Goal: Task Accomplishment & Management: Use online tool/utility

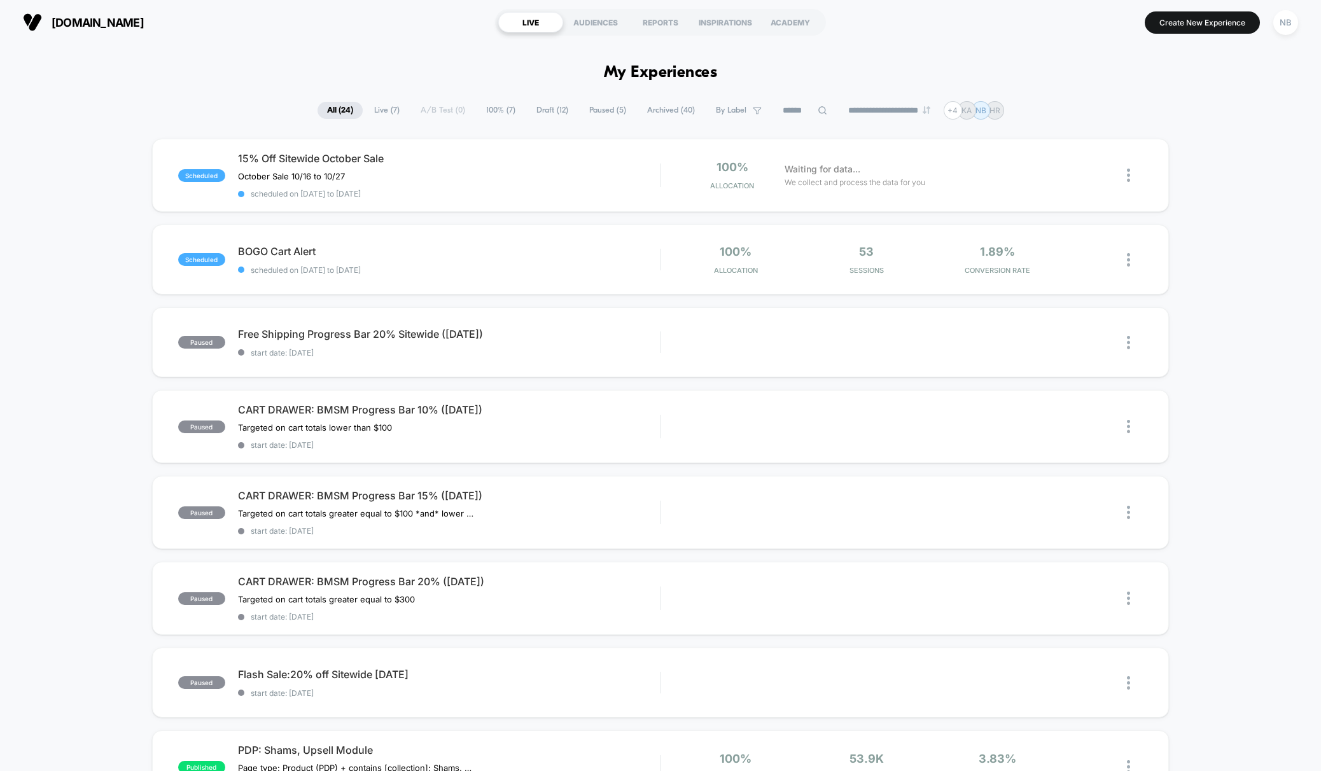
click at [498, 110] on span "100% ( 7 )" at bounding box center [500, 110] width 48 height 17
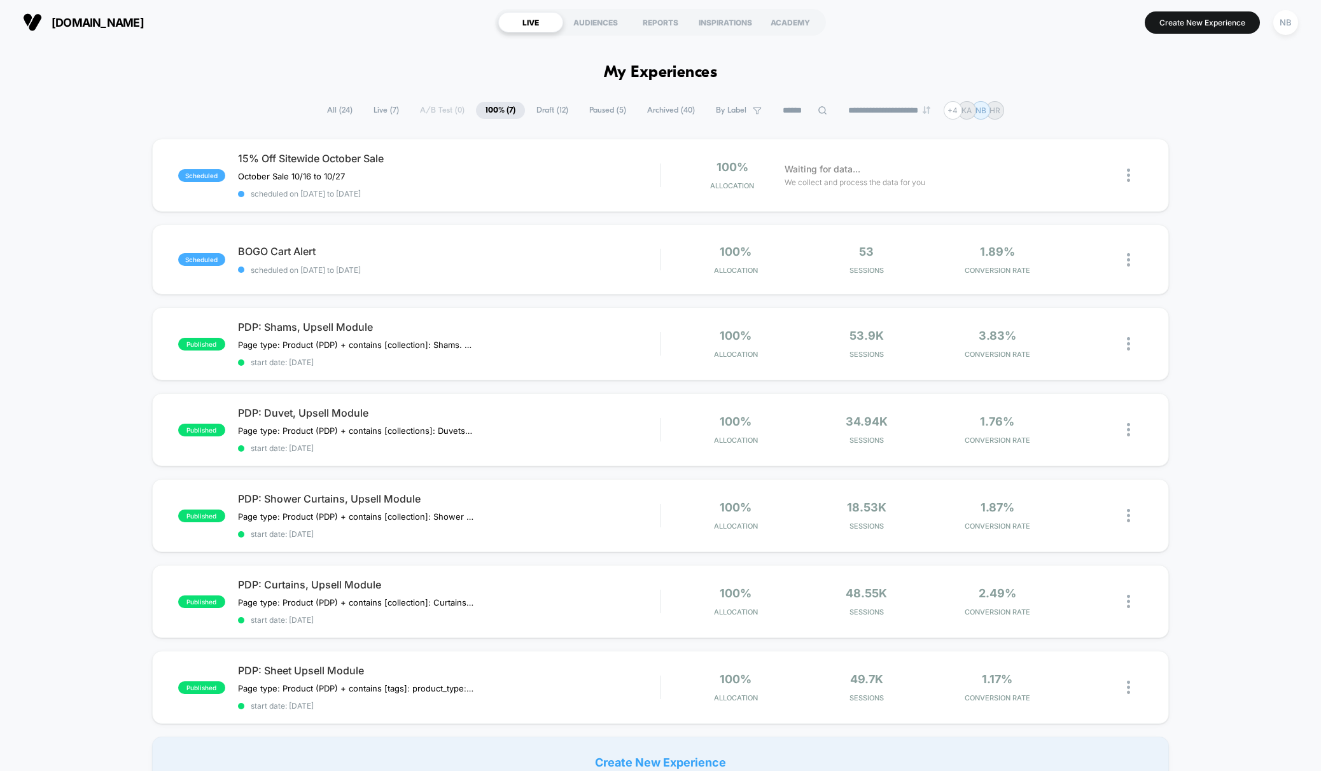
click at [340, 116] on span "All ( 24 )" at bounding box center [339, 110] width 45 height 17
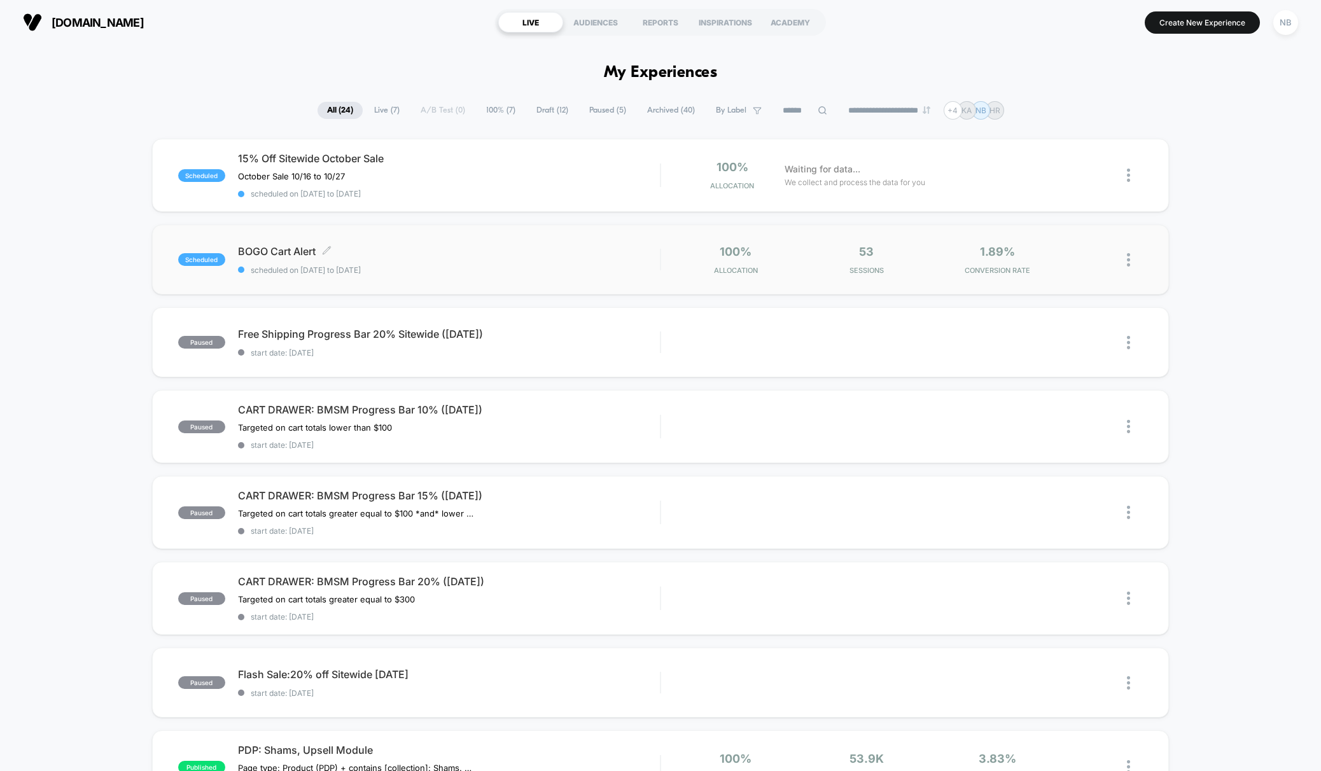
click at [600, 249] on span "BOGO Cart Alert Click to edit experience details" at bounding box center [449, 251] width 422 height 13
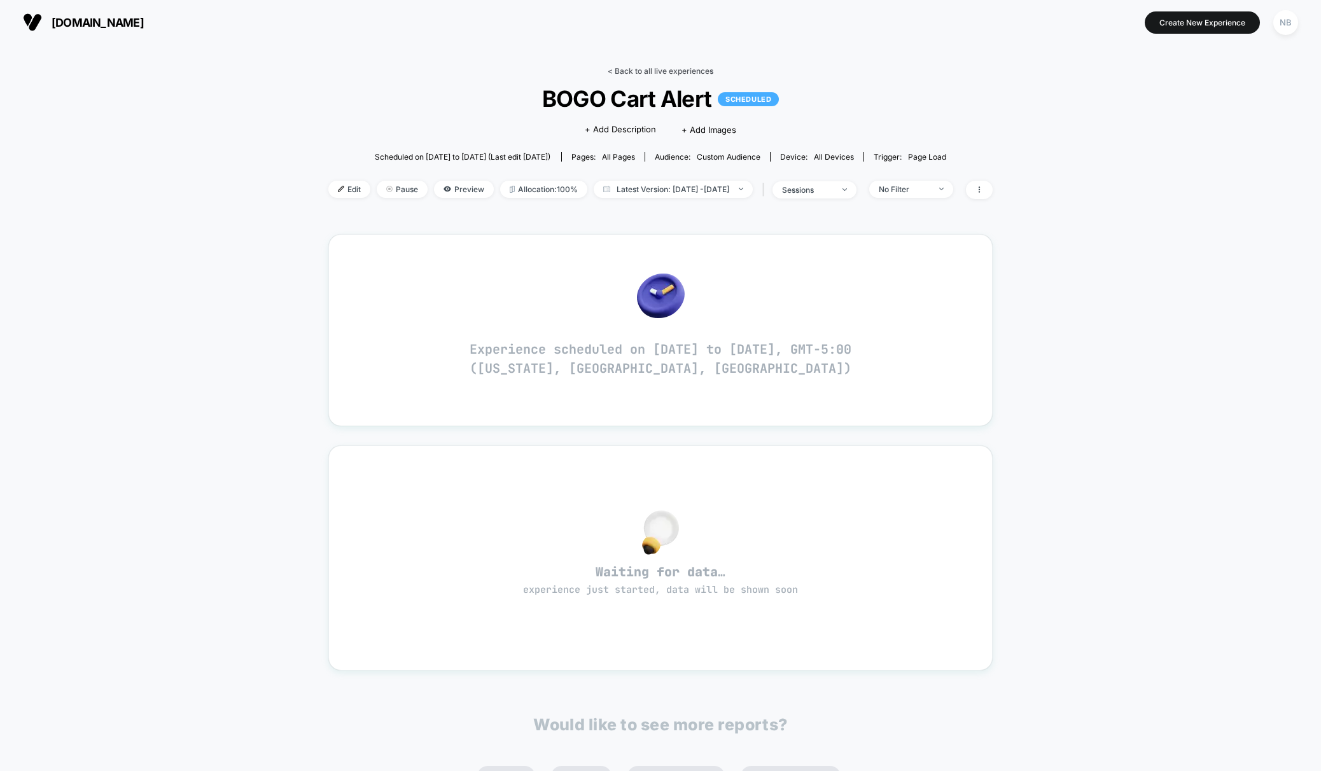
click at [612, 67] on link "< Back to all live experiences" at bounding box center [660, 71] width 106 height 10
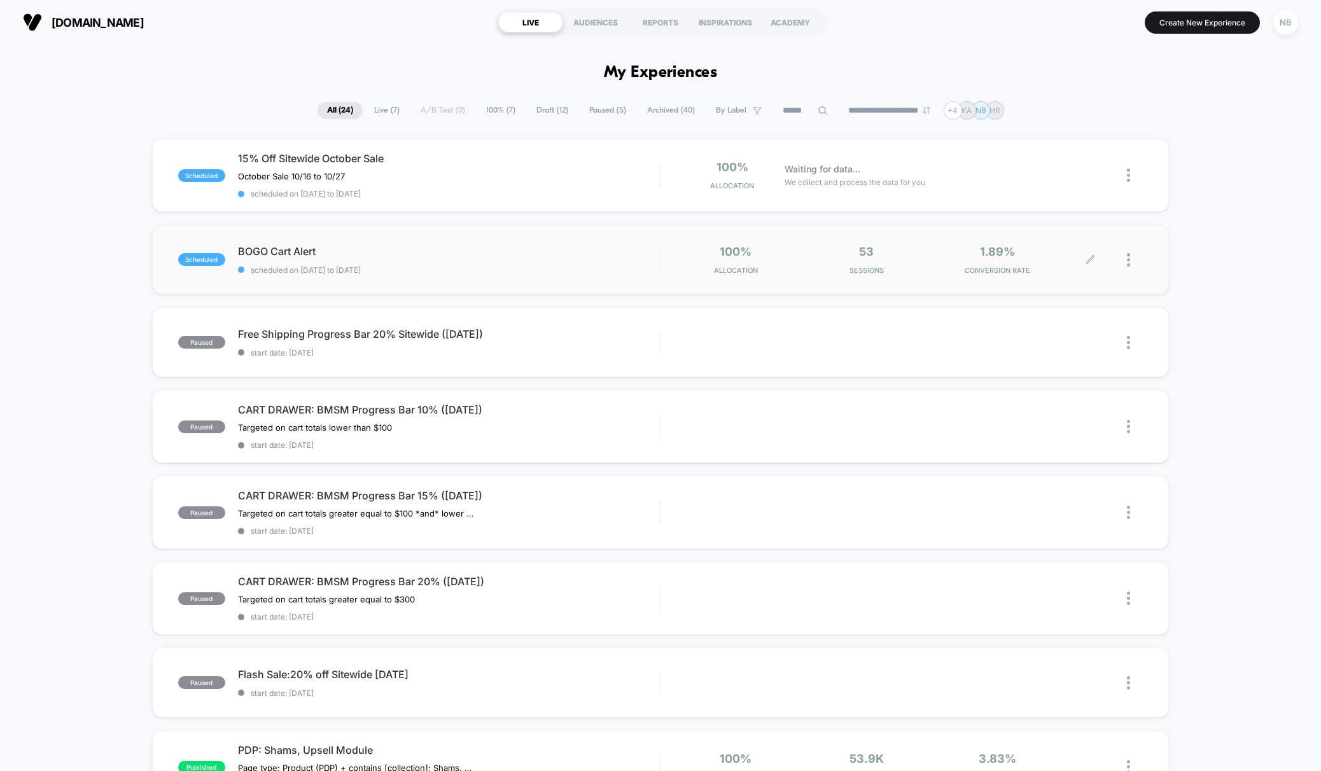
click at [904, 259] on div "53 Sessions" at bounding box center [866, 260] width 124 height 30
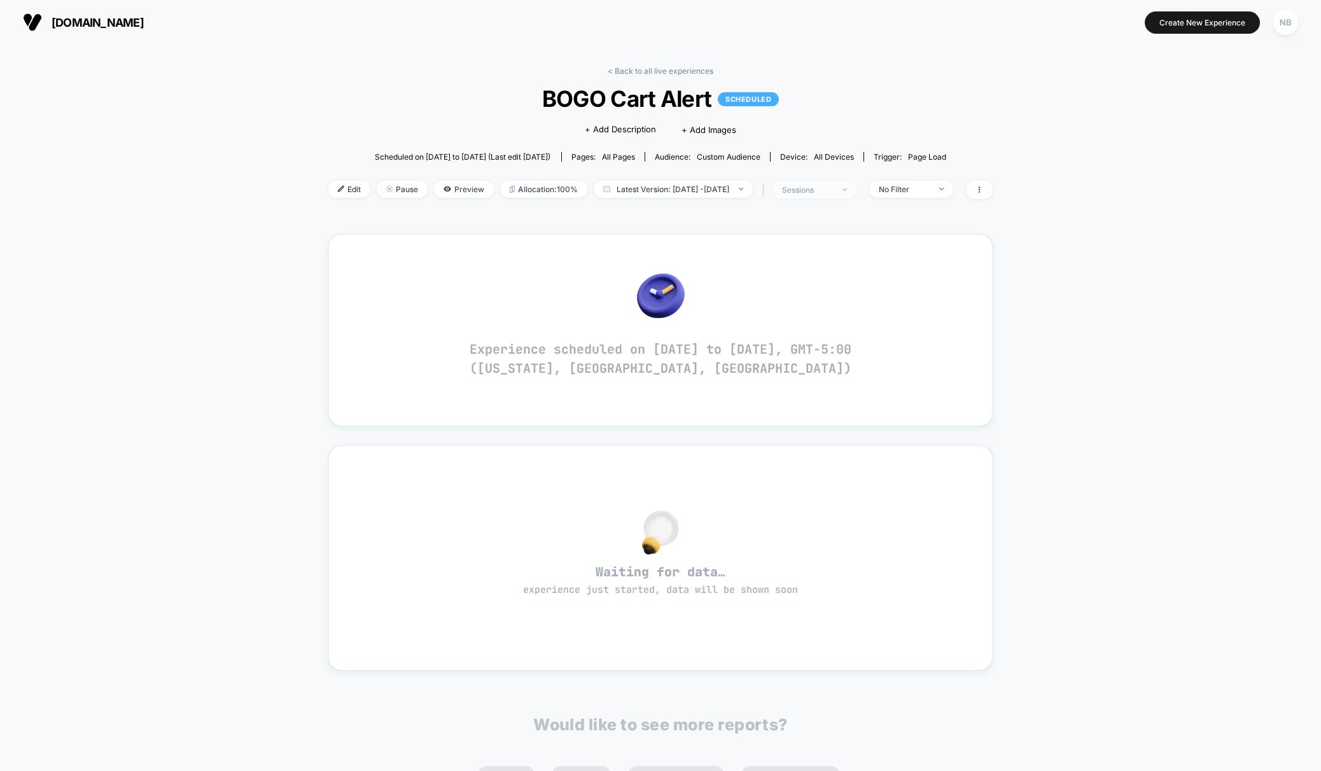
click at [832, 192] on div "sessions" at bounding box center [807, 190] width 51 height 10
click at [824, 330] on button "Save" at bounding box center [826, 324] width 151 height 21
click at [612, 71] on link "< Back to all live experiences" at bounding box center [660, 71] width 106 height 10
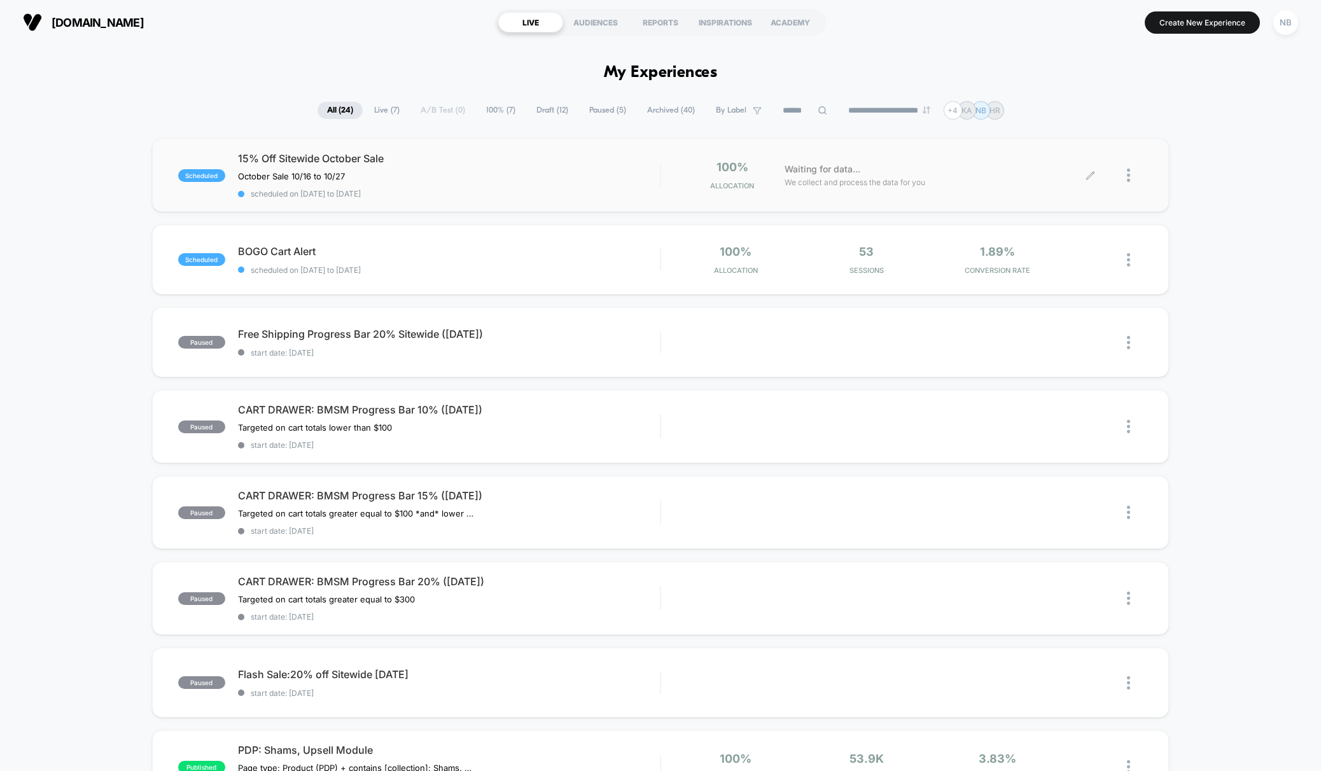
click at [1085, 174] on div "Waiting for data... We collect and process the data for you" at bounding box center [934, 175] width 313 height 30
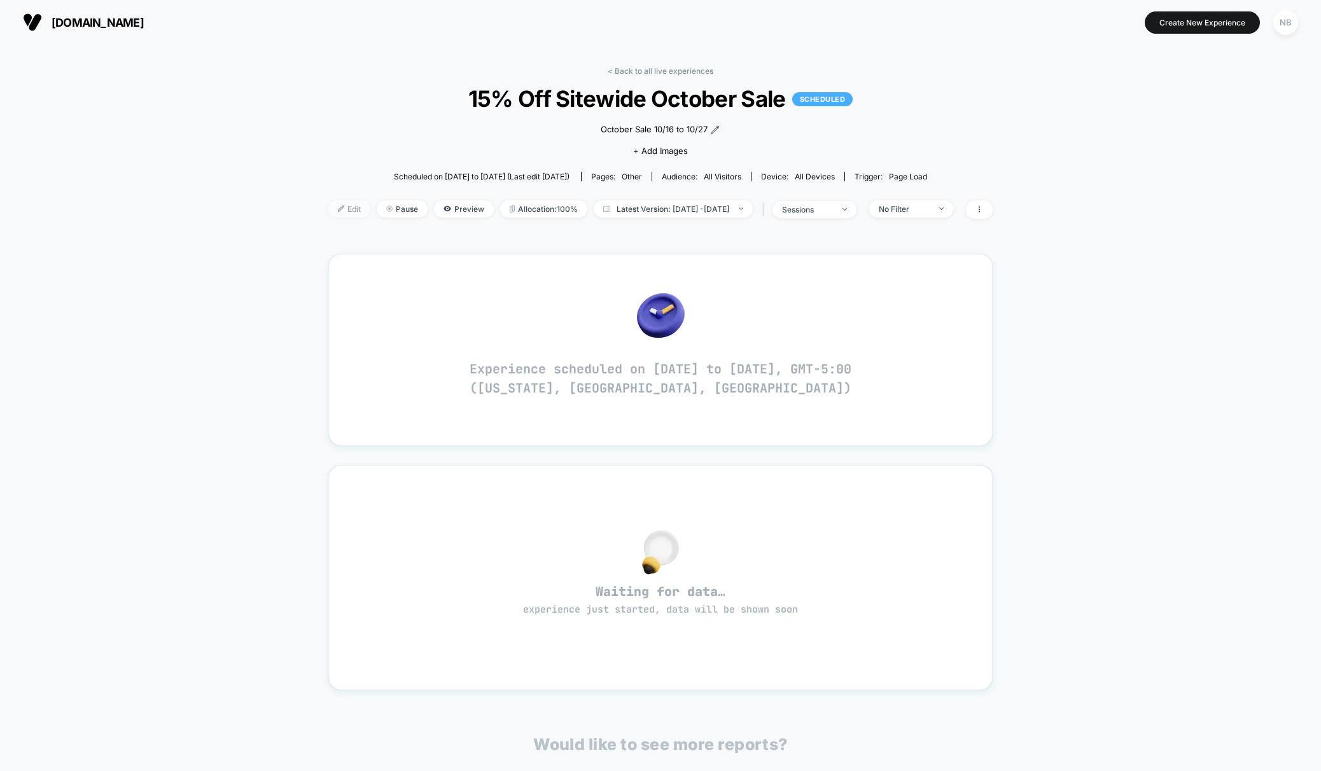
click at [338, 208] on img at bounding box center [341, 208] width 6 height 6
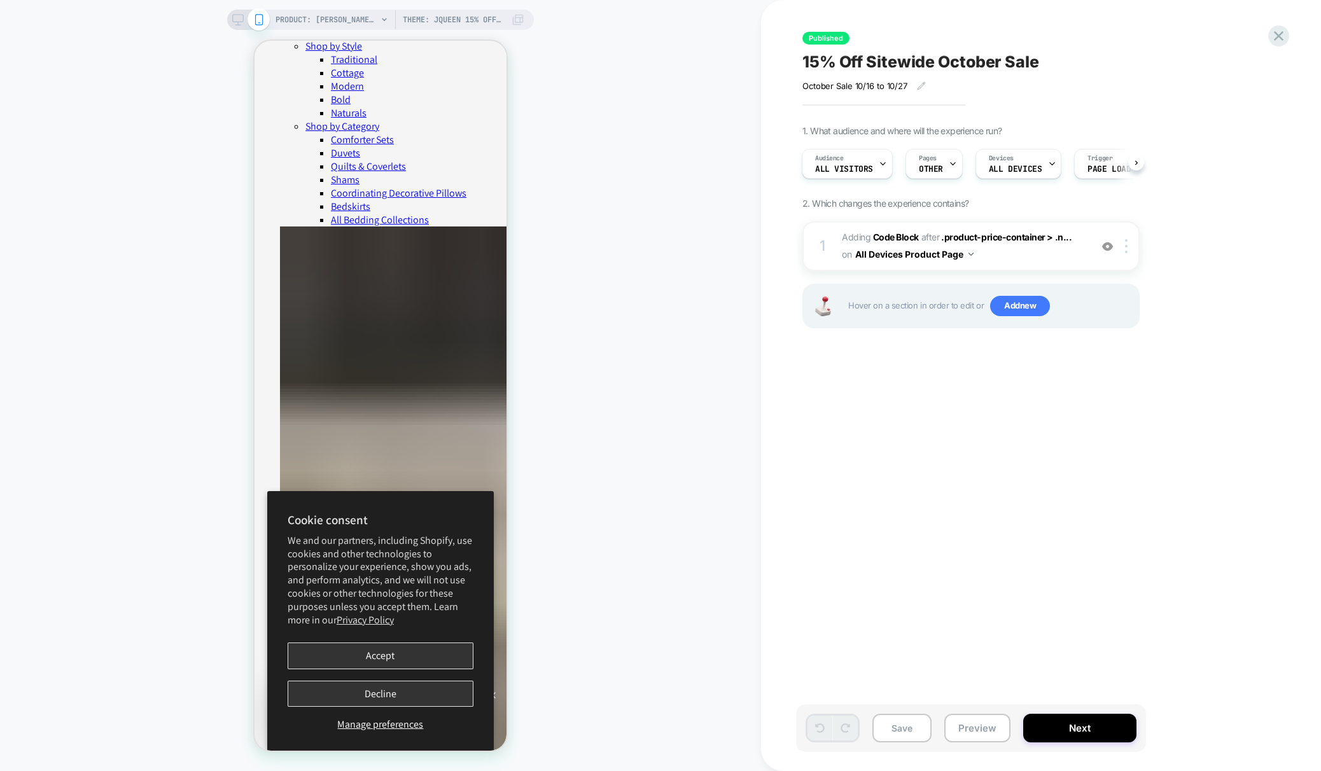
scroll to position [267, 0]
click at [971, 720] on button "Preview" at bounding box center [977, 728] width 66 height 29
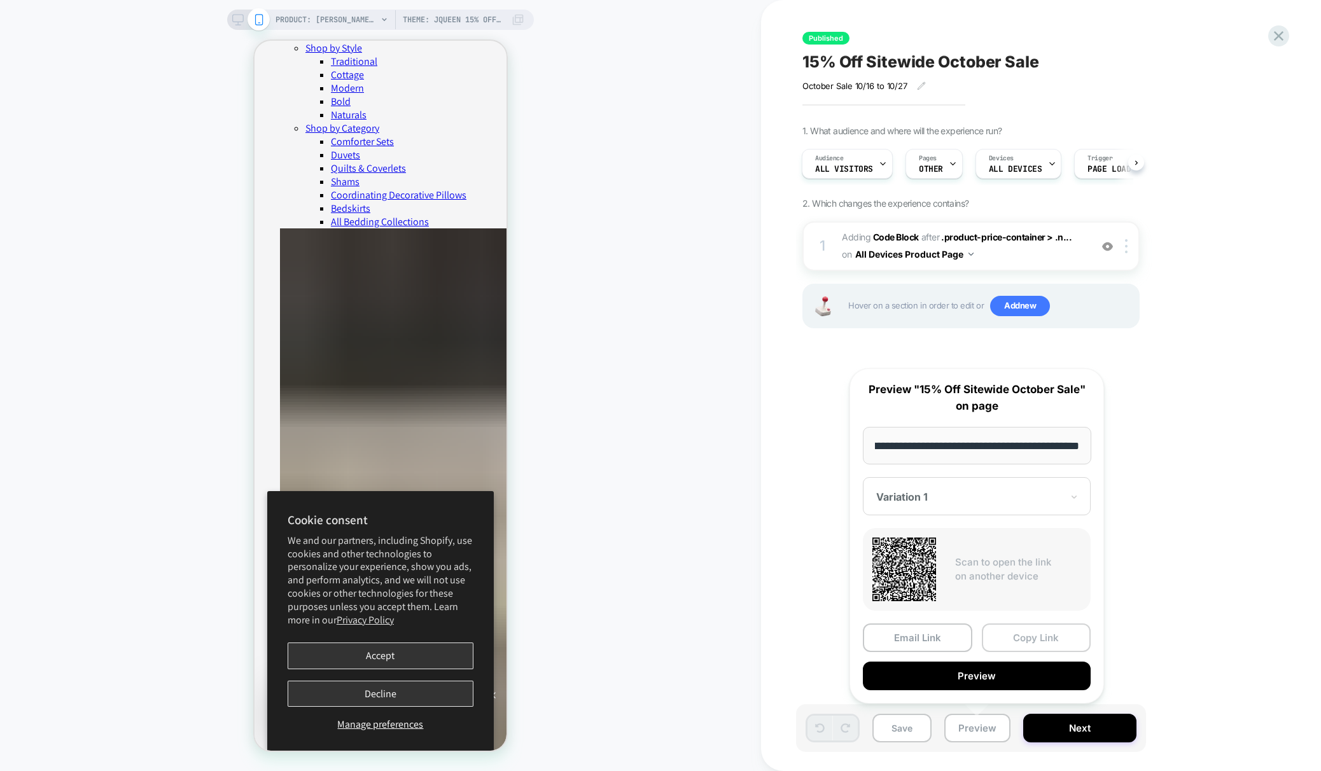
scroll to position [0, 0]
click at [1015, 643] on button "Copy Link" at bounding box center [1036, 637] width 109 height 29
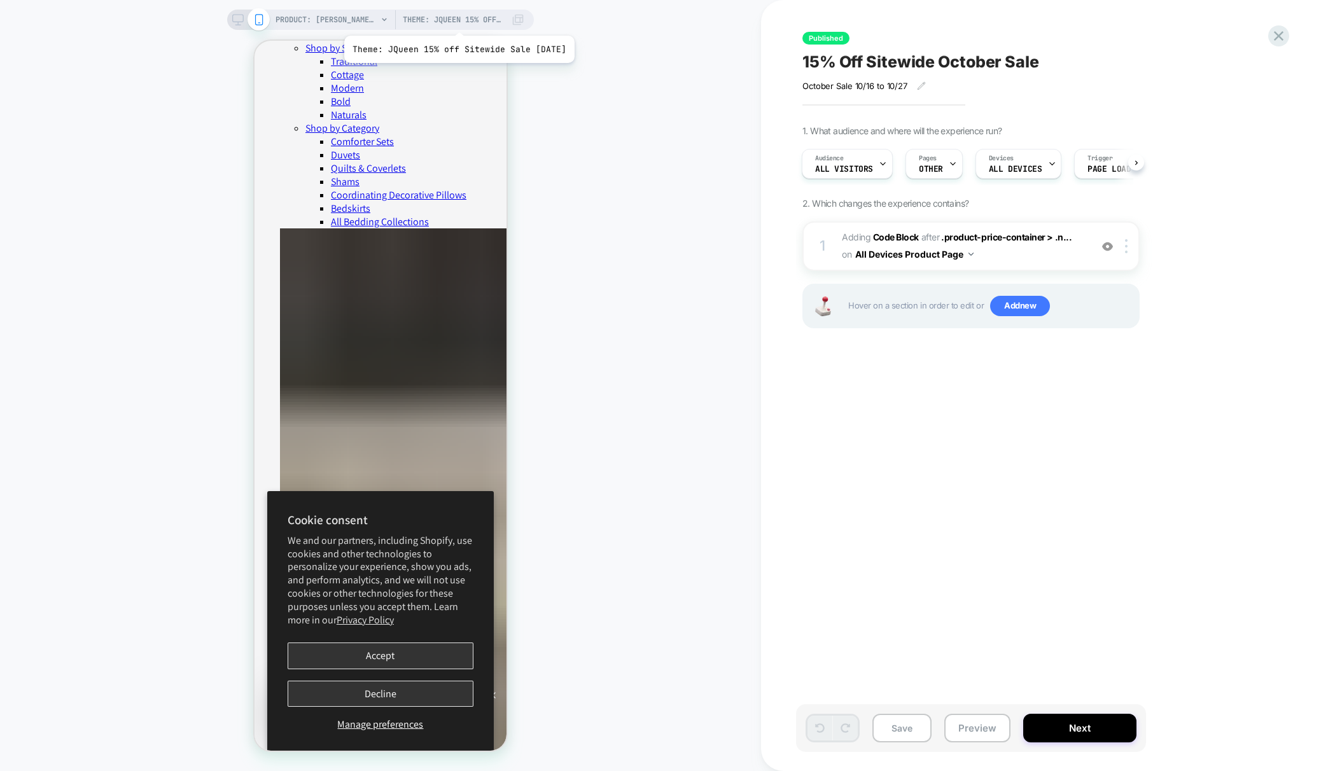
click at [469, 20] on span "Theme: JQueen 15% off Sitewide Sale [DATE]" at bounding box center [454, 20] width 102 height 20
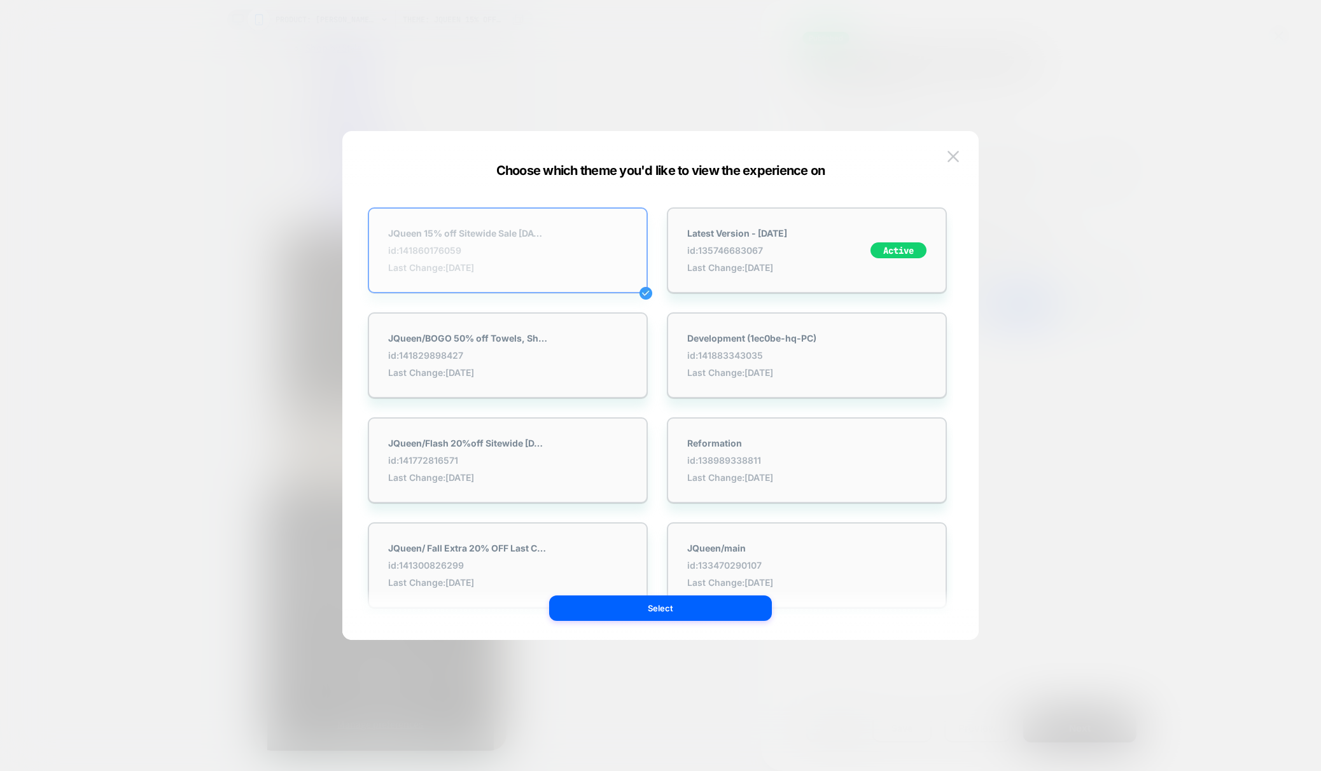
click at [540, 246] on span "id: 141860176059" at bounding box center [467, 250] width 159 height 11
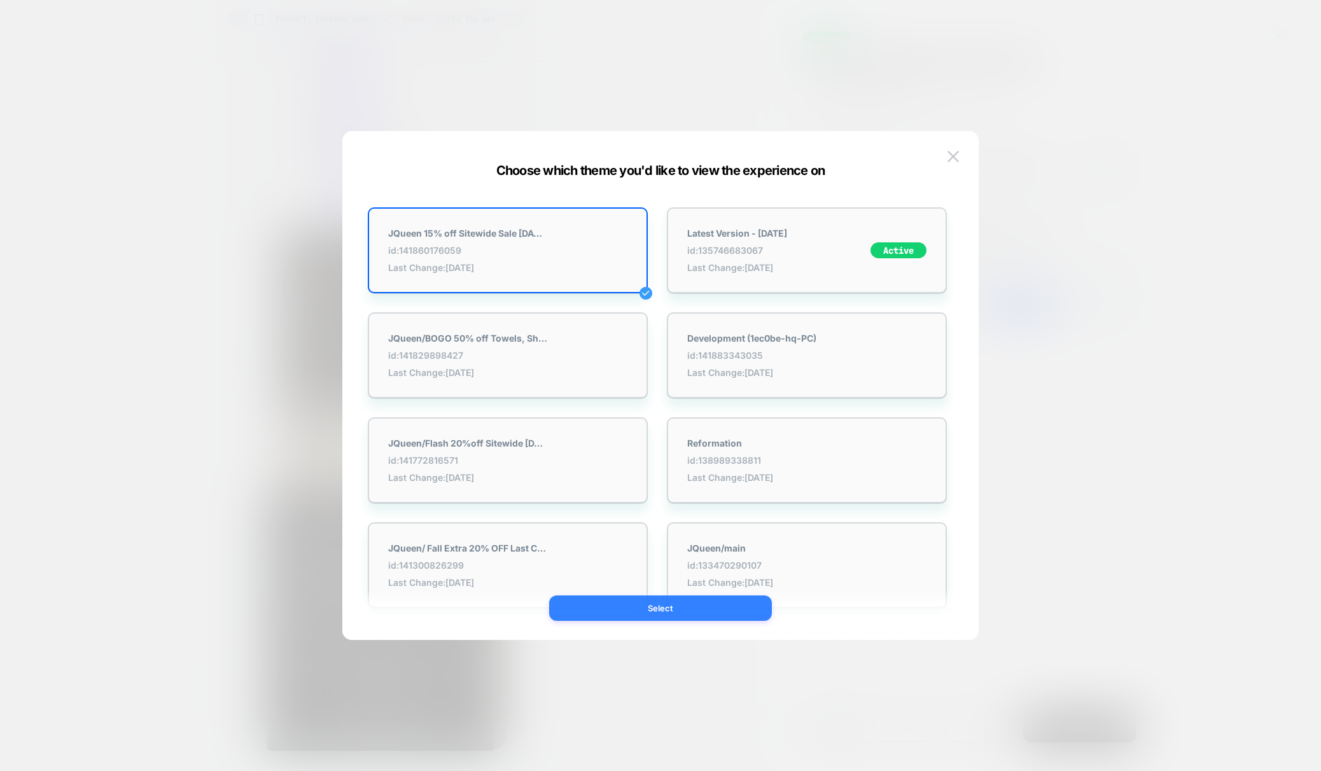
click at [693, 614] on button "Select" at bounding box center [660, 607] width 223 height 25
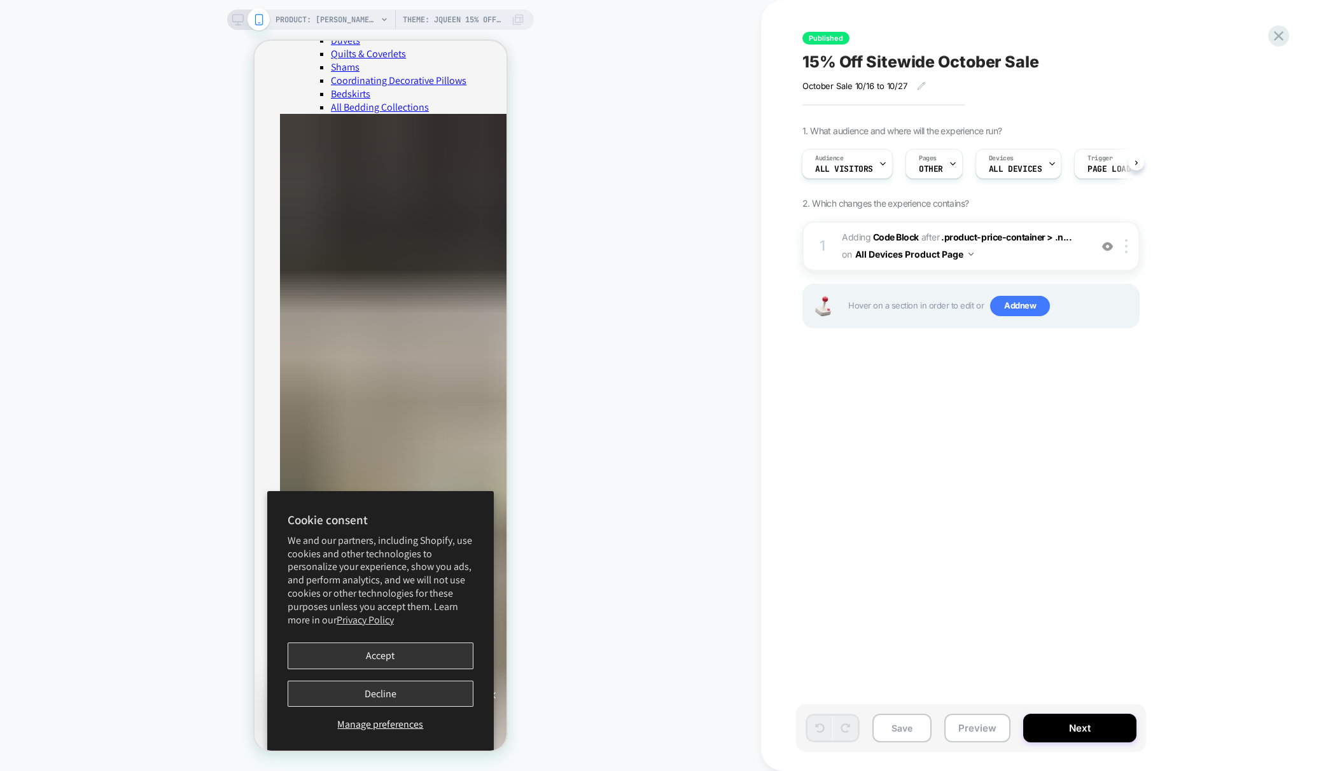
scroll to position [382, 0]
click at [1072, 723] on button "Next" at bounding box center [1079, 728] width 113 height 29
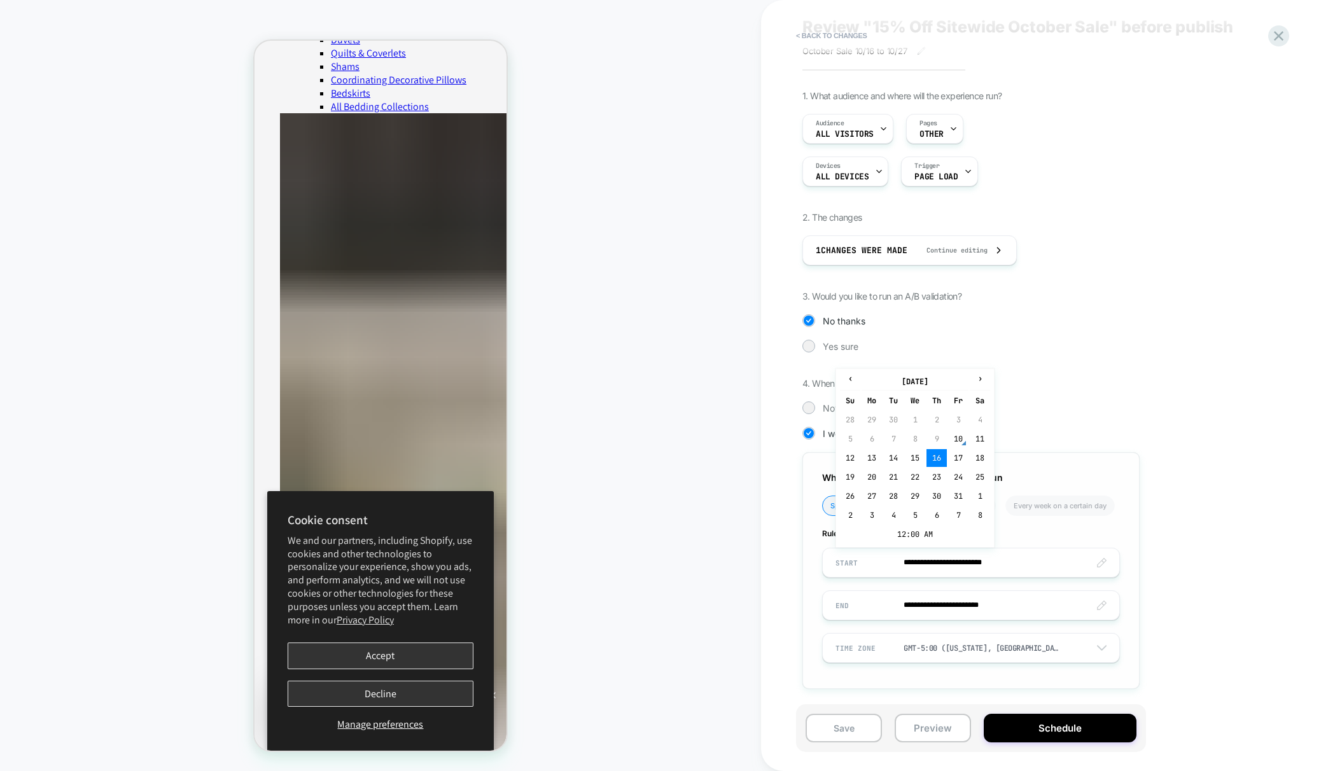
click at [1046, 562] on input "**********" at bounding box center [970, 563] width 296 height 30
click at [957, 441] on td "10" at bounding box center [958, 440] width 20 height 18
type input "**********"
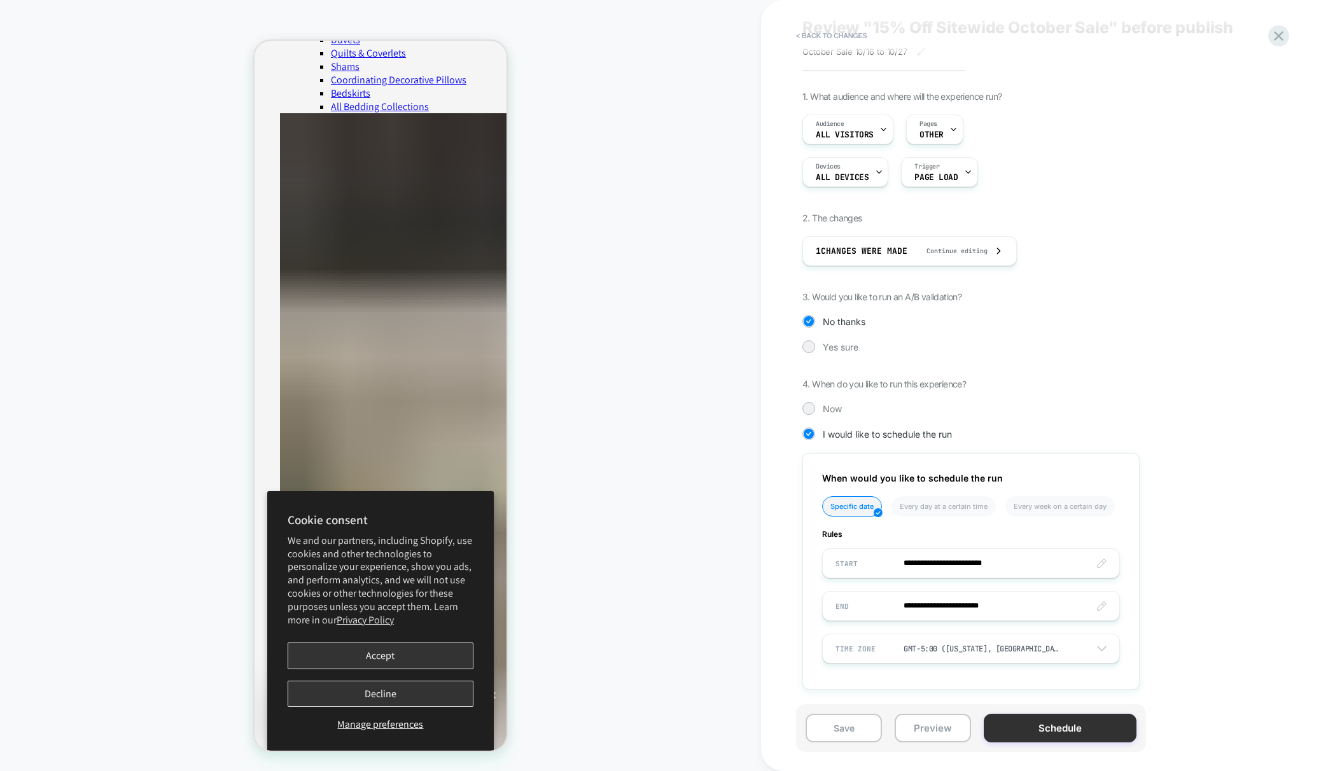
click at [1073, 741] on button "Schedule" at bounding box center [1059, 728] width 153 height 29
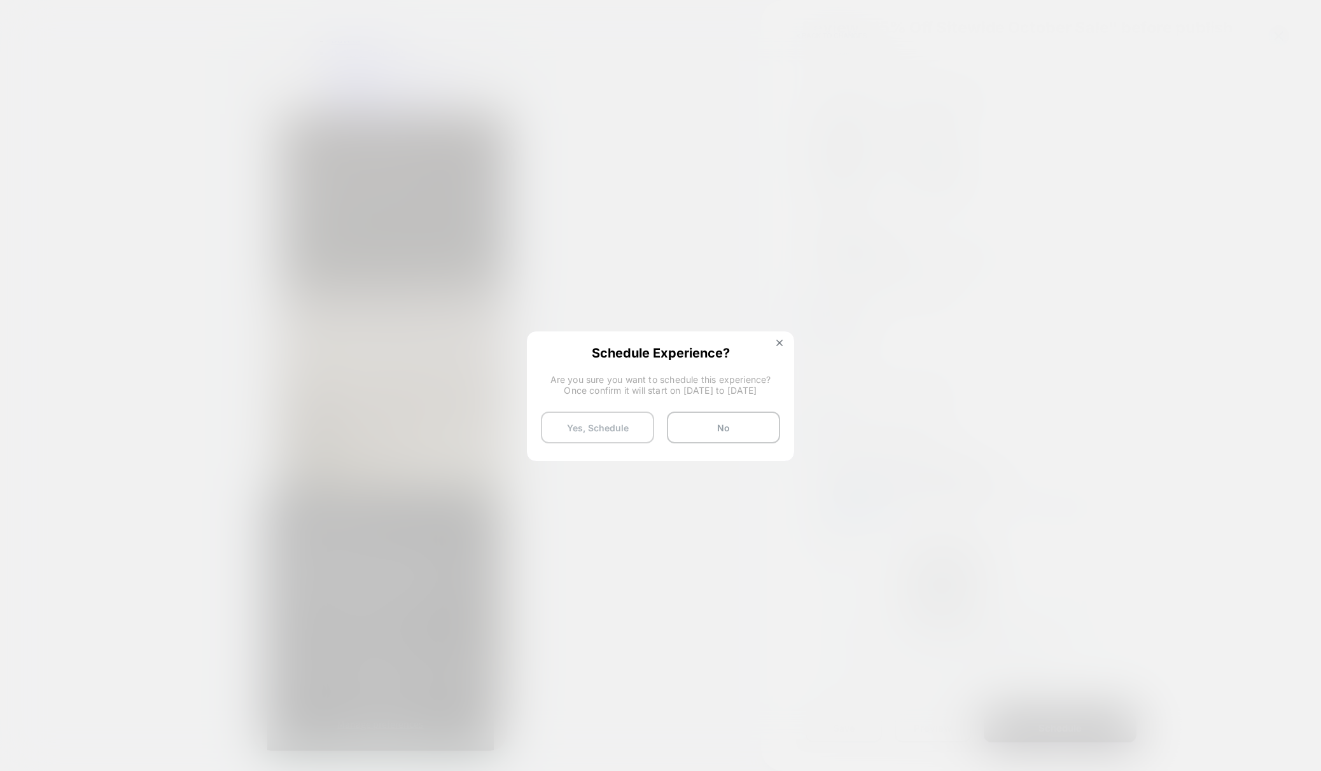
click at [597, 420] on button "Yes, Schedule" at bounding box center [597, 428] width 113 height 32
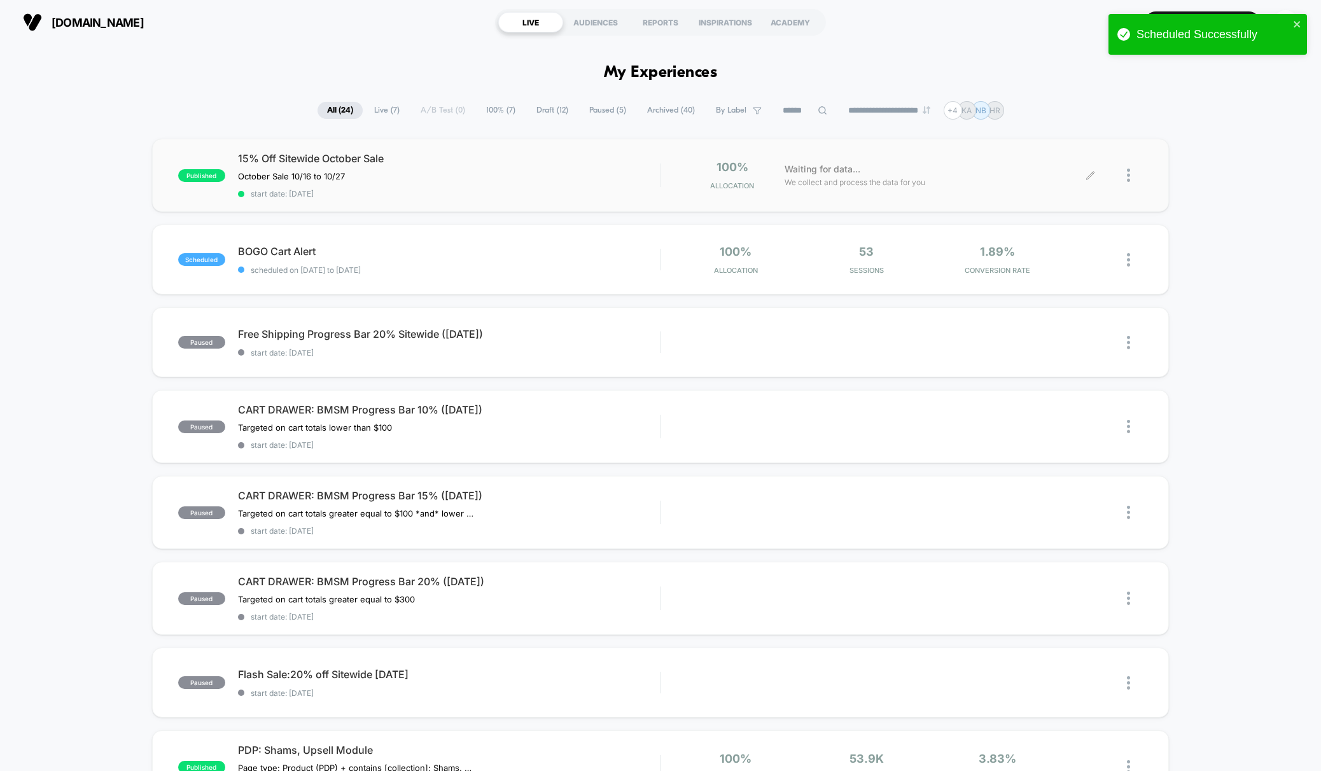
click at [1127, 172] on img at bounding box center [1128, 175] width 3 height 13
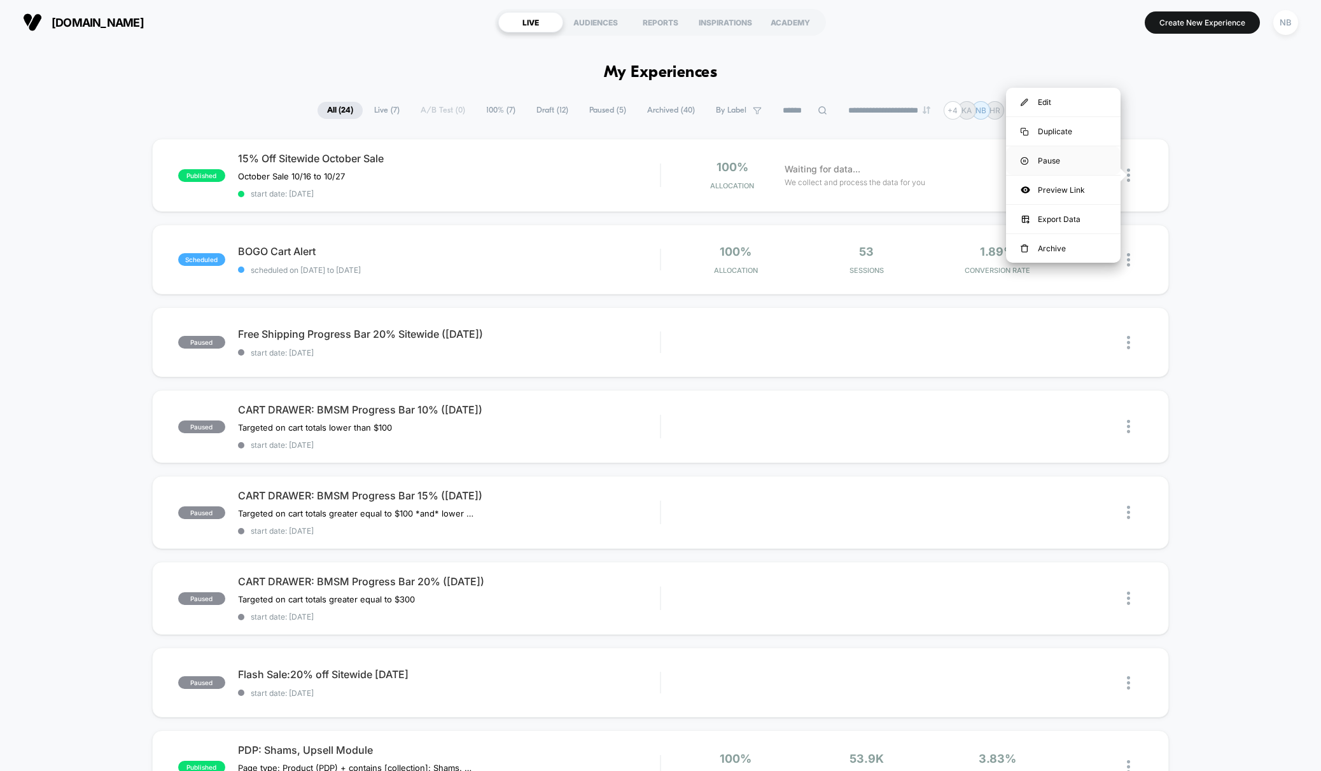
click at [1081, 165] on div "Pause" at bounding box center [1063, 160] width 114 height 29
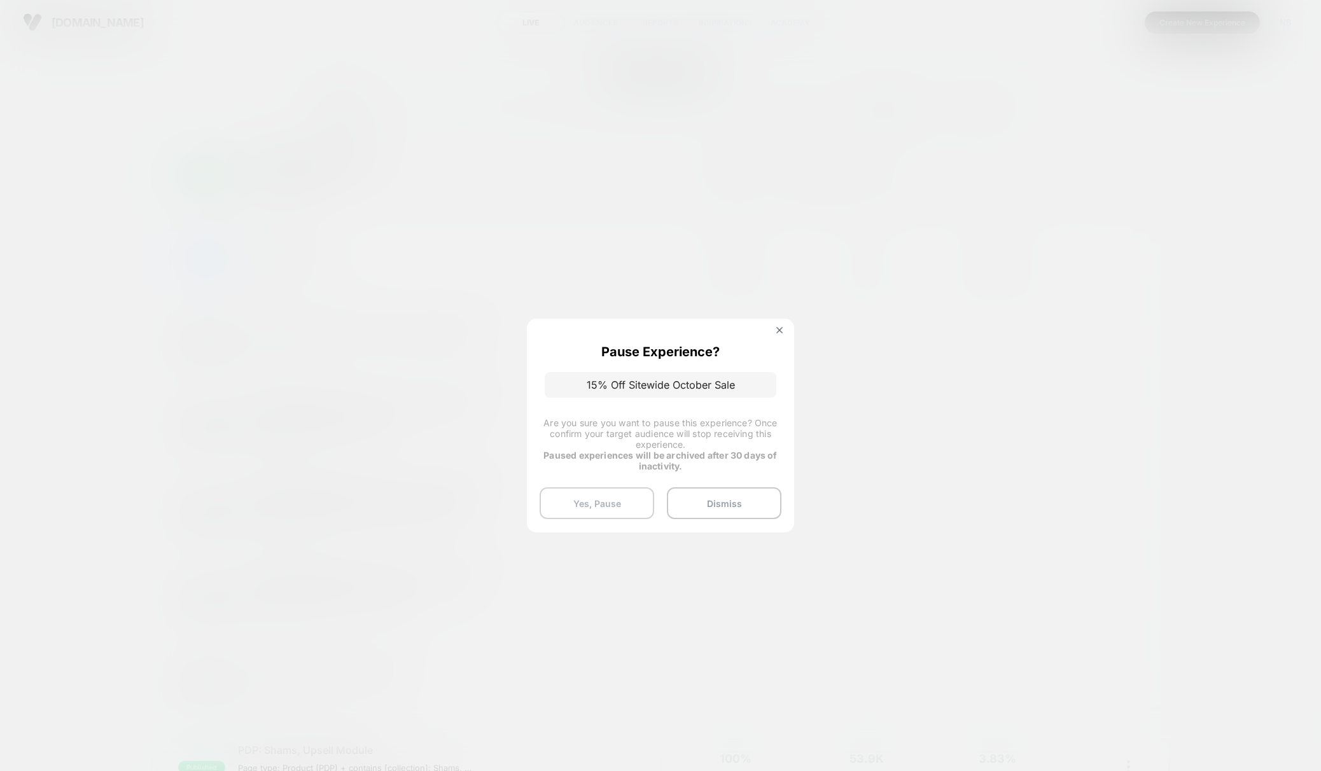
click at [627, 511] on button "Yes, Pause" at bounding box center [596, 503] width 114 height 32
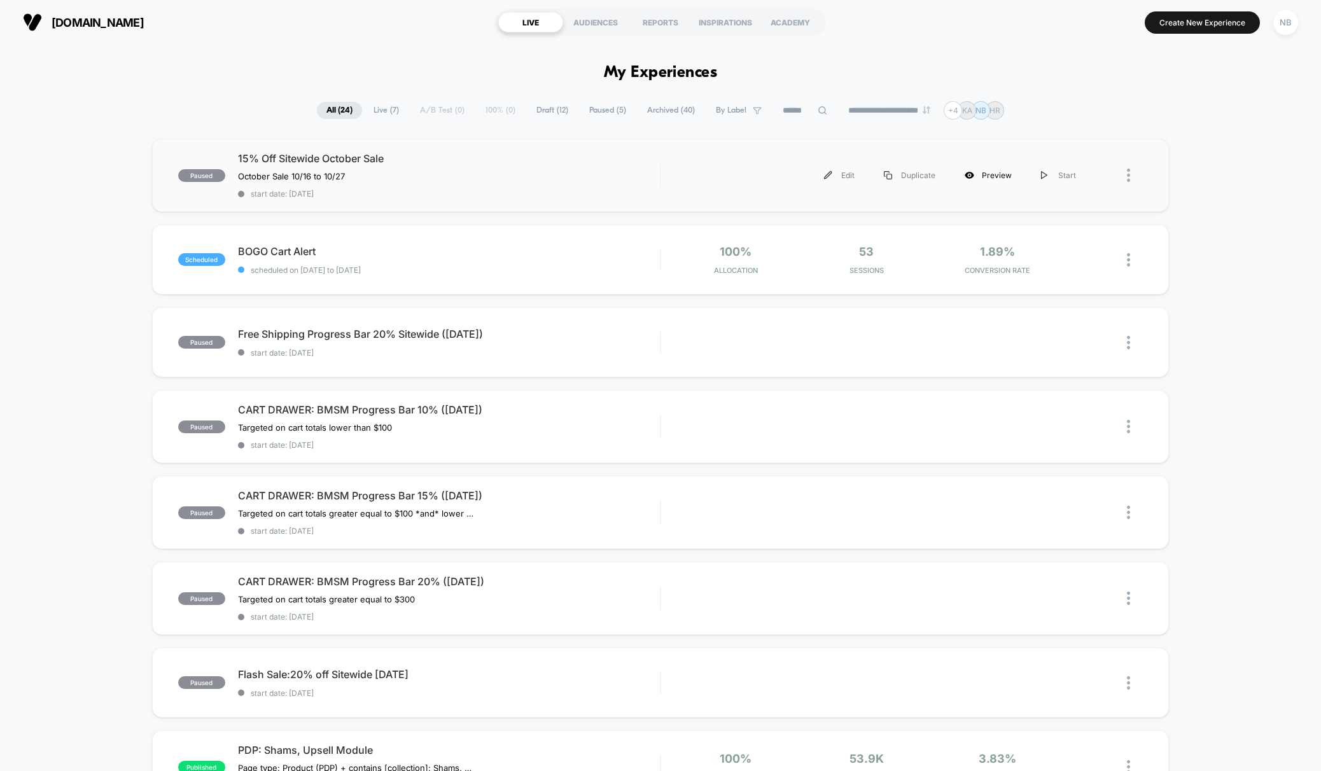
click at [1001, 182] on div "Preview" at bounding box center [988, 175] width 76 height 29
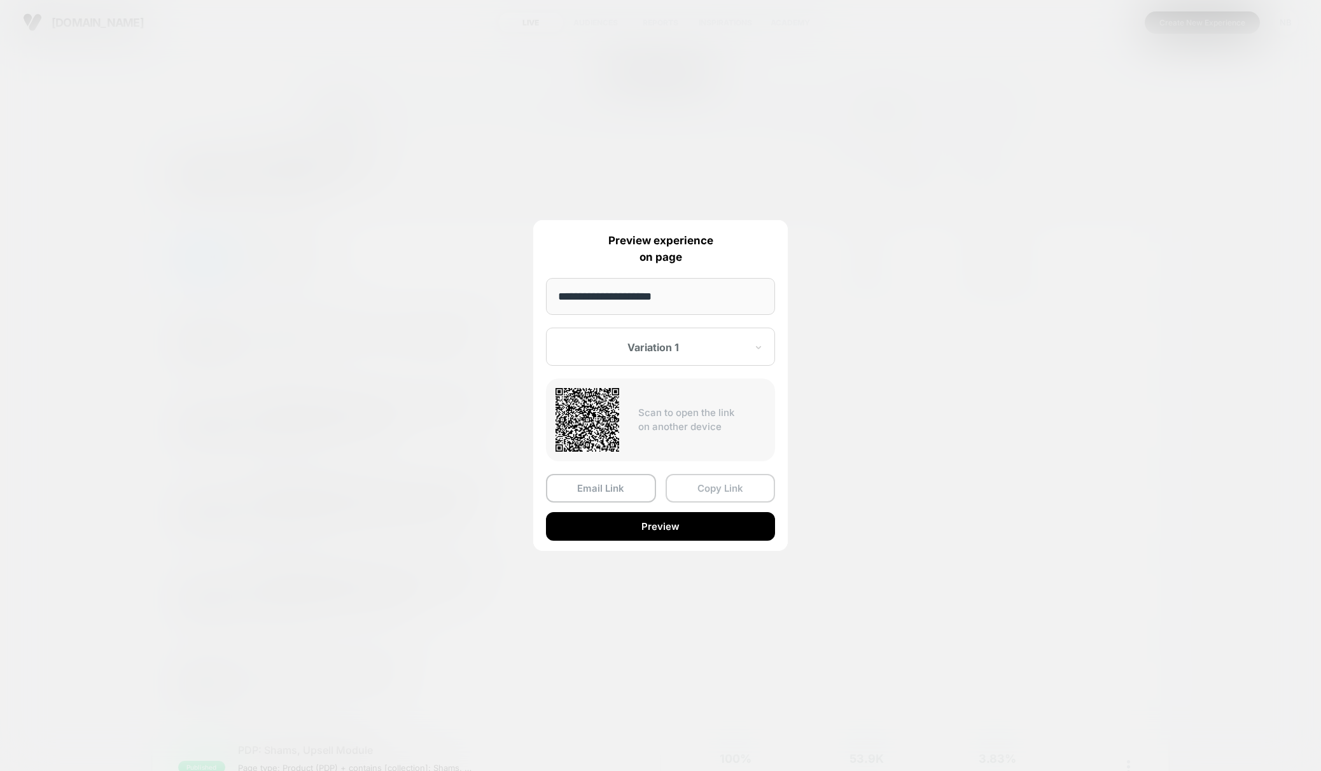
click at [717, 496] on button "Copy Link" at bounding box center [720, 488] width 110 height 29
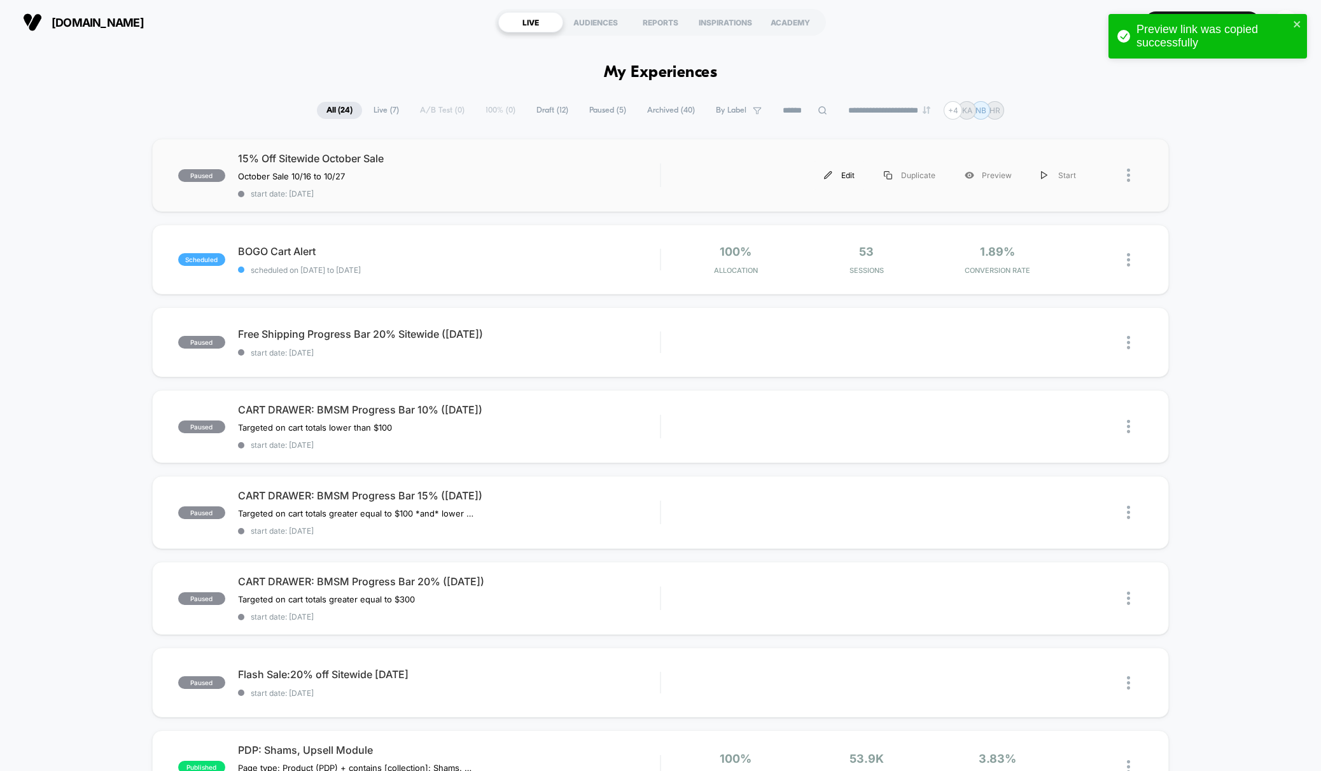
click at [852, 177] on div "Edit" at bounding box center [839, 175] width 60 height 29
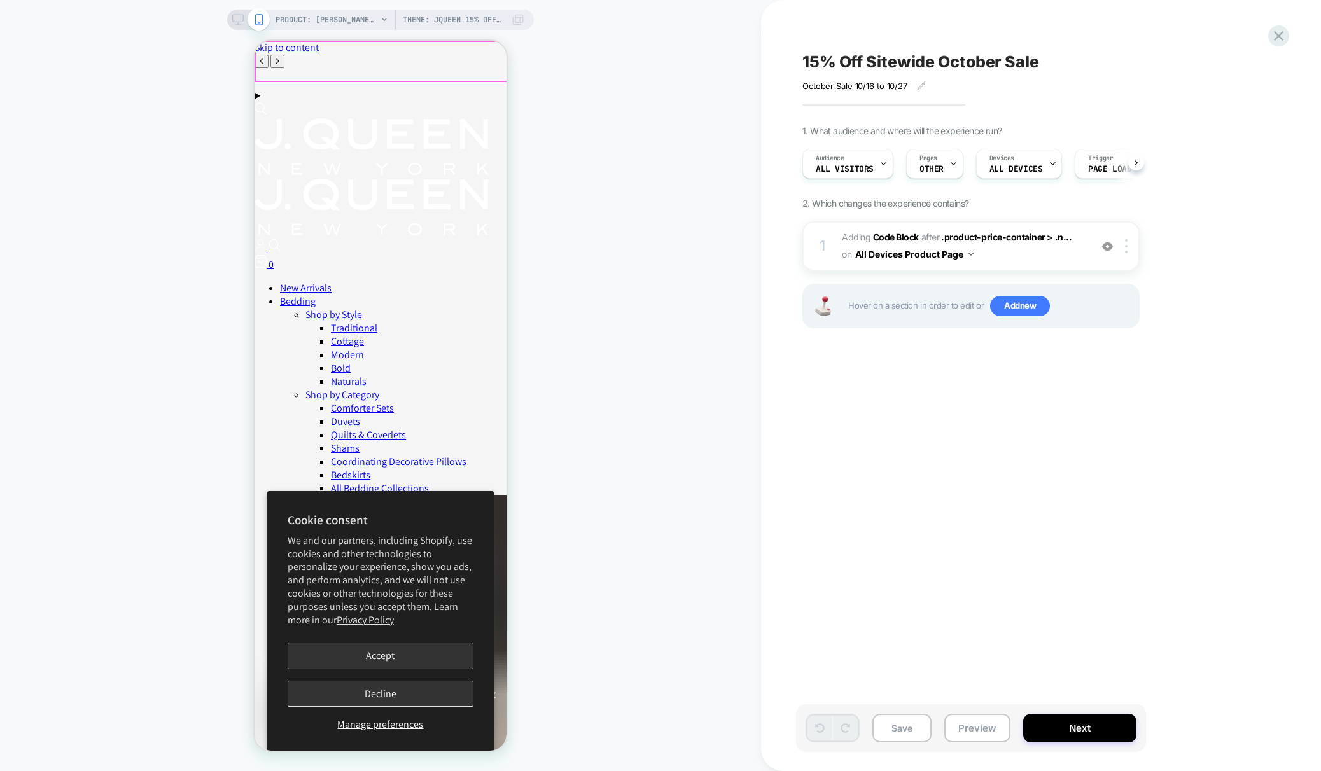
scroll to position [0, 1]
drag, startPoint x: 238, startPoint y: 24, endPoint x: 295, endPoint y: 73, distance: 74.4
click at [238, 25] on rect at bounding box center [238, 25] width 6 height 1
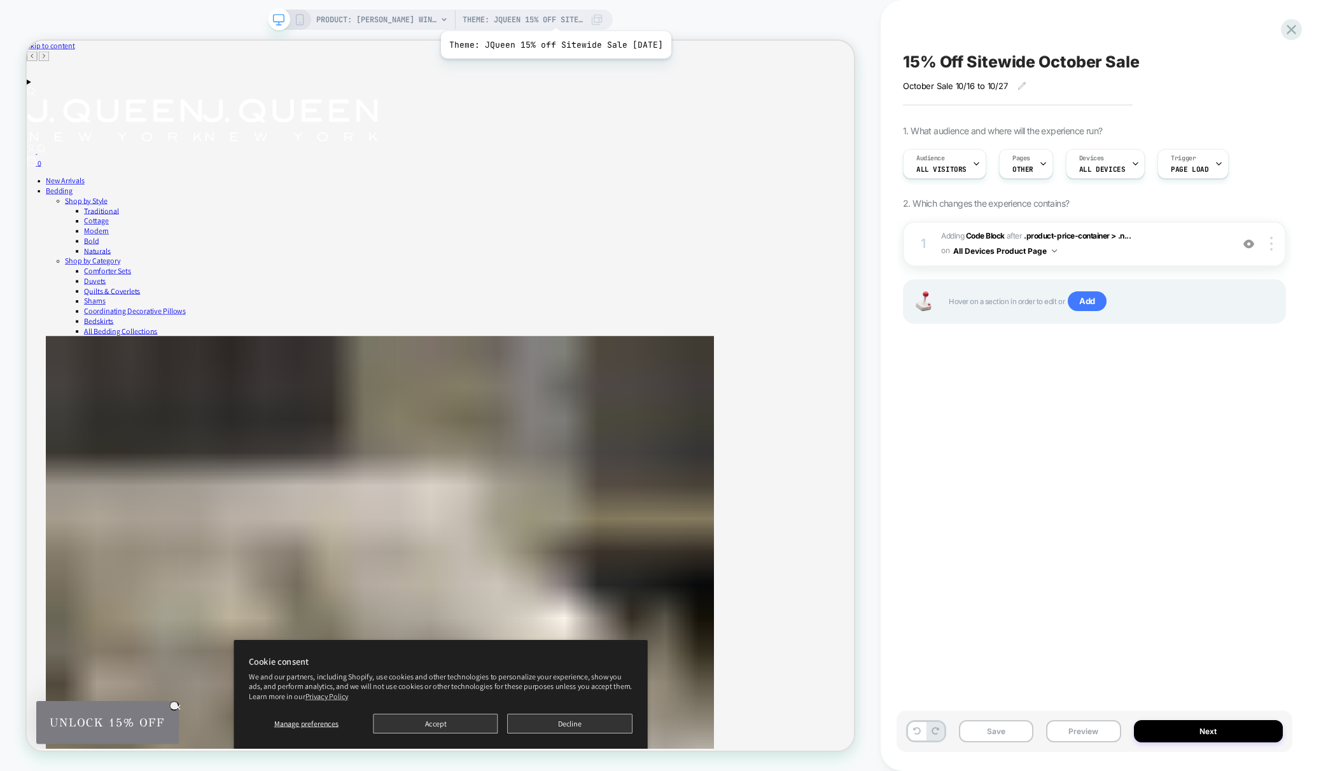
click at [565, 15] on span "Theme: JQueen 15% off Sitewide Sale [DATE]" at bounding box center [522, 20] width 121 height 20
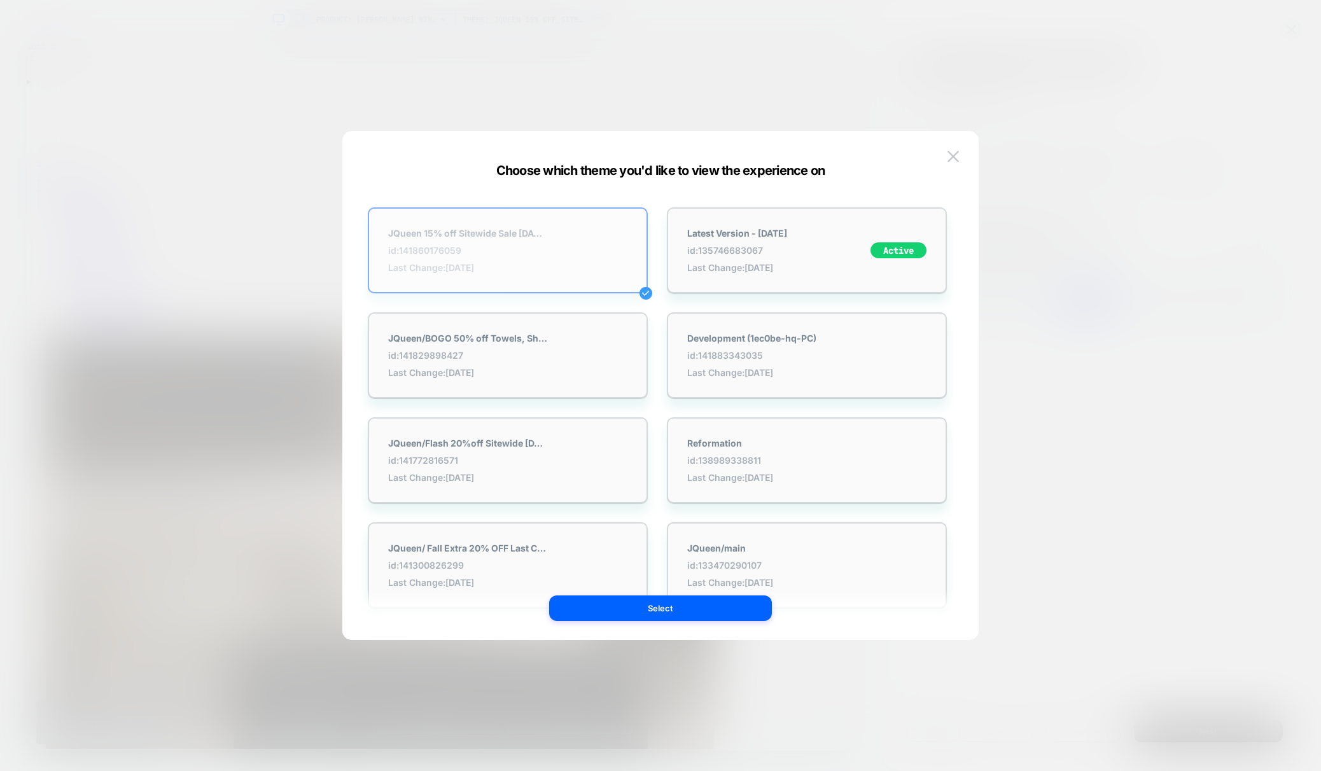
click at [551, 272] on div "JQueen 15% off Sitewide Sale October '25 id: 141860176059 Last Change: 10/10/20…" at bounding box center [508, 250] width 280 height 86
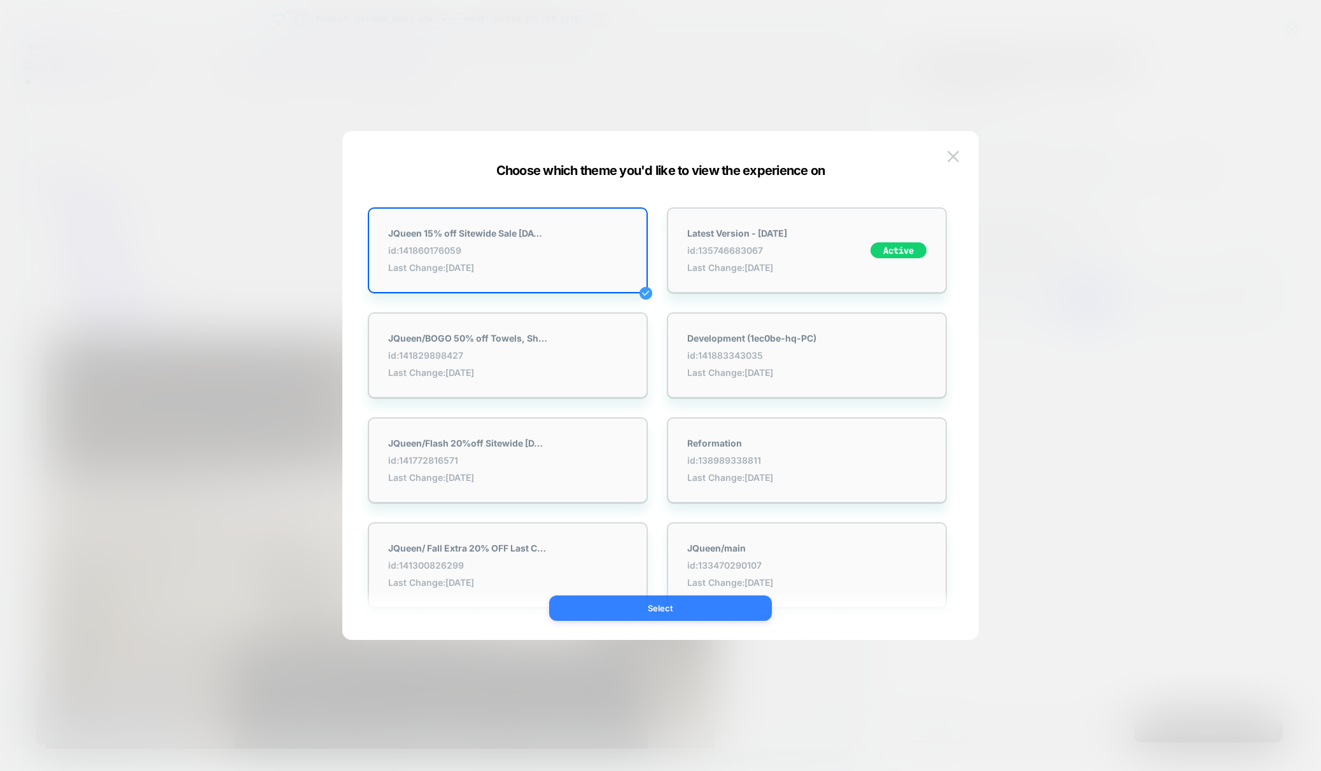
click at [659, 613] on button "Select" at bounding box center [660, 607] width 223 height 25
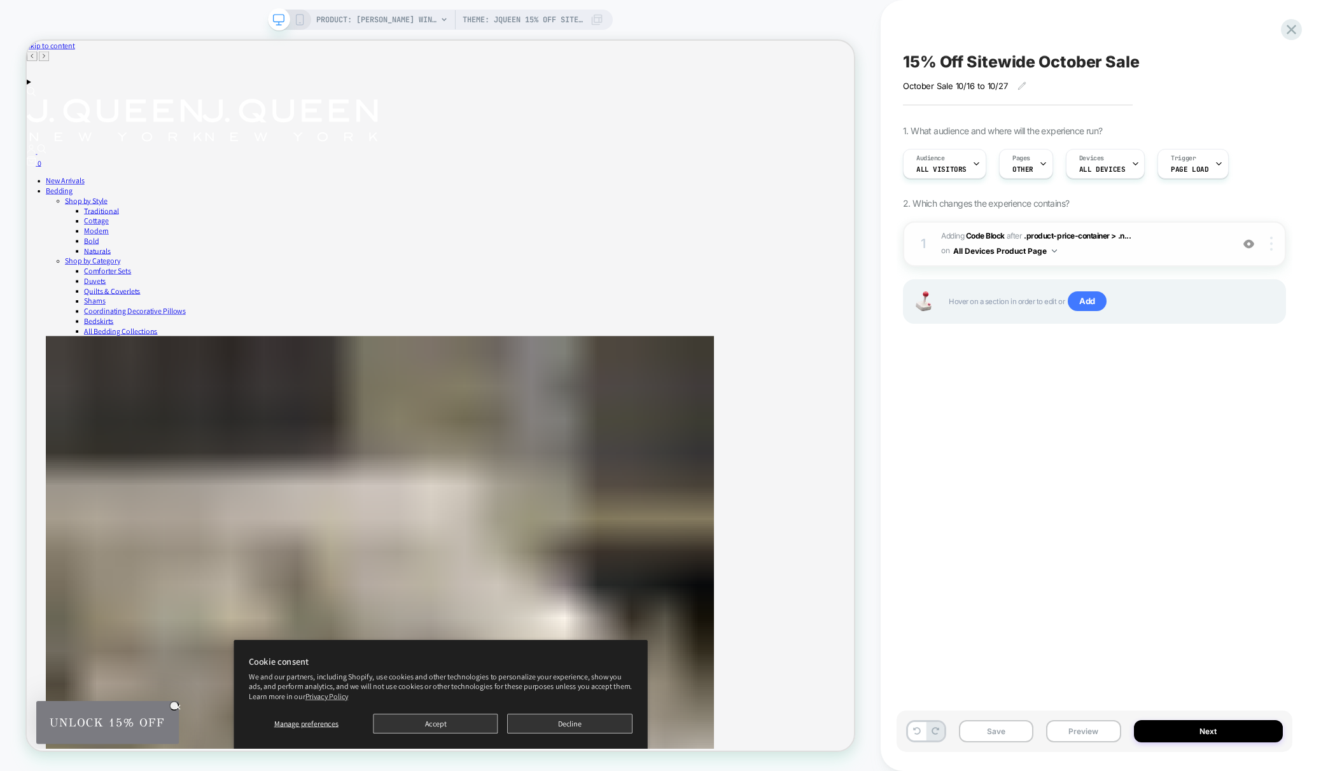
click at [1268, 245] on div at bounding box center [1273, 244] width 24 height 14
click at [1270, 463] on div "15% Off Sitewide October Sale October Sale 10/16 to 10/27 Click to edit experie…" at bounding box center [1094, 386] width 396 height 746
click at [1181, 733] on button "Next" at bounding box center [1208, 731] width 149 height 22
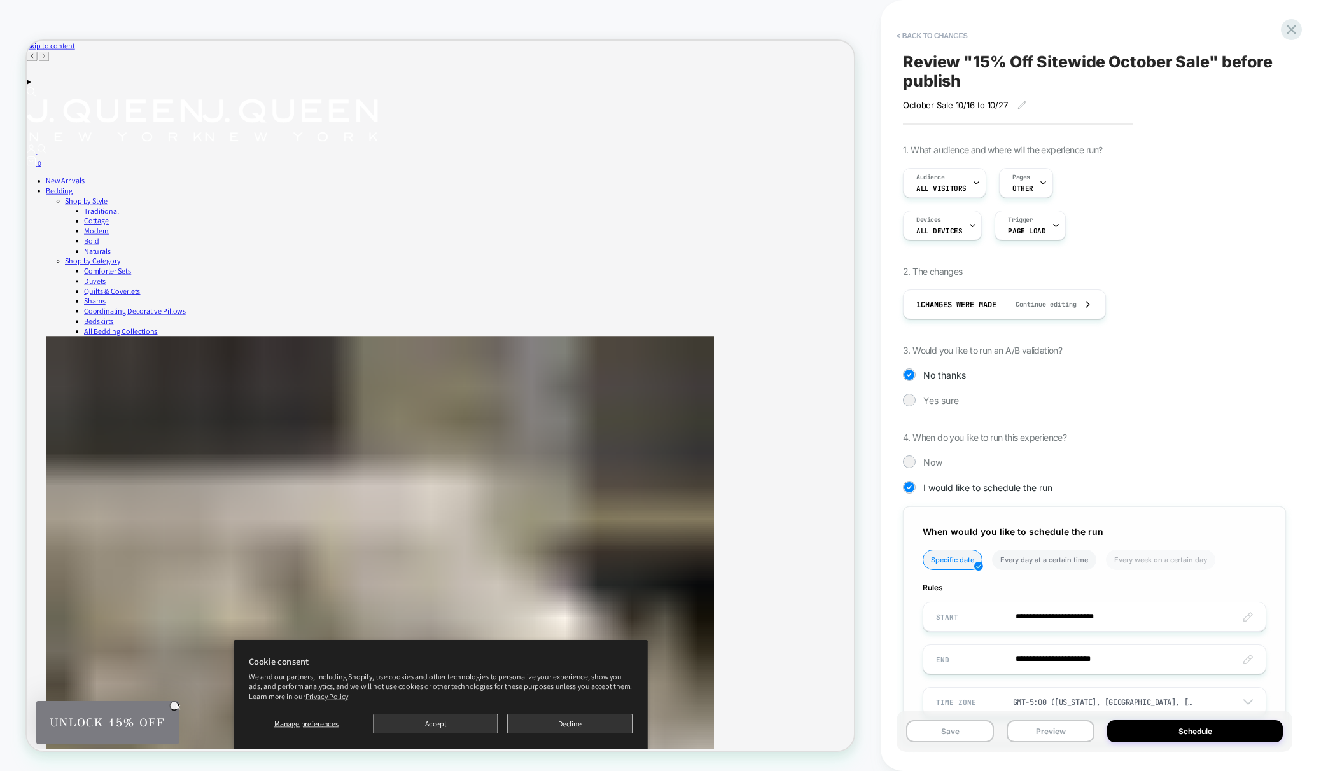
scroll to position [54, 0]
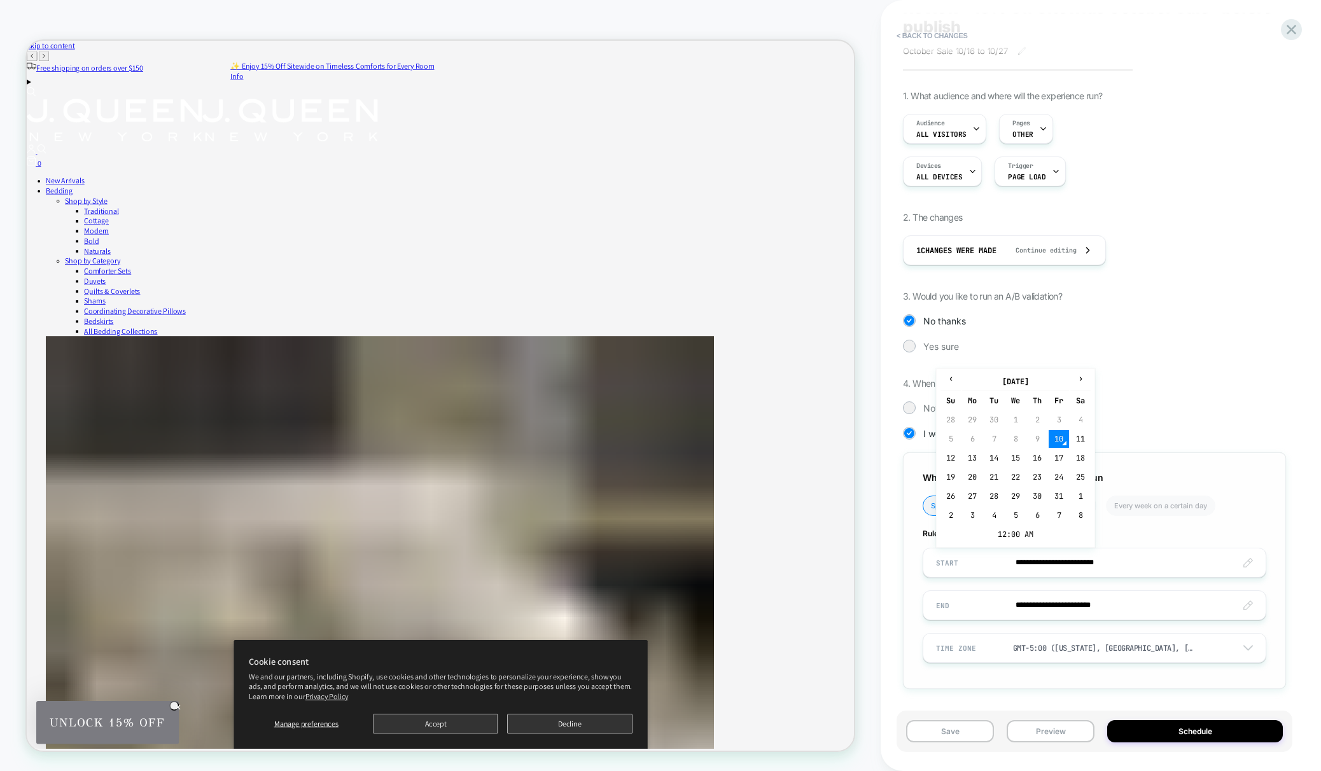
click at [1251, 560] on input "**********" at bounding box center [1094, 563] width 342 height 30
click at [1038, 454] on td "16" at bounding box center [1037, 458] width 20 height 18
type input "**********"
click at [1037, 179] on span "Page Load" at bounding box center [1027, 176] width 38 height 9
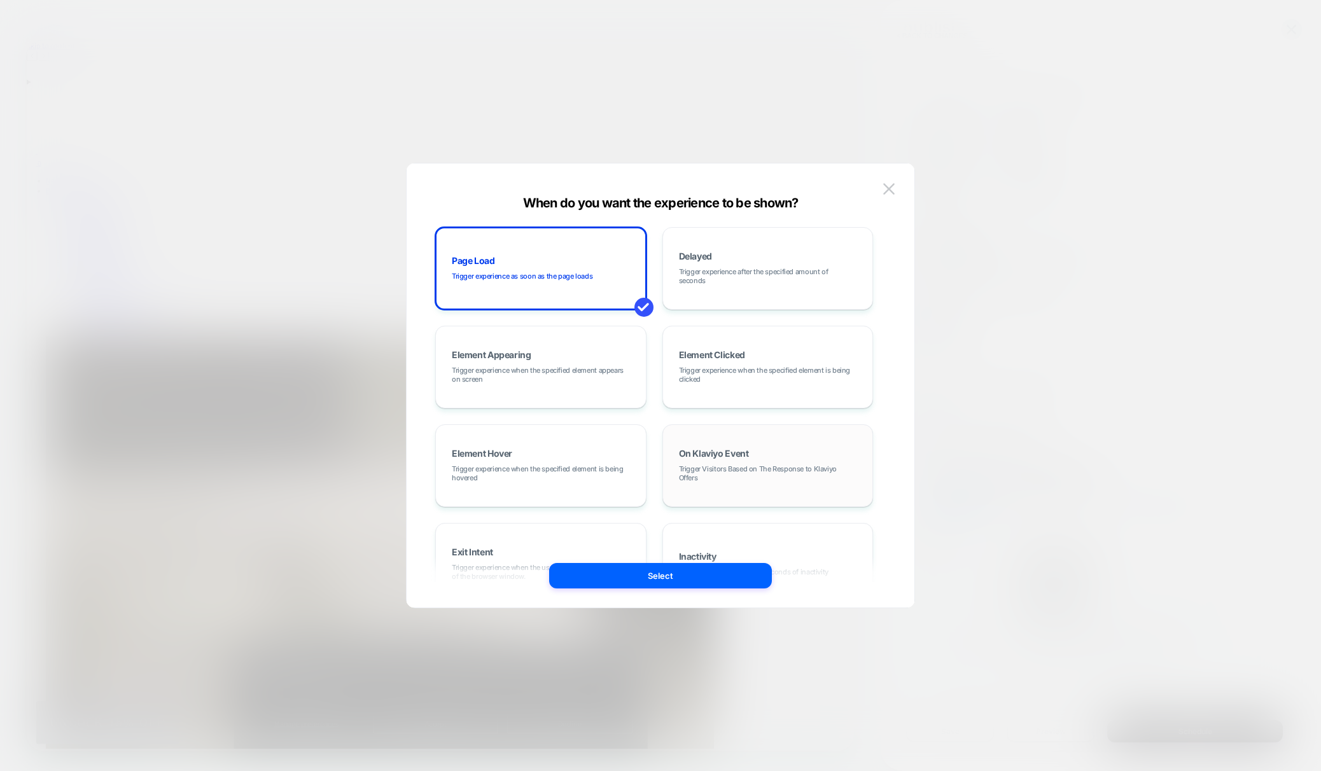
scroll to position [160, 0]
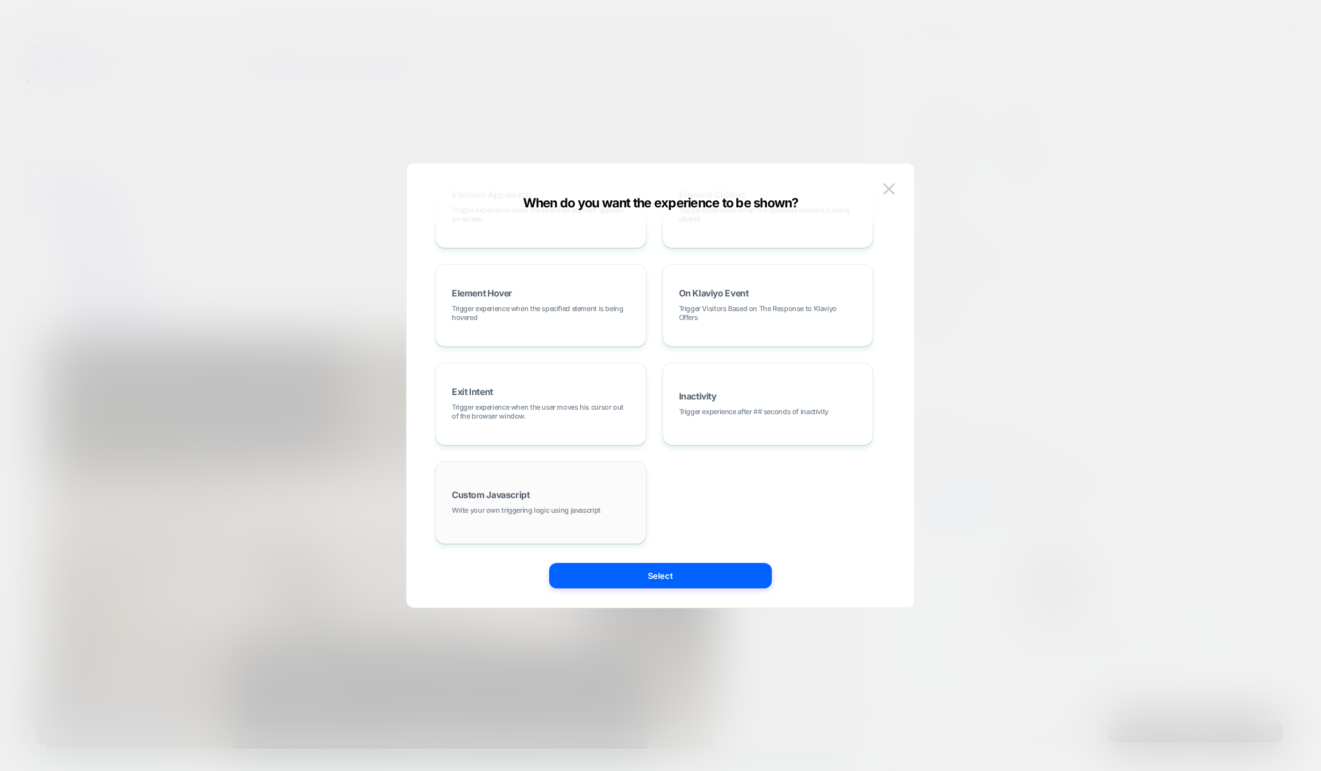
click at [544, 511] on span "Write your own triggering logic using javascript" at bounding box center [526, 510] width 149 height 9
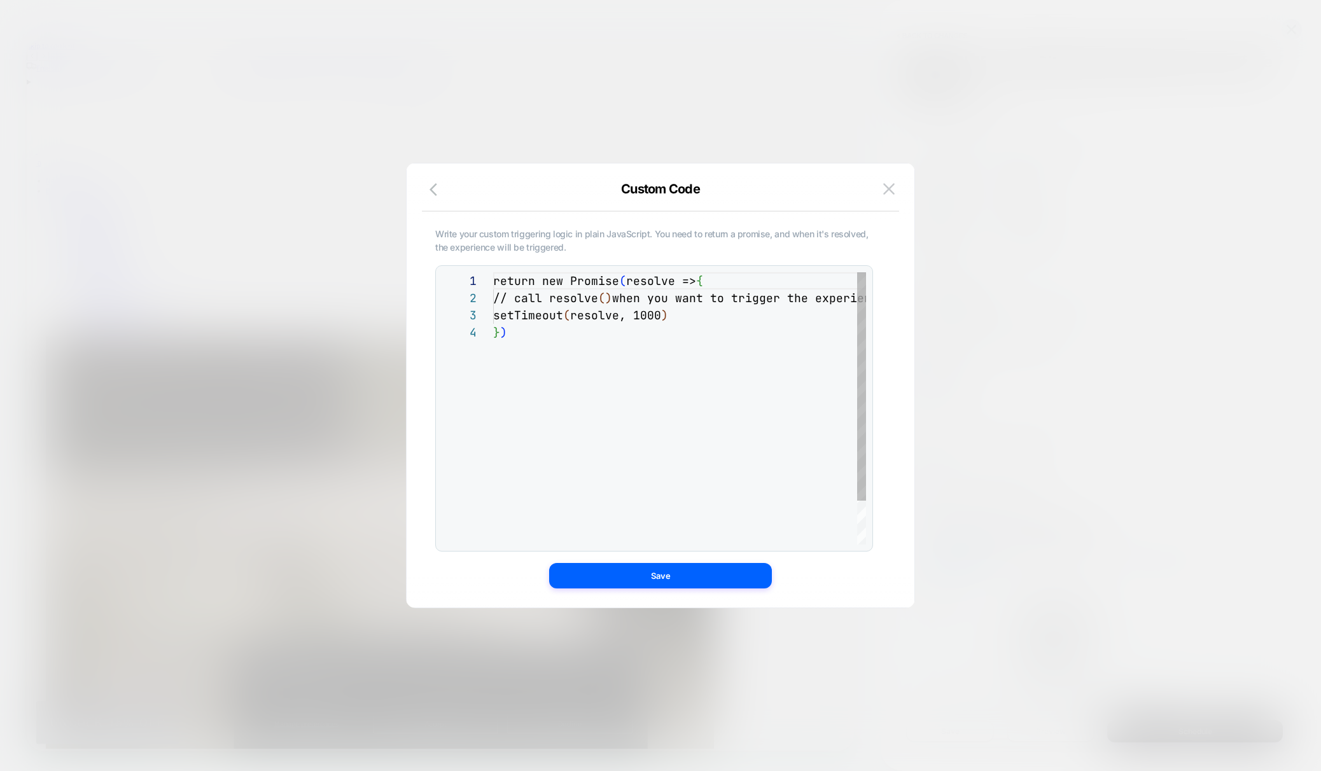
scroll to position [52, 0]
click at [890, 190] on img at bounding box center [888, 188] width 11 height 11
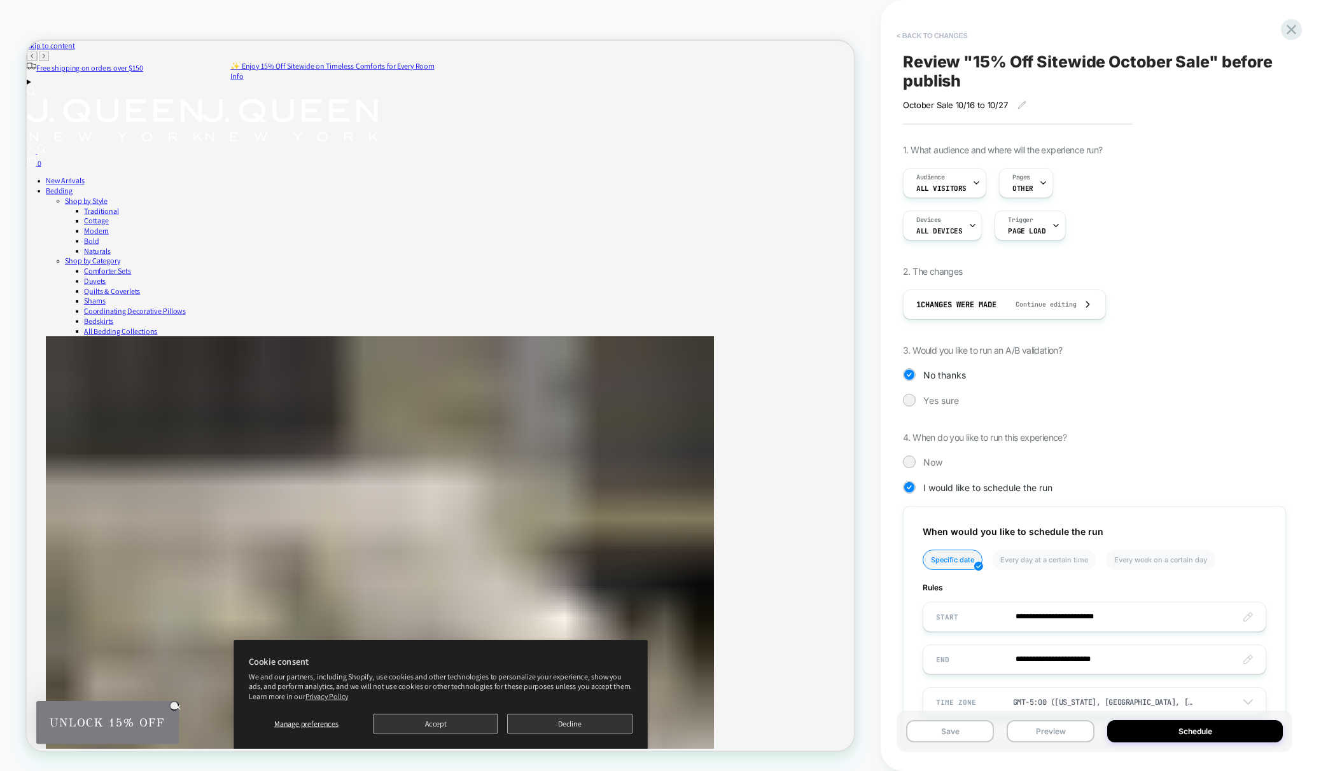
click at [931, 42] on button "< Back to changes" at bounding box center [932, 35] width 84 height 20
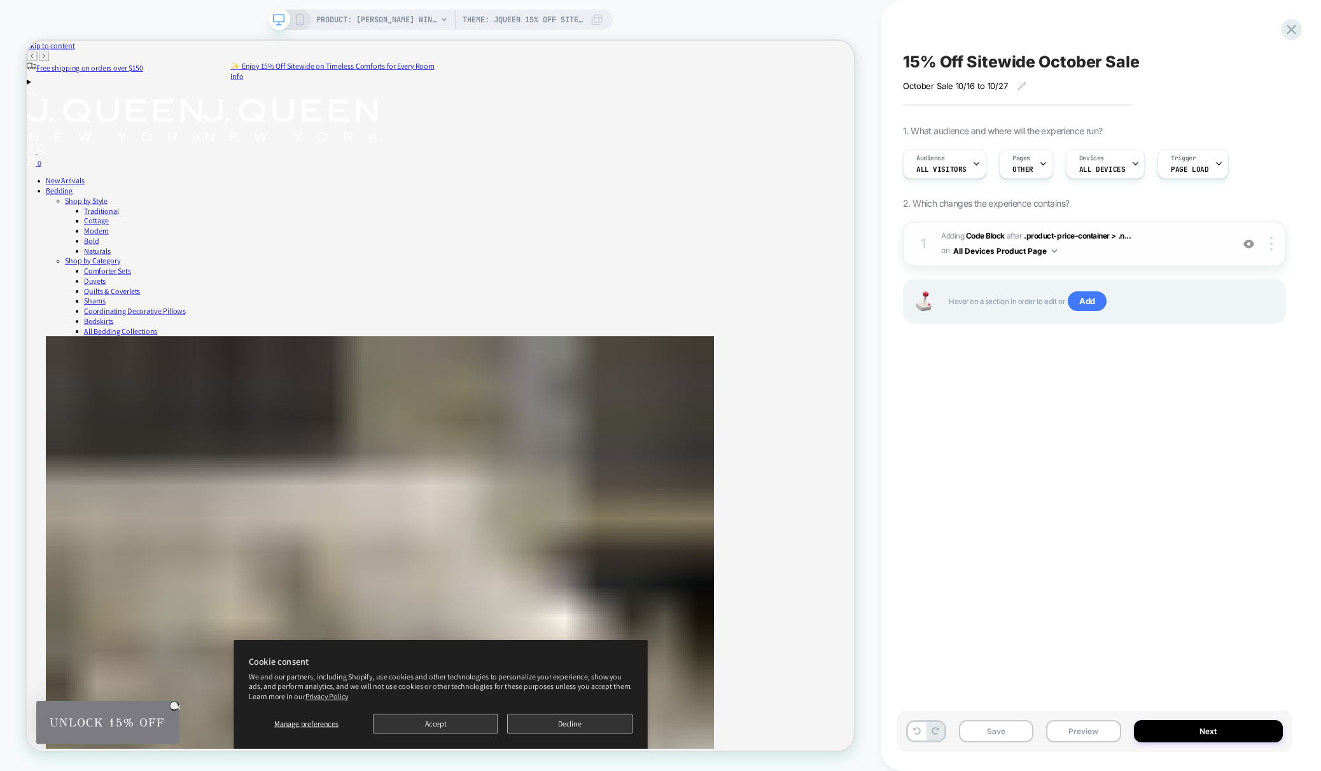
click at [1156, 255] on span "Adding Code Block AFTER .product-price-container > .n... .product-price-contain…" at bounding box center [1083, 244] width 284 height 30
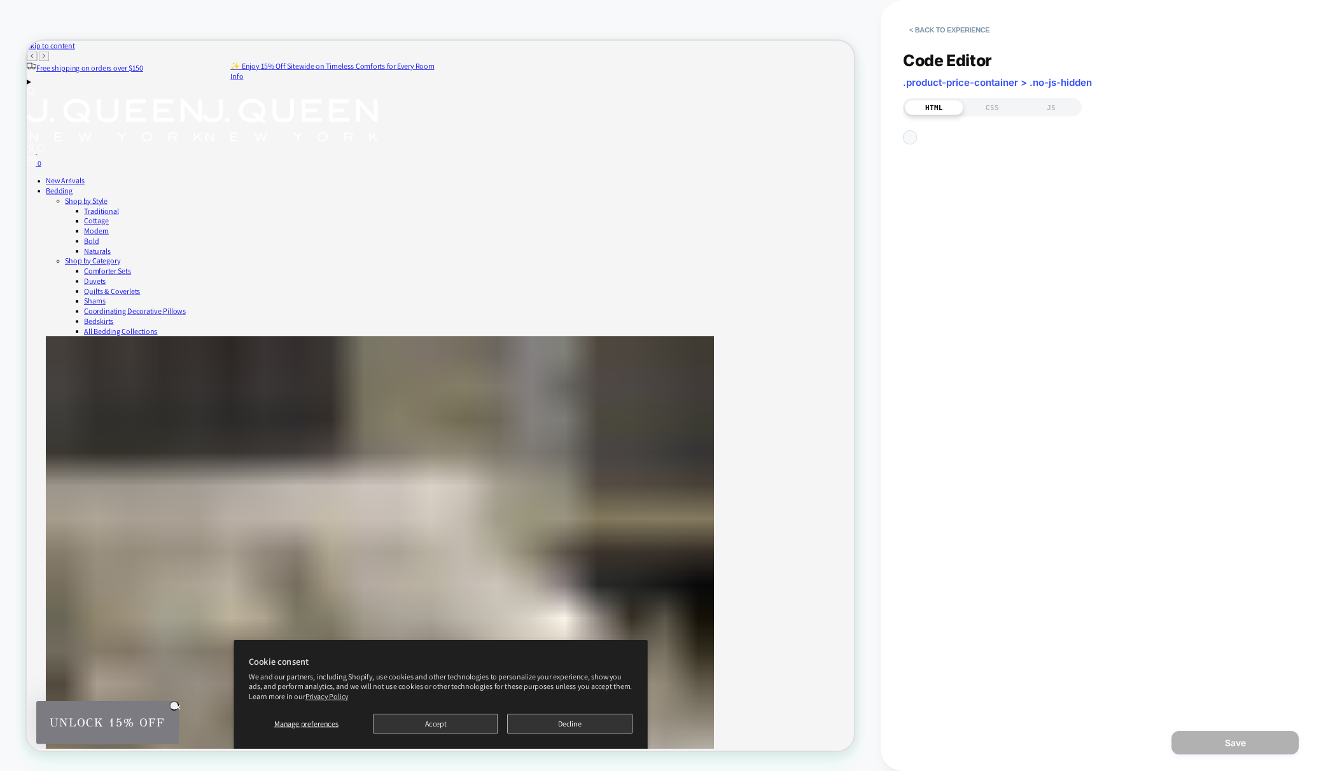
scroll to position [120, 0]
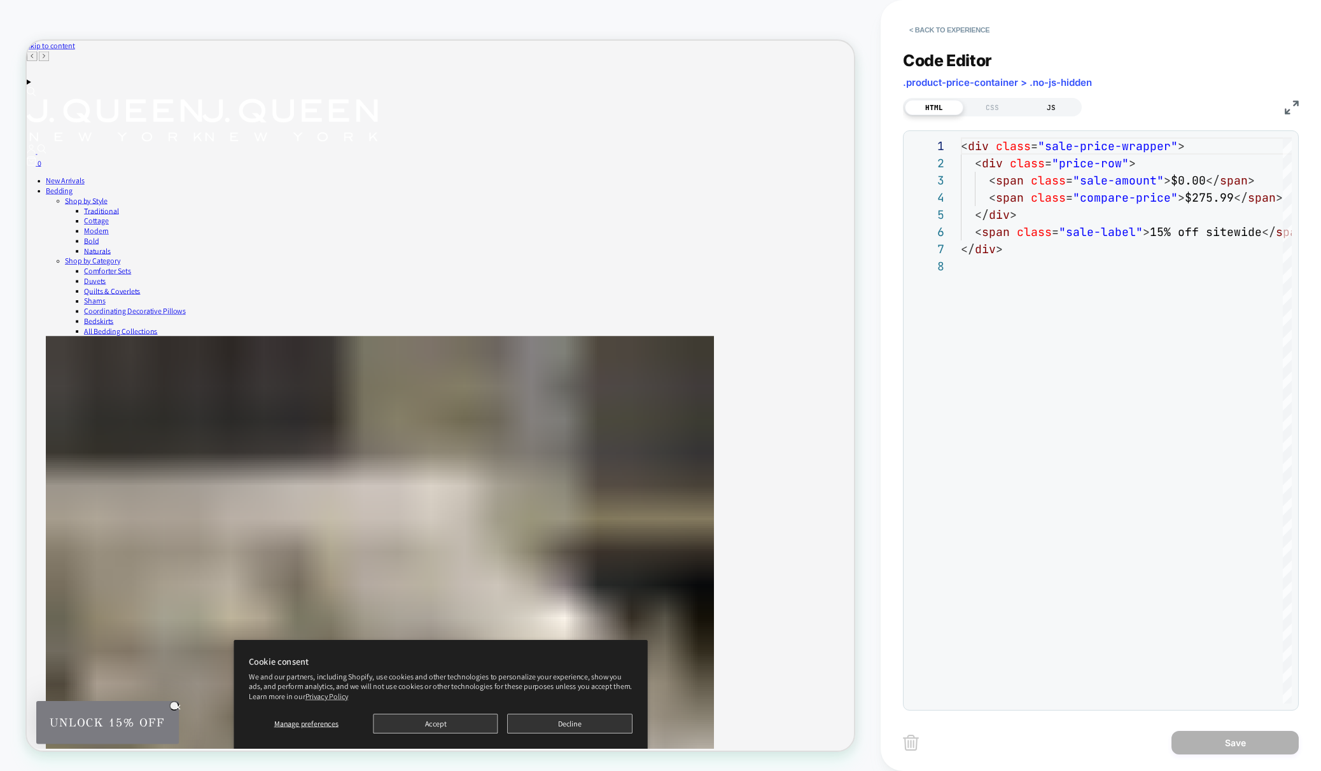
click at [1060, 109] on div "JS" at bounding box center [1051, 107] width 59 height 15
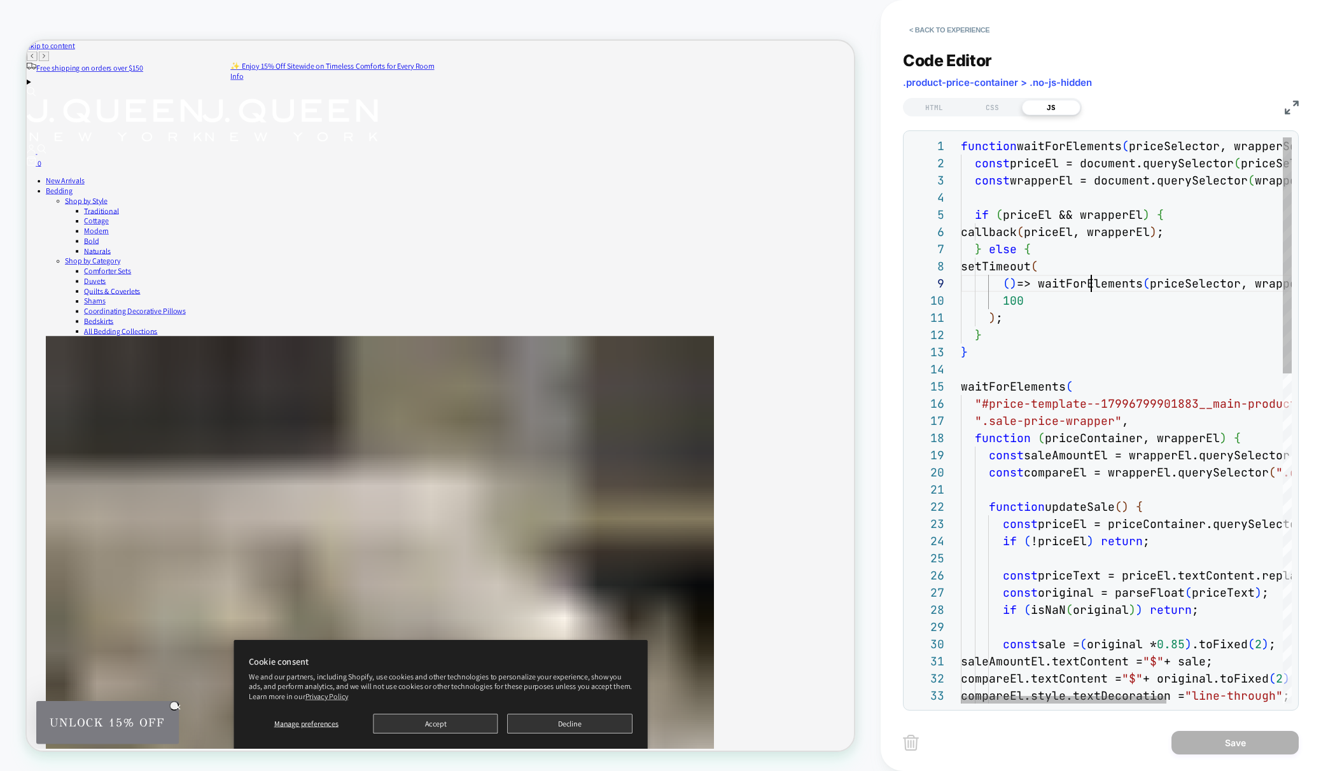
scroll to position [137, 130]
type textarea "**********"
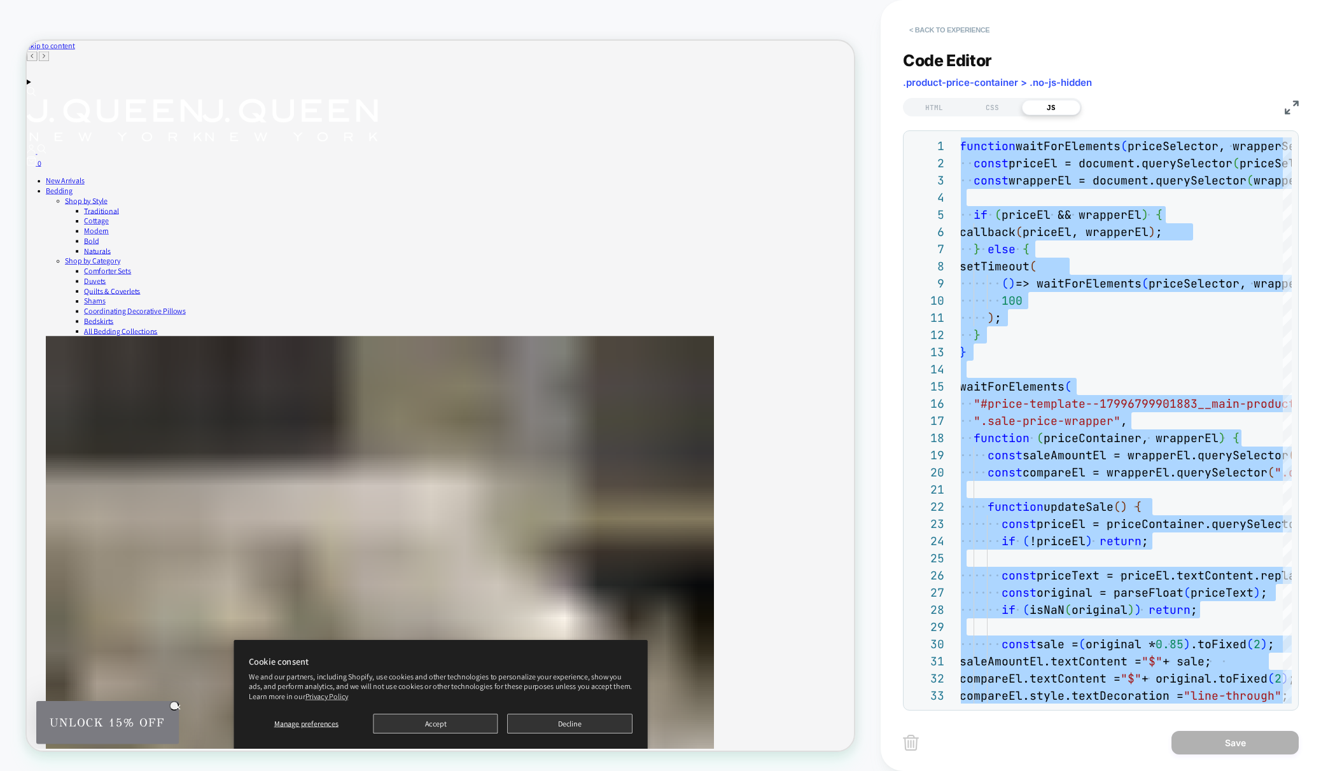
click at [921, 31] on button "< Back to experience" at bounding box center [949, 30] width 93 height 20
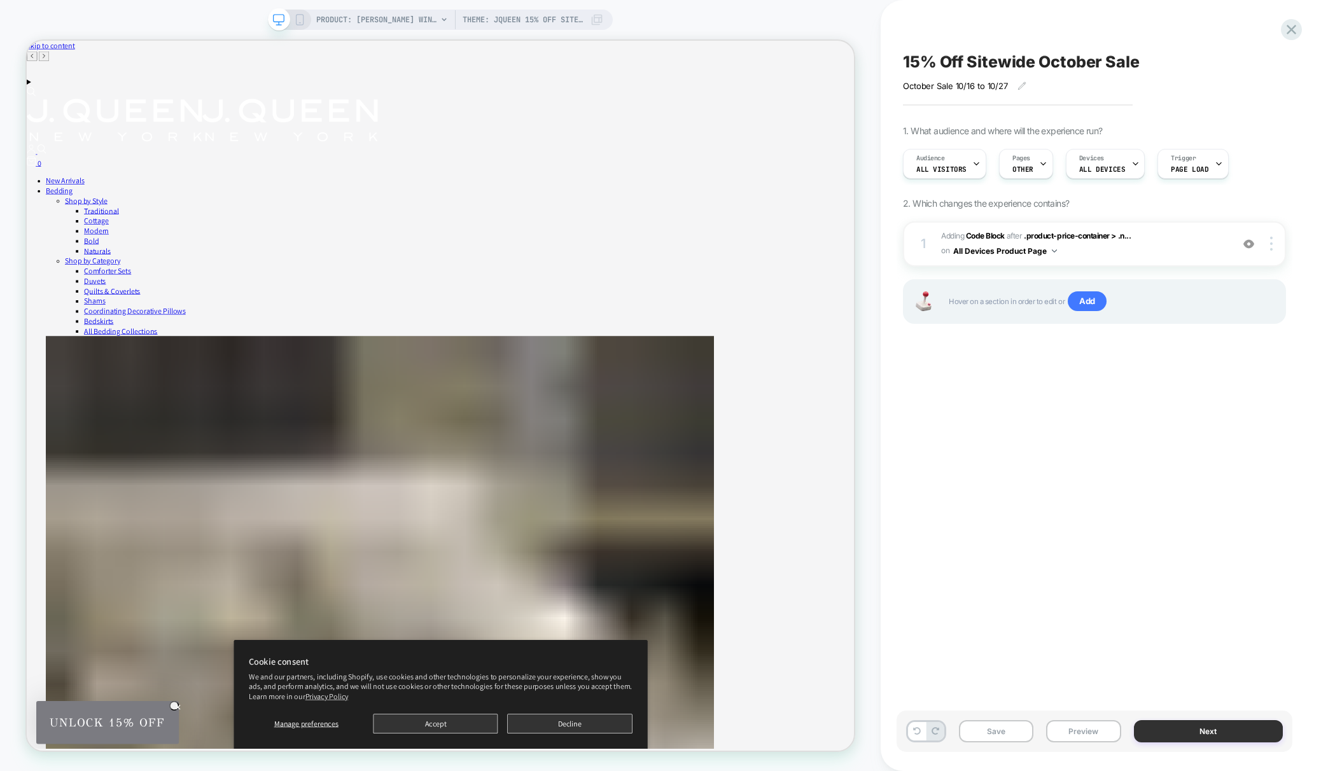
click at [1216, 734] on button "Next" at bounding box center [1208, 731] width 149 height 22
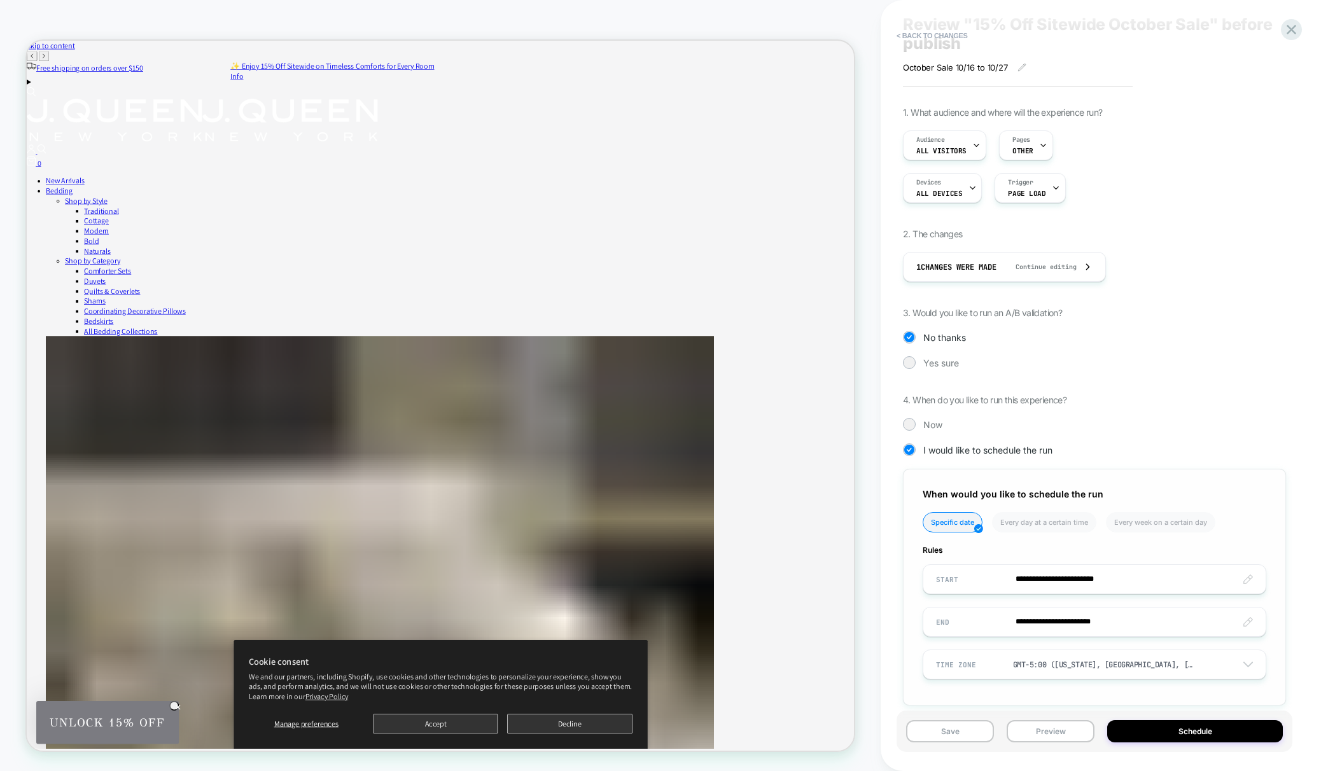
scroll to position [54, 0]
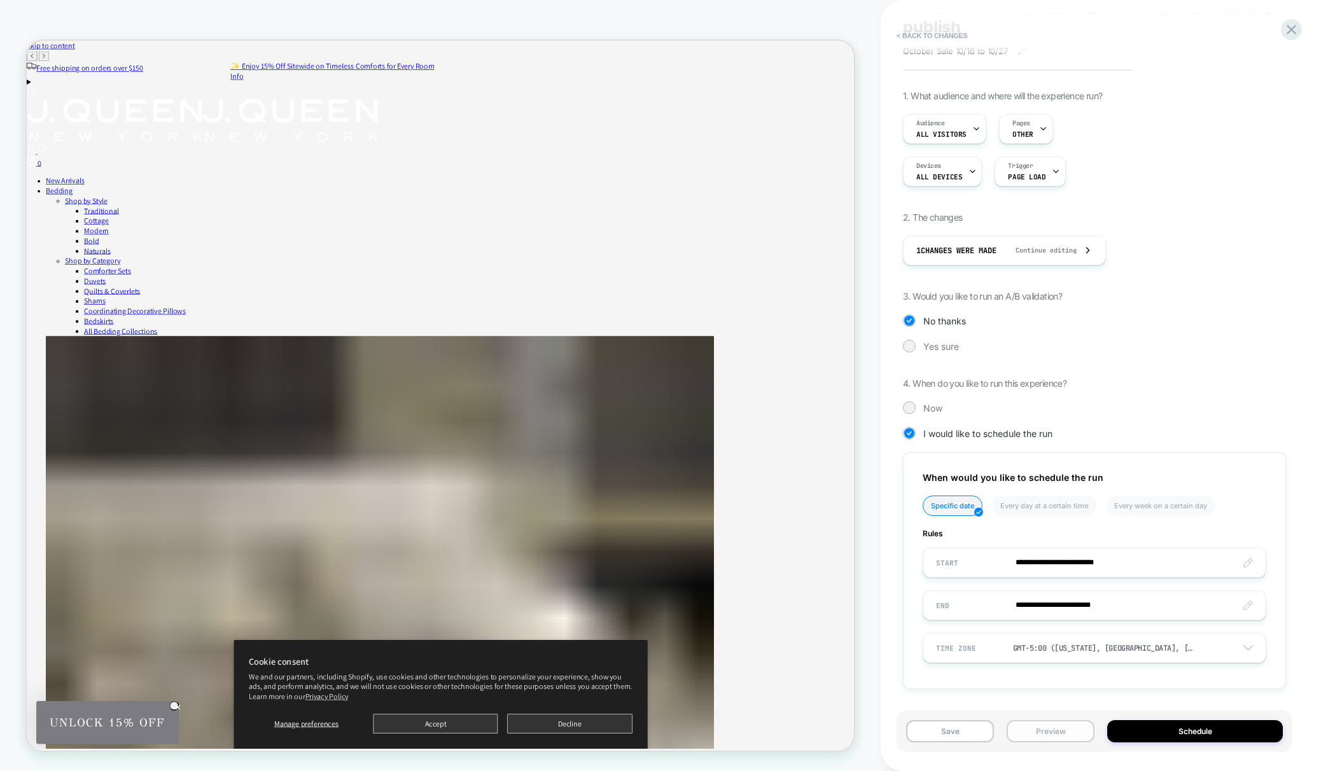
click at [1064, 730] on button "Preview" at bounding box center [1050, 731] width 88 height 22
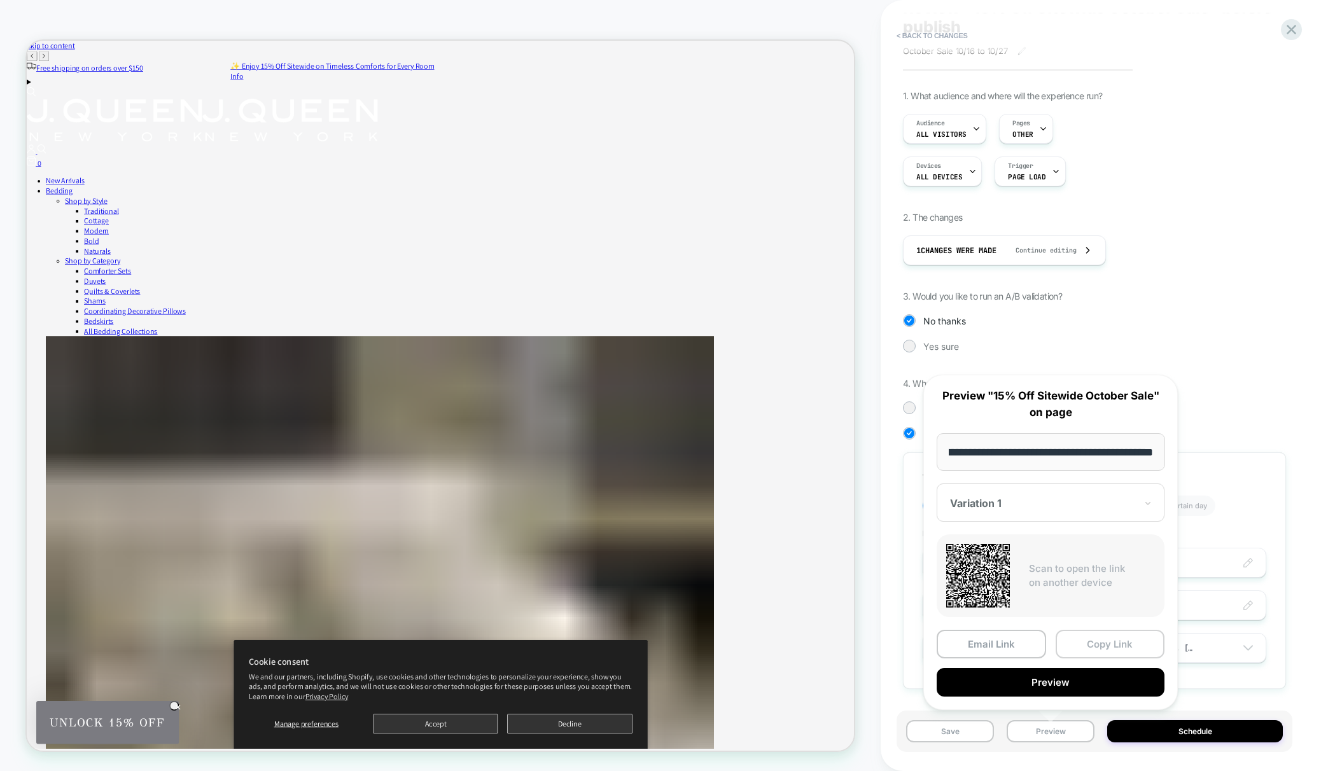
scroll to position [0, 0]
click at [1080, 644] on button "Copy Link" at bounding box center [1109, 644] width 109 height 29
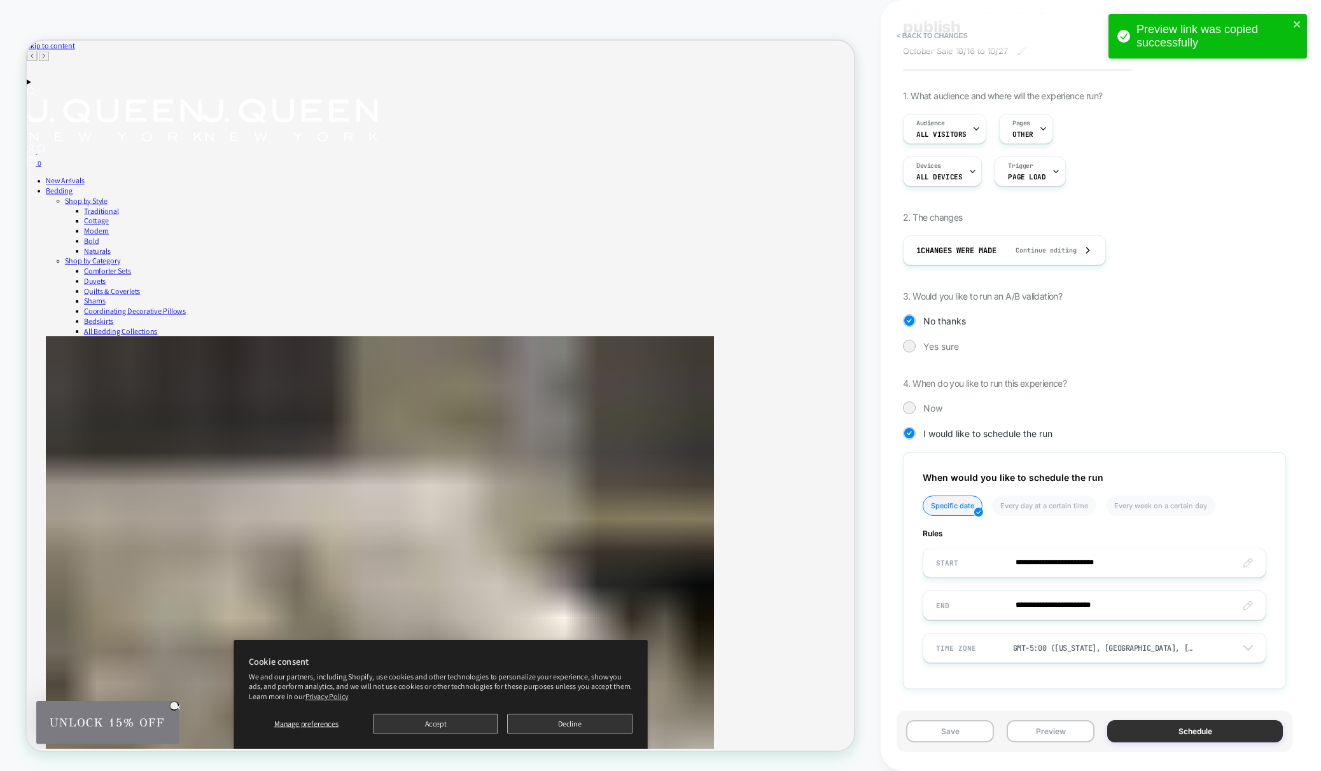
click at [1184, 732] on button "Schedule" at bounding box center [1195, 731] width 176 height 22
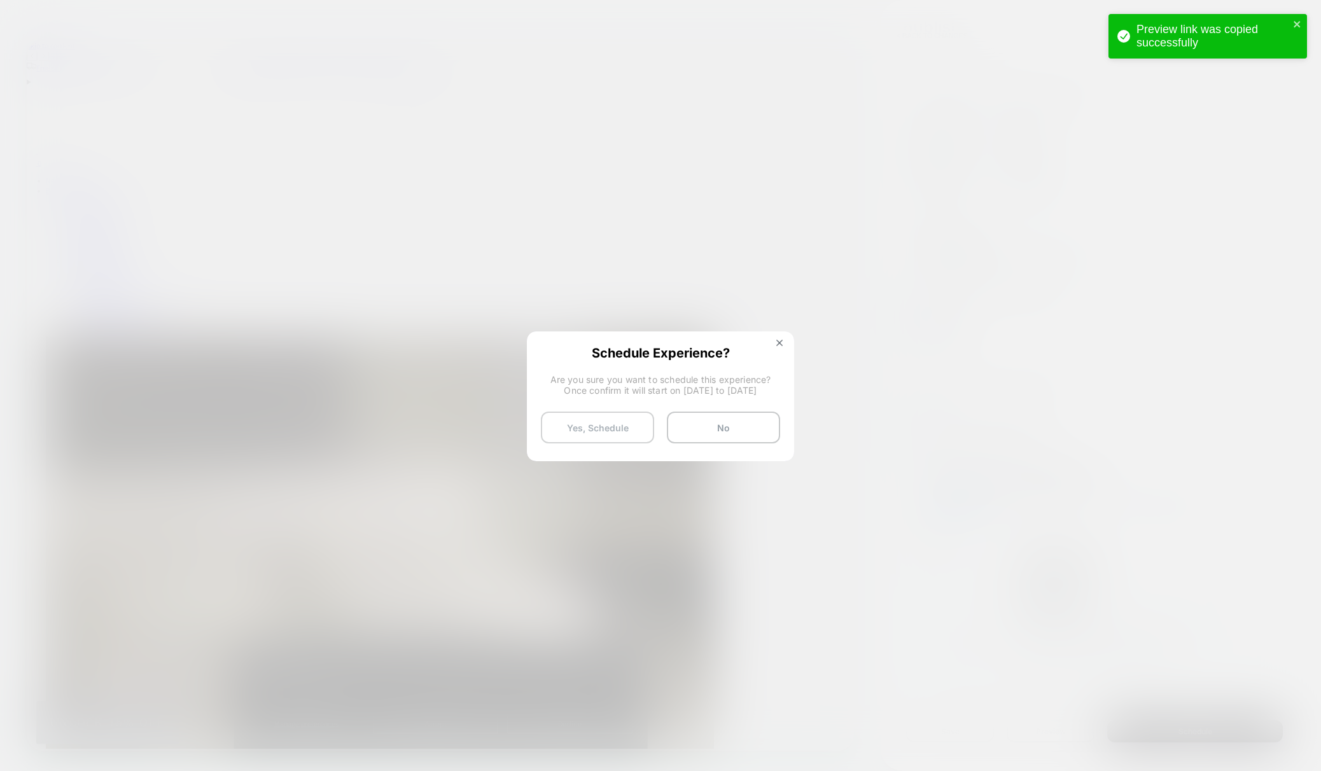
click at [609, 433] on button "Yes, Schedule" at bounding box center [597, 428] width 113 height 32
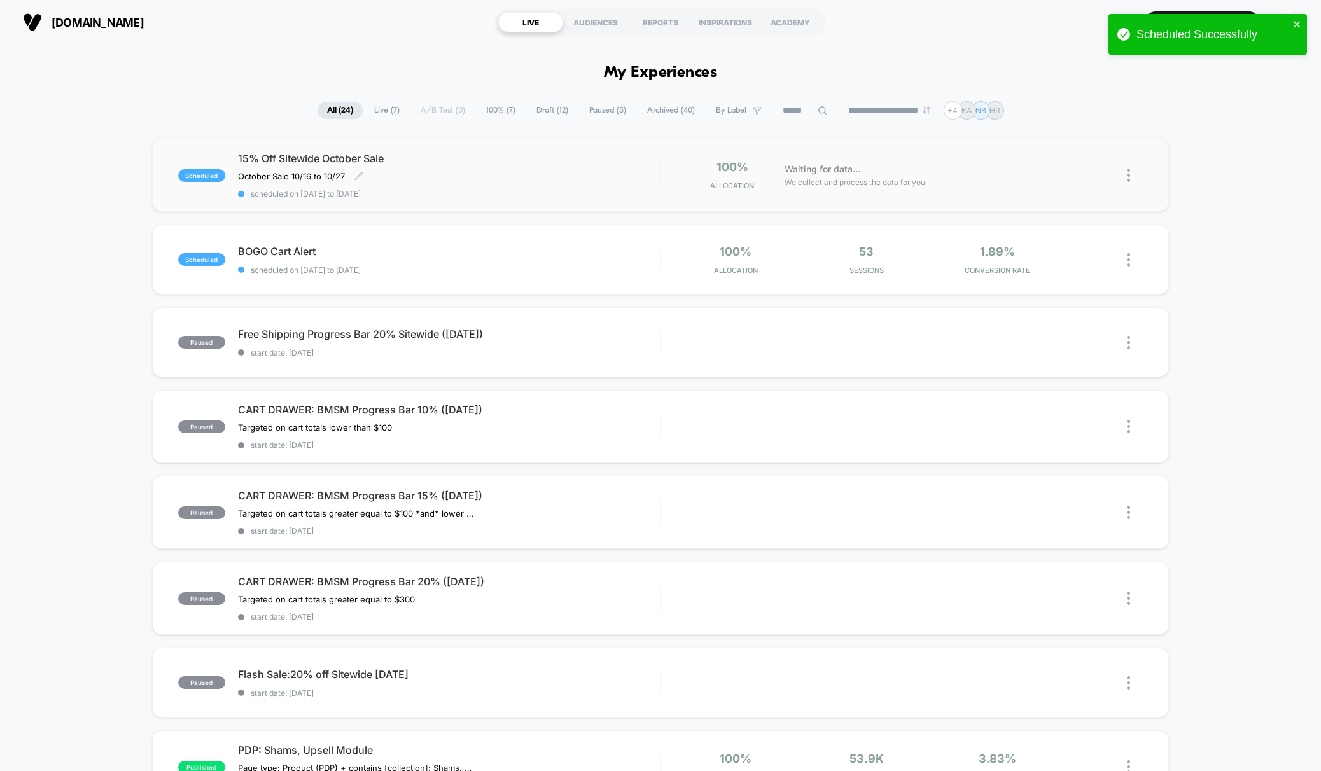
click at [613, 180] on div "15% Off Sitewide October Sale October Sale 10/16 to 10/27 Click to edit experie…" at bounding box center [449, 175] width 422 height 46
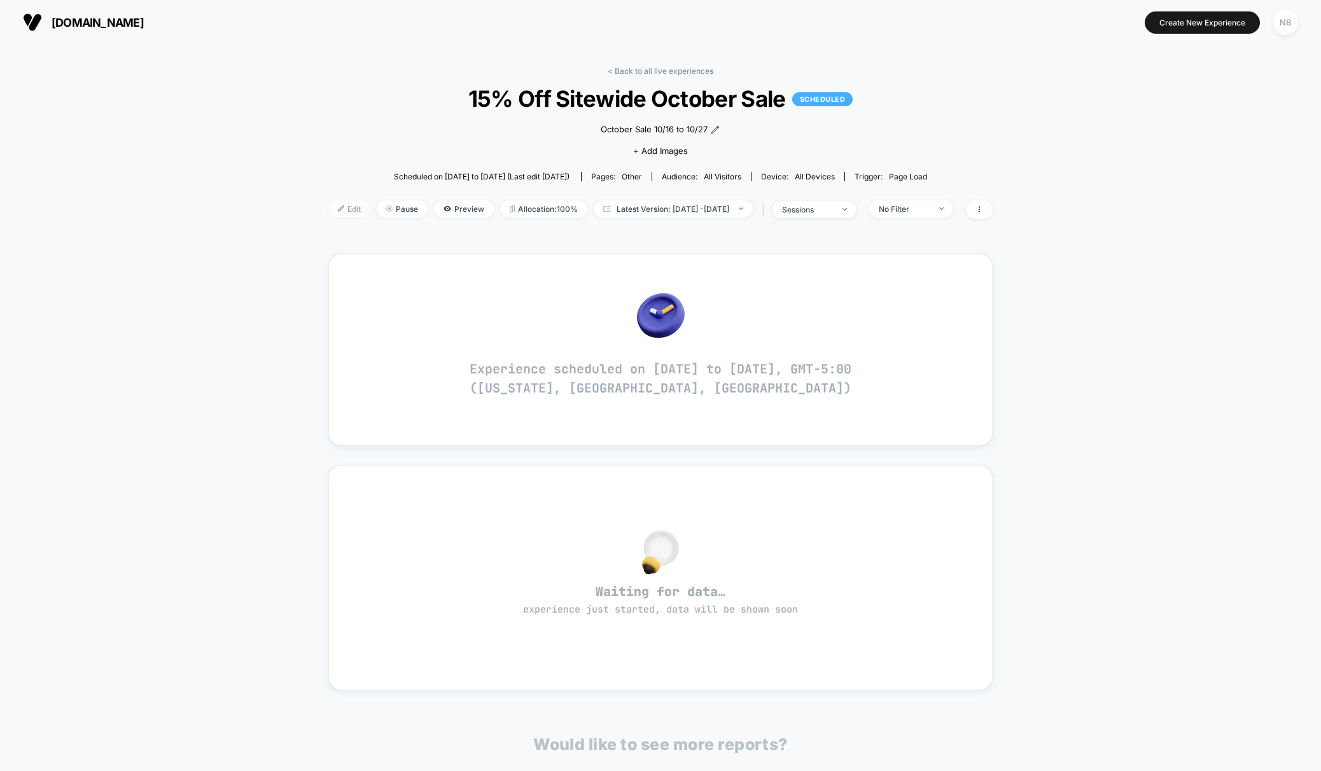
click at [328, 205] on span "Edit" at bounding box center [349, 208] width 42 height 17
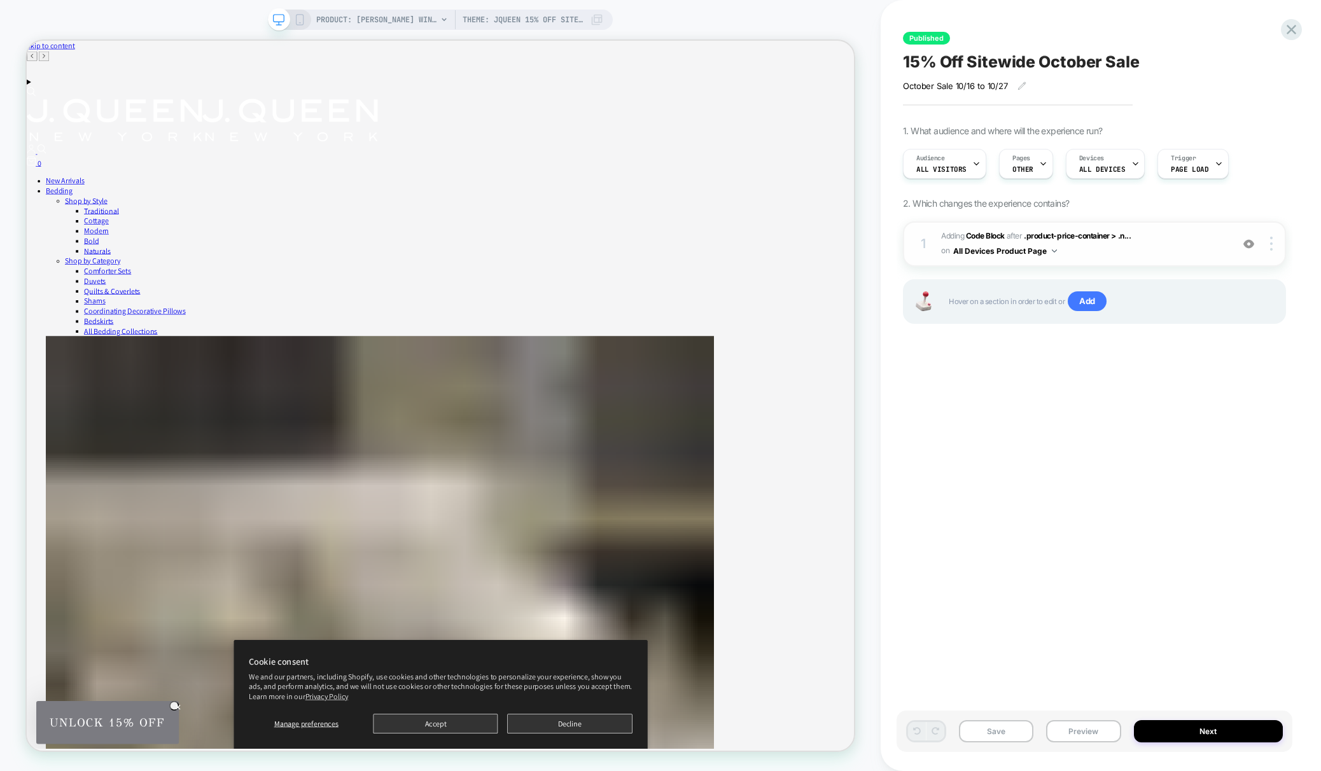
click at [1184, 238] on span "Adding Code Block AFTER .product-price-container > .n... .product-price-contain…" at bounding box center [1083, 244] width 284 height 30
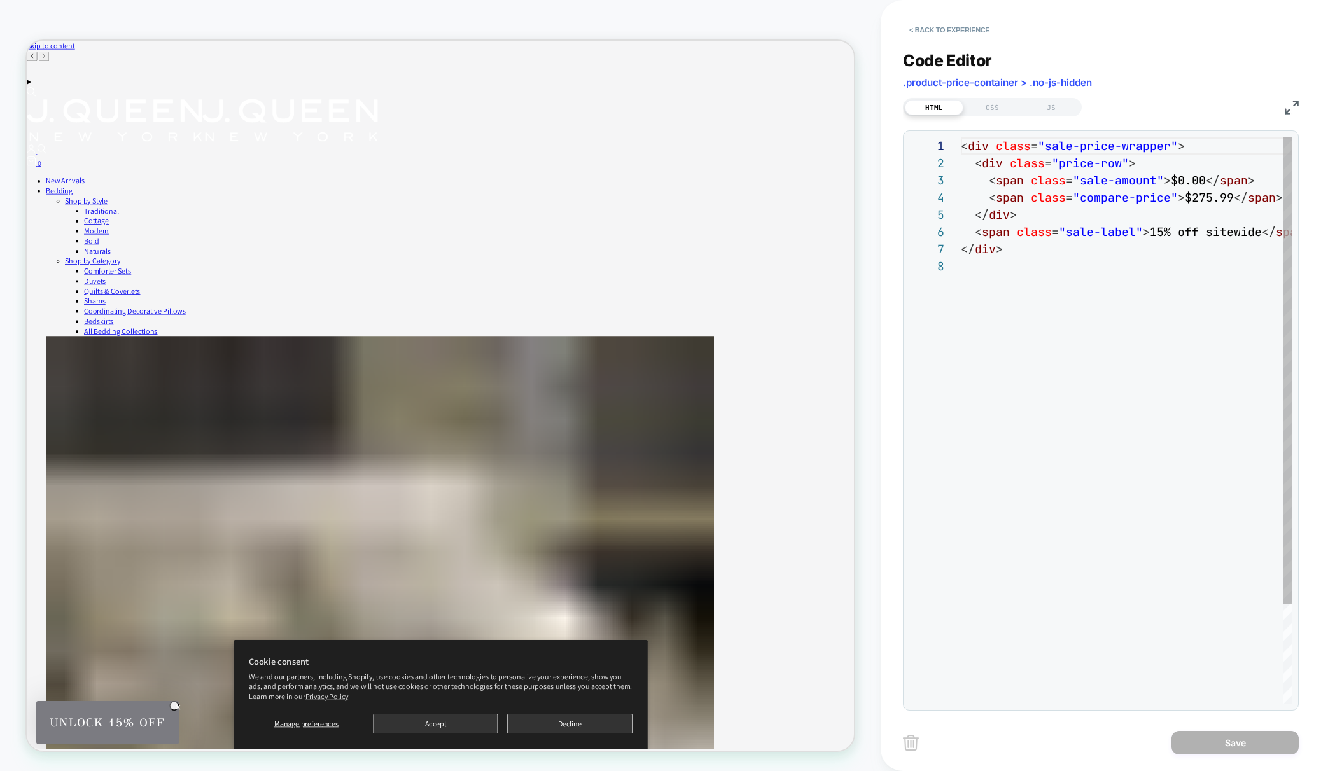
scroll to position [120, 0]
click at [1001, 111] on div "CSS" at bounding box center [992, 107] width 59 height 15
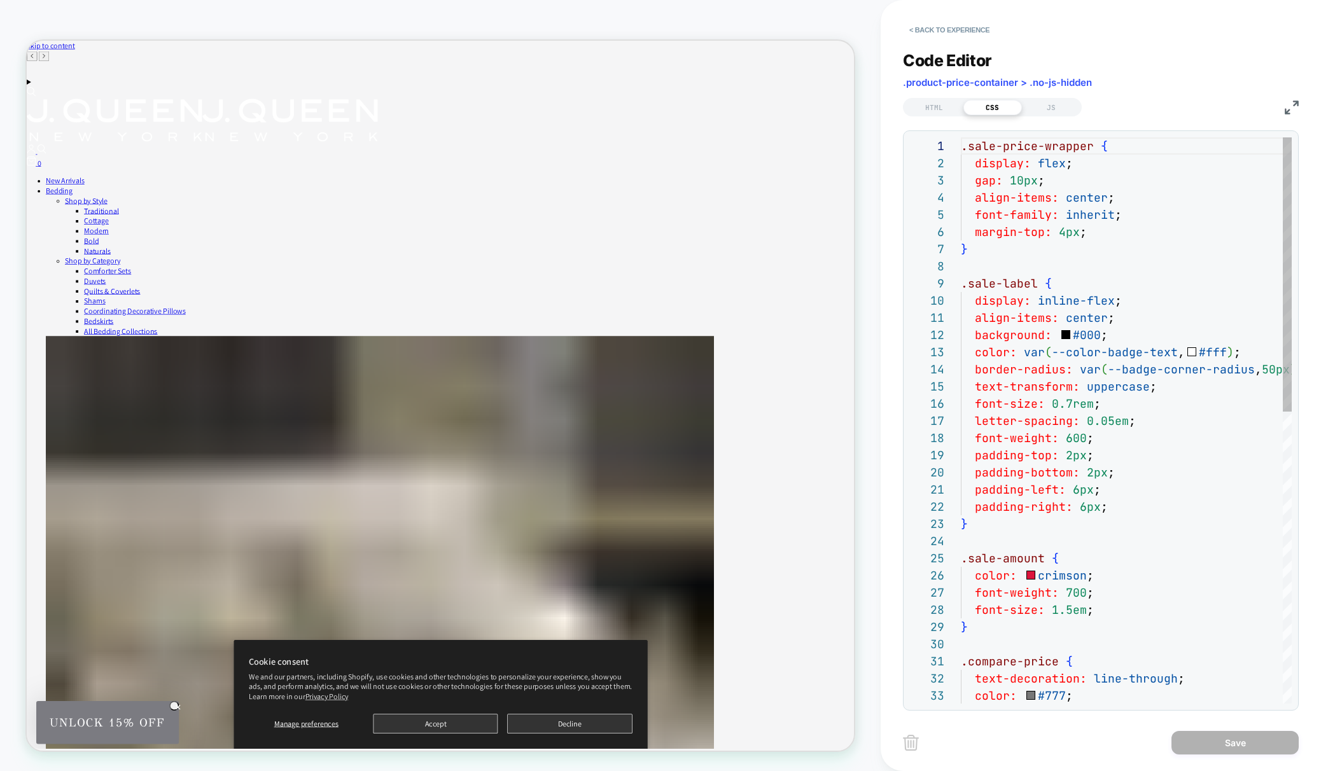
scroll to position [172, 0]
click at [1059, 113] on div "JS" at bounding box center [1051, 107] width 59 height 15
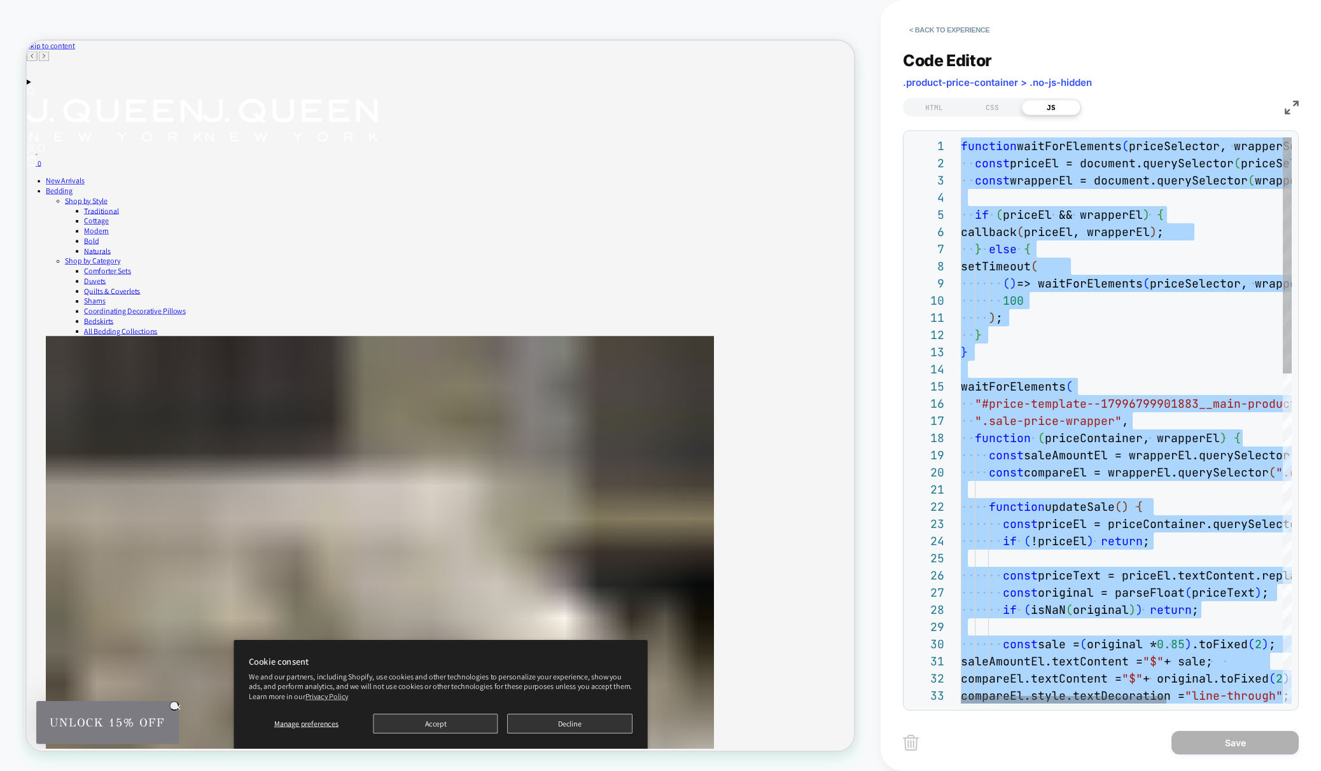
type textarea "**********"
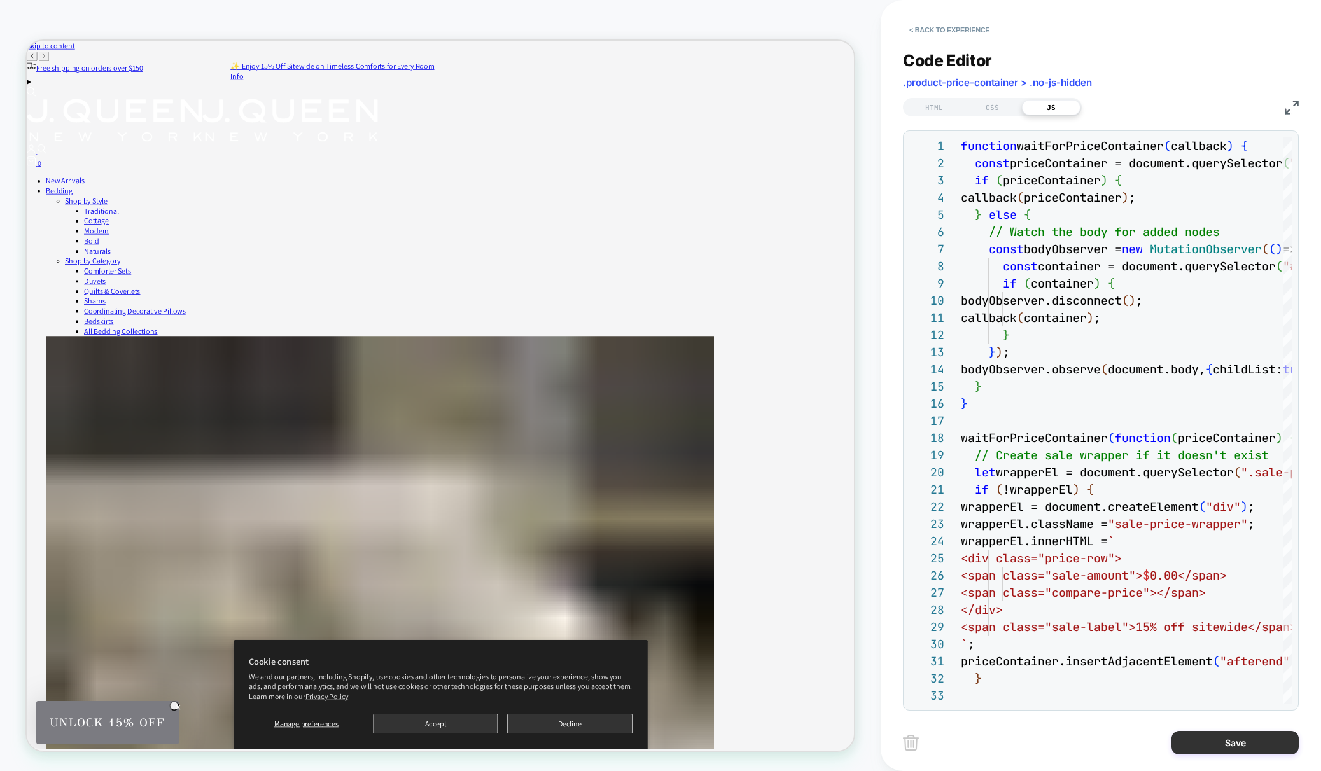
click at [1264, 739] on button "Save" at bounding box center [1234, 743] width 127 height 24
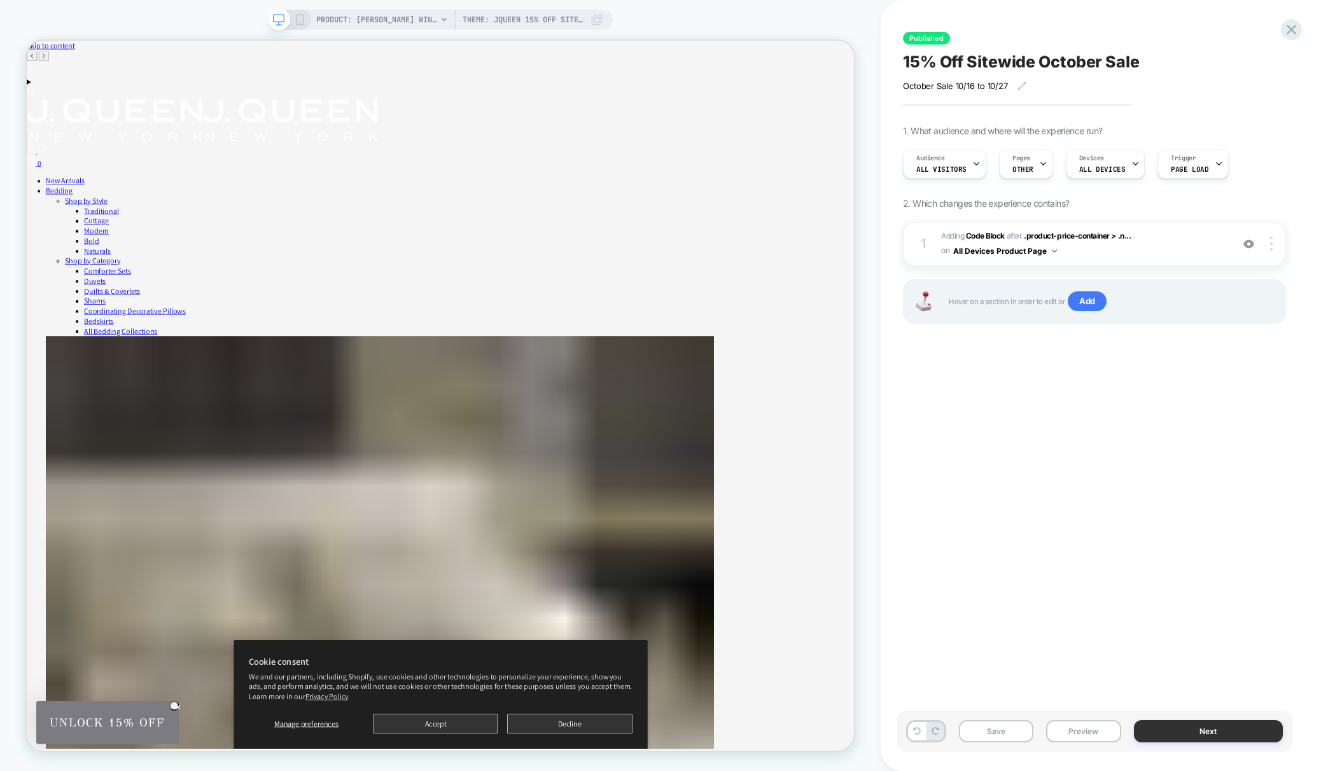
click at [1204, 728] on button "Next" at bounding box center [1208, 731] width 149 height 22
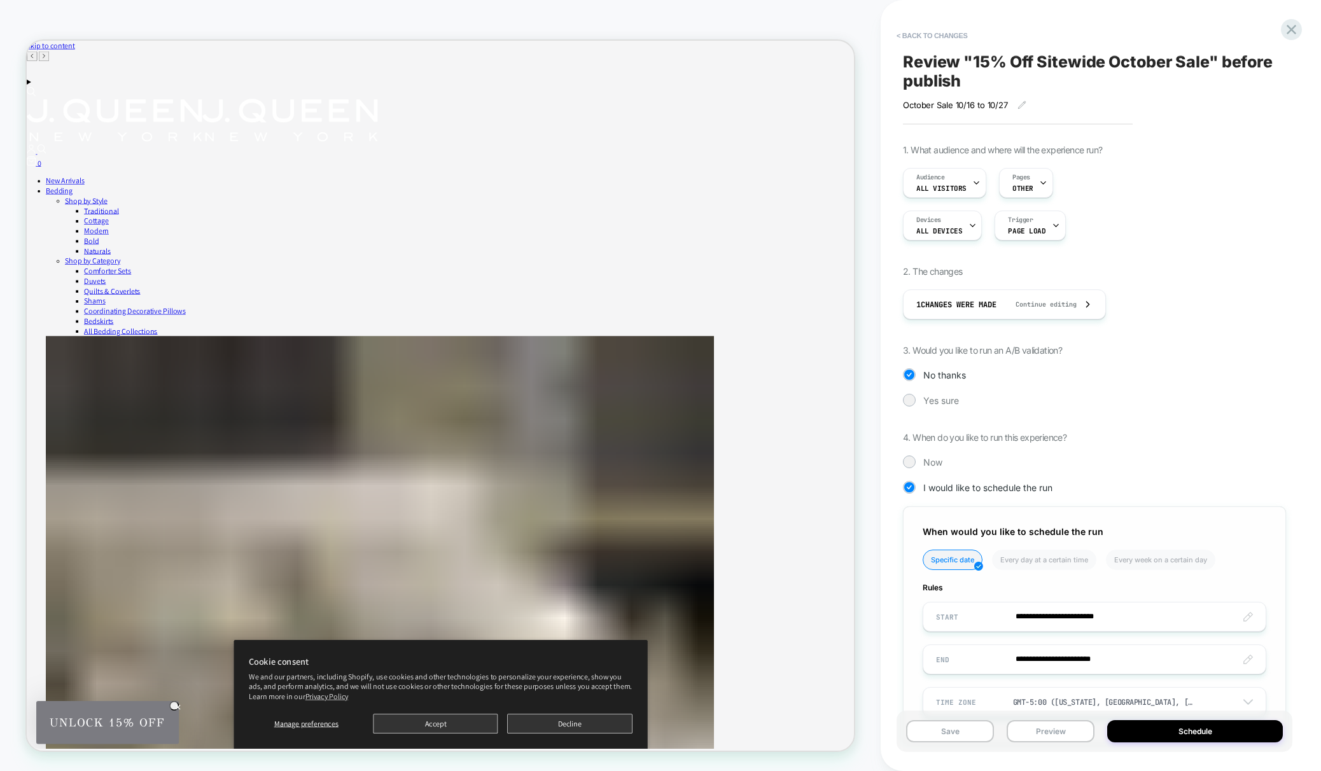
scroll to position [54, 0]
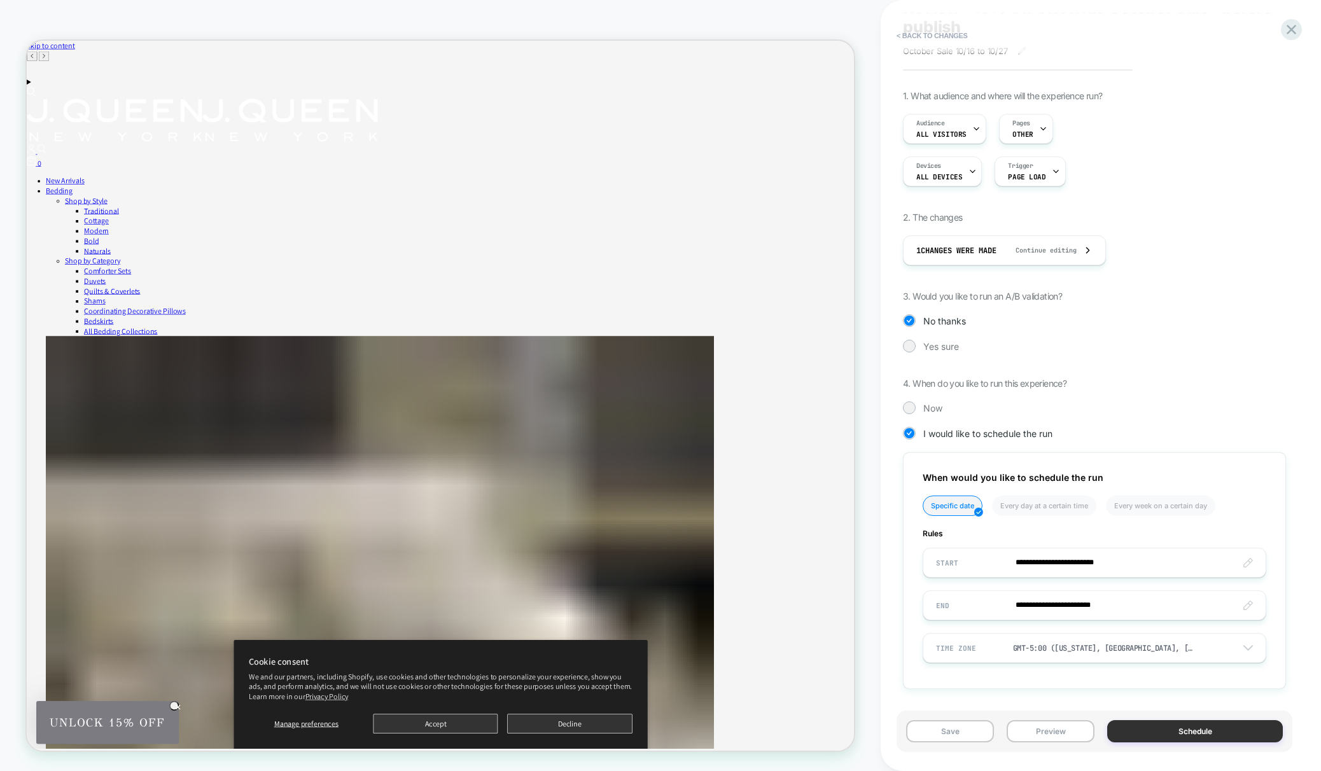
click at [1225, 732] on button "Schedule" at bounding box center [1195, 731] width 176 height 22
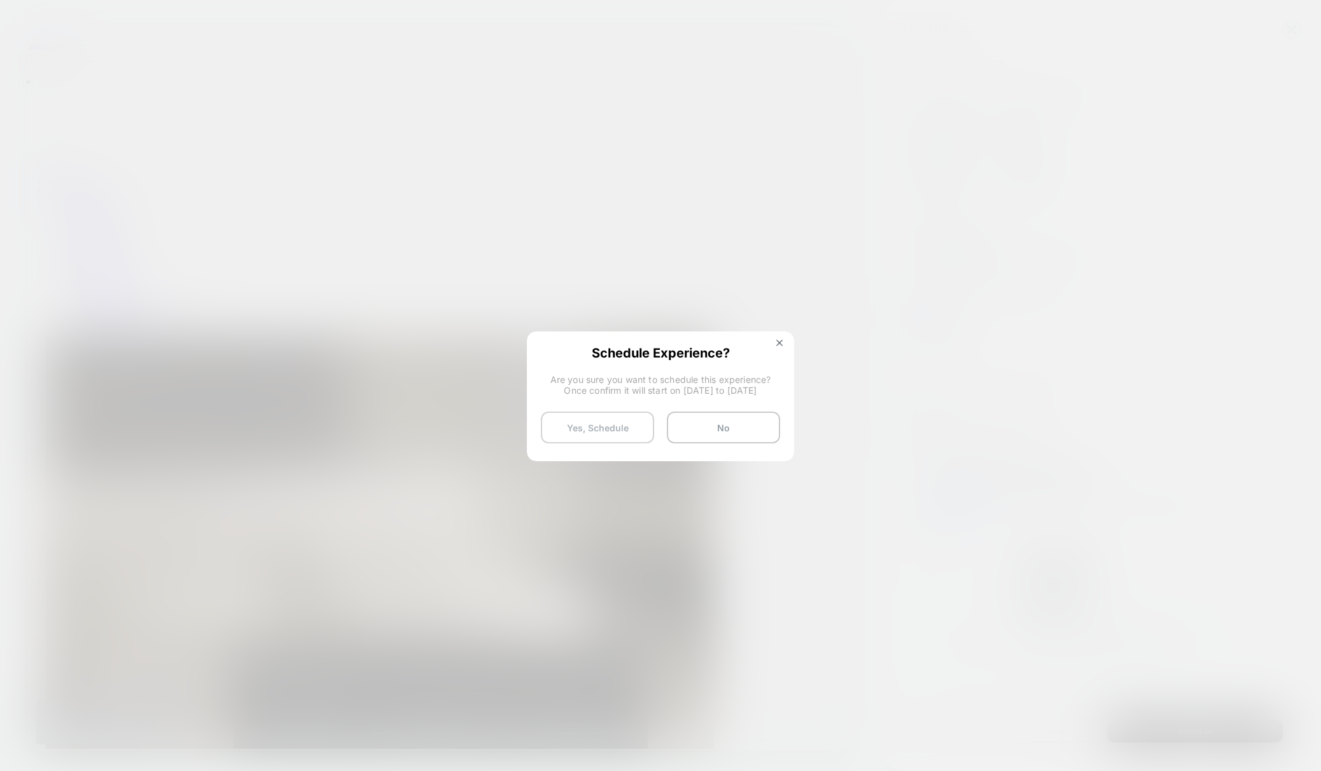
click at [606, 424] on button "Yes, Schedule" at bounding box center [597, 428] width 113 height 32
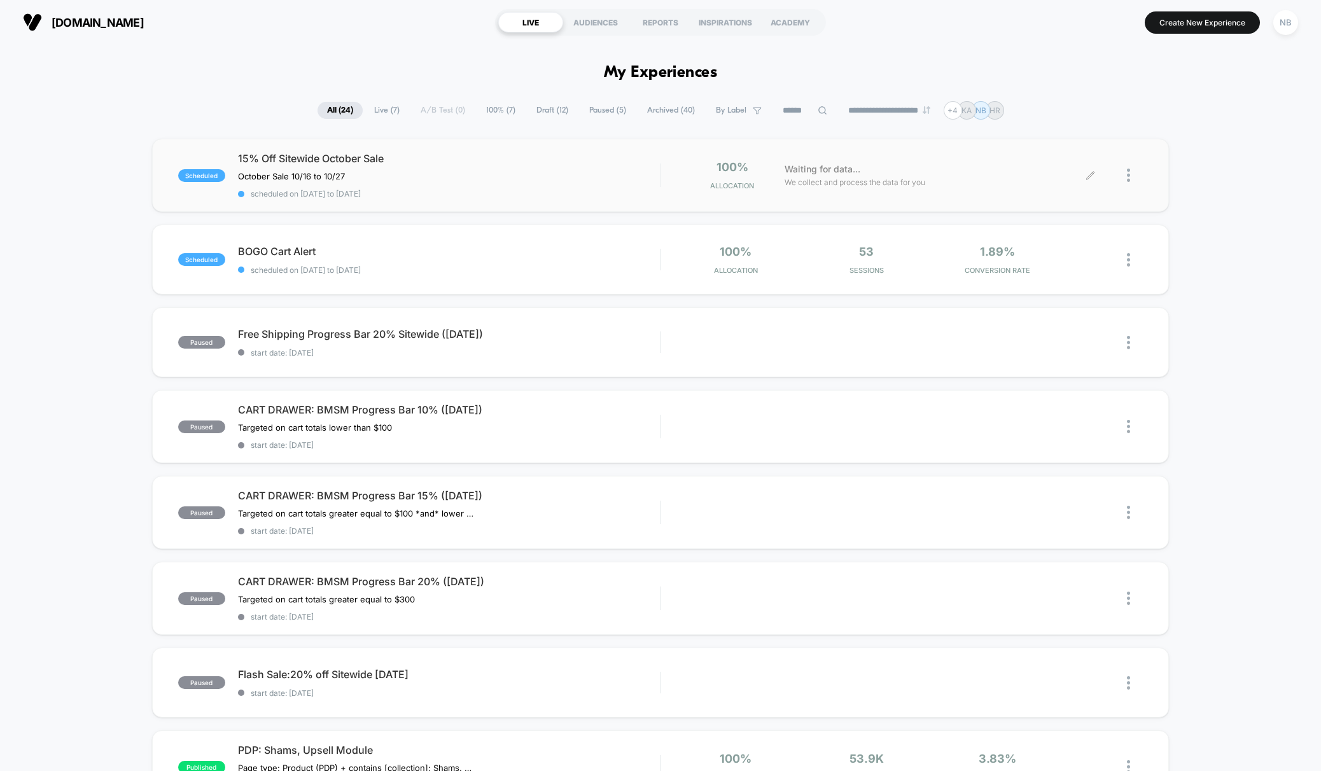
click at [1134, 177] on div at bounding box center [1135, 175] width 16 height 30
click at [1065, 190] on div "Preview Link" at bounding box center [1063, 190] width 114 height 29
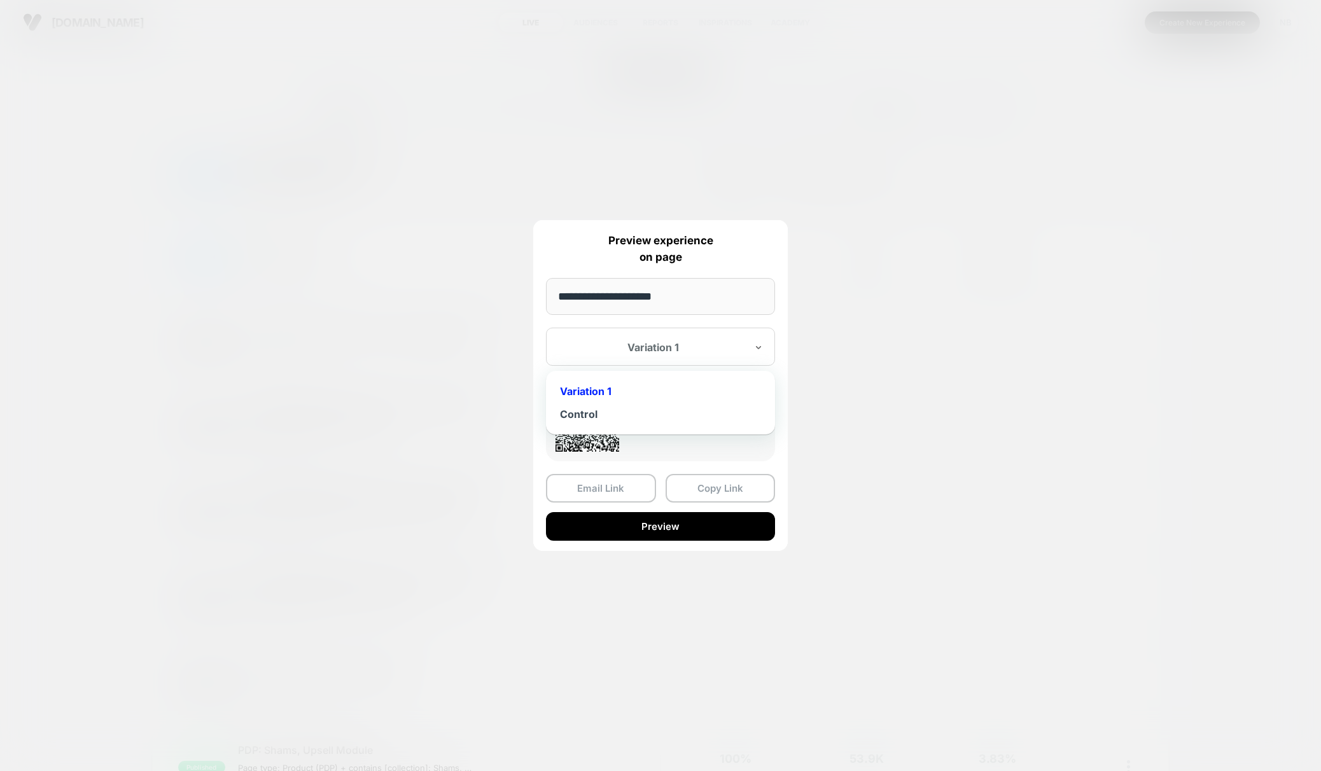
click at [733, 343] on div "Variation 1" at bounding box center [653, 347] width 190 height 15
click at [607, 416] on div "Control" at bounding box center [660, 414] width 216 height 23
click at [698, 494] on button "Copy Link" at bounding box center [720, 488] width 110 height 29
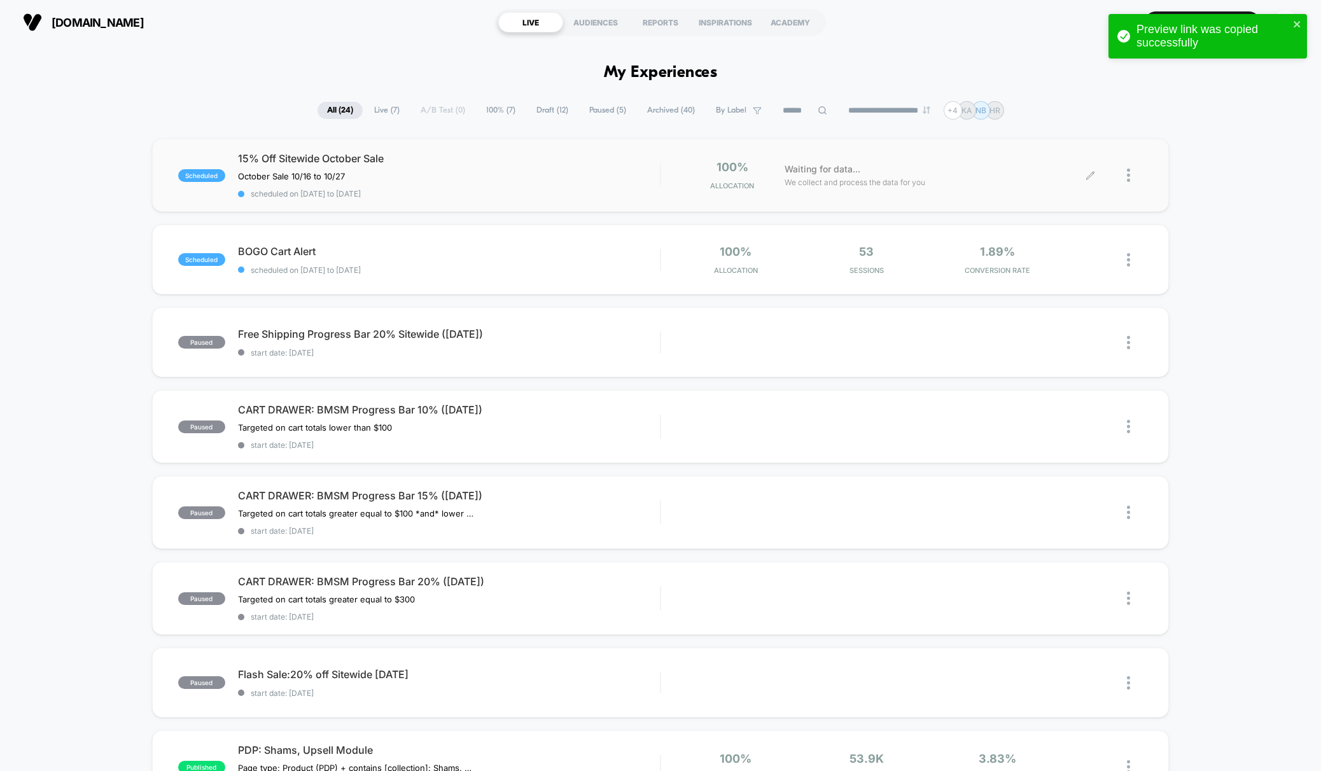
click at [1132, 177] on div at bounding box center [1135, 175] width 16 height 30
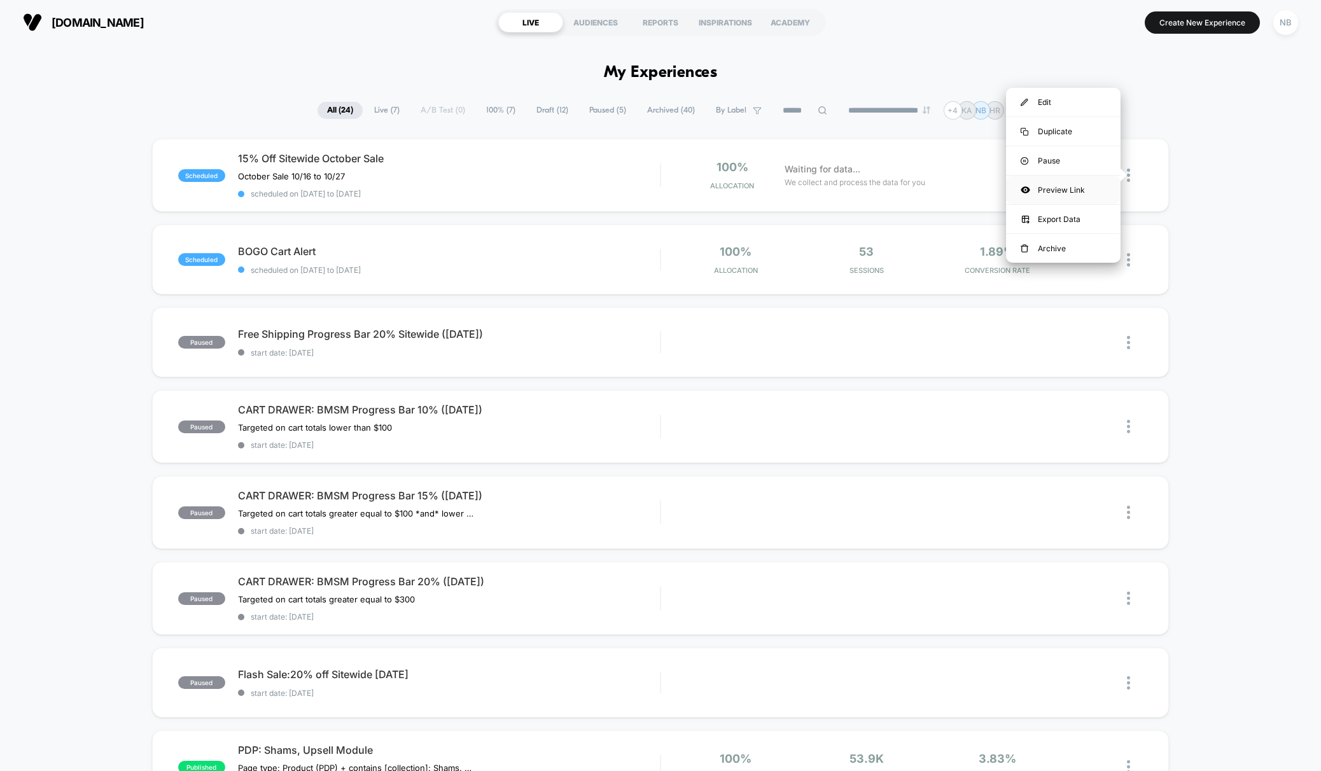
click at [1065, 191] on div "Preview Link" at bounding box center [1063, 190] width 114 height 29
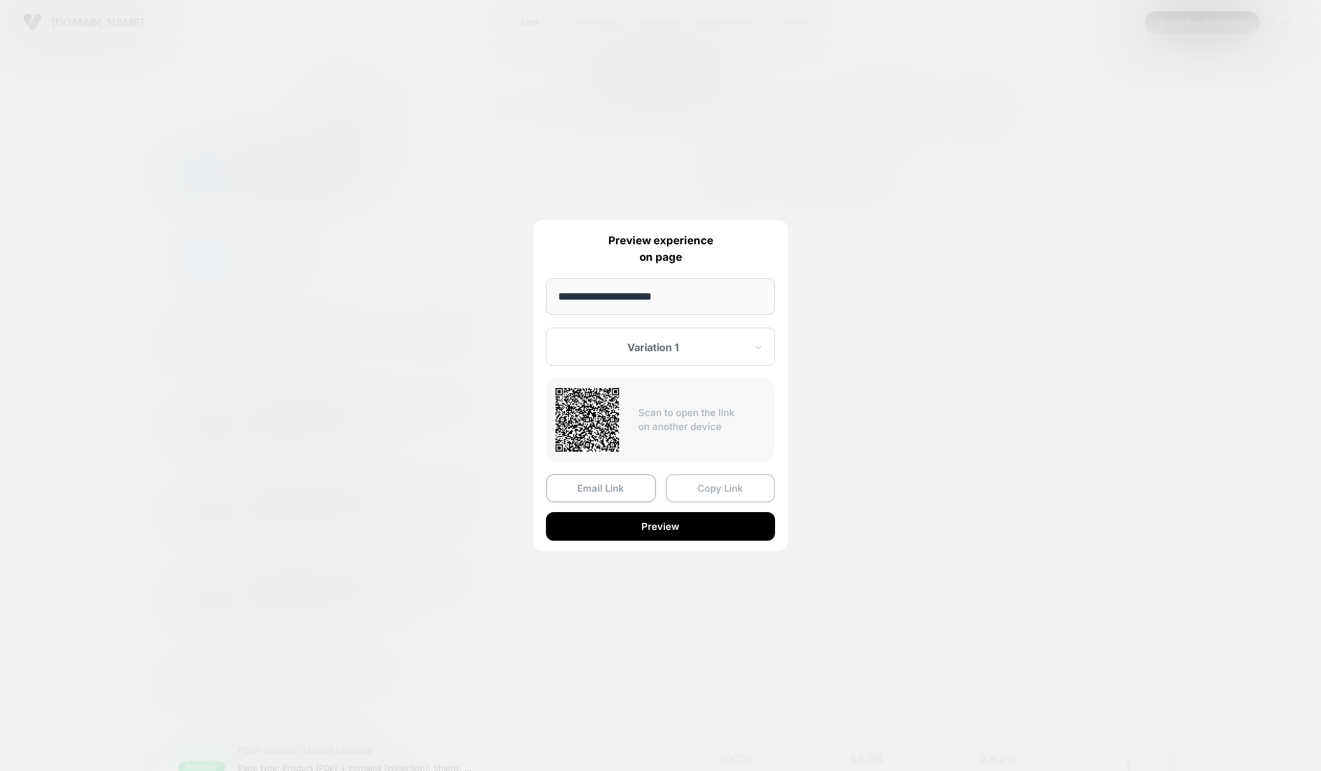
click at [701, 487] on button "Copy Link" at bounding box center [720, 488] width 110 height 29
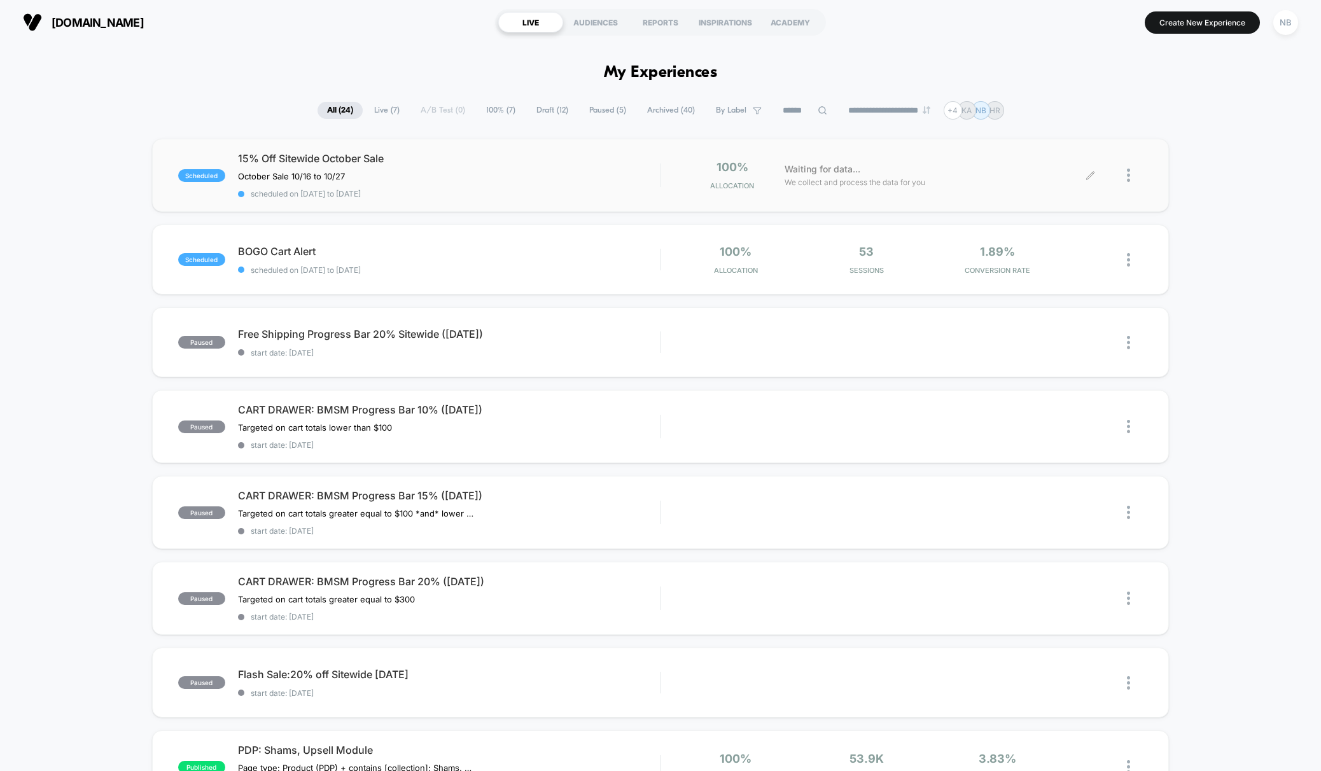
click at [1122, 176] on div at bounding box center [1116, 175] width 52 height 30
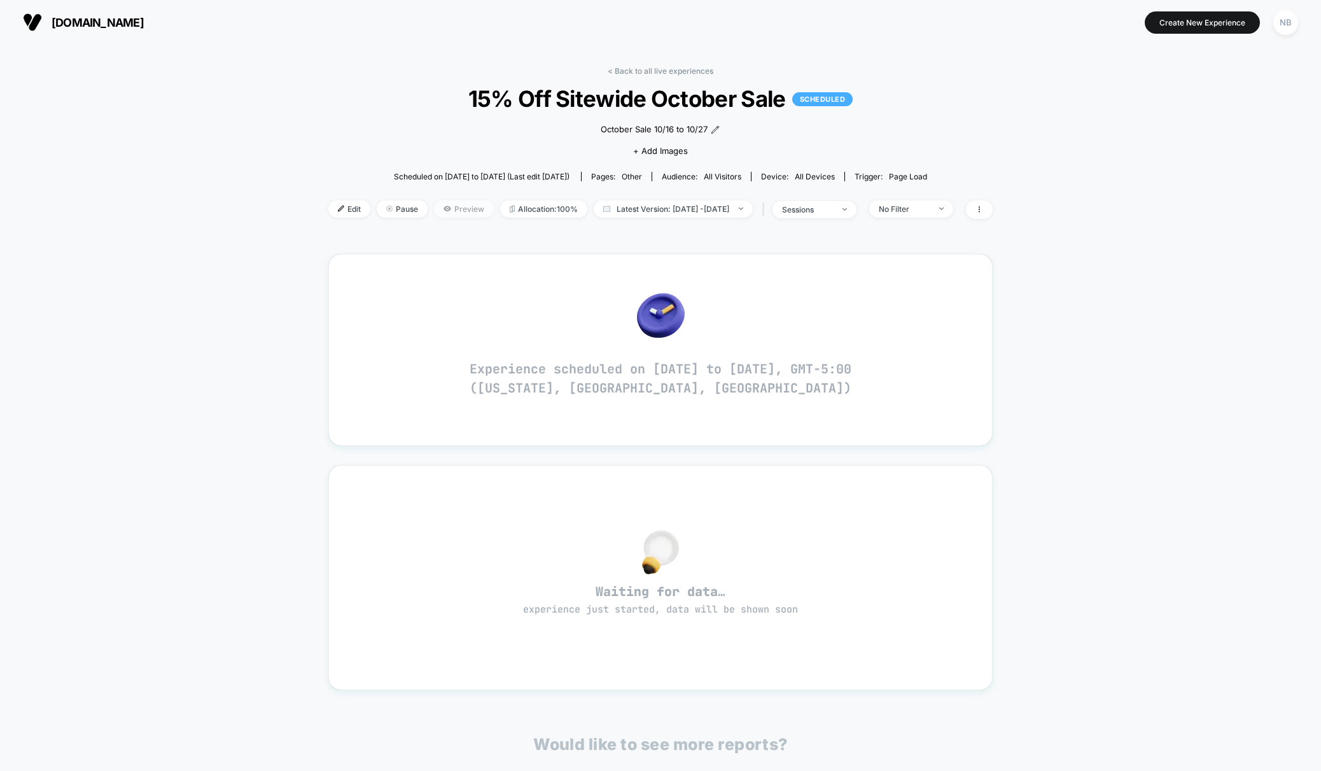
click at [443, 210] on icon at bounding box center [447, 209] width 8 height 8
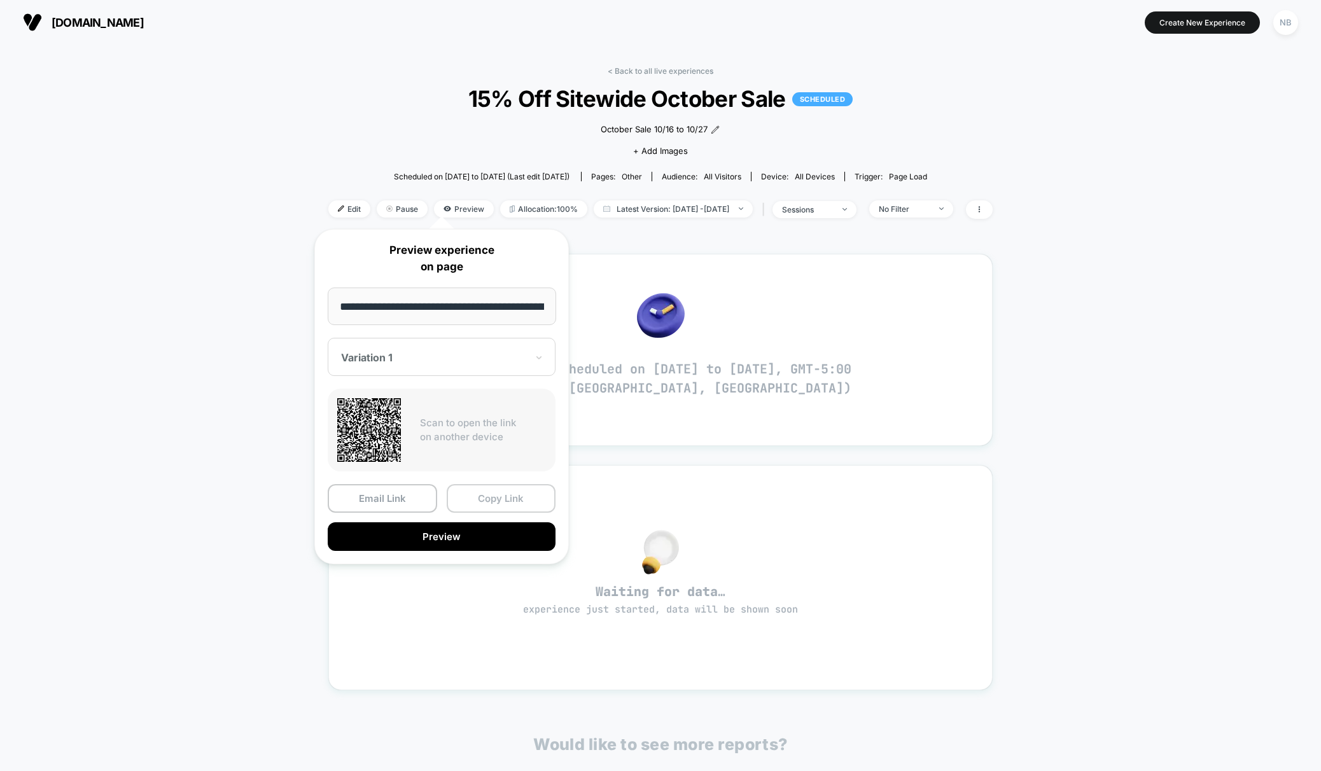
click at [485, 495] on button "Copy Link" at bounding box center [501, 498] width 109 height 29
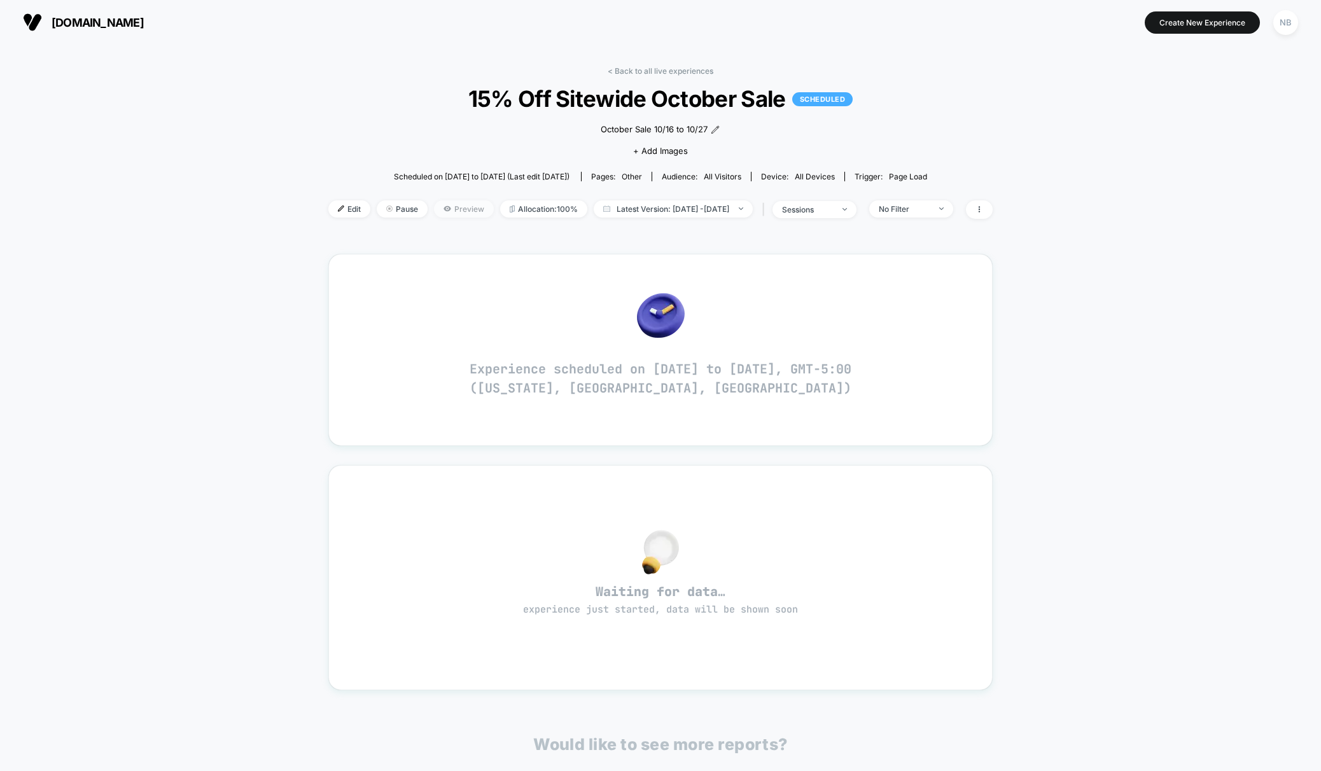
click at [436, 212] on span "Preview" at bounding box center [464, 208] width 60 height 17
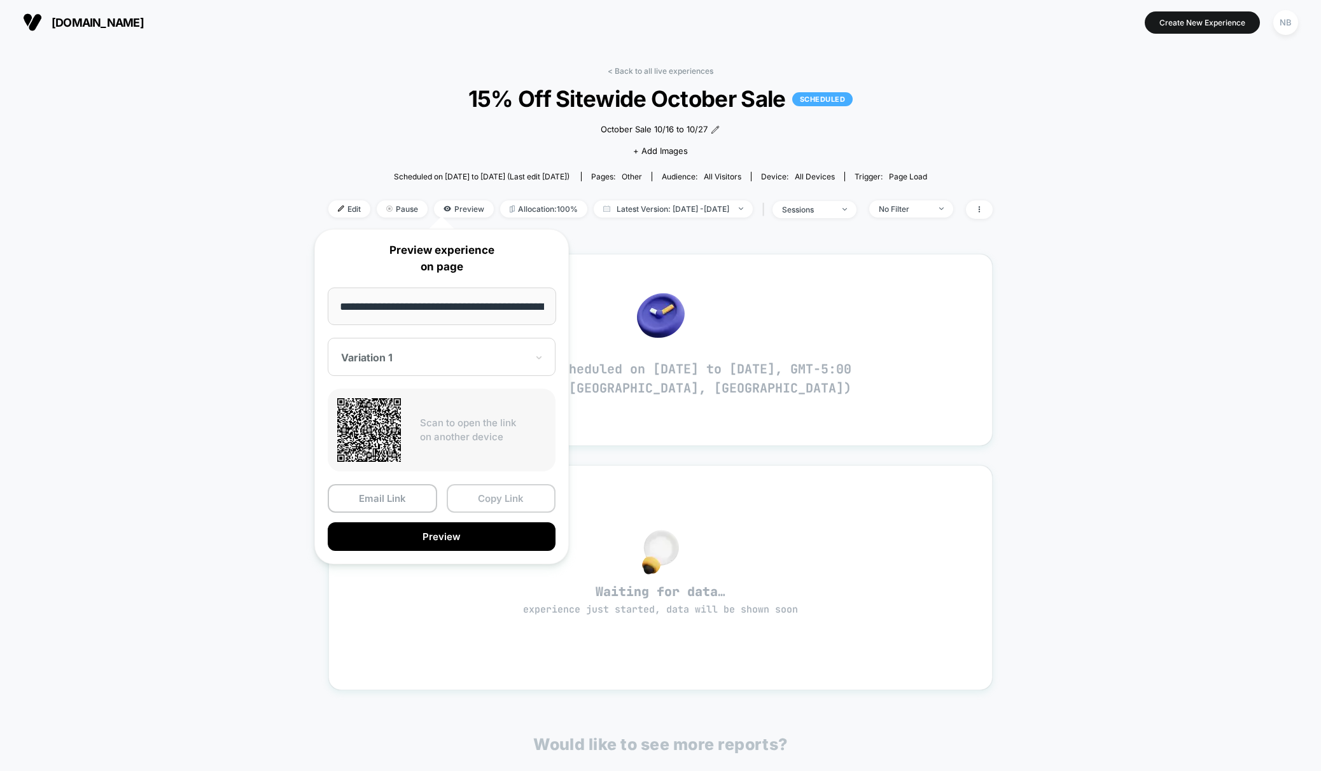
click at [518, 501] on button "Copy Link" at bounding box center [501, 498] width 109 height 29
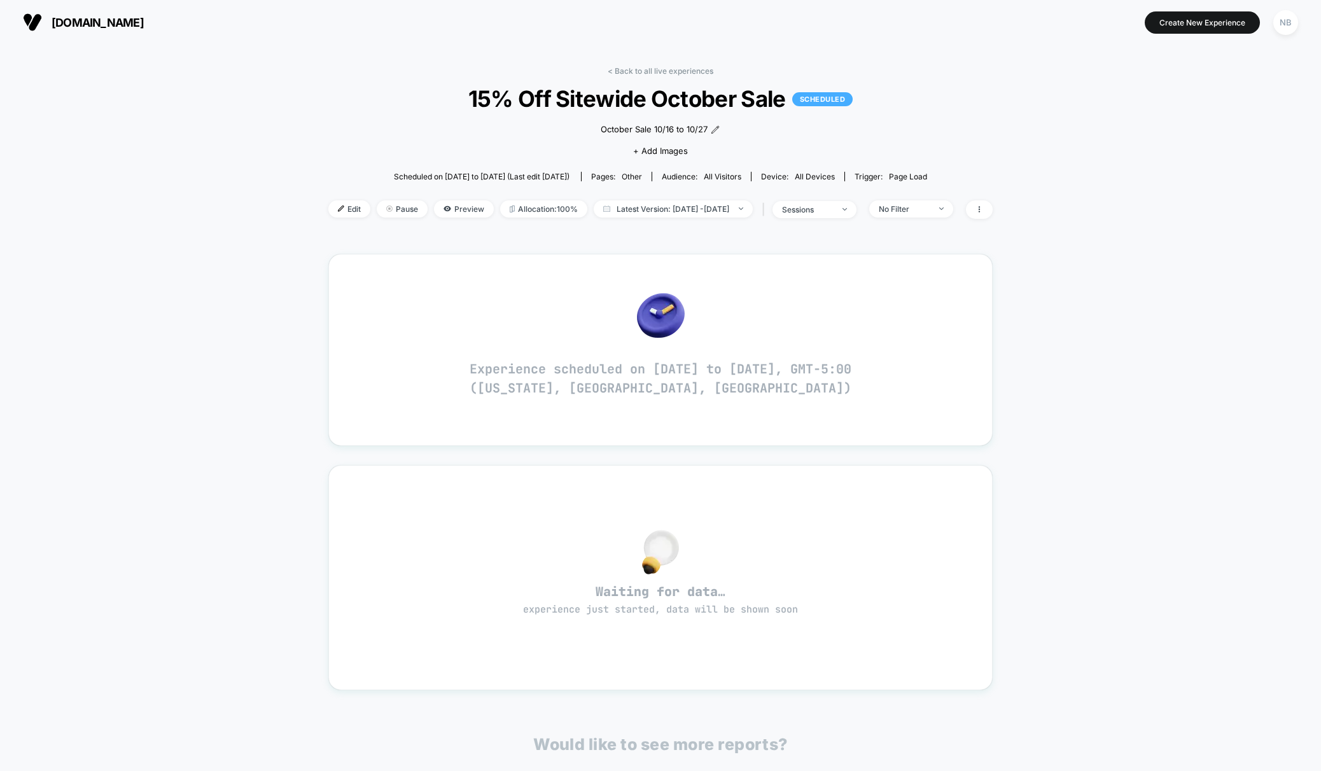
click at [328, 214] on span "Edit" at bounding box center [349, 208] width 42 height 17
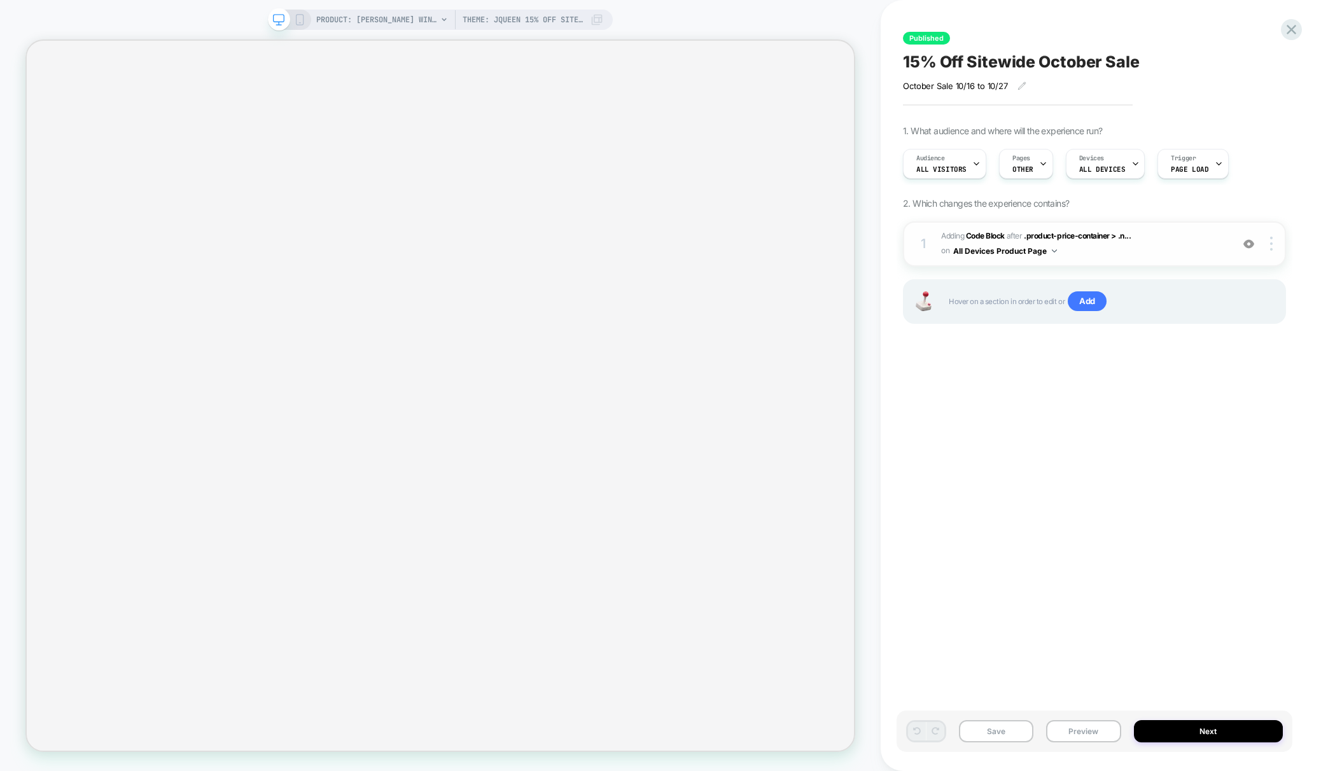
click at [1117, 250] on span "Adding Code Block AFTER .product-price-container > .n... .product-price-contain…" at bounding box center [1083, 244] width 284 height 30
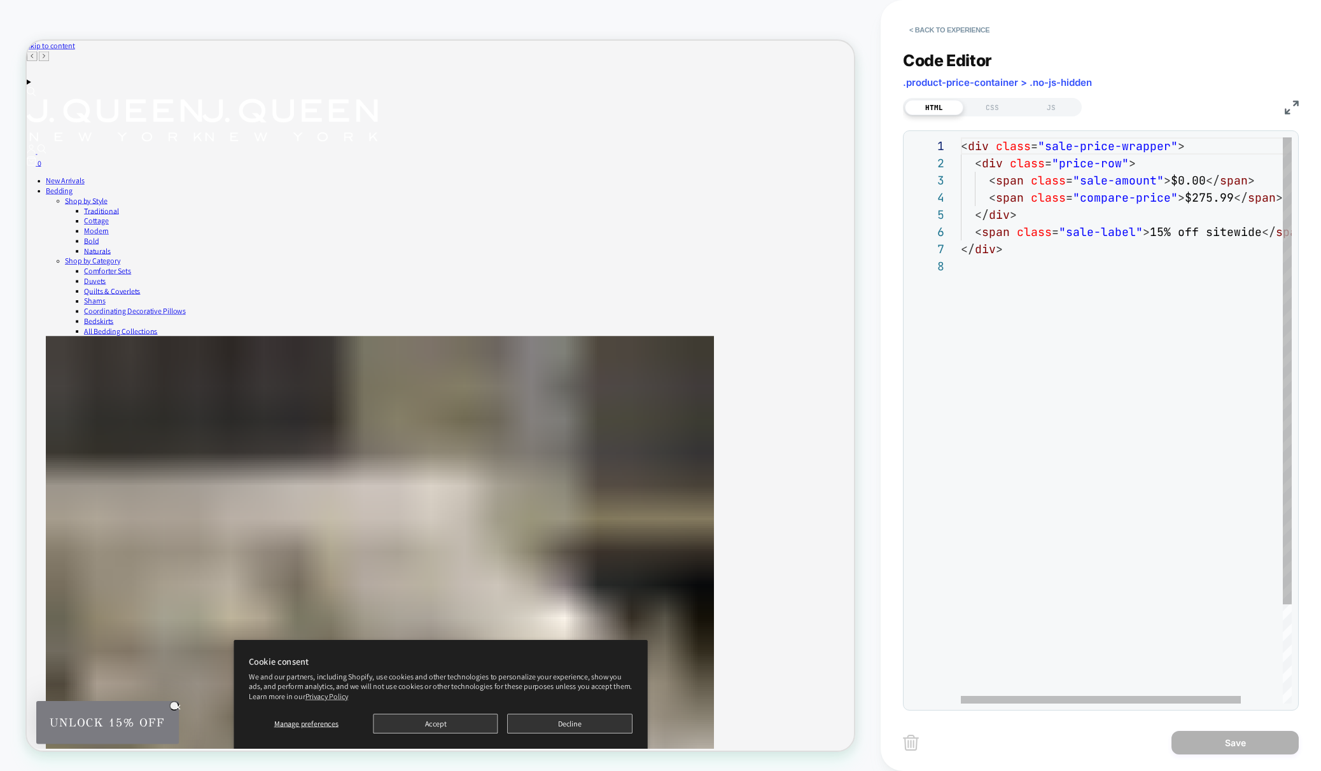
click at [1022, 261] on div "< div class = "sale-price-wrapper" > < div class = "price-row" > < span class =…" at bounding box center [1151, 480] width 380 height 686
type textarea "*********"
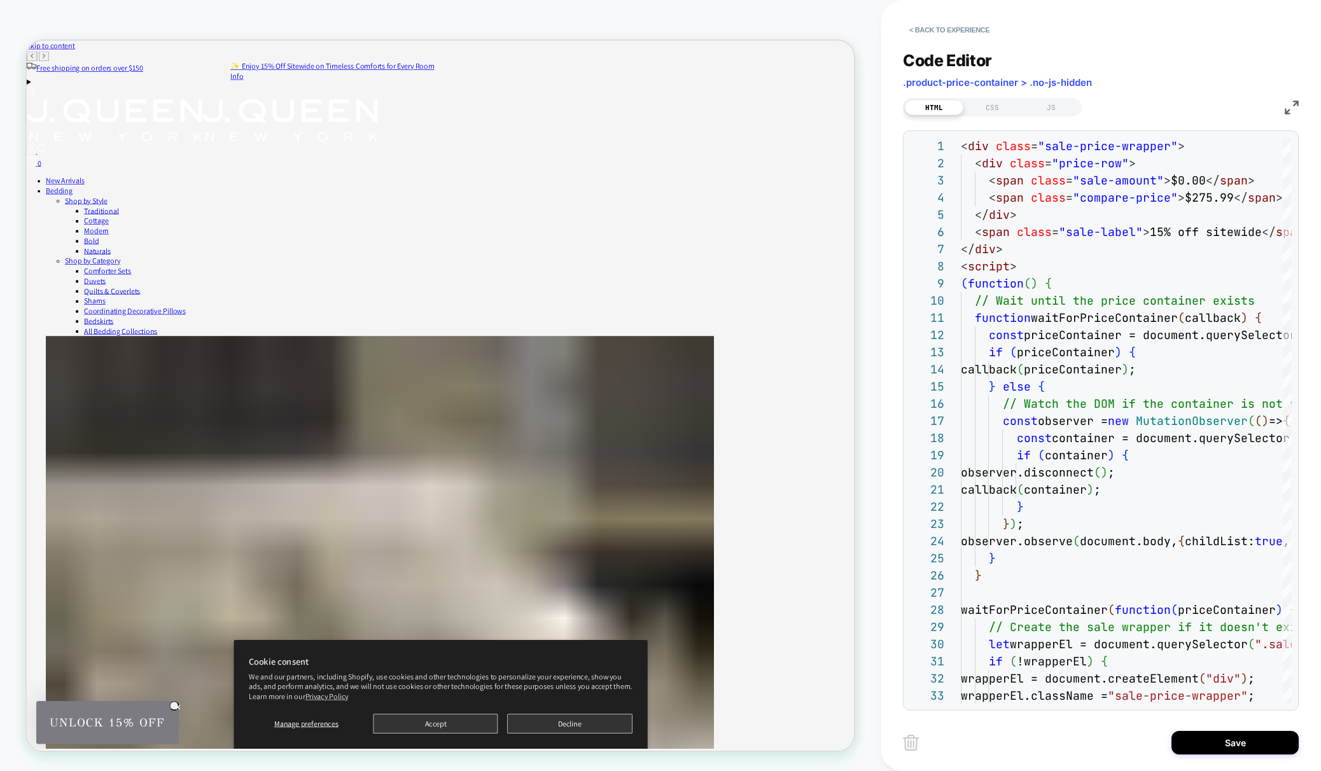
click at [1051, 118] on div "Code Editor .product-price-container > .no-js-hidden HTML CSS JS 33 31 32 30 28…" at bounding box center [1101, 373] width 396 height 676
click at [1049, 109] on div "JS" at bounding box center [1051, 107] width 59 height 15
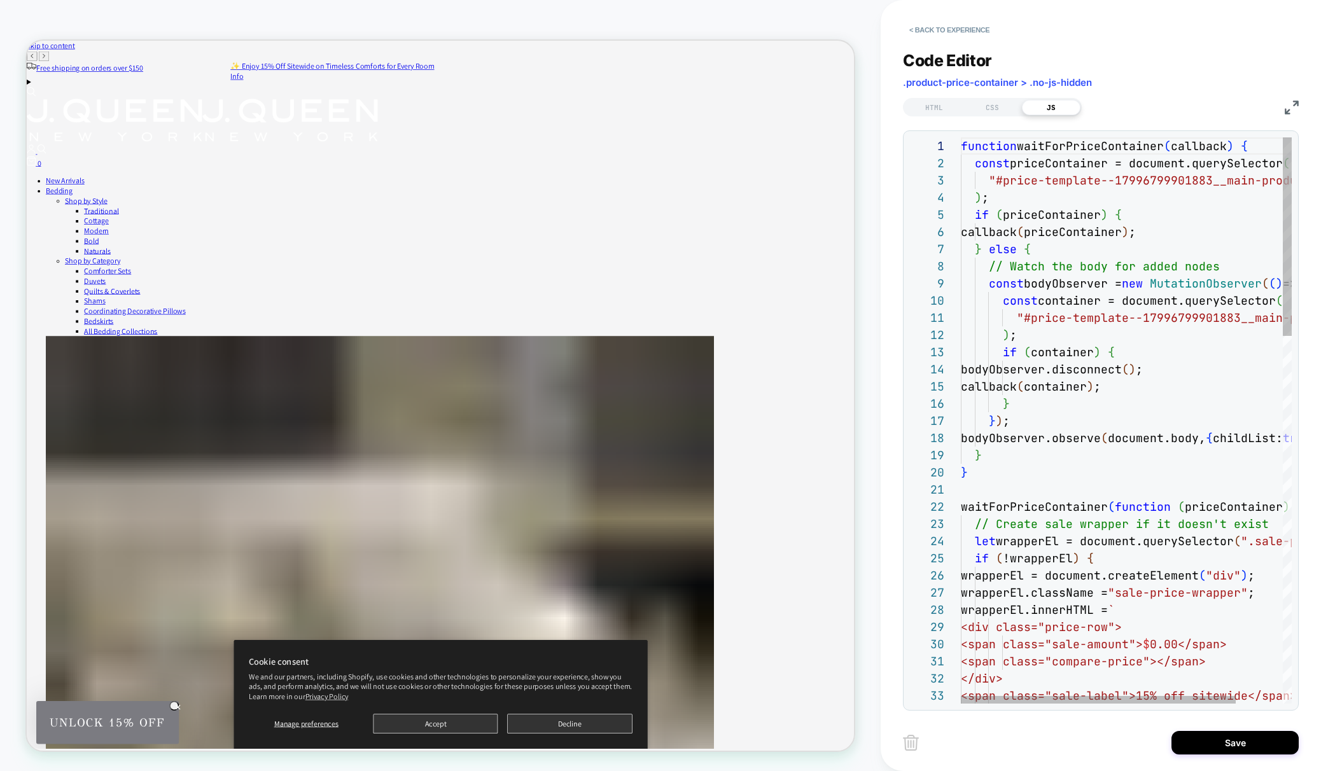
scroll to position [172, 0]
type textarea "**********"
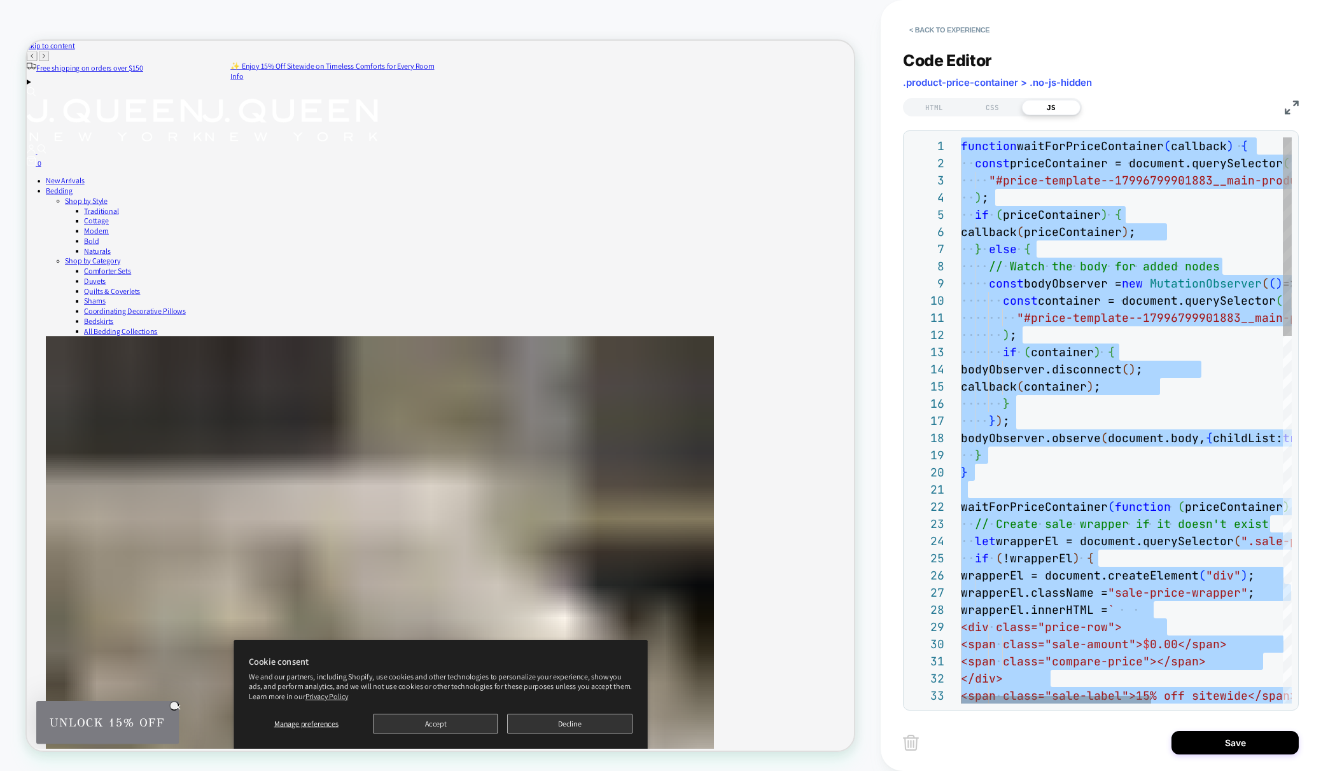
scroll to position [0, 0]
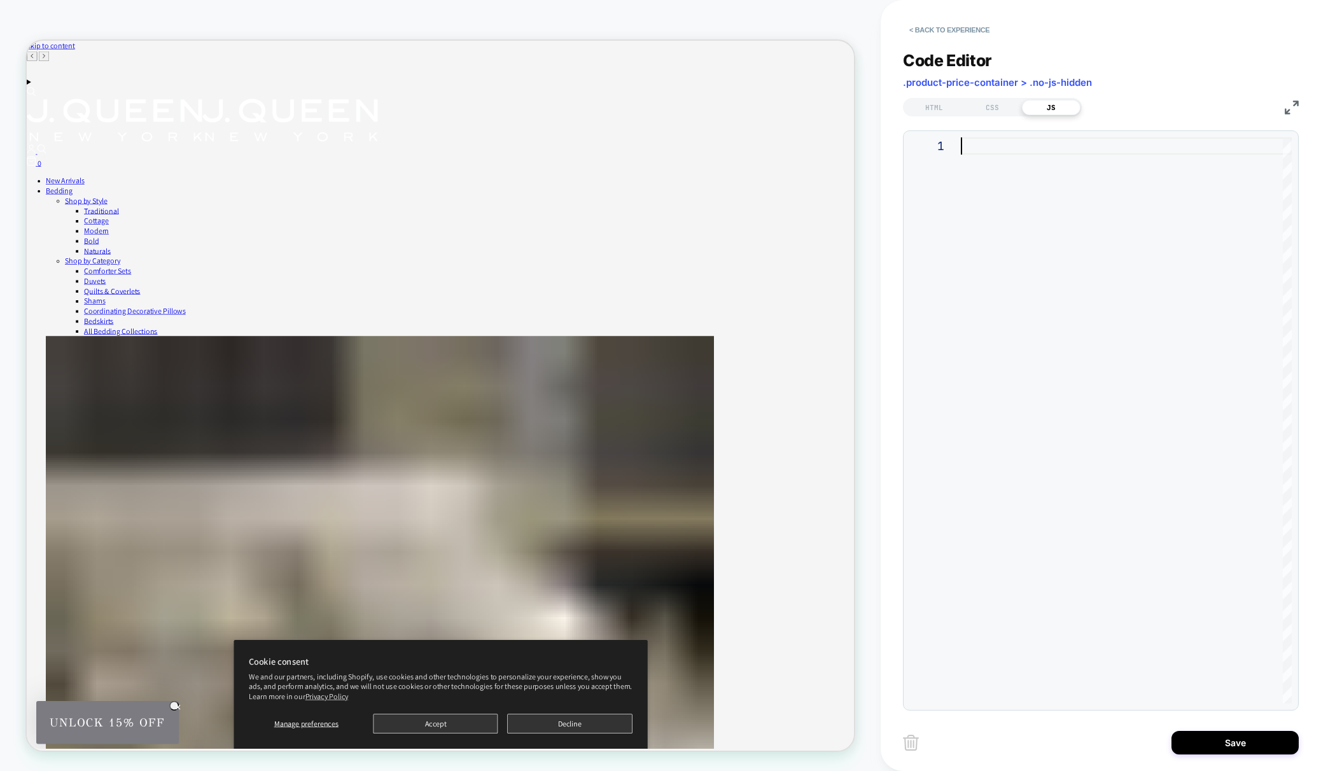
type textarea "**********"
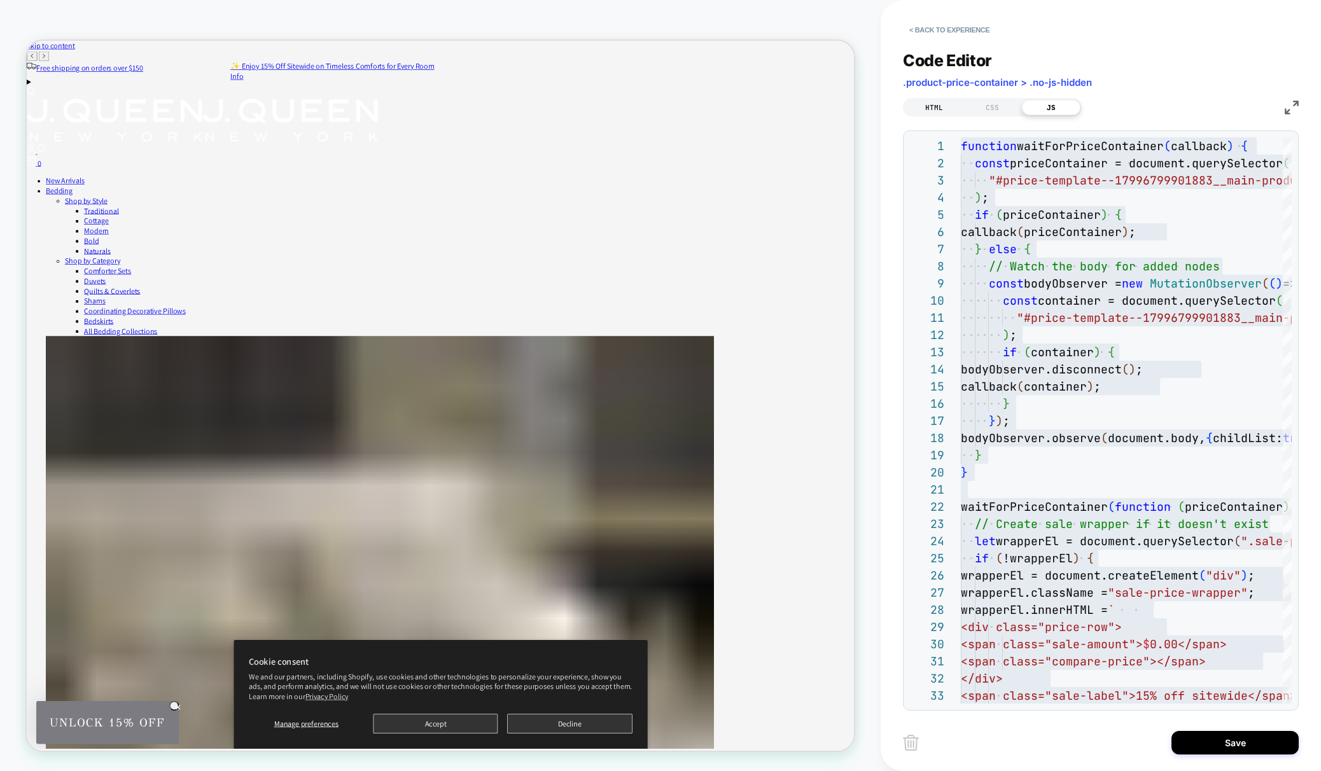
click at [933, 104] on div "HTML" at bounding box center [934, 107] width 59 height 15
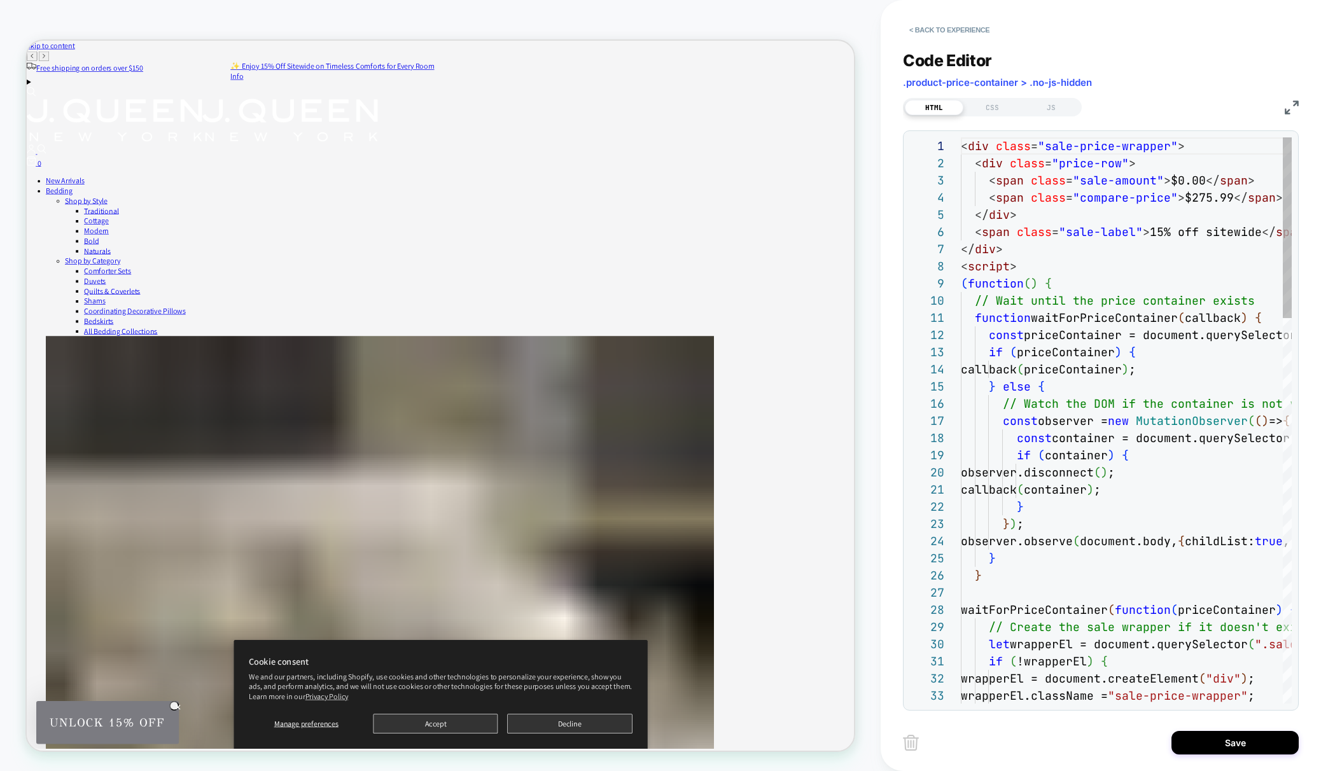
scroll to position [172, 0]
click at [1249, 737] on button "Save" at bounding box center [1234, 743] width 127 height 24
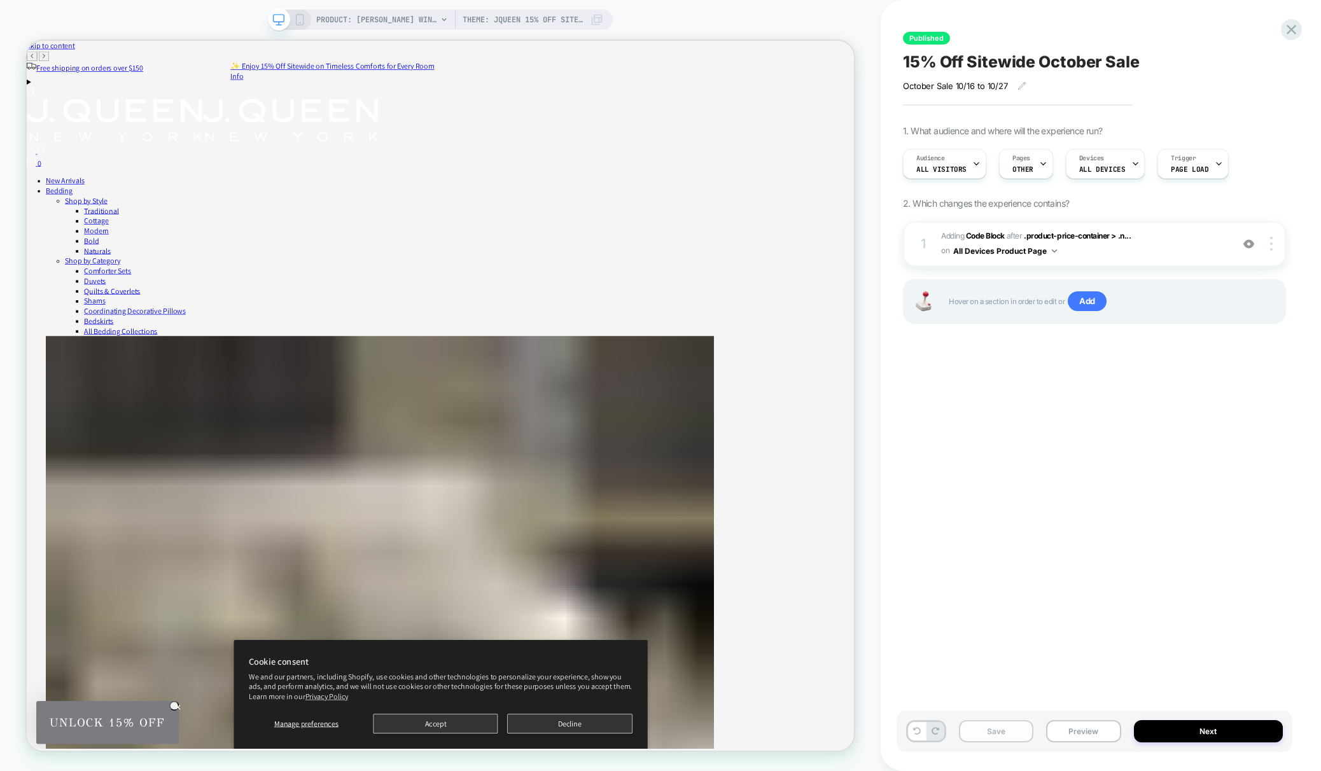
click at [1005, 727] on button "Save" at bounding box center [996, 731] width 74 height 22
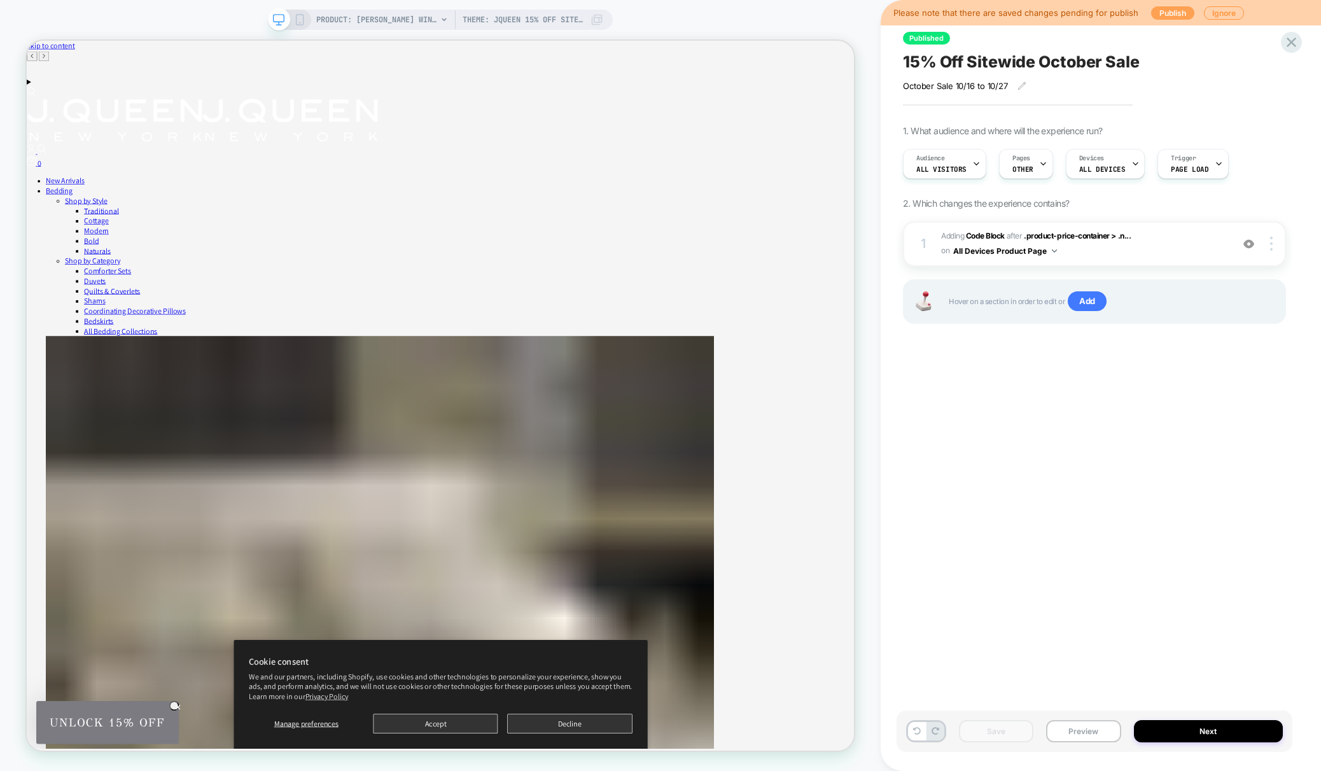
click at [1174, 11] on button "Publish" at bounding box center [1172, 12] width 43 height 13
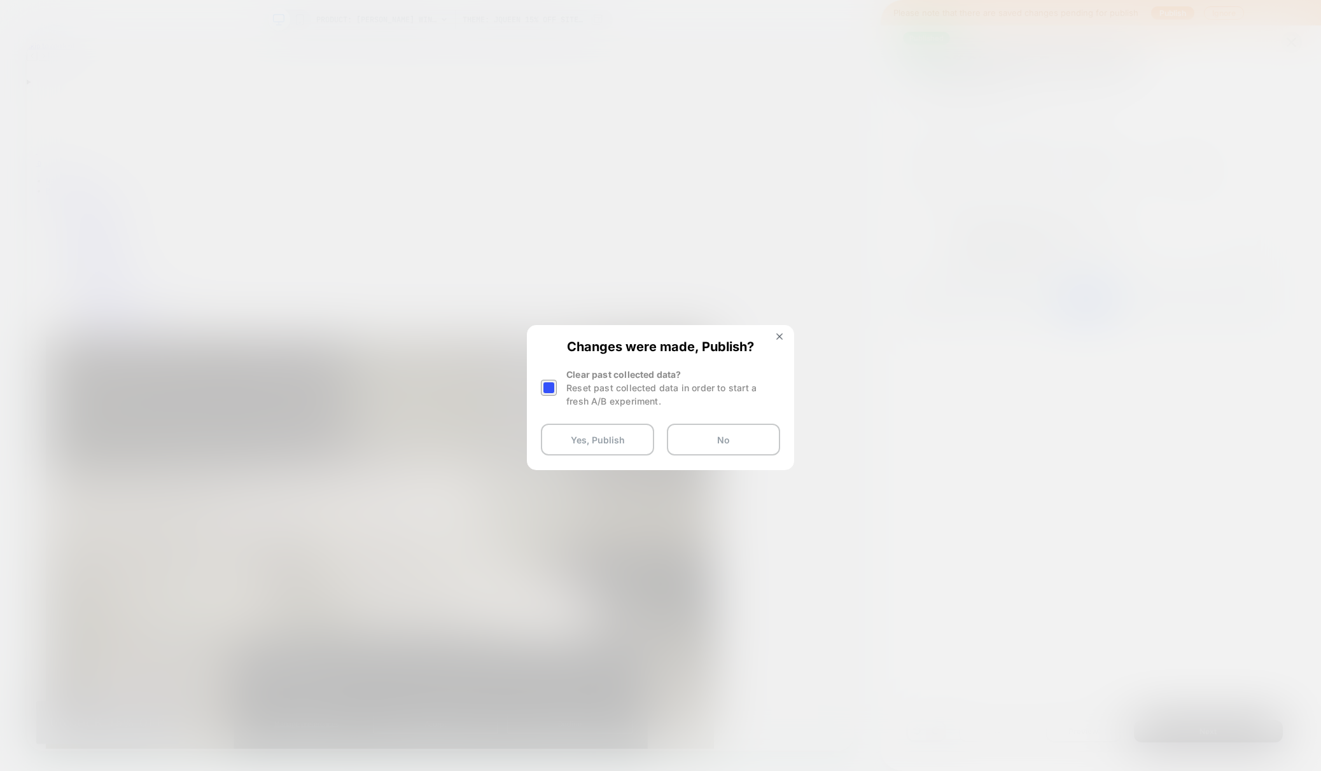
click at [563, 389] on div "Clear past collected data? Reset past collected data in order to start a fresh …" at bounding box center [660, 388] width 239 height 40
click at [548, 391] on div at bounding box center [549, 388] width 16 height 16
click at [606, 434] on button "Yes, Publish" at bounding box center [597, 440] width 113 height 32
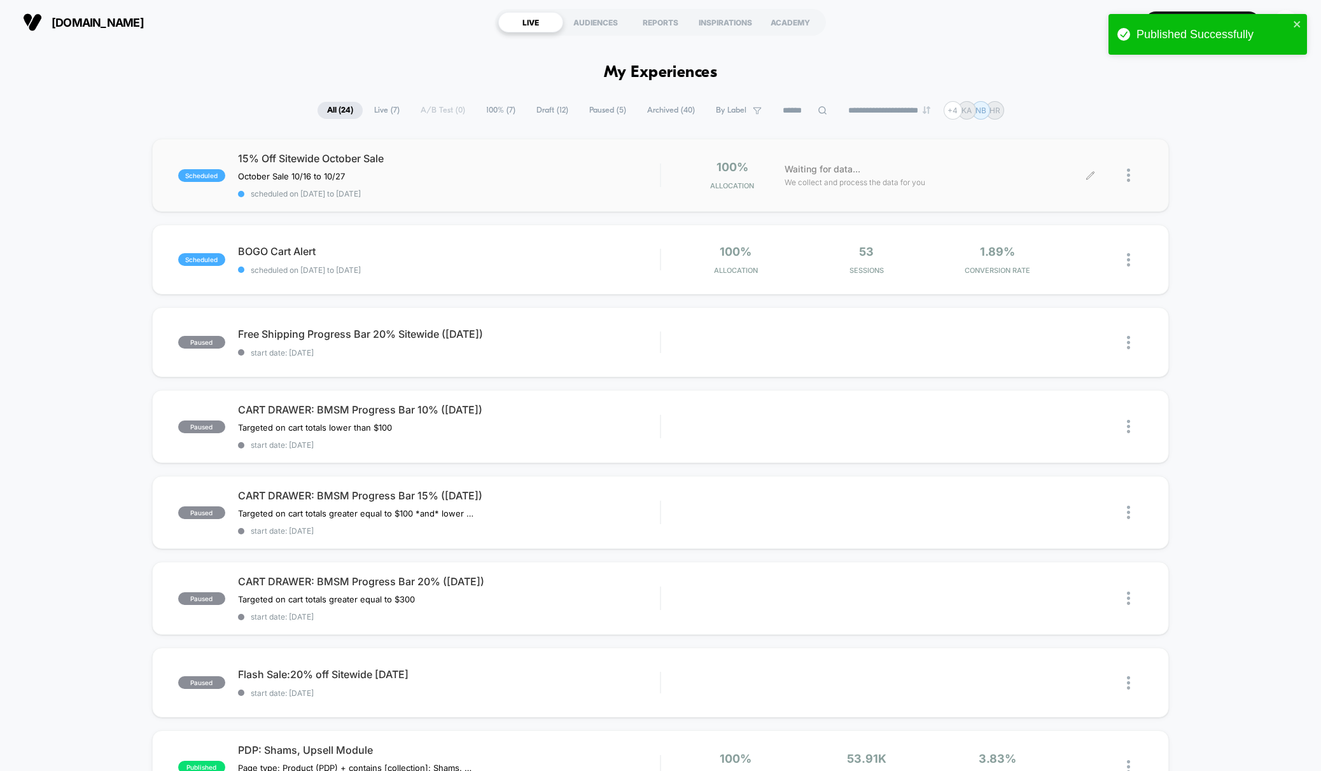
click at [1138, 174] on div at bounding box center [1135, 175] width 16 height 30
click at [1064, 187] on div "Preview Link" at bounding box center [1063, 190] width 114 height 29
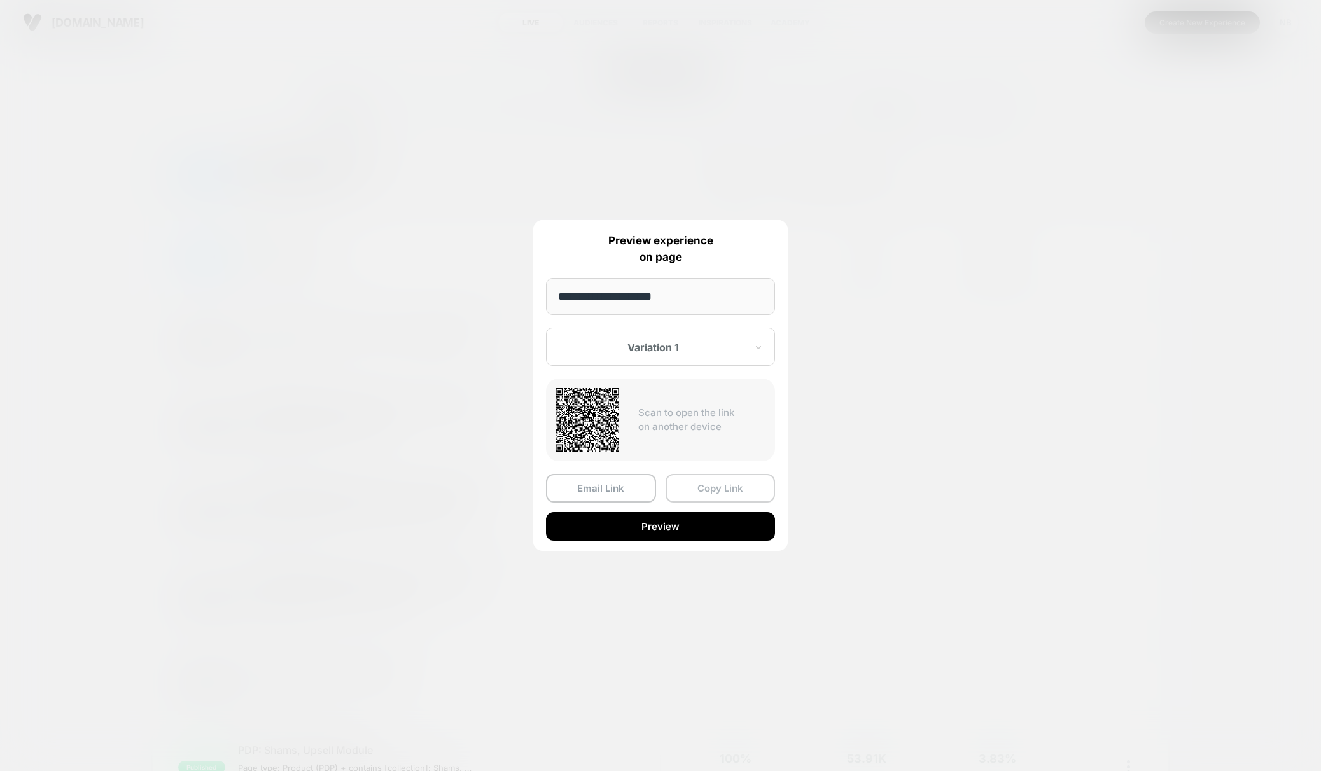
click at [712, 489] on button "Copy Link" at bounding box center [720, 488] width 110 height 29
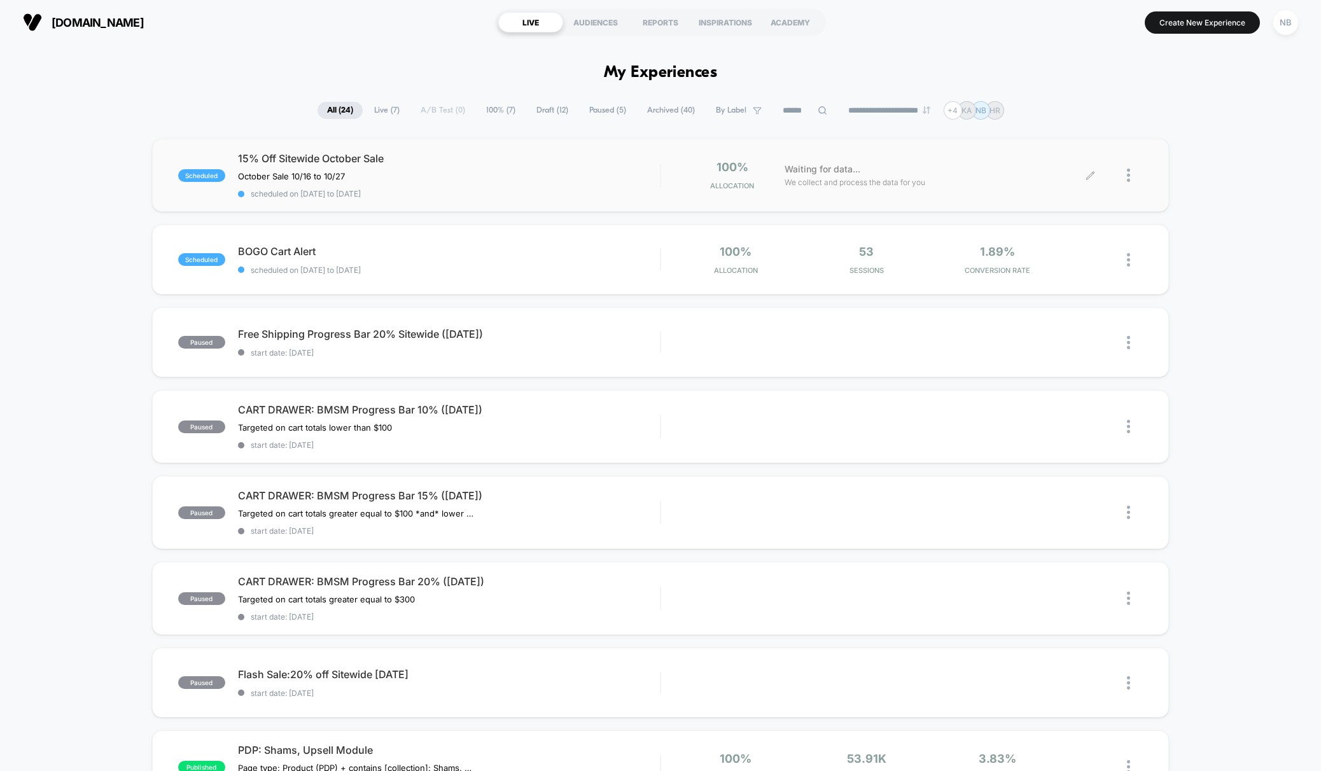
click at [1120, 175] on div at bounding box center [1116, 175] width 52 height 30
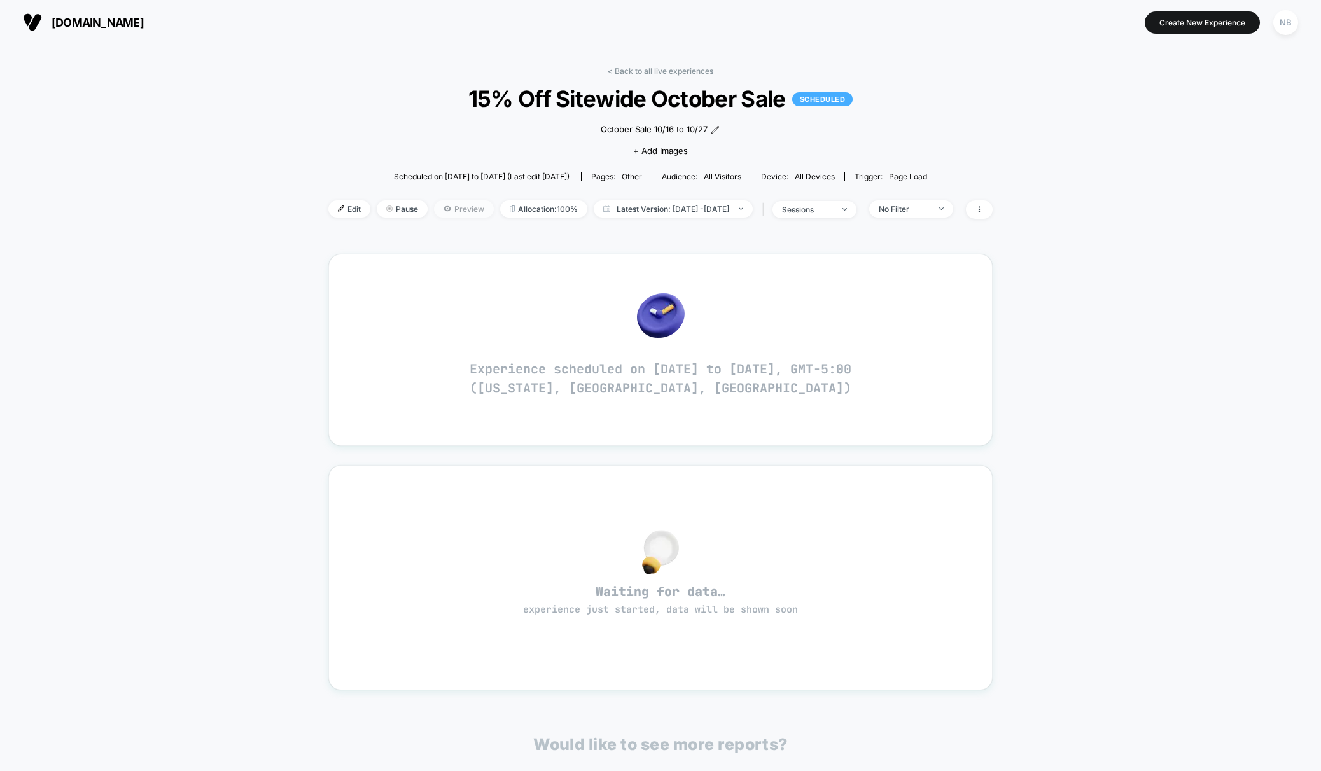
click at [443, 210] on icon at bounding box center [447, 209] width 8 height 8
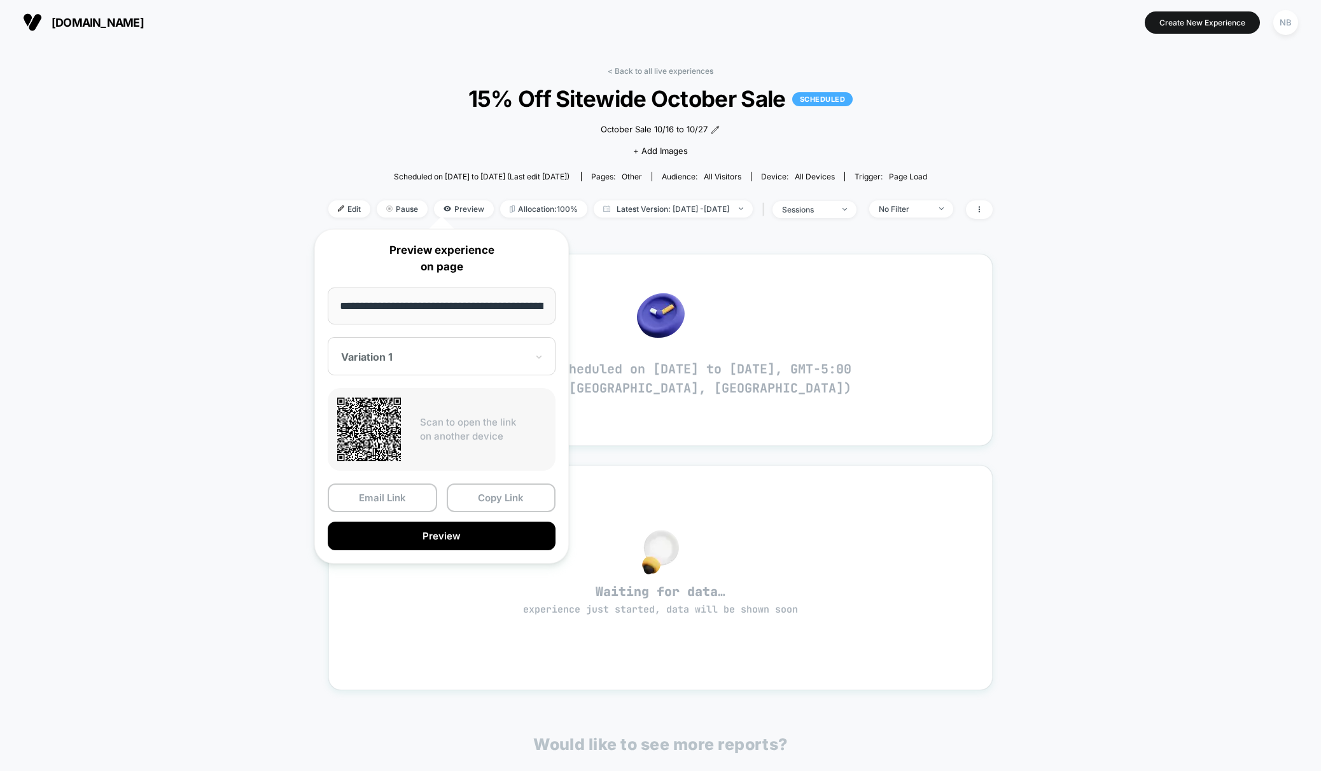
scroll to position [0, 87]
click at [505, 501] on button "Copy Link" at bounding box center [501, 498] width 109 height 29
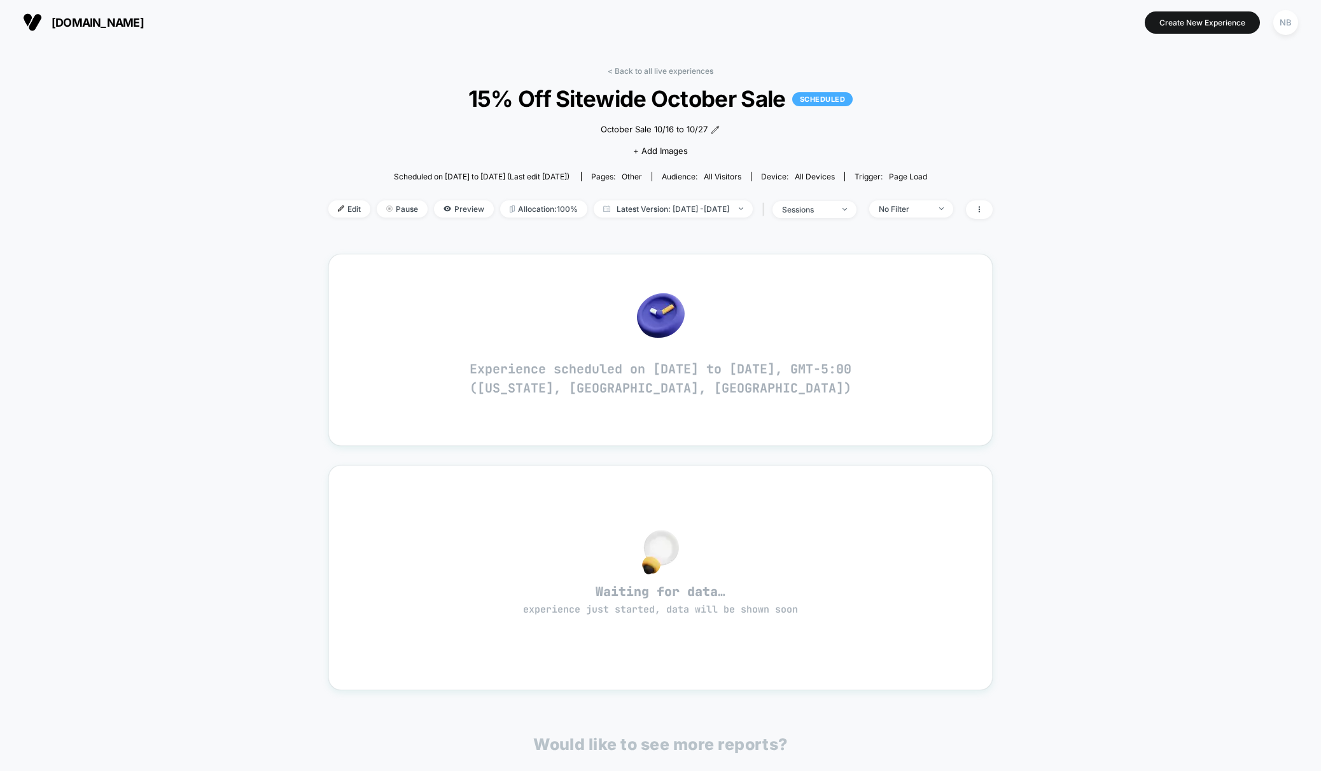
click at [338, 207] on img at bounding box center [341, 208] width 6 height 6
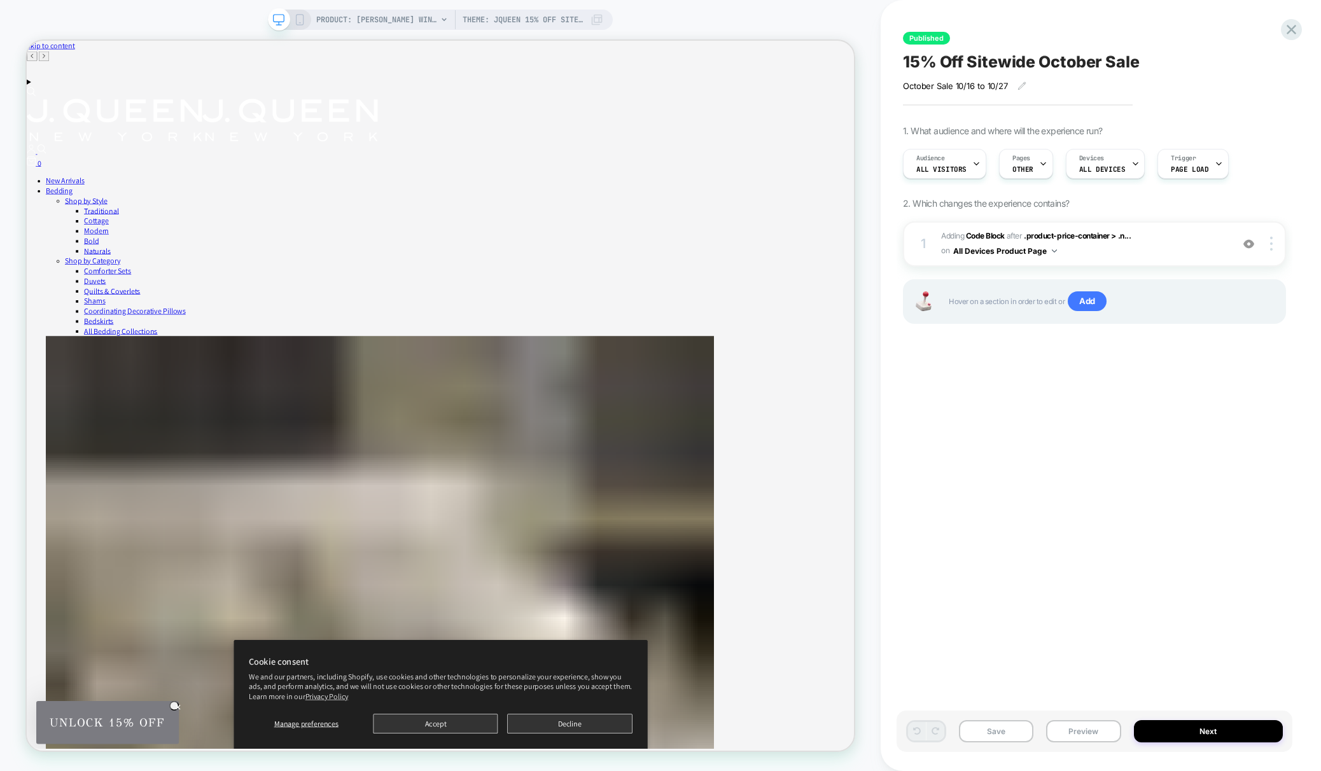
click at [1156, 267] on div "1 Adding Code Block AFTER .product-price-container > .n... .product-price-conta…" at bounding box center [1094, 288] width 383 height 134
click at [1148, 254] on span "Adding Code Block AFTER .product-price-container > .n... .product-price-contain…" at bounding box center [1083, 244] width 284 height 30
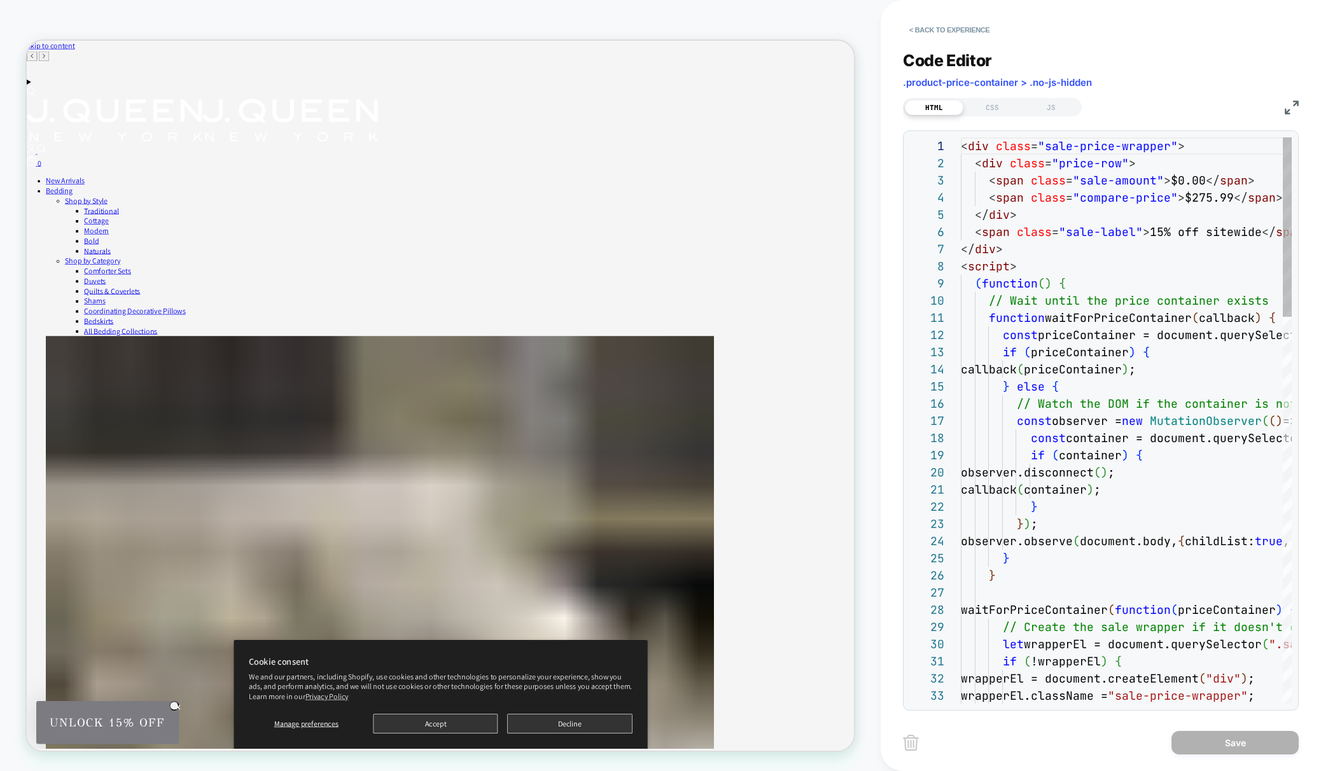
scroll to position [172, 0]
click at [990, 107] on div "CSS" at bounding box center [992, 107] width 59 height 15
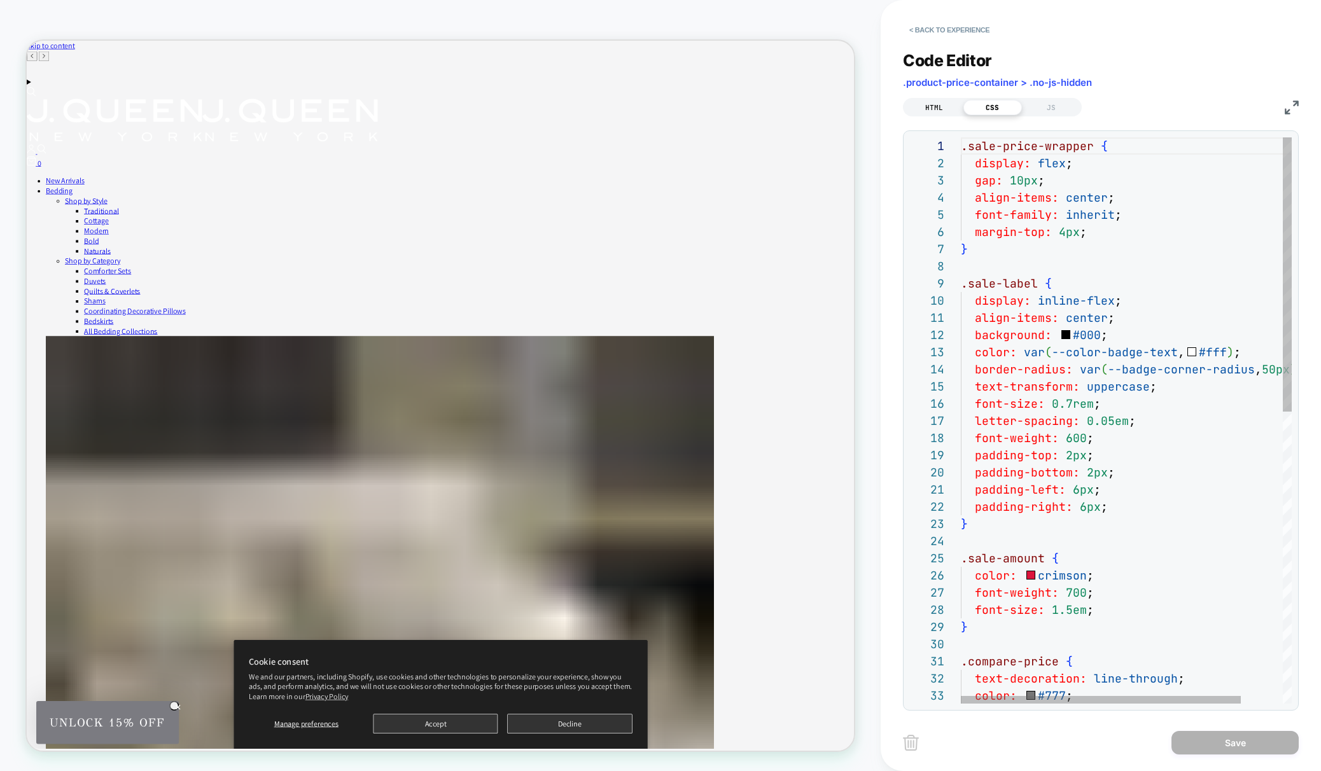
click at [944, 110] on div "HTML" at bounding box center [934, 107] width 59 height 15
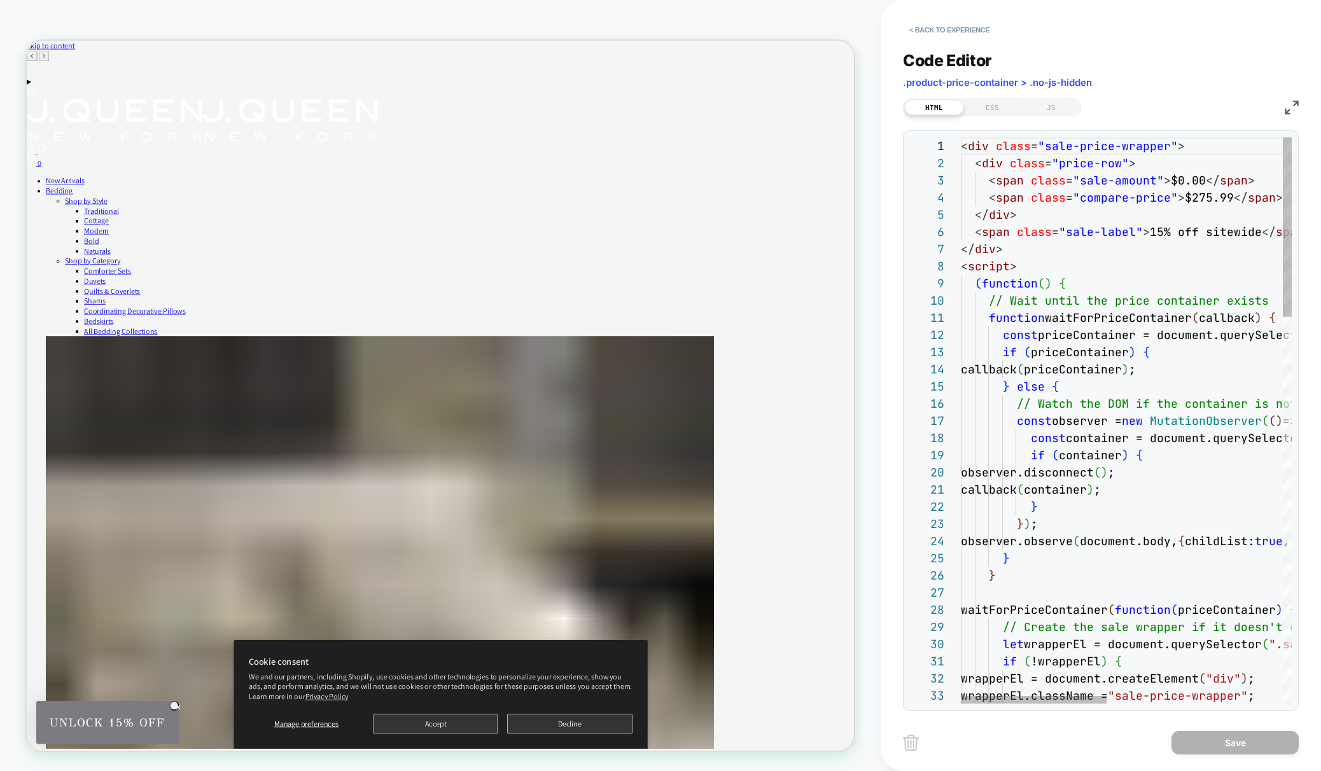
click at [1150, 308] on span "// Wait until the price container exists" at bounding box center [1129, 300] width 280 height 15
type textarea "**********"
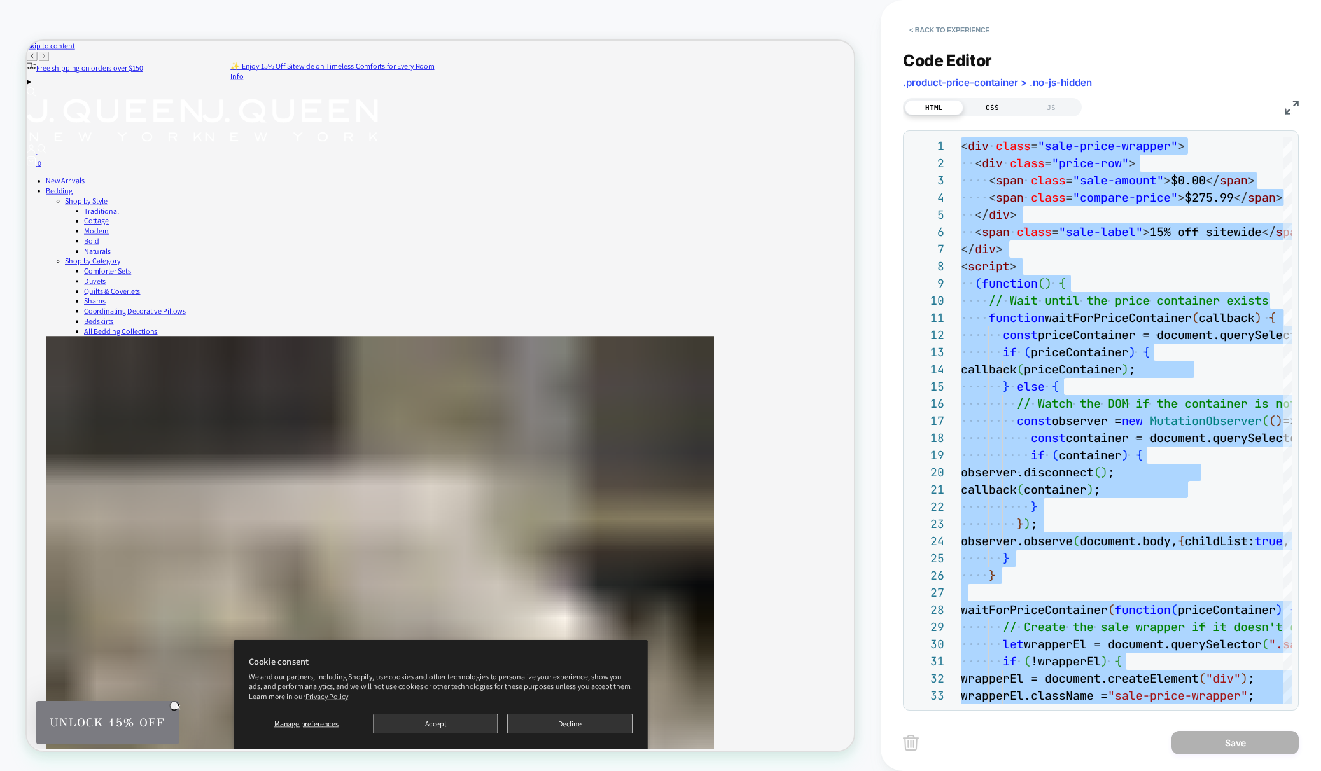
click at [999, 112] on div "CSS" at bounding box center [992, 107] width 59 height 15
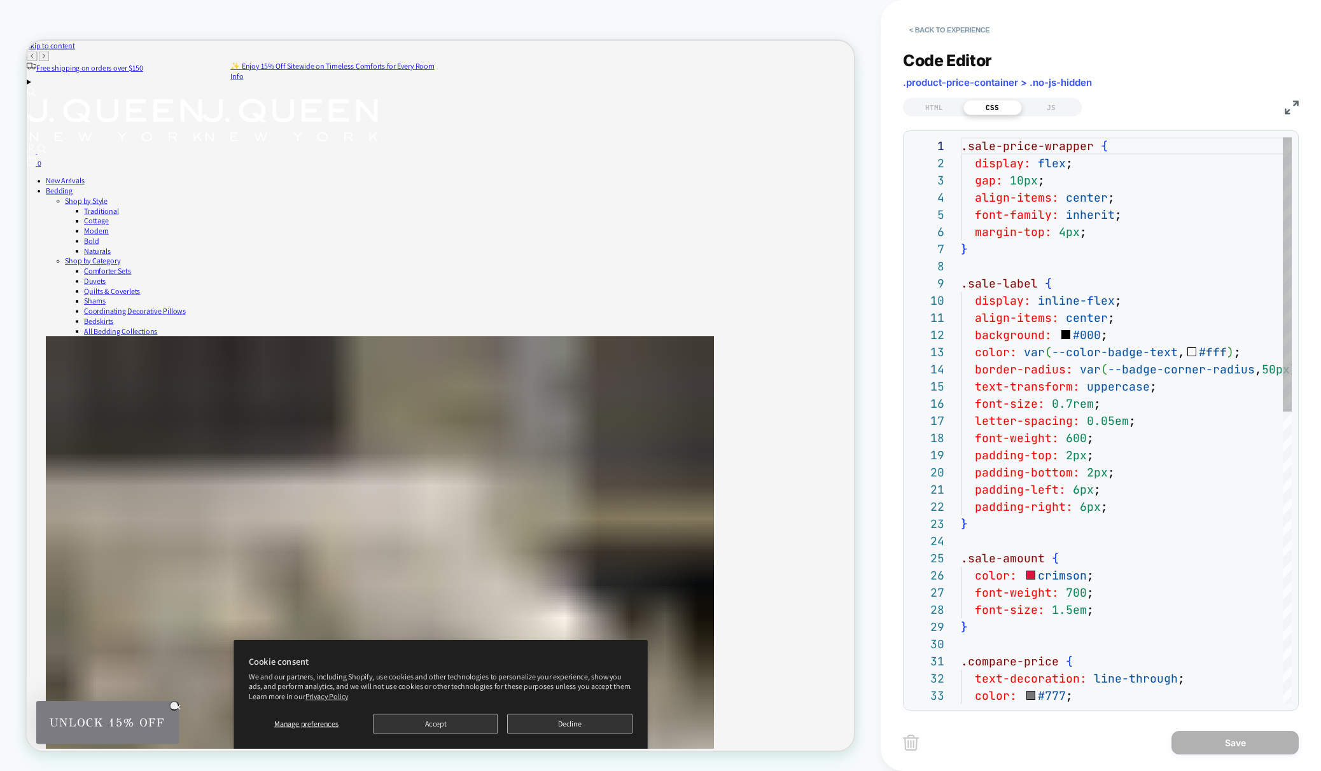
scroll to position [172, 0]
click at [1072, 321] on div ".sale-price-wrapper { display: flex ; gap: 10px ; align-items: center ; font-fa…" at bounding box center [1151, 720] width 380 height 1167
type textarea "**********"
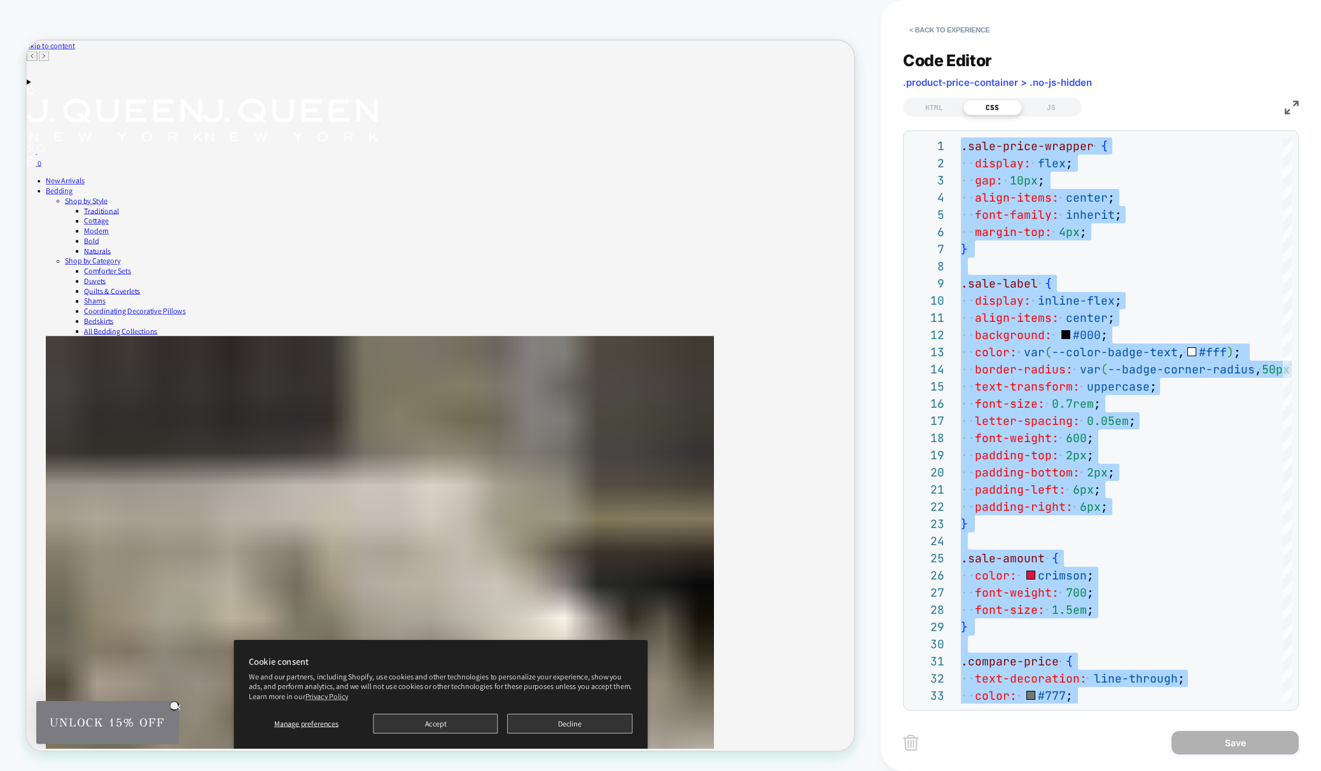
click at [1048, 112] on div "JS" at bounding box center [1051, 107] width 59 height 15
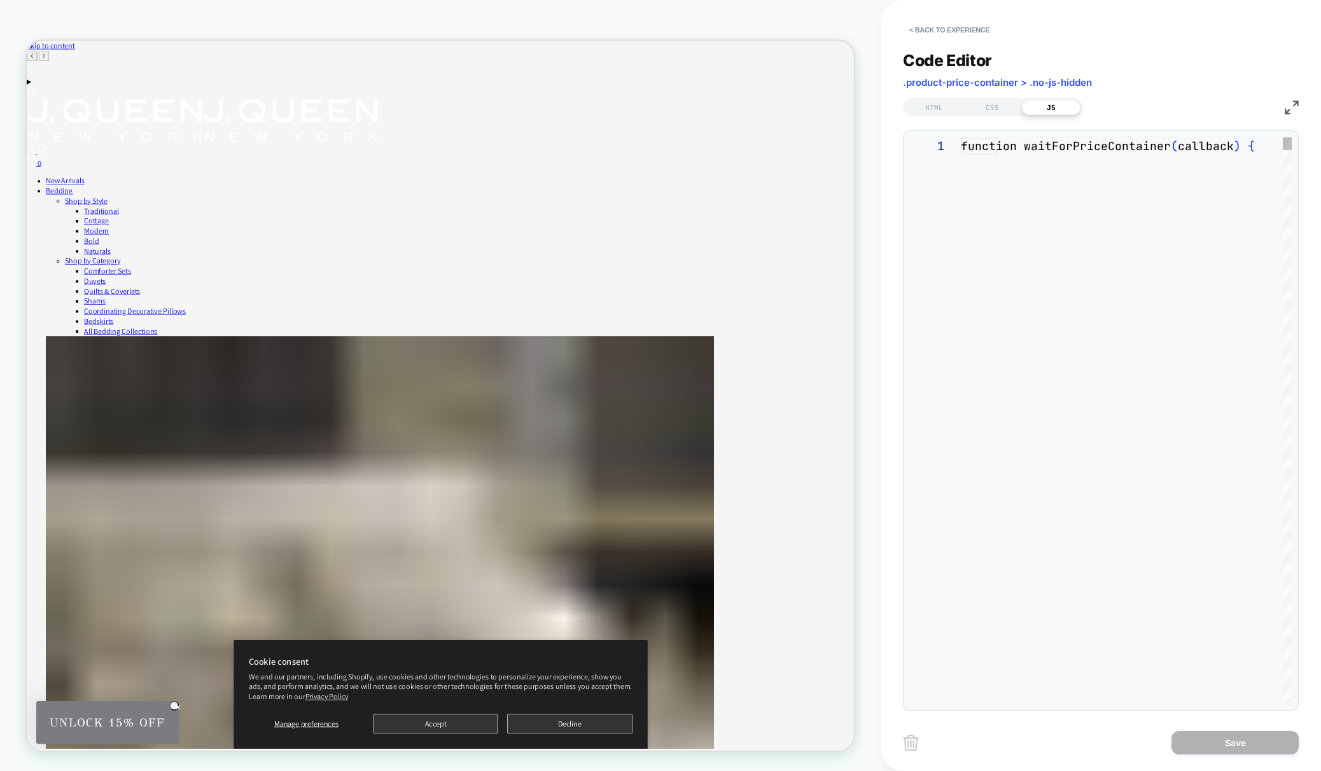
scroll to position [172, 0]
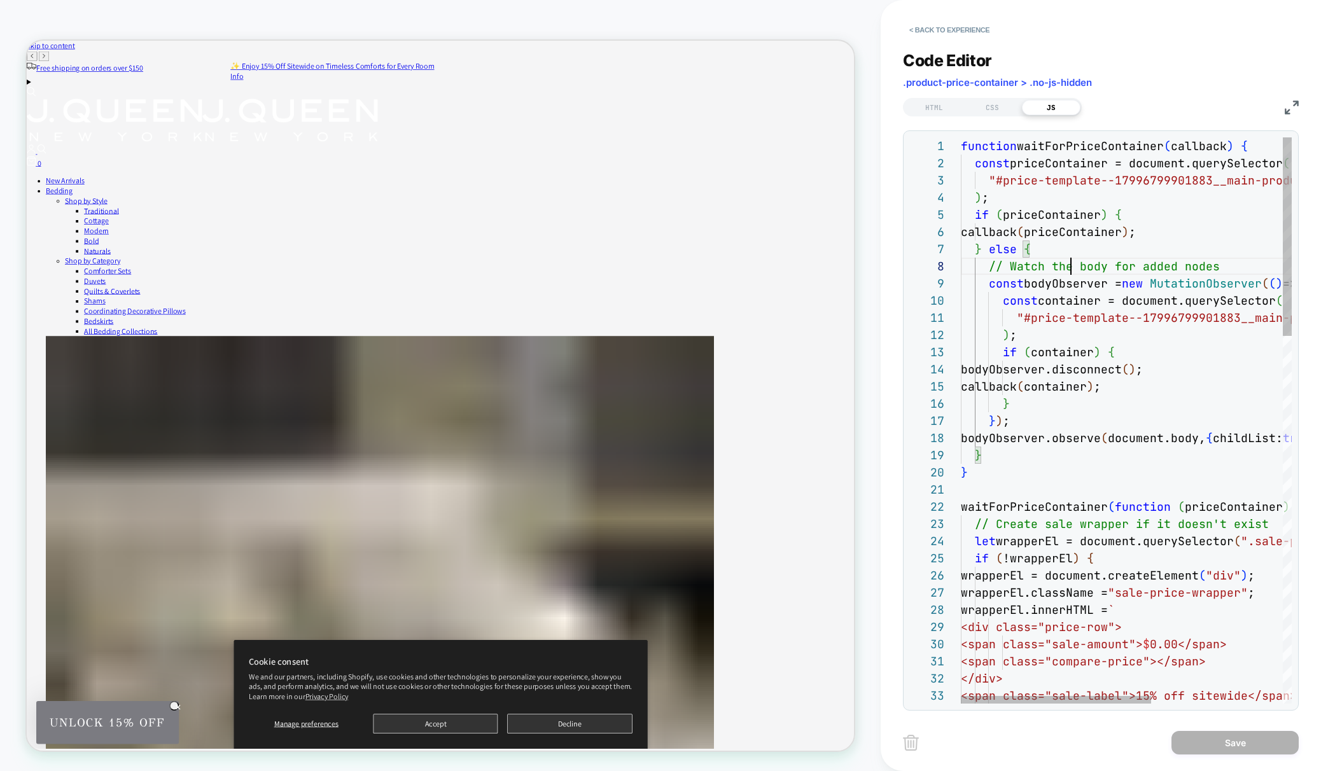
scroll to position [120, 110]
type textarea "**********"
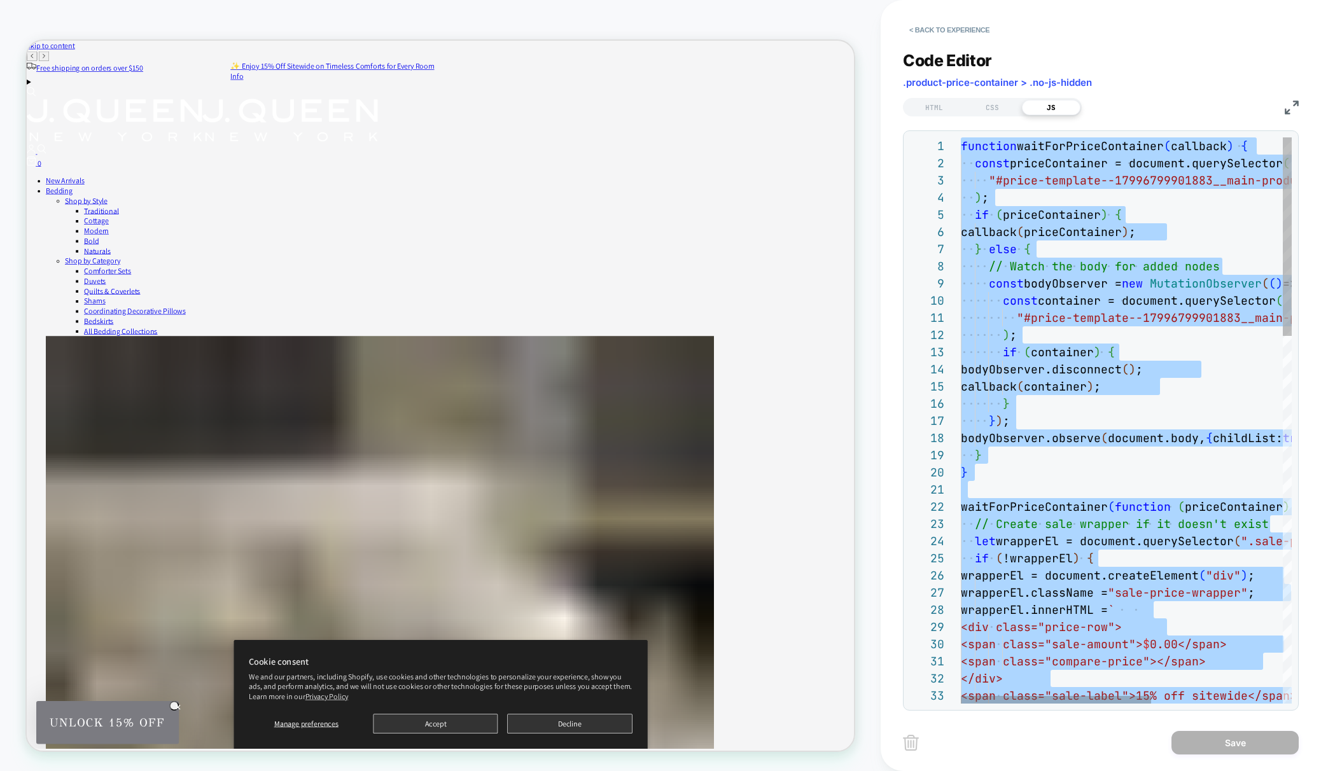
scroll to position [0, 0]
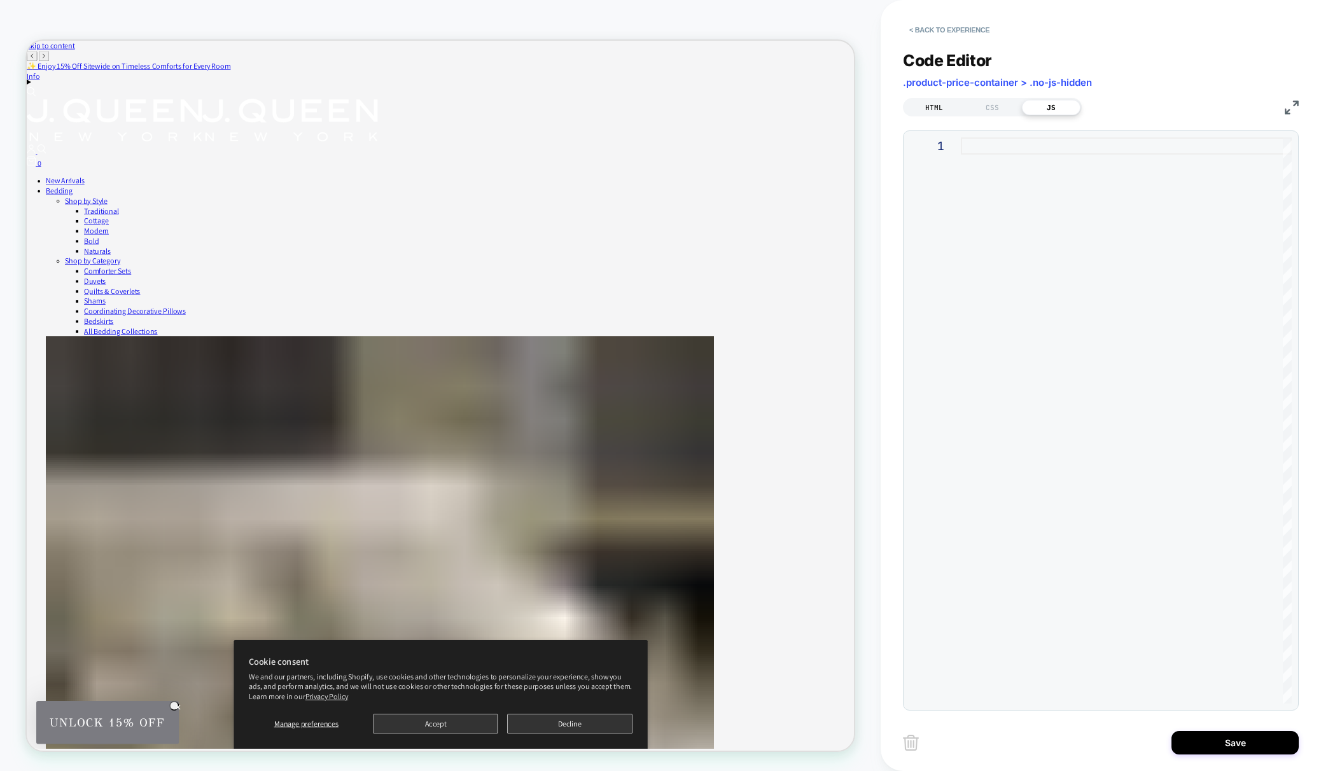
click at [943, 106] on div "HTML" at bounding box center [934, 107] width 59 height 15
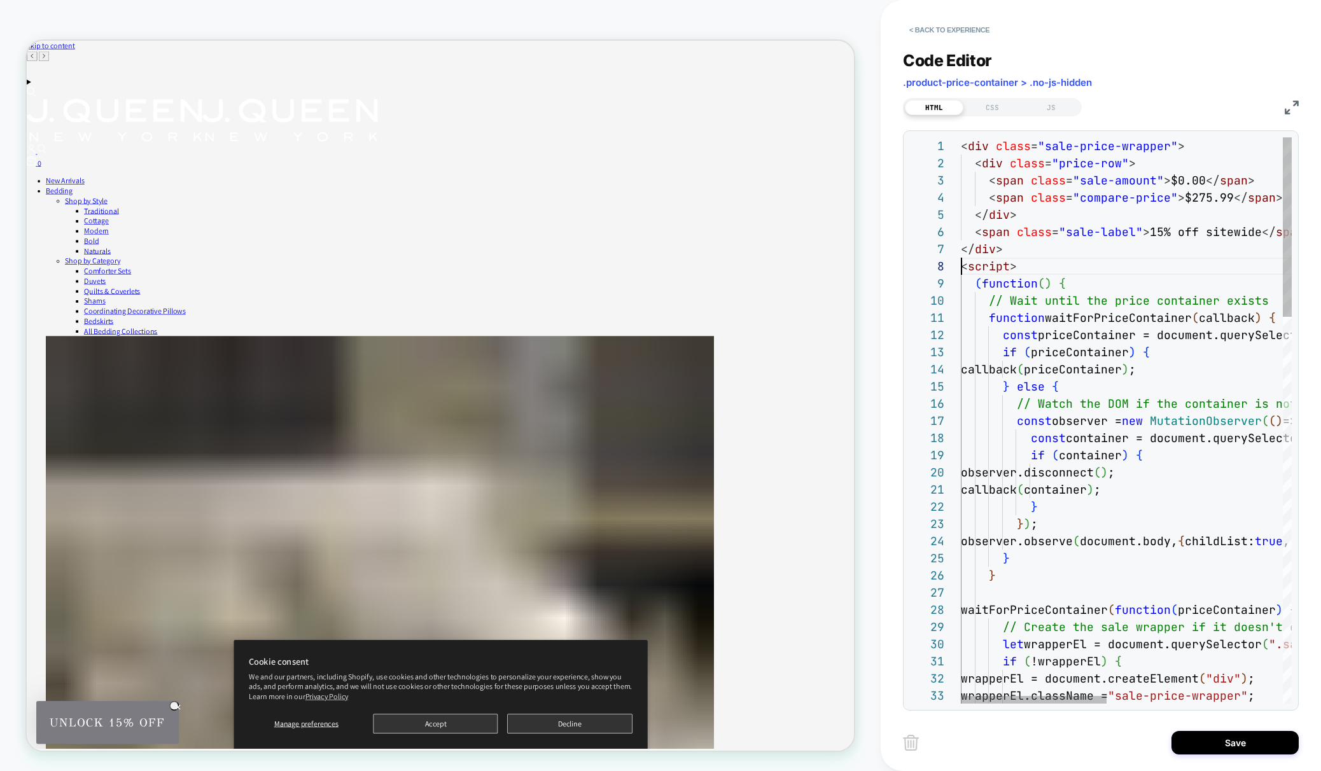
scroll to position [120, 0]
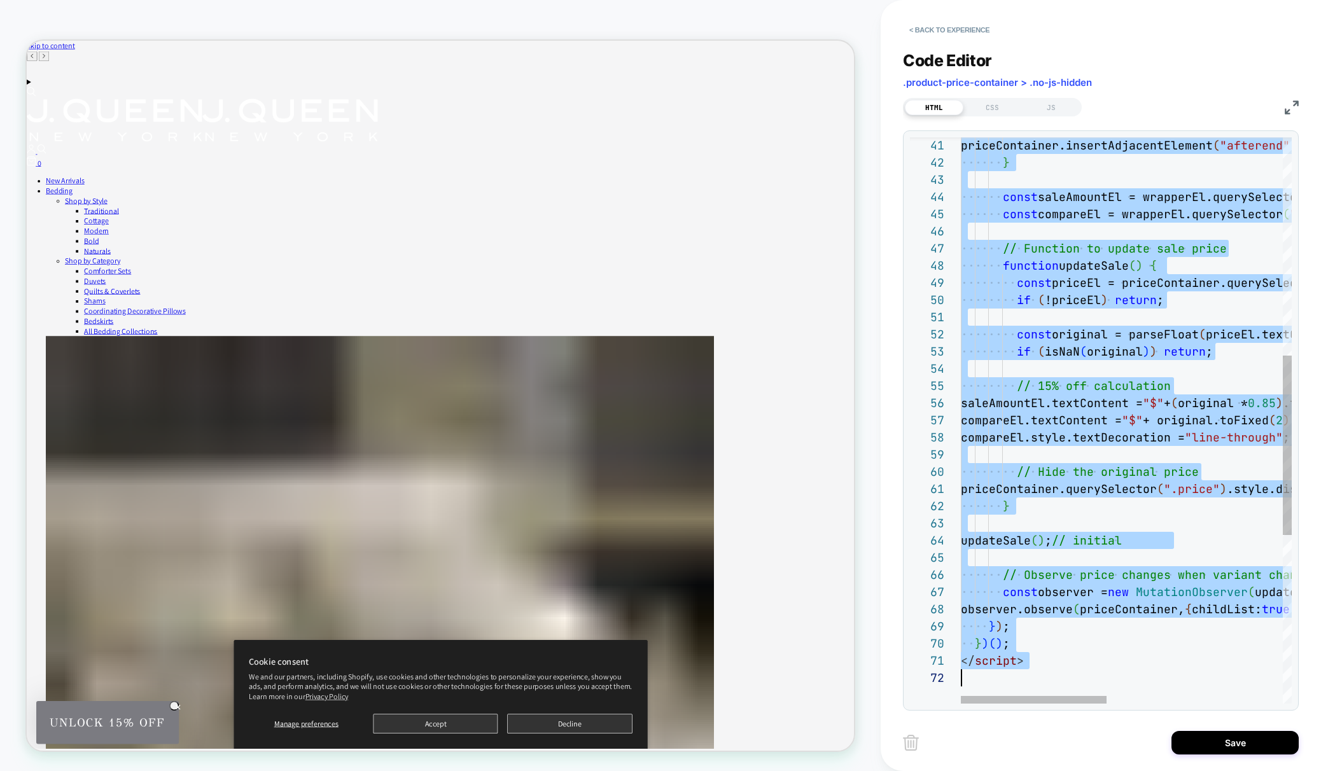
type textarea "**********"
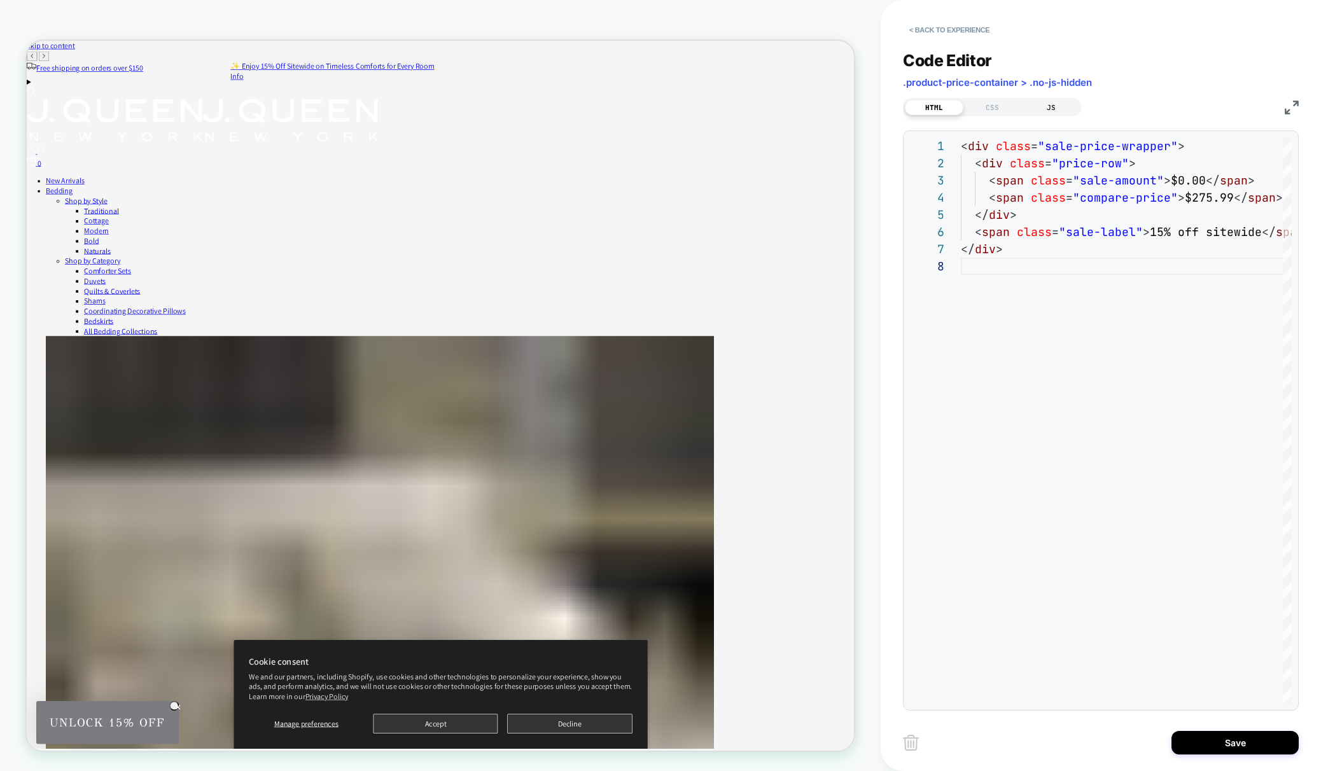
click at [1051, 110] on div "JS" at bounding box center [1051, 107] width 59 height 15
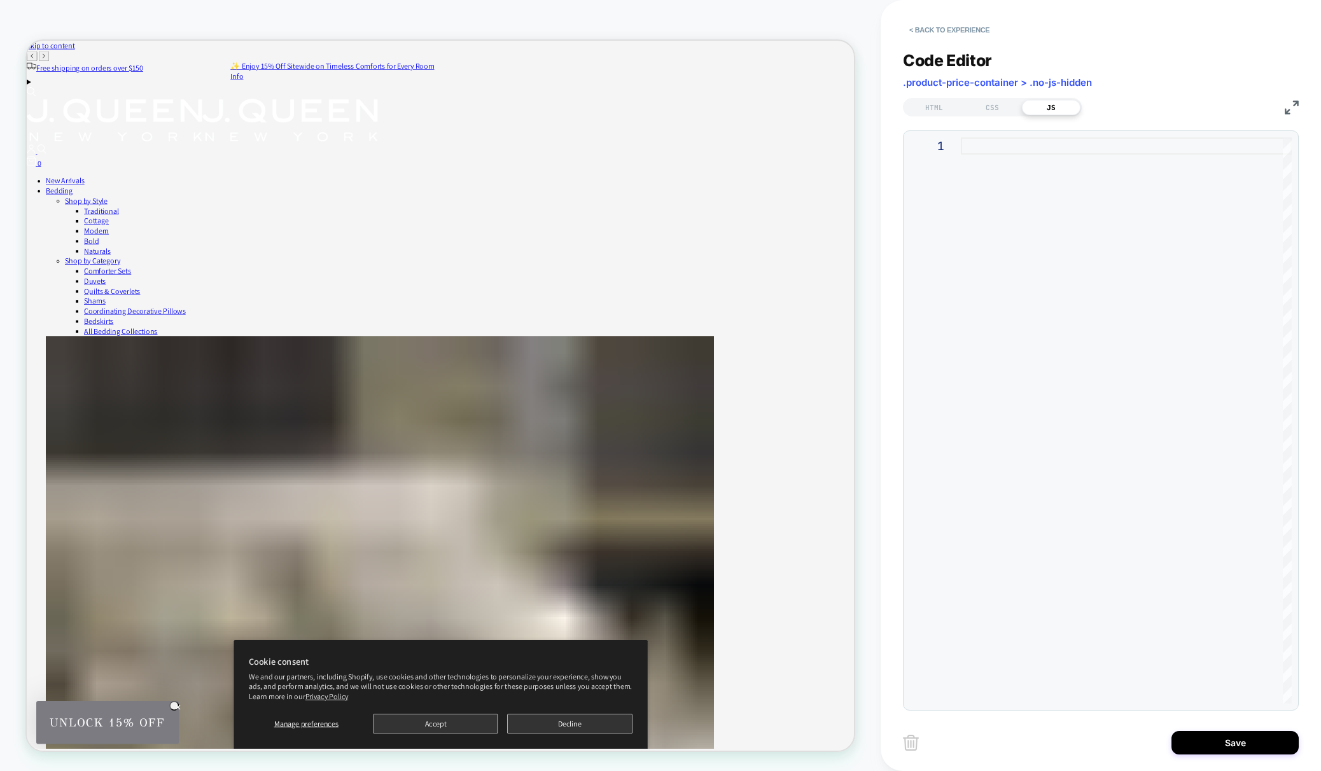
click at [1075, 260] on div at bounding box center [1126, 420] width 331 height 566
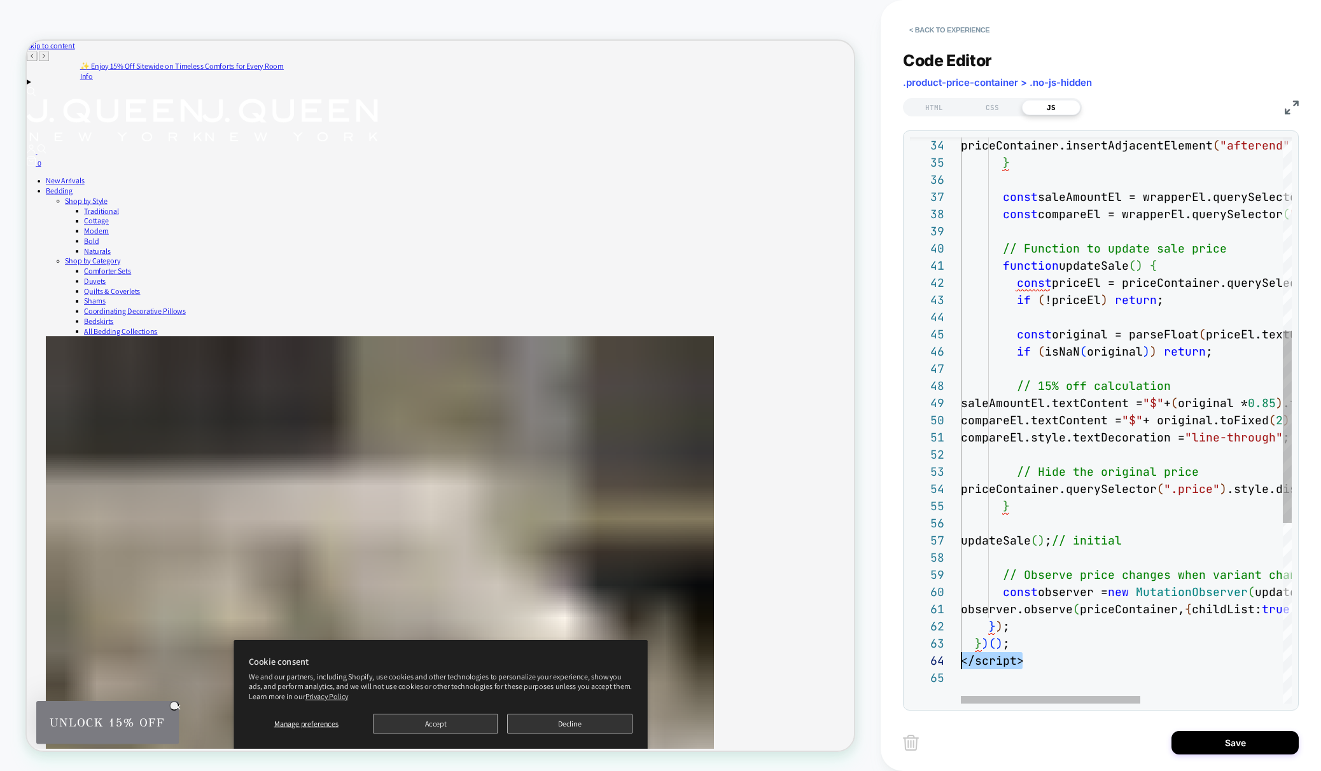
scroll to position [52, 0]
drag, startPoint x: 1030, startPoint y: 663, endPoint x: 947, endPoint y: 665, distance: 83.4
click at [961, 665] on div "priceContainer.insertAdjacentElement ( "afterend" , wrapperEl ) ; } const saleA…" at bounding box center [1257, 402] width 593 height 1665
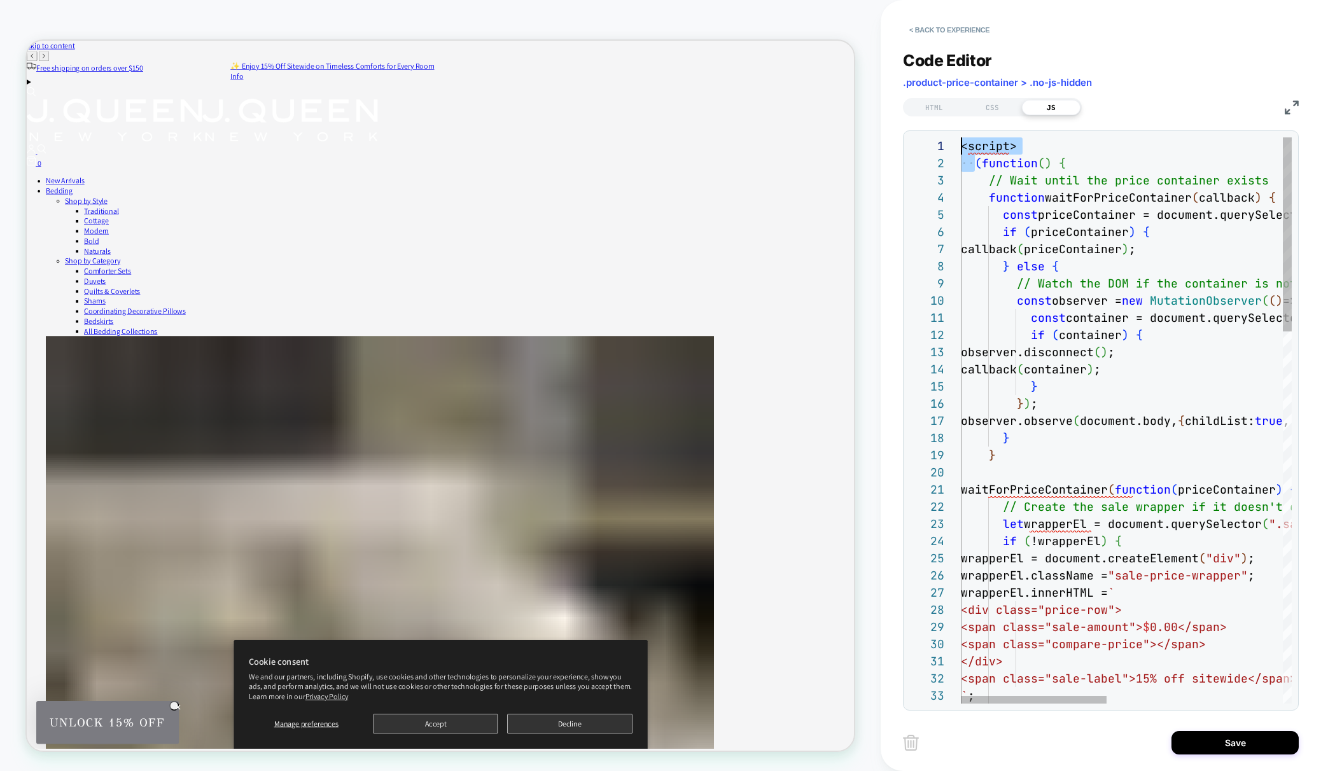
scroll to position [0, 0]
drag, startPoint x: 976, startPoint y: 163, endPoint x: 960, endPoint y: 144, distance: 24.4
type textarea "**********"
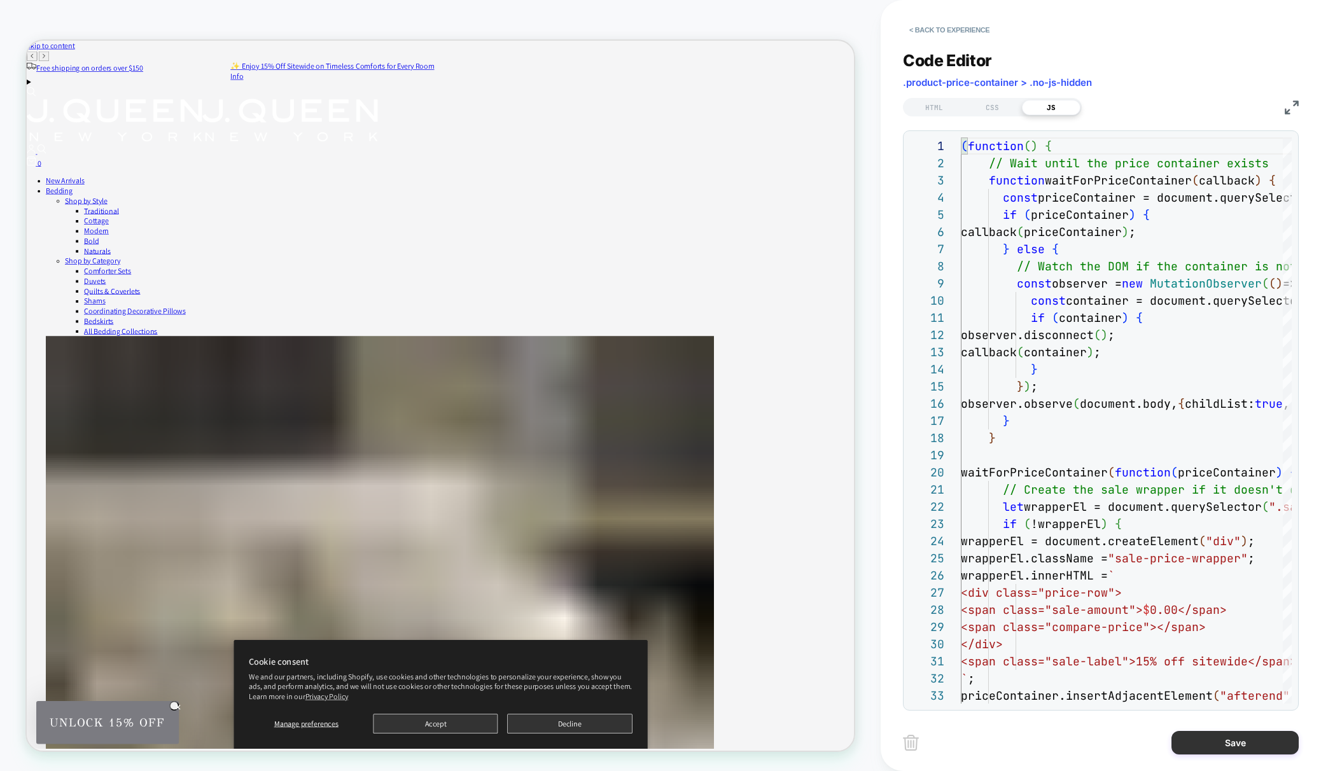
click at [1244, 740] on button "Save" at bounding box center [1234, 743] width 127 height 24
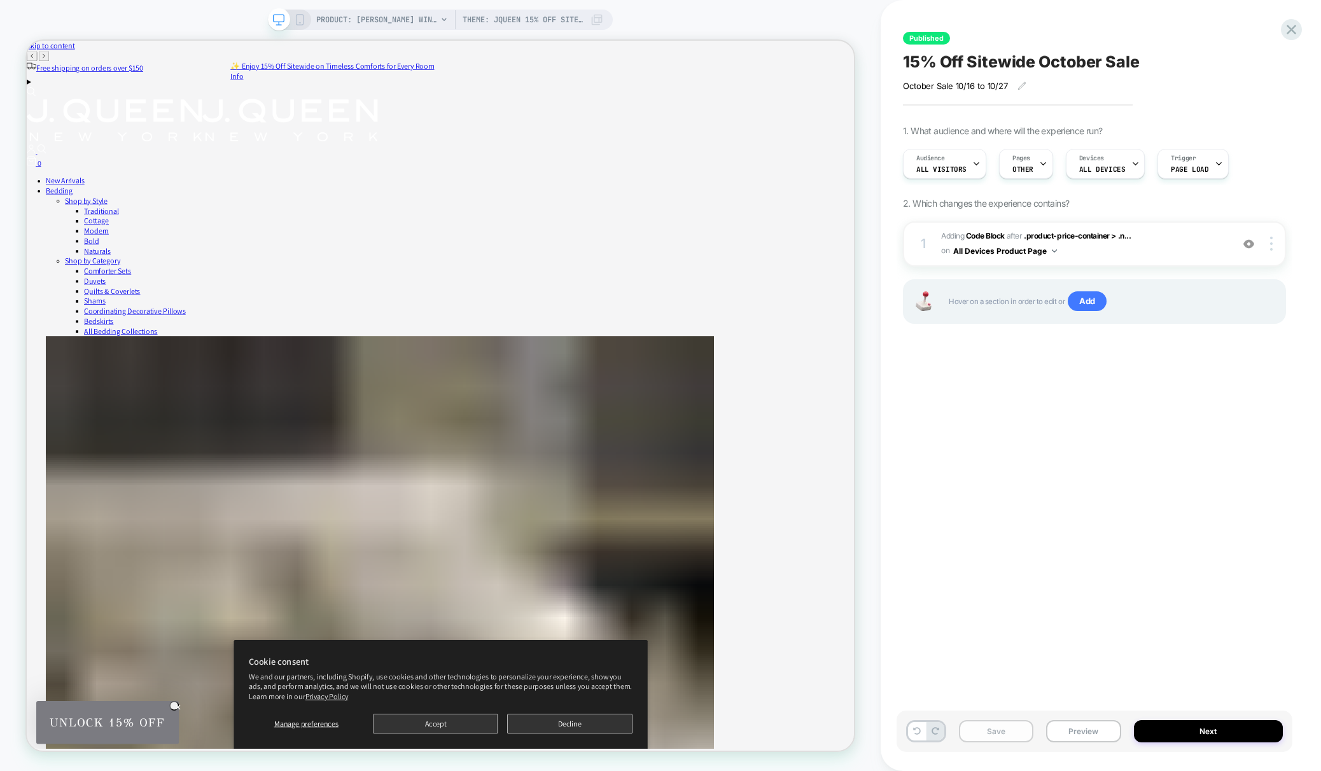
click at [1004, 727] on button "Save" at bounding box center [996, 731] width 74 height 22
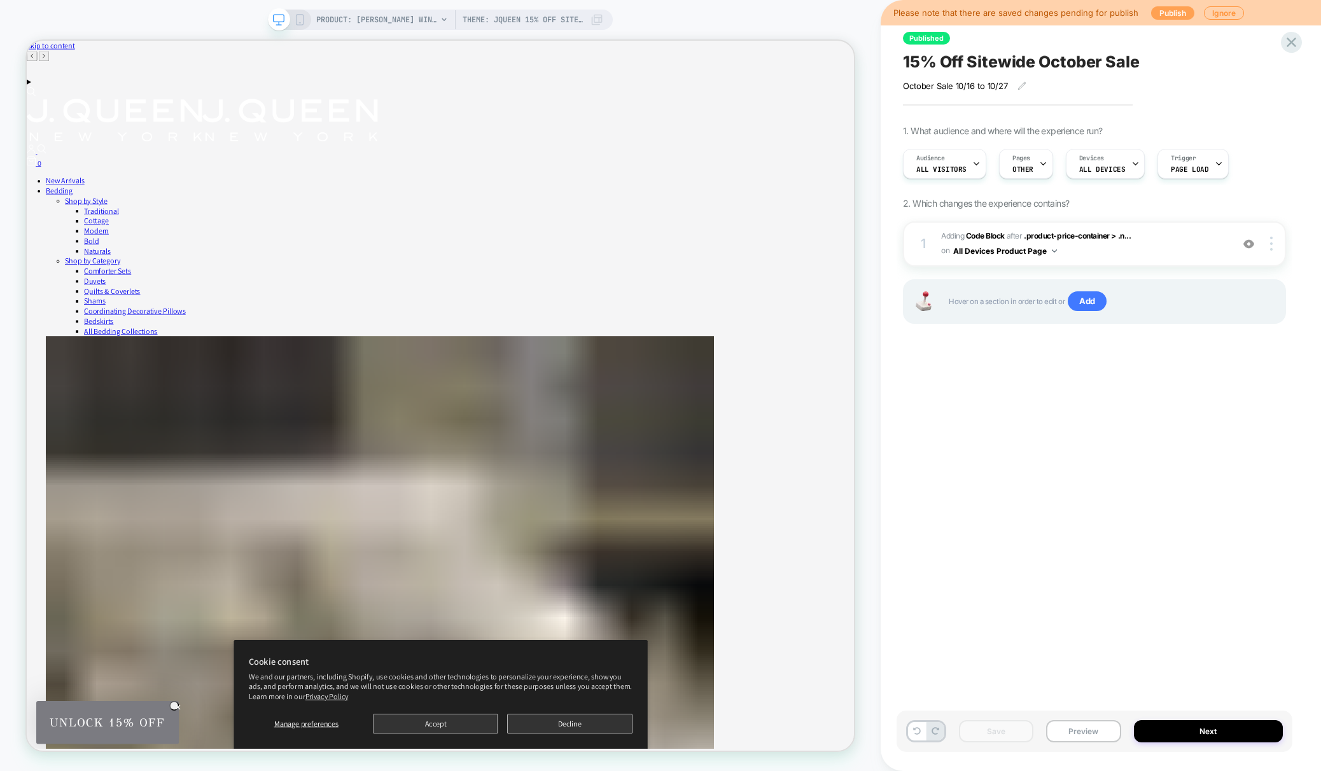
click at [1155, 14] on button "Publish" at bounding box center [1172, 12] width 43 height 13
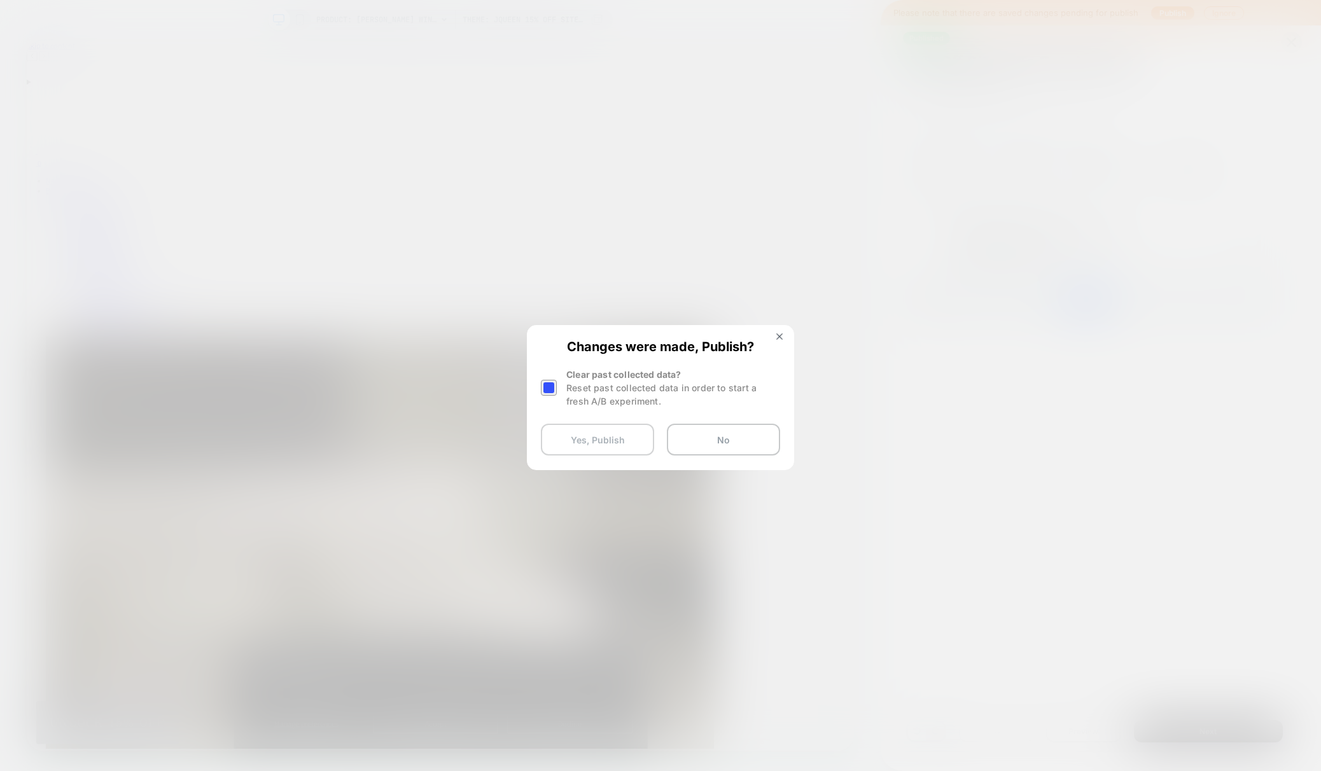
click at [612, 441] on button "Yes, Publish" at bounding box center [597, 440] width 113 height 32
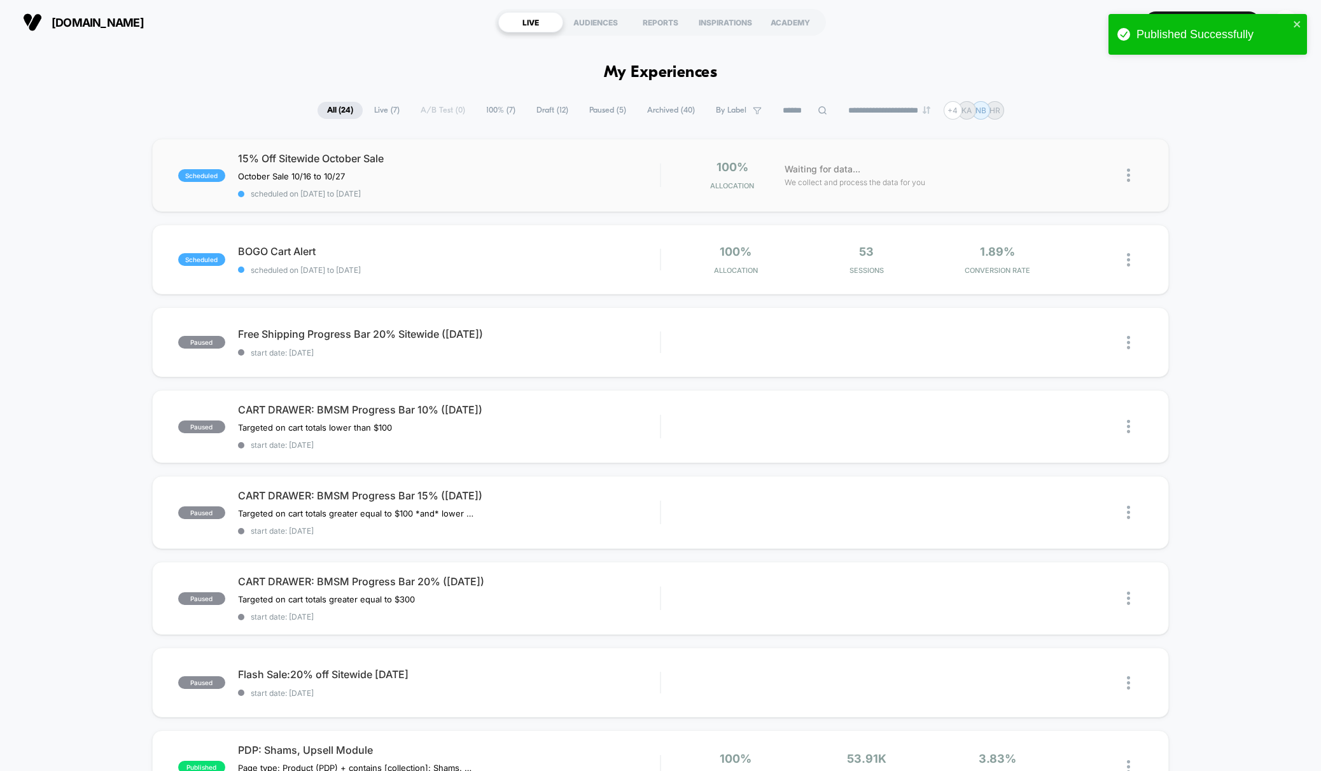
click at [1128, 170] on img at bounding box center [1128, 175] width 3 height 13
click at [1067, 183] on div "Preview Link" at bounding box center [1063, 190] width 114 height 29
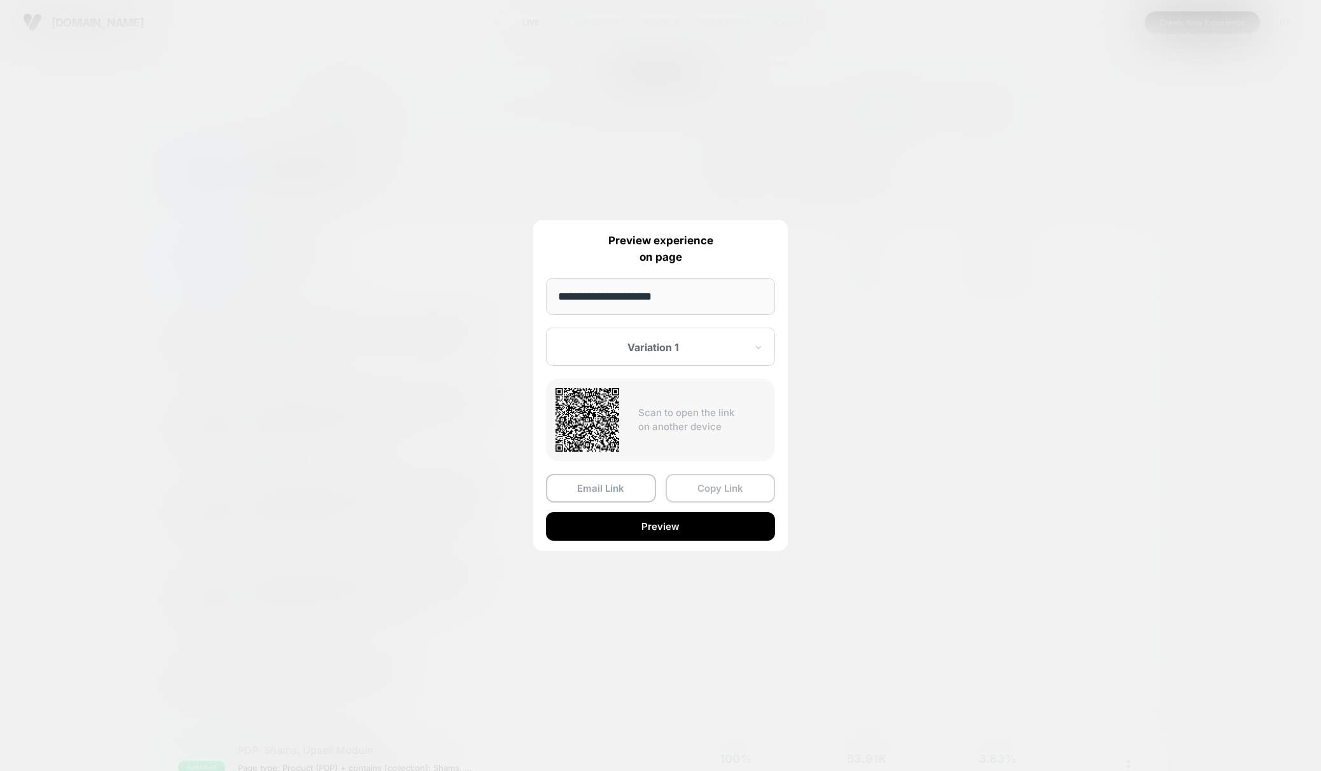
click at [711, 487] on button "Copy Link" at bounding box center [720, 488] width 110 height 29
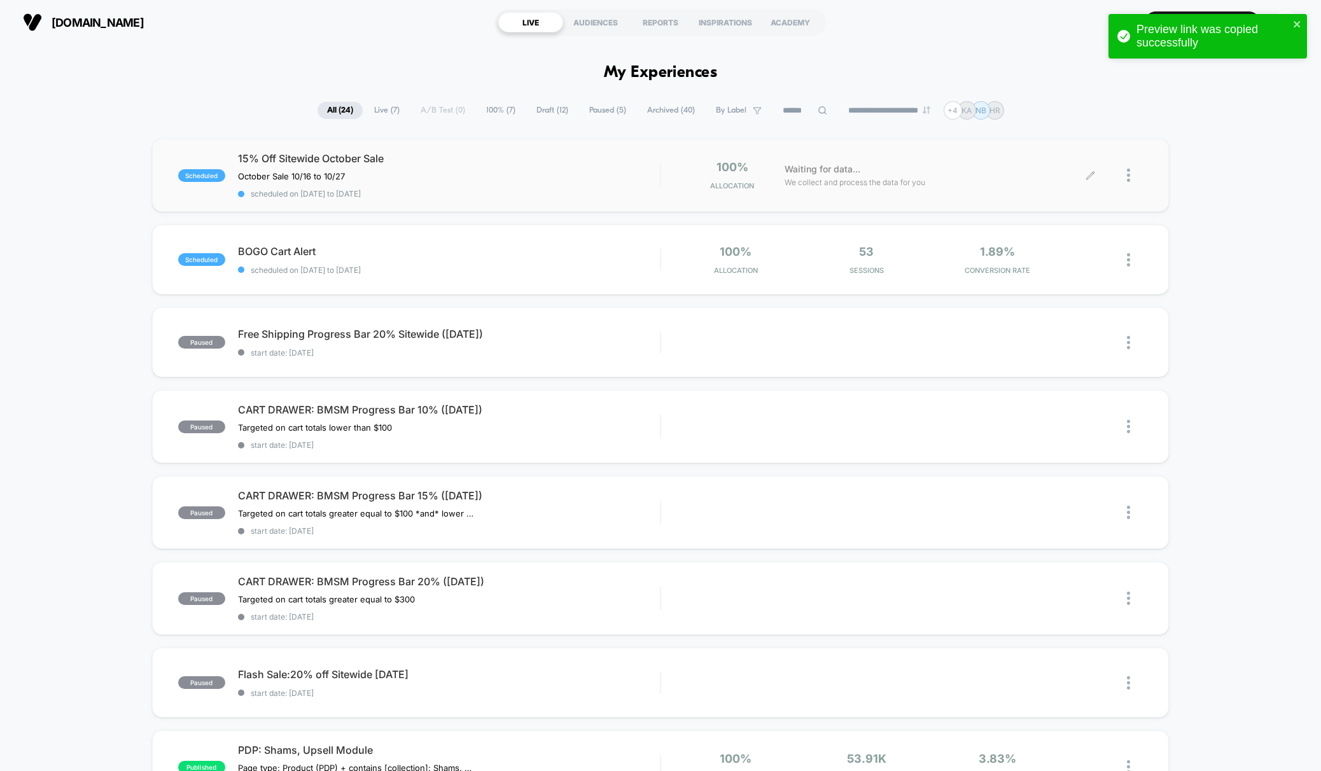
click at [1094, 173] on icon at bounding box center [1090, 175] width 10 height 10
click at [1132, 172] on div at bounding box center [1135, 175] width 16 height 30
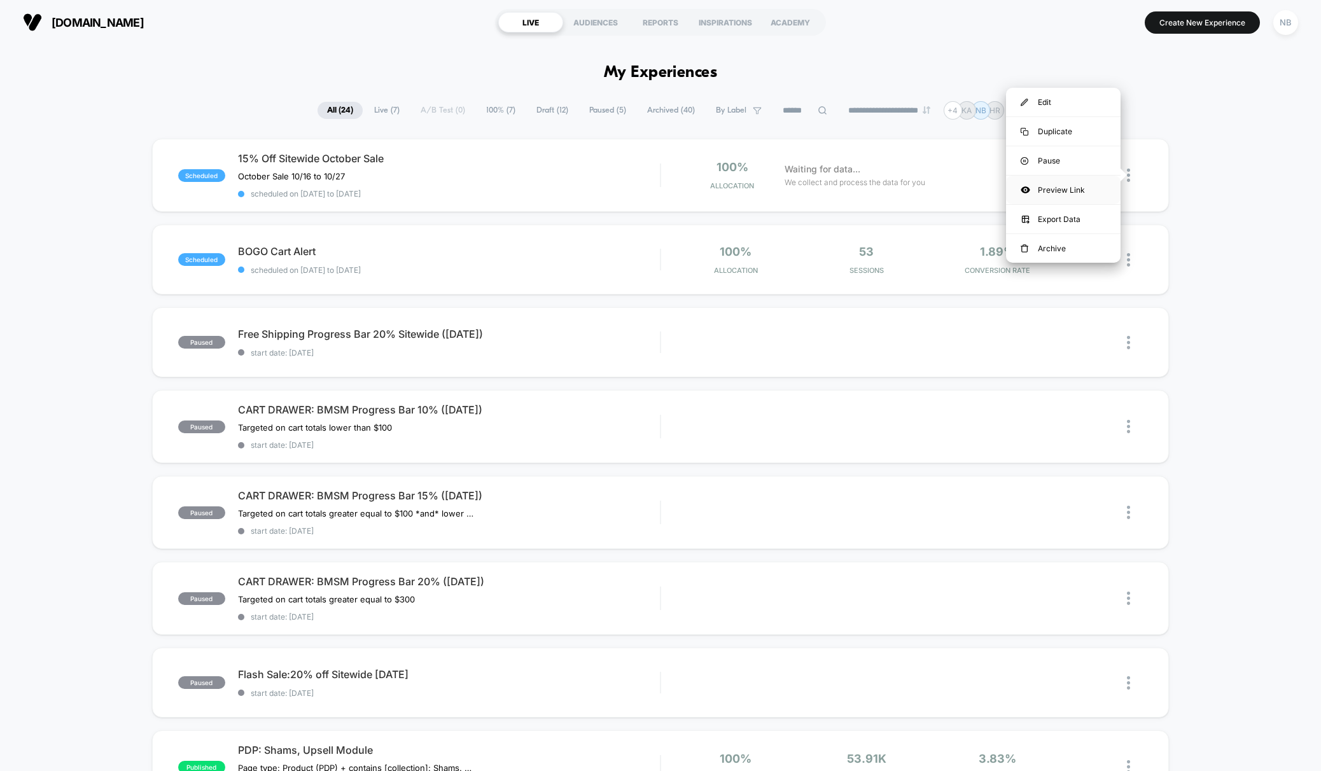
click at [1091, 183] on div "Preview Link" at bounding box center [1063, 190] width 114 height 29
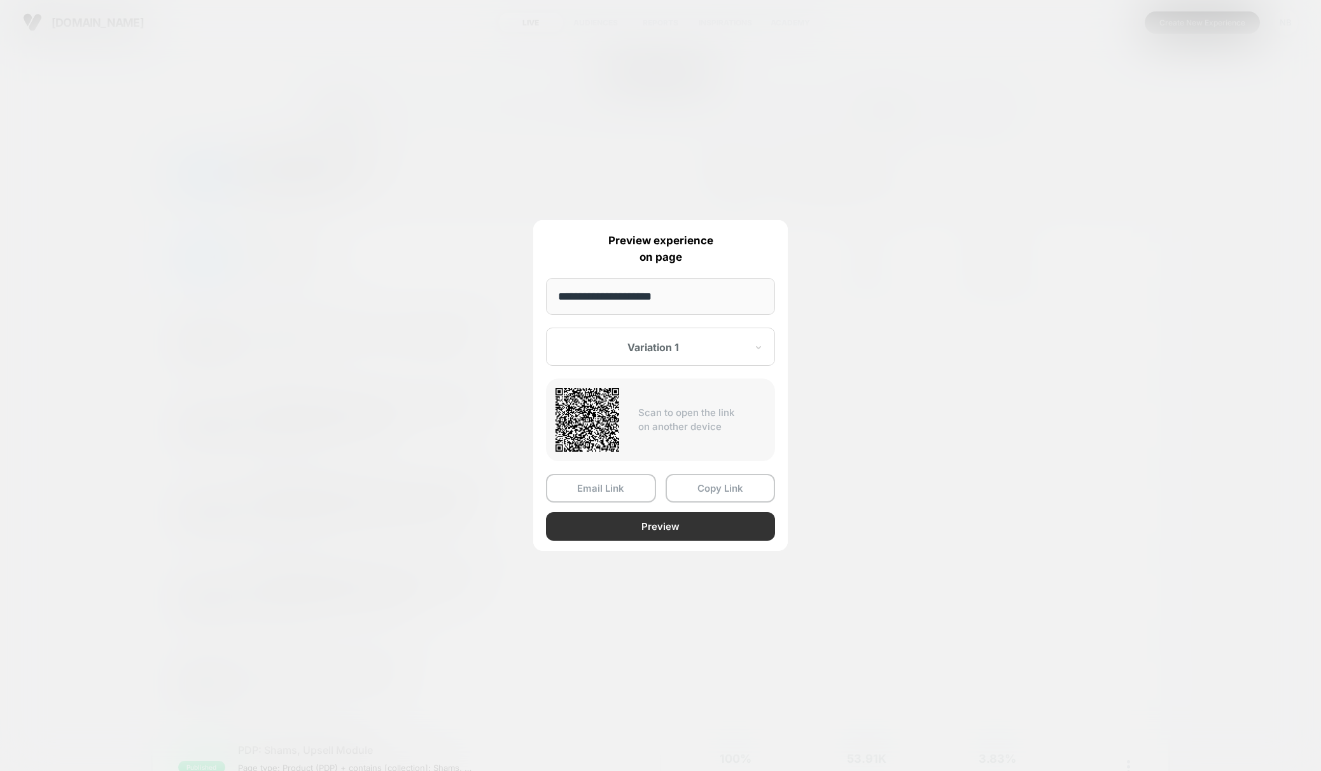
click at [588, 534] on button "Preview" at bounding box center [660, 526] width 229 height 29
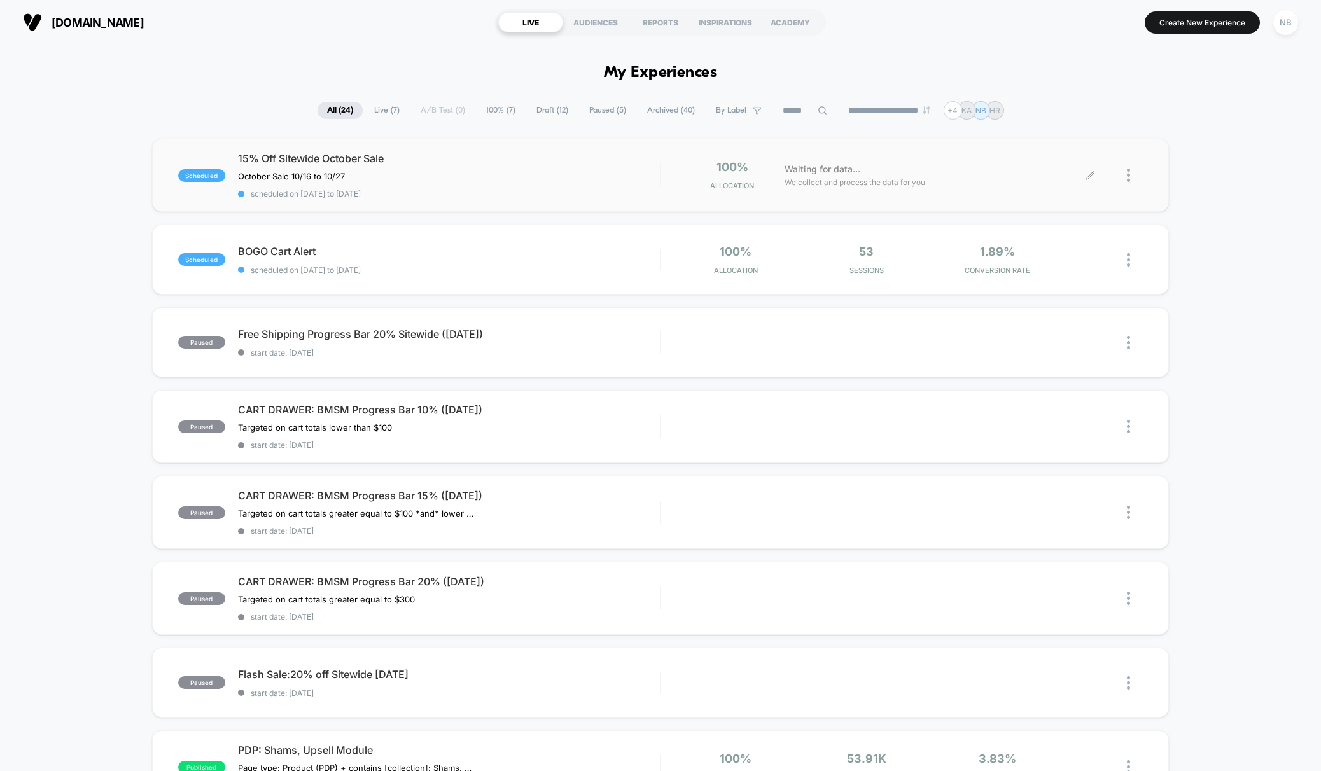
click at [1118, 174] on div at bounding box center [1116, 175] width 52 height 30
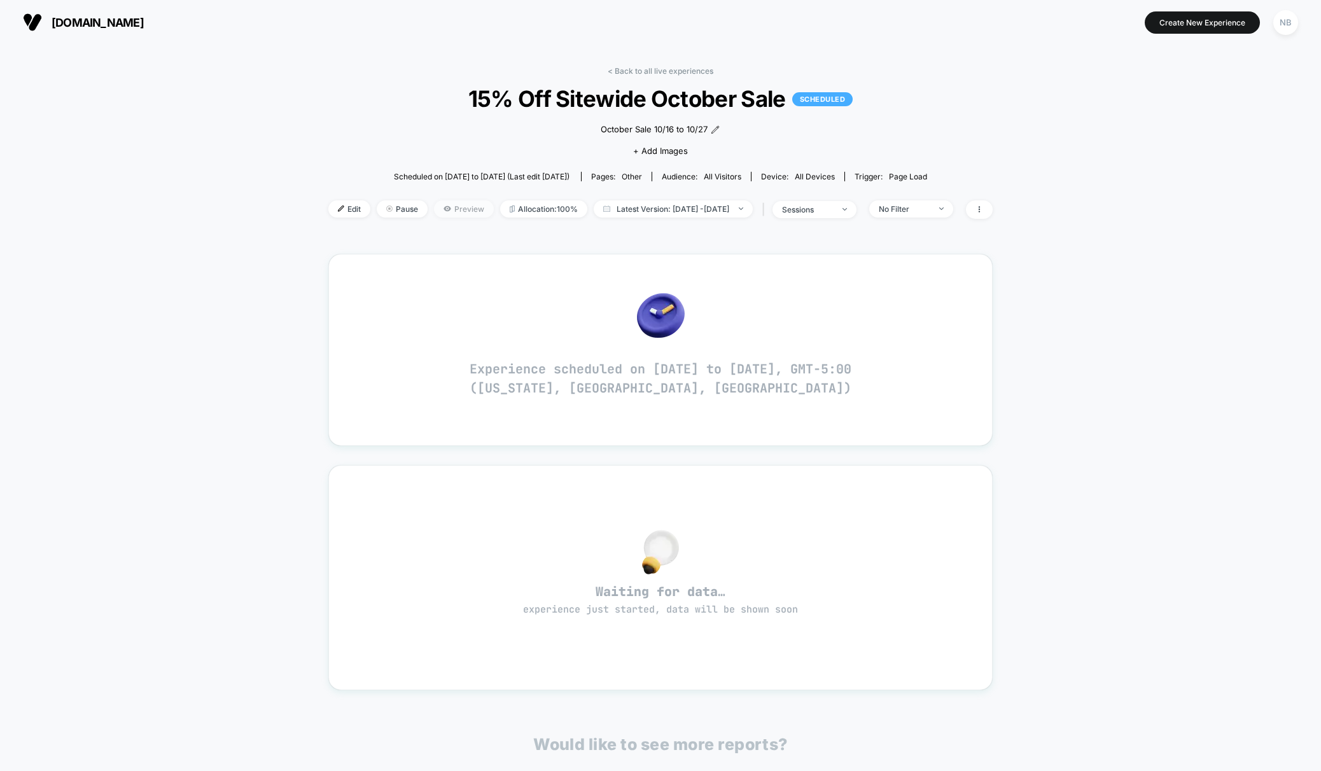
click at [440, 210] on span "Preview" at bounding box center [464, 208] width 60 height 17
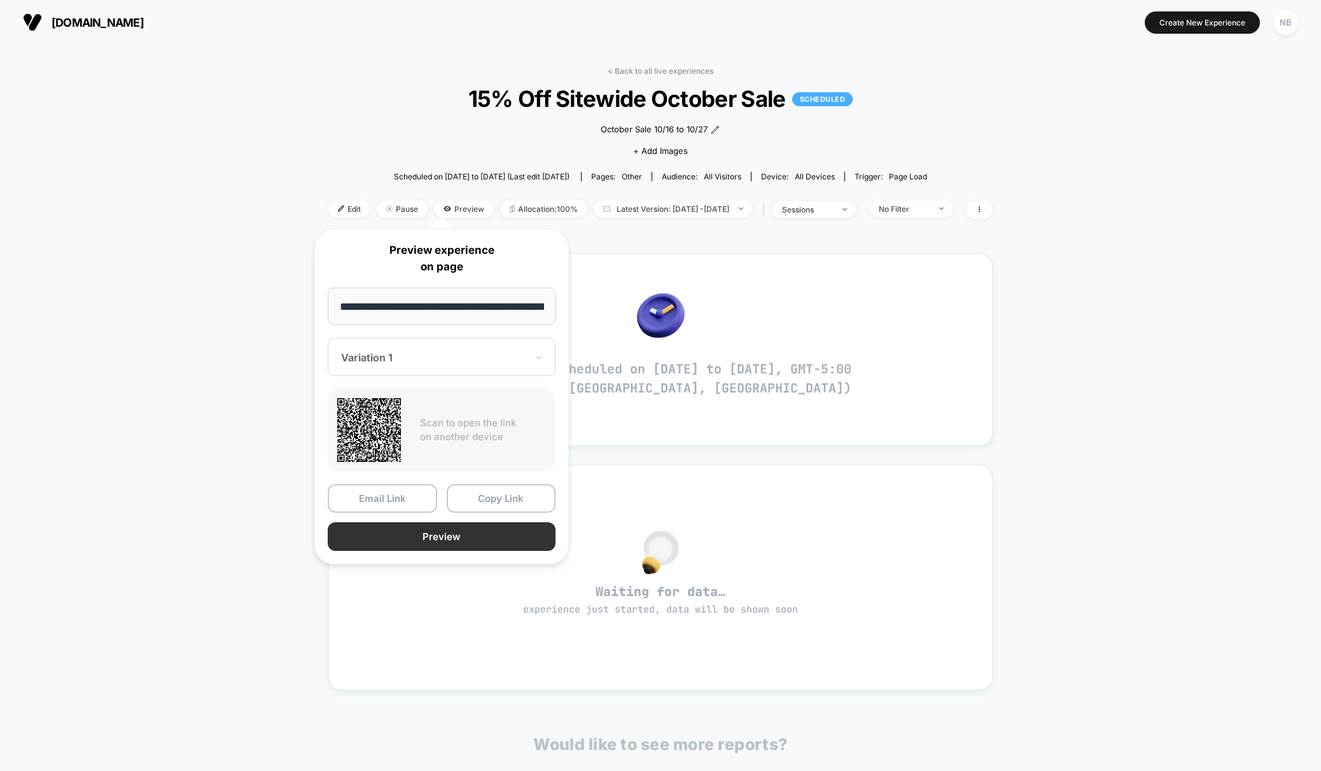
click at [460, 546] on button "Preview" at bounding box center [442, 536] width 228 height 29
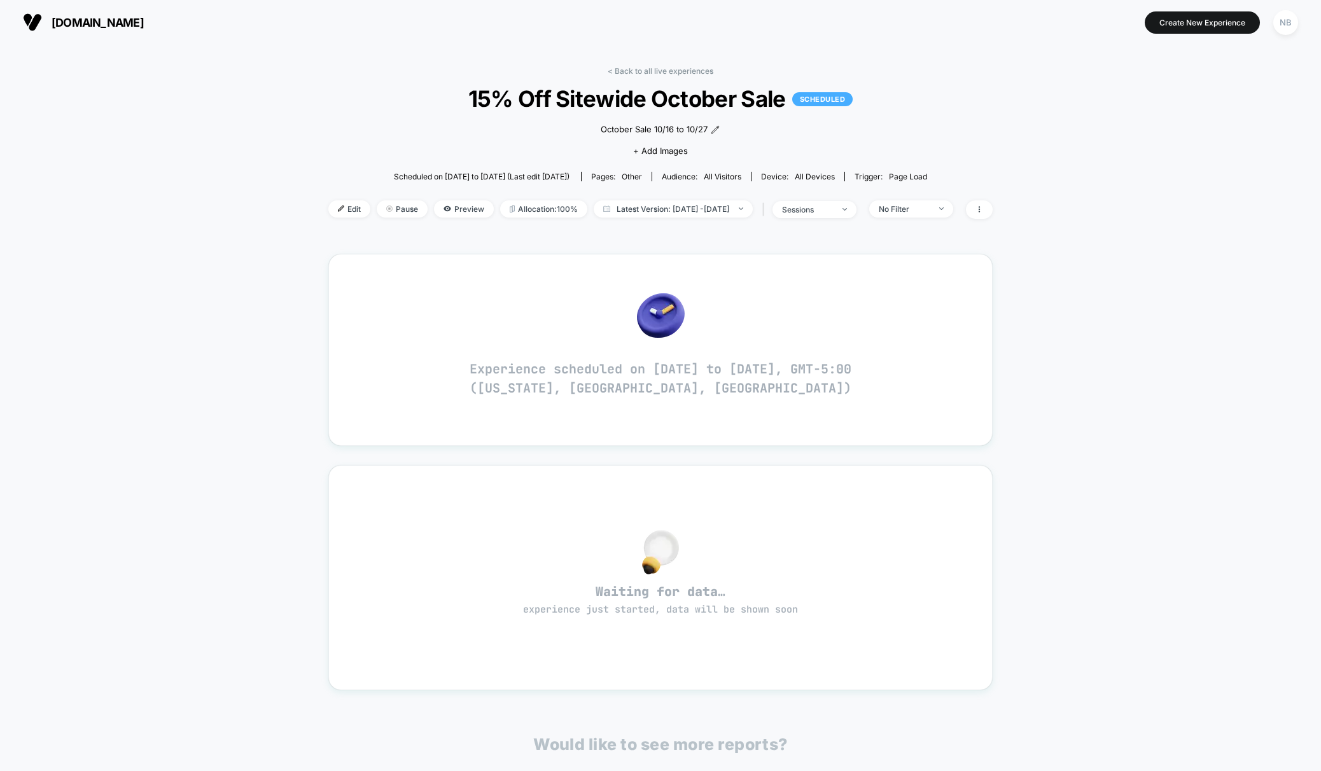
drag, startPoint x: 328, startPoint y: 214, endPoint x: 347, endPoint y: 209, distance: 19.0
click at [328, 214] on span "Edit" at bounding box center [349, 208] width 42 height 17
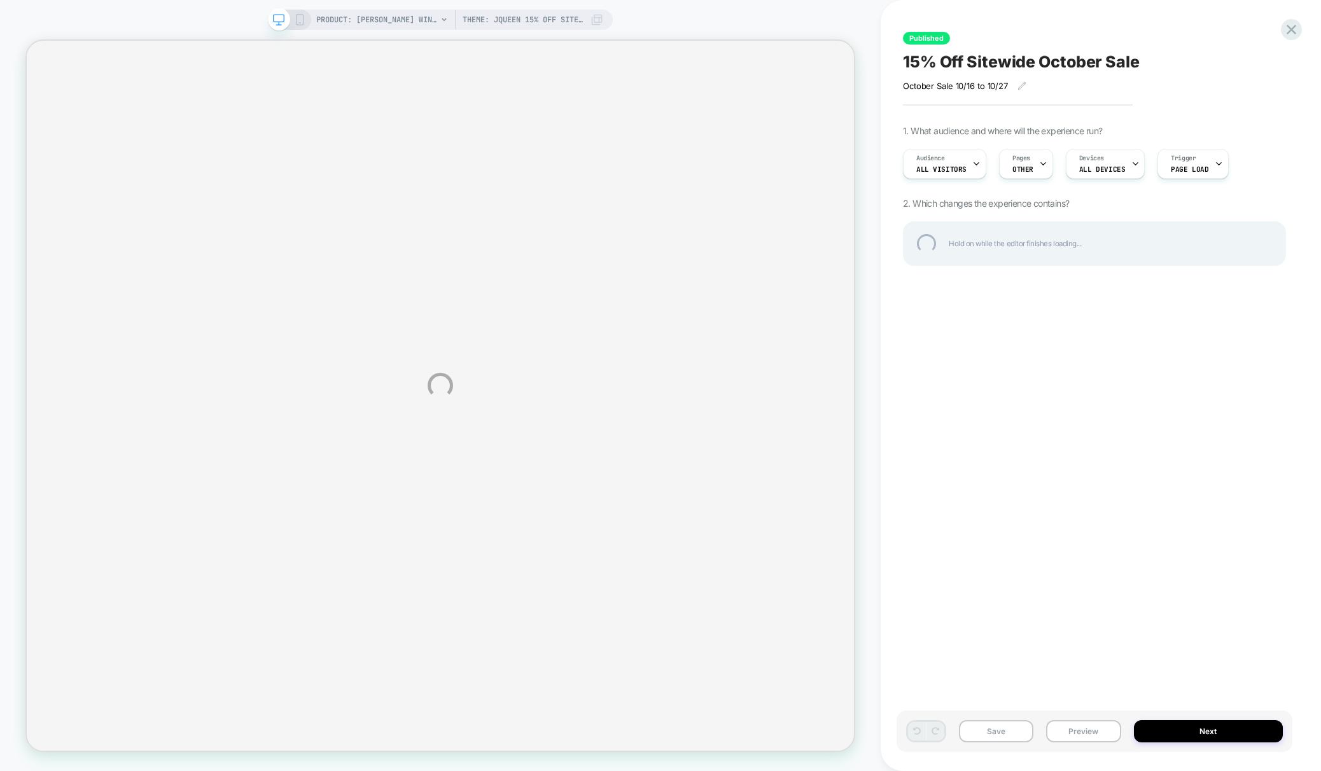
click at [1037, 162] on div "PRODUCT: [PERSON_NAME] Window Panel Pair Theme: JQueen 15% off Sitewide Sale [D…" at bounding box center [660, 385] width 1321 height 771
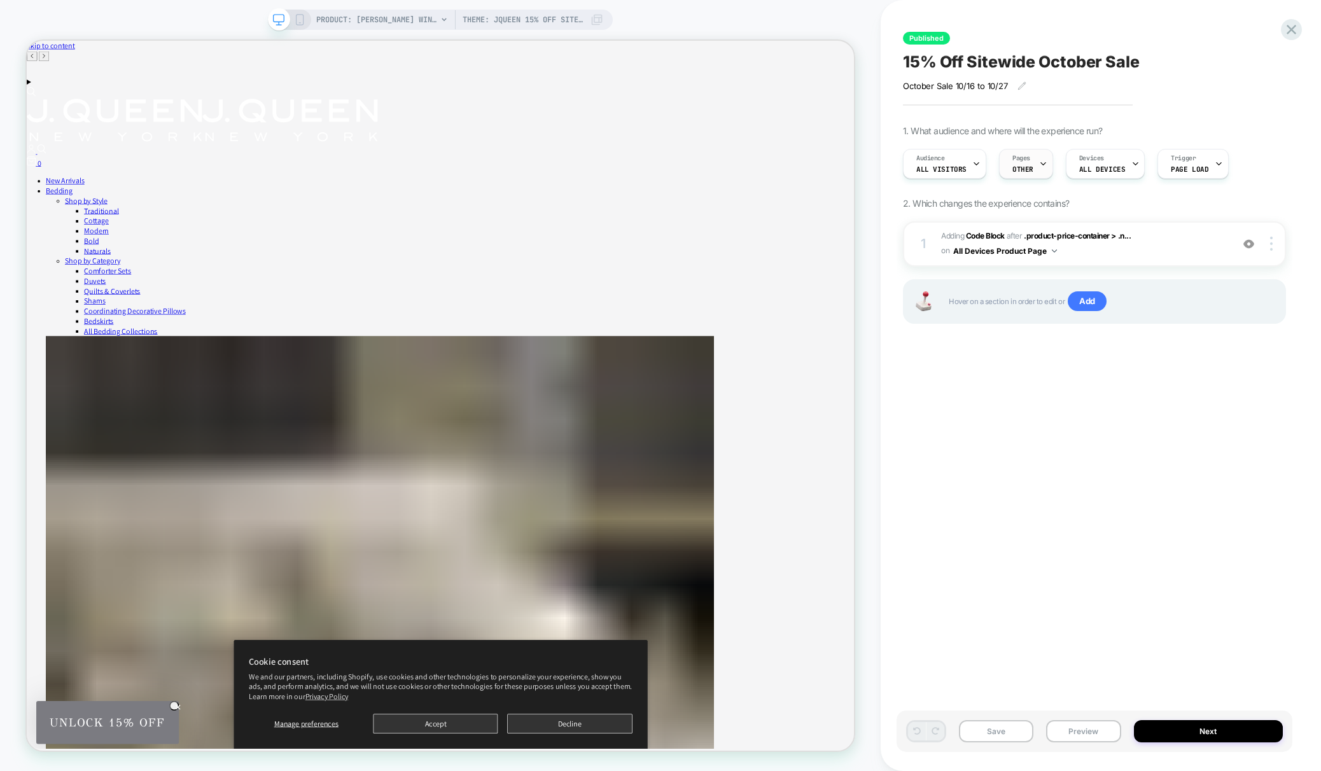
click at [1039, 165] on icon at bounding box center [1043, 164] width 8 height 8
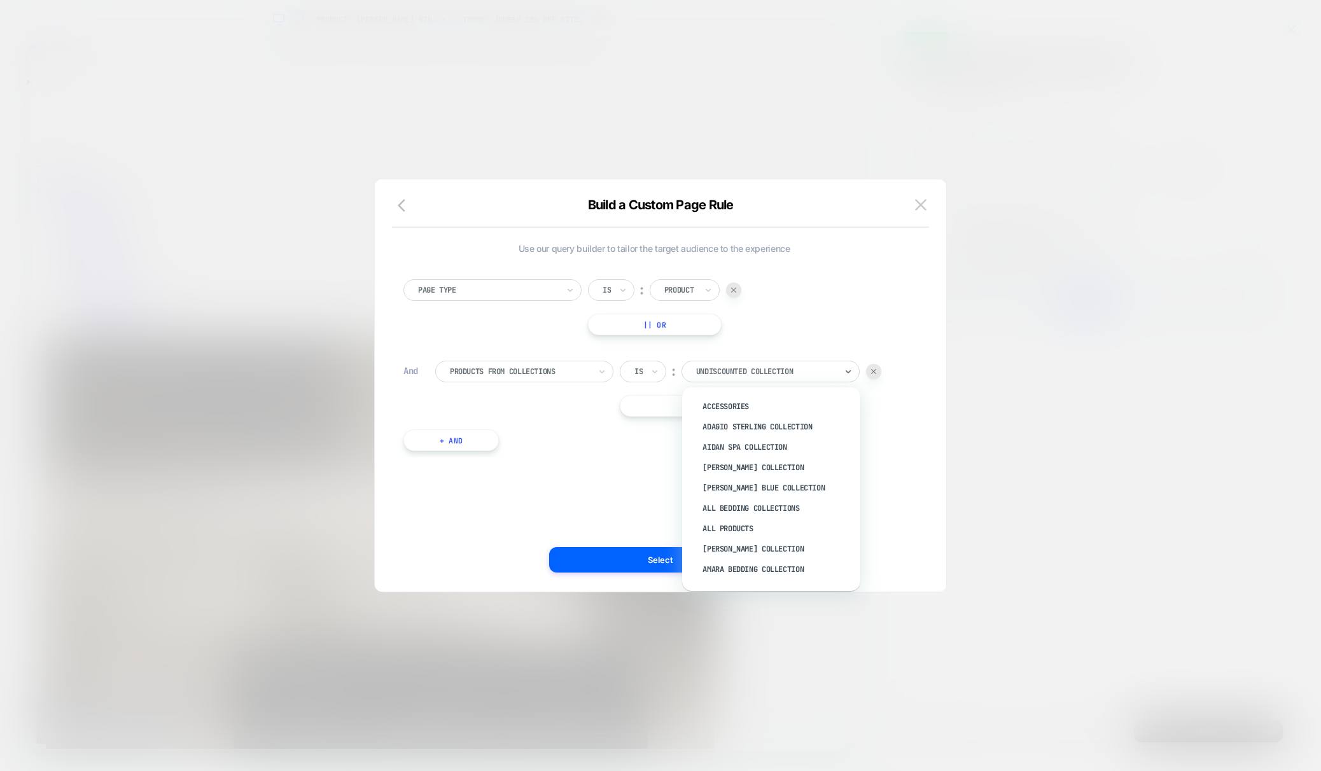
click at [722, 364] on div "Undiscounted Collection" at bounding box center [766, 371] width 142 height 14
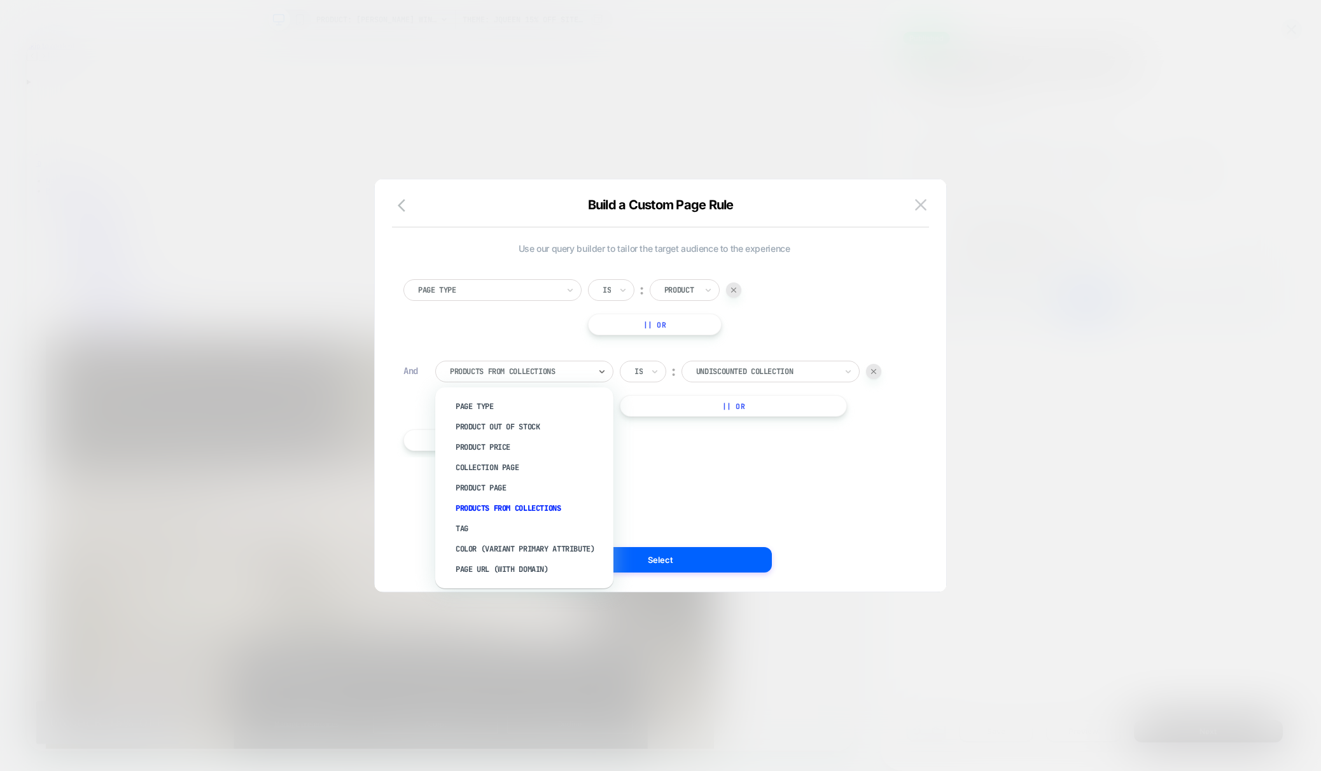
click at [589, 367] on div "Products From Collections" at bounding box center [519, 371] width 142 height 14
click at [518, 492] on div "Product Page" at bounding box center [530, 488] width 165 height 20
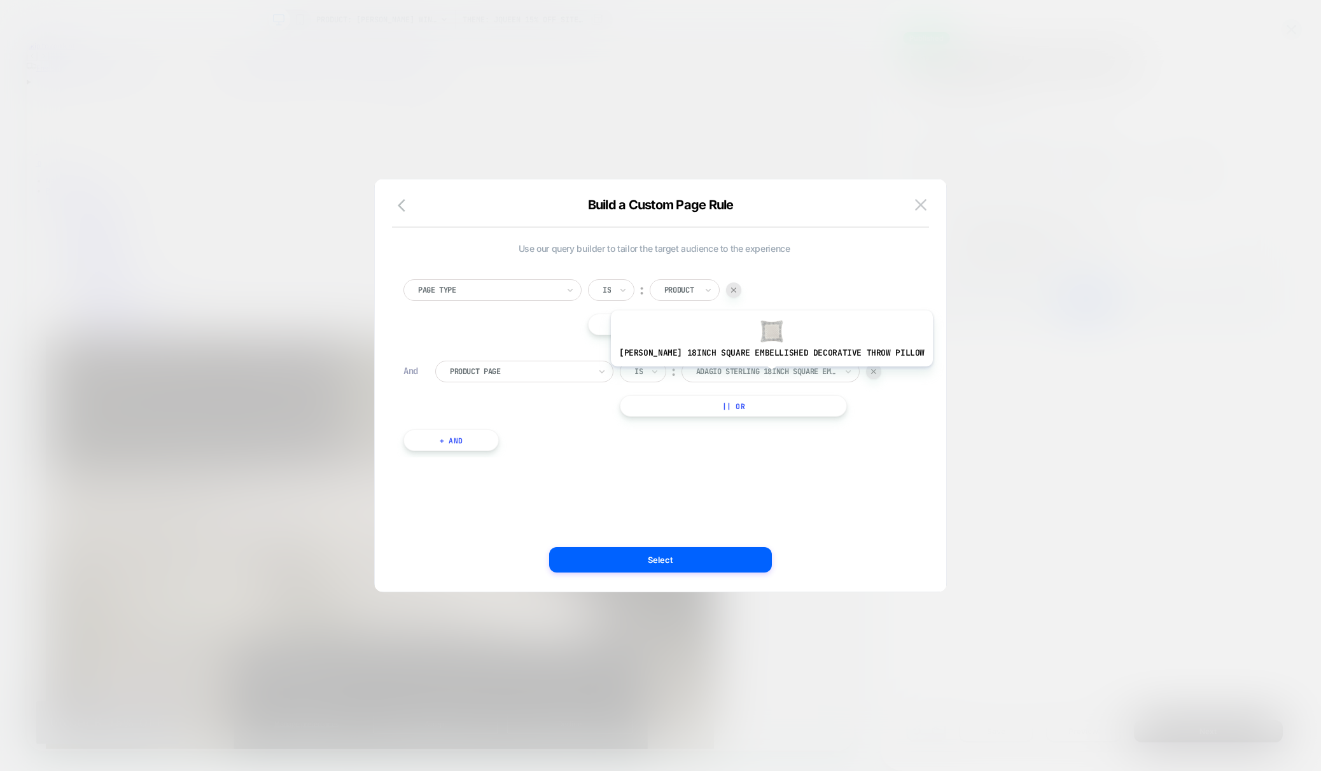
click at [772, 371] on div at bounding box center [766, 371] width 140 height 11
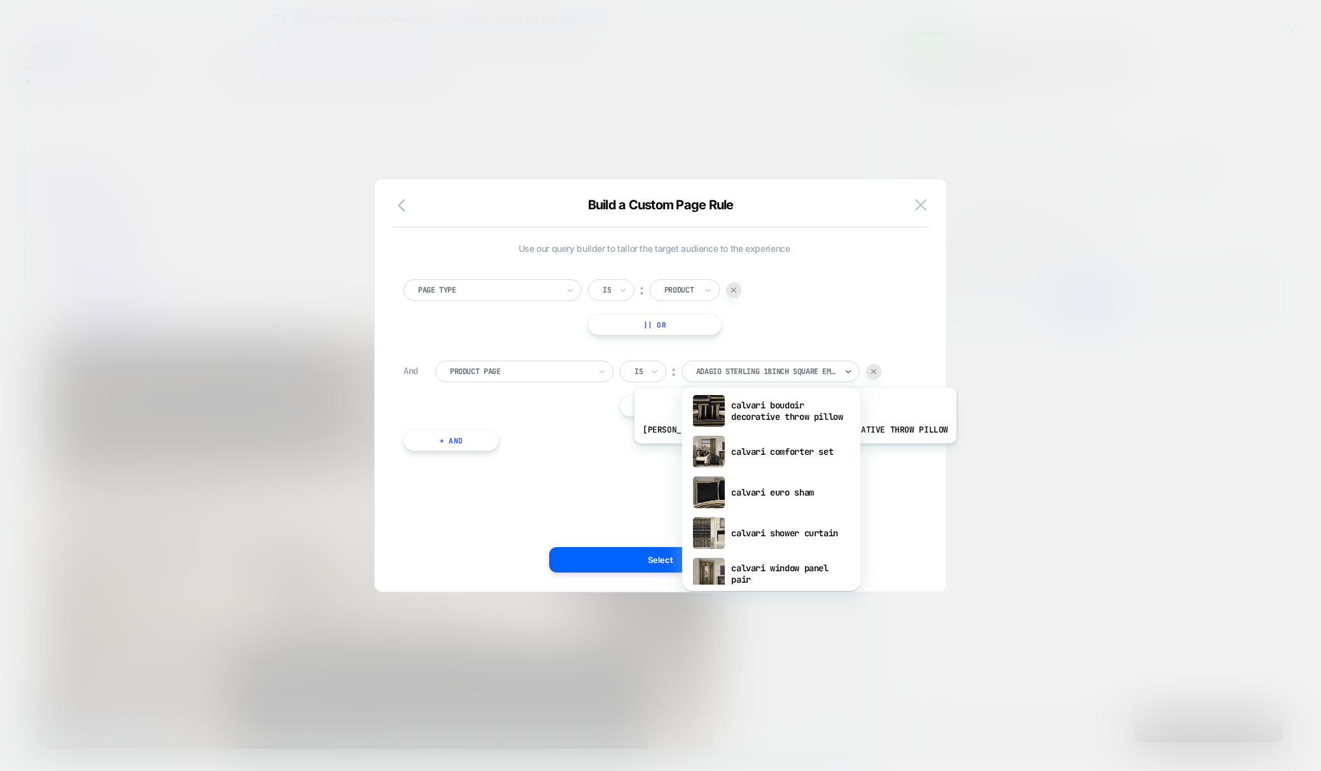
scroll to position [10335, 0]
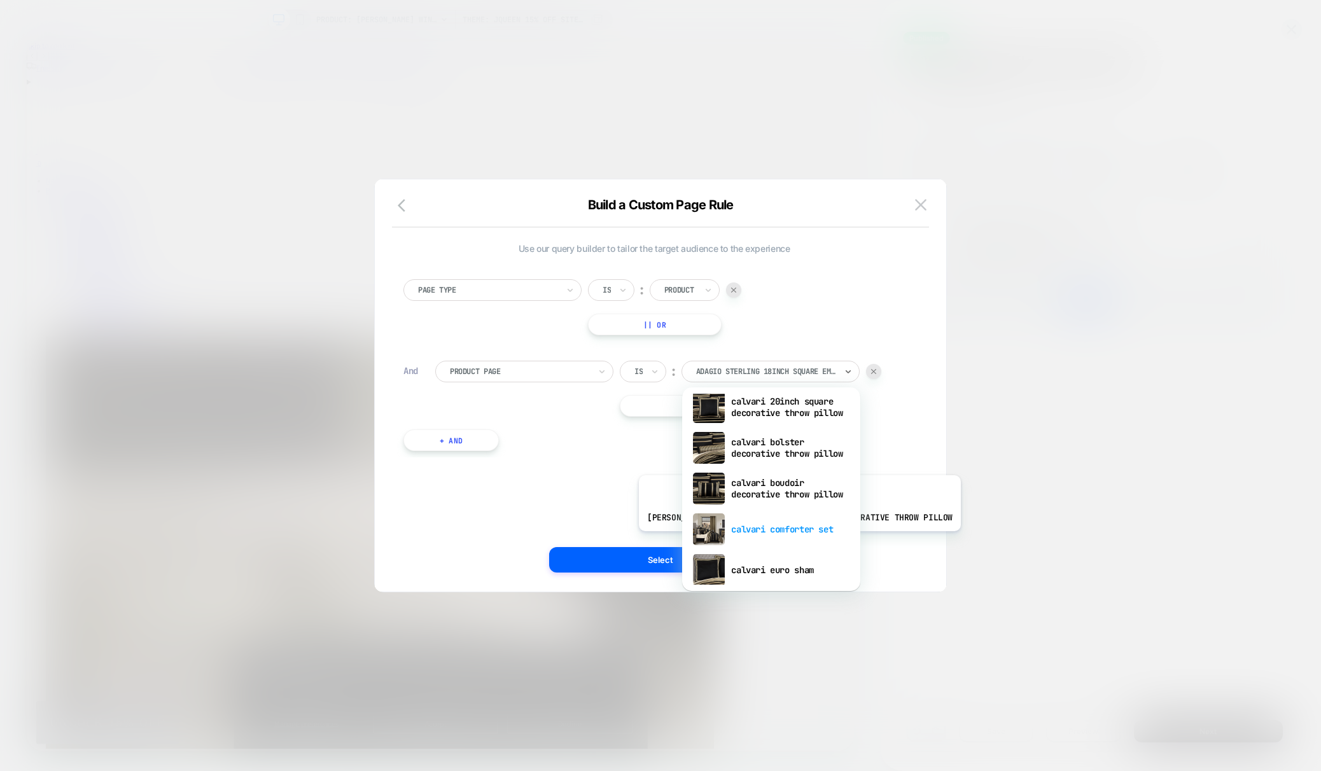
click at [800, 541] on div "calvari comforter set" at bounding box center [770, 529] width 165 height 41
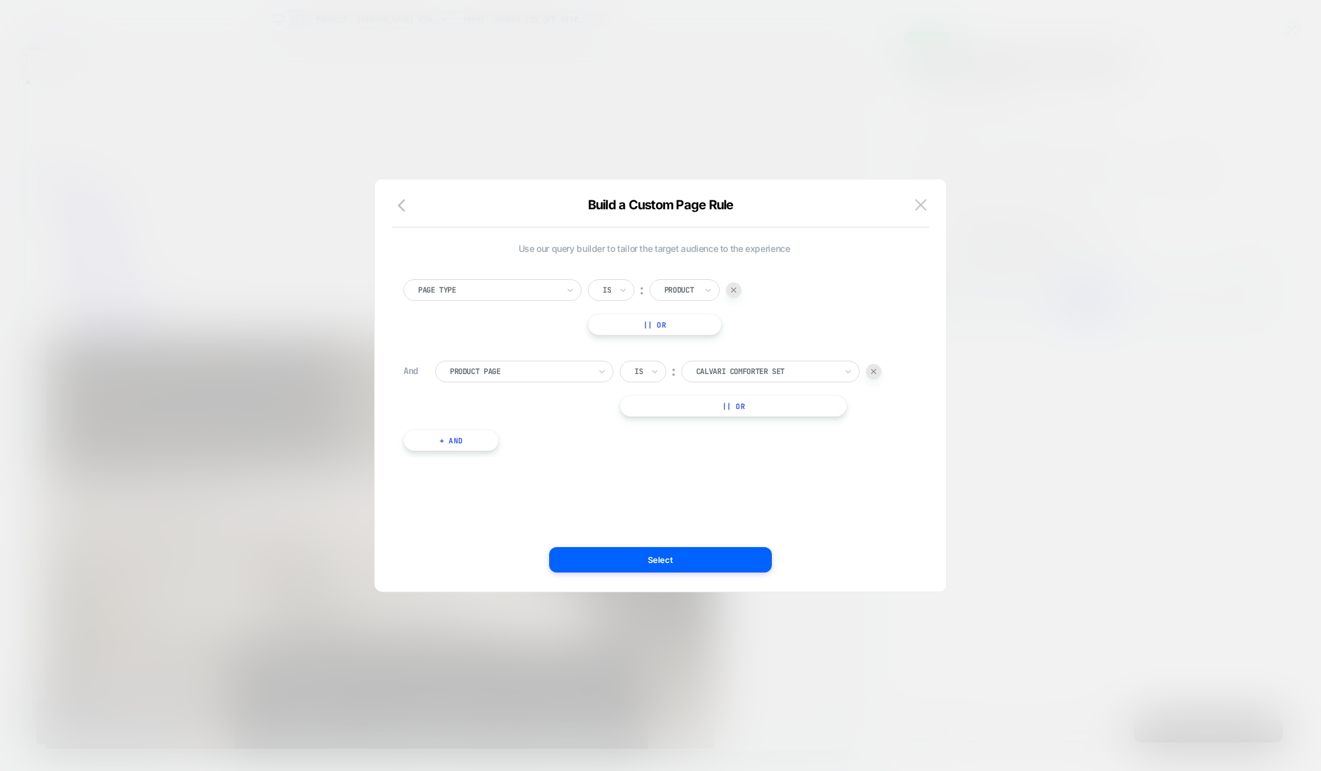
click at [794, 373] on div at bounding box center [766, 371] width 140 height 11
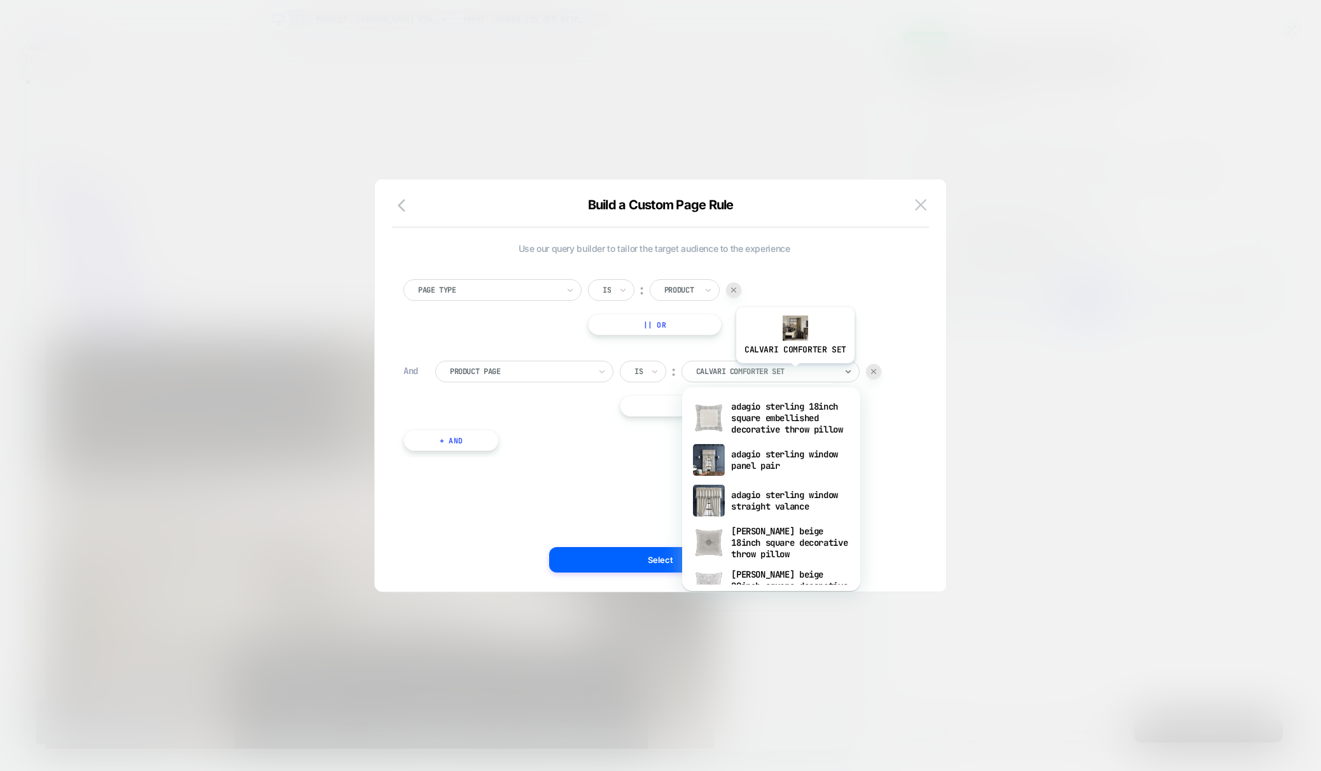
click at [794, 373] on div at bounding box center [766, 371] width 140 height 11
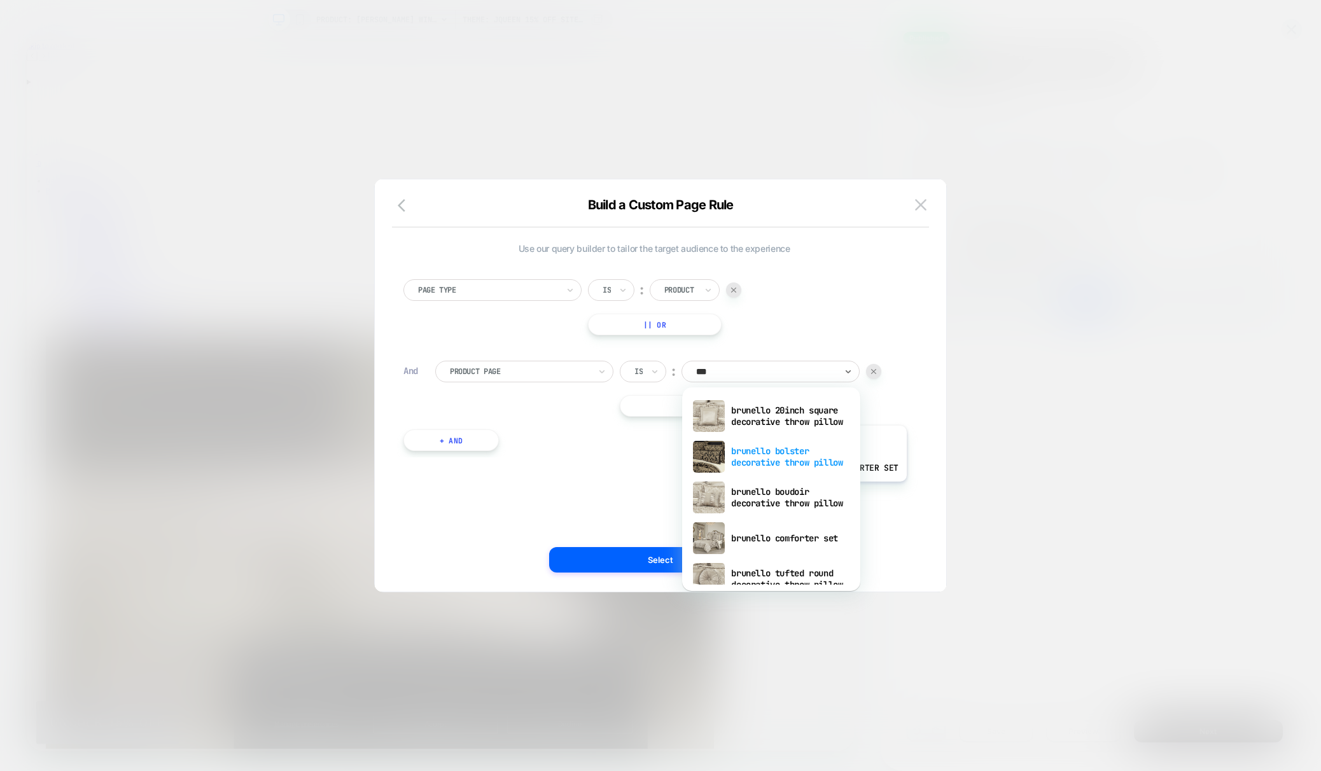
scroll to position [1177, 0]
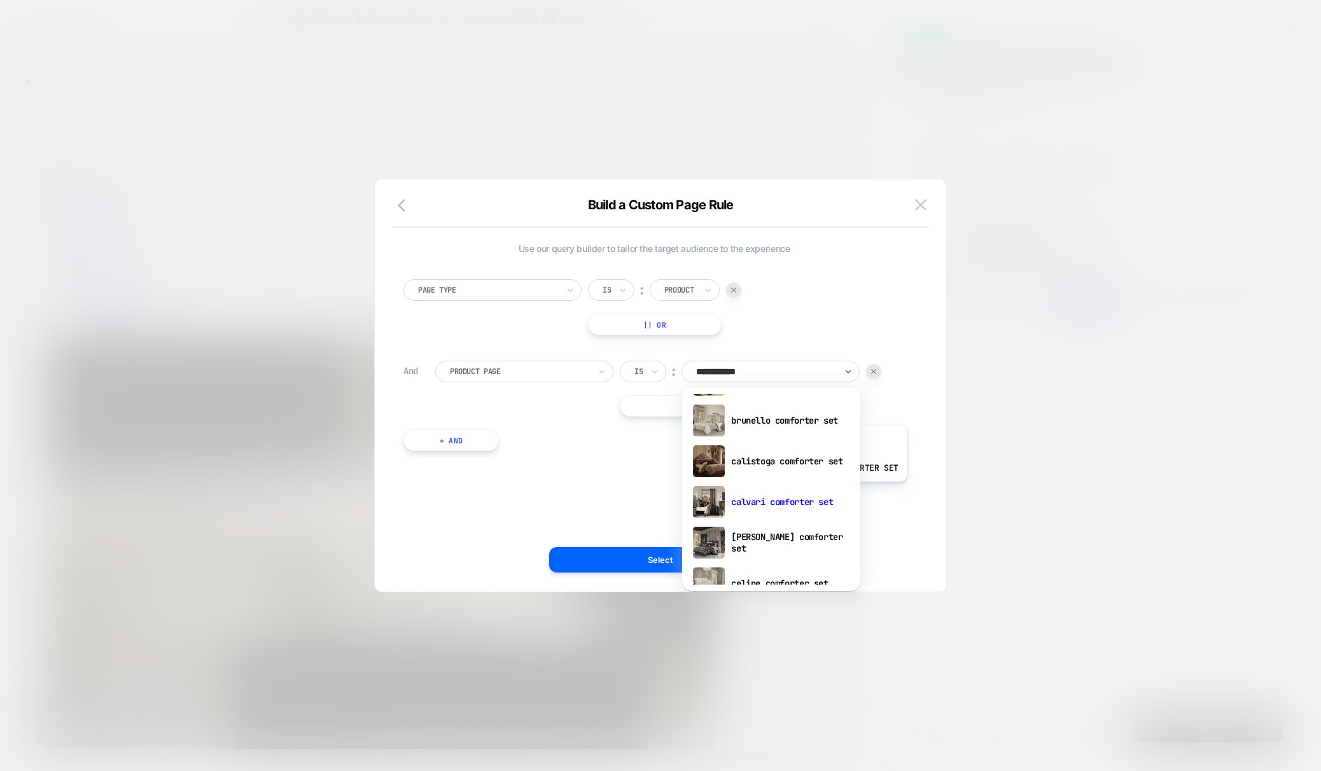
type input "**********"
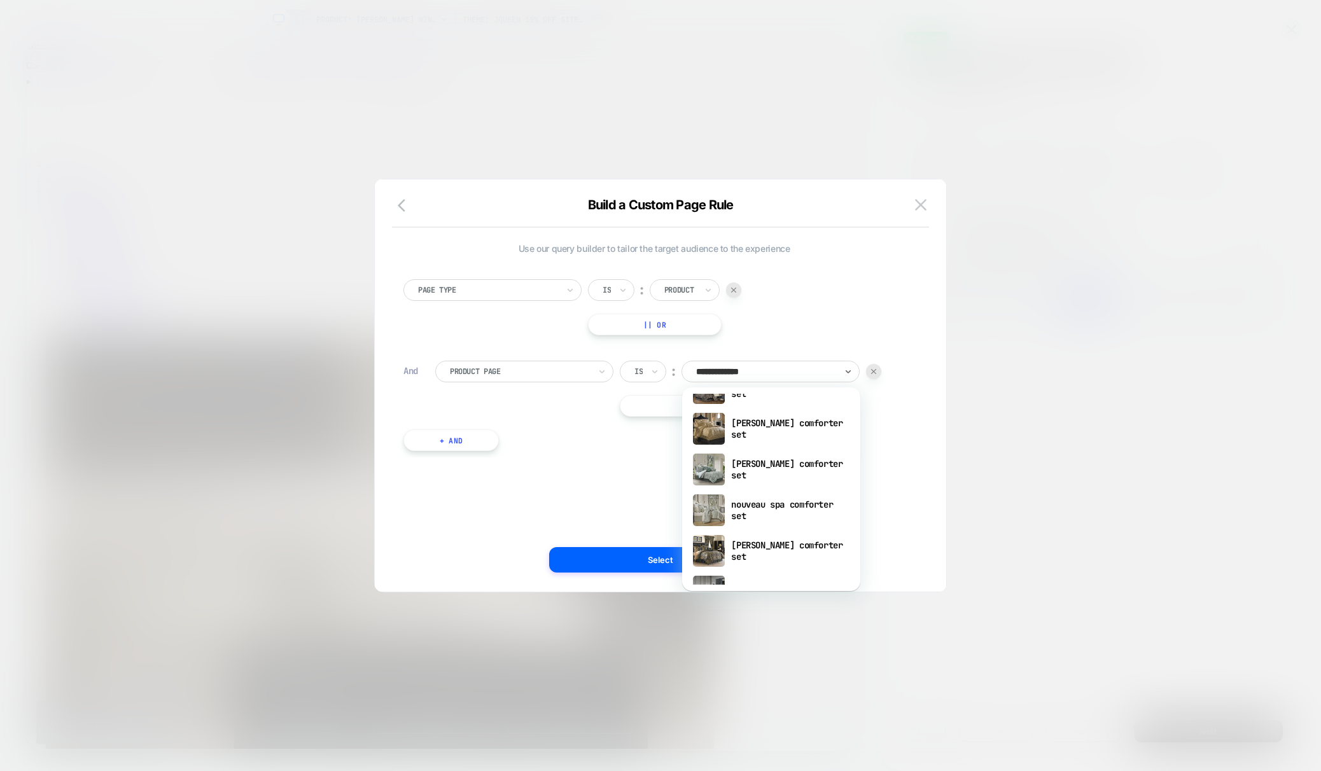
scroll to position [3901, 0]
click at [782, 511] on div "[PERSON_NAME] set" at bounding box center [770, 505] width 165 height 41
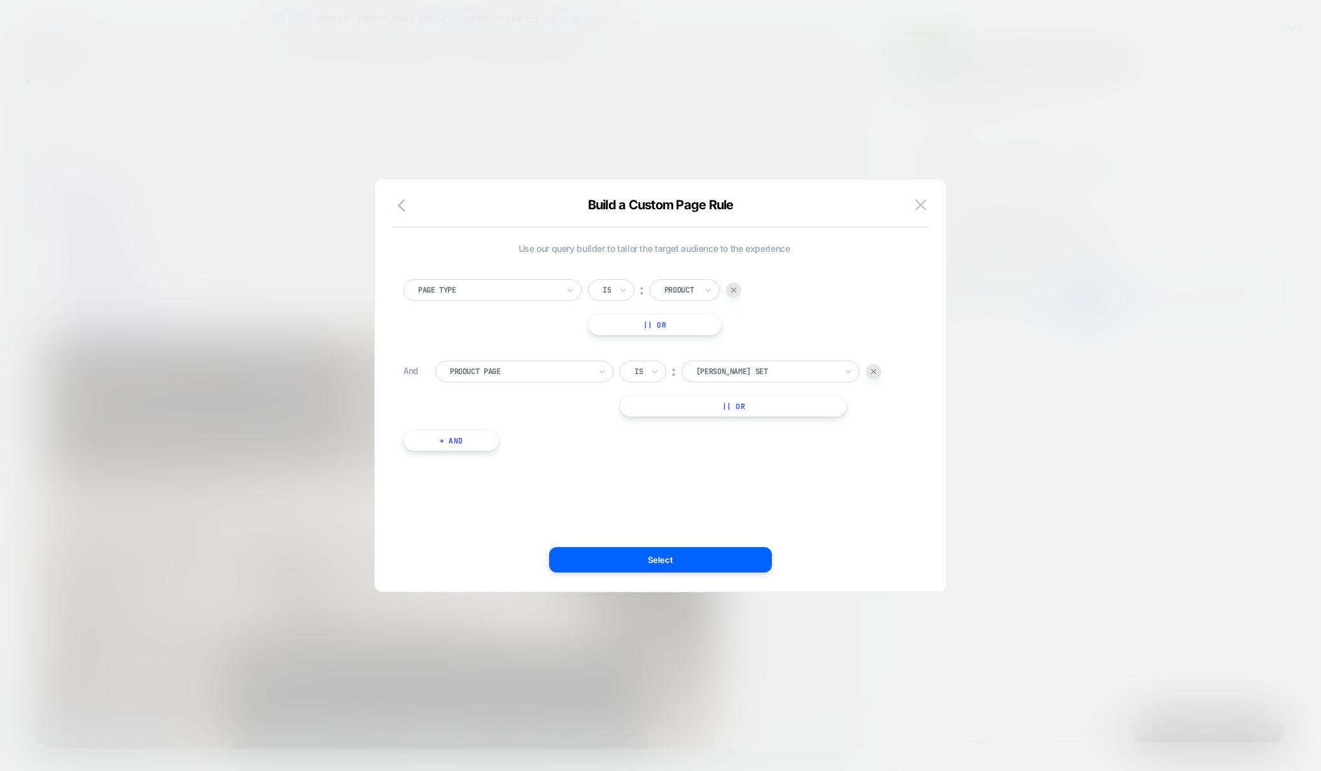
click at [697, 567] on button "Select" at bounding box center [660, 559] width 223 height 25
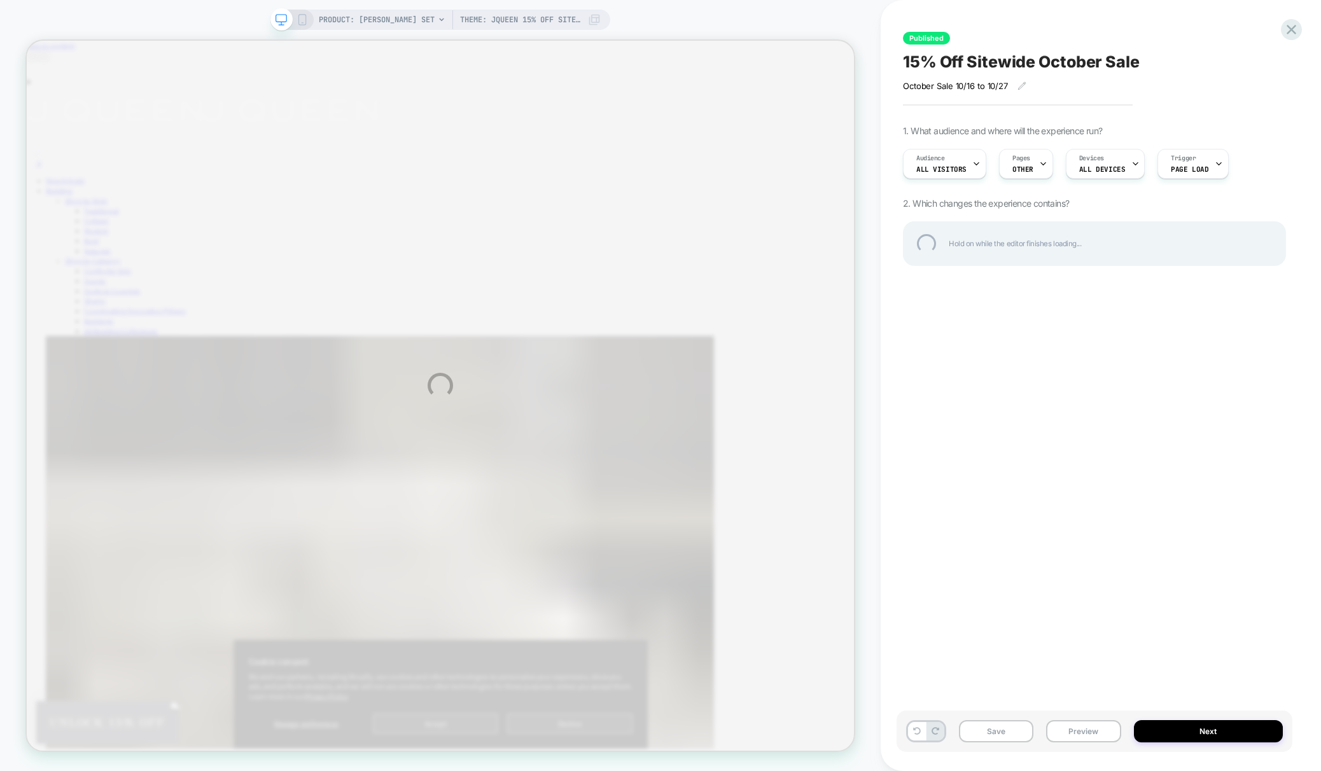
click at [513, 16] on div "PRODUCT: [PERSON_NAME] Set Theme: JQueen 15% off Sitewide Sale [DATE] PRODUCT: …" at bounding box center [660, 385] width 1321 height 771
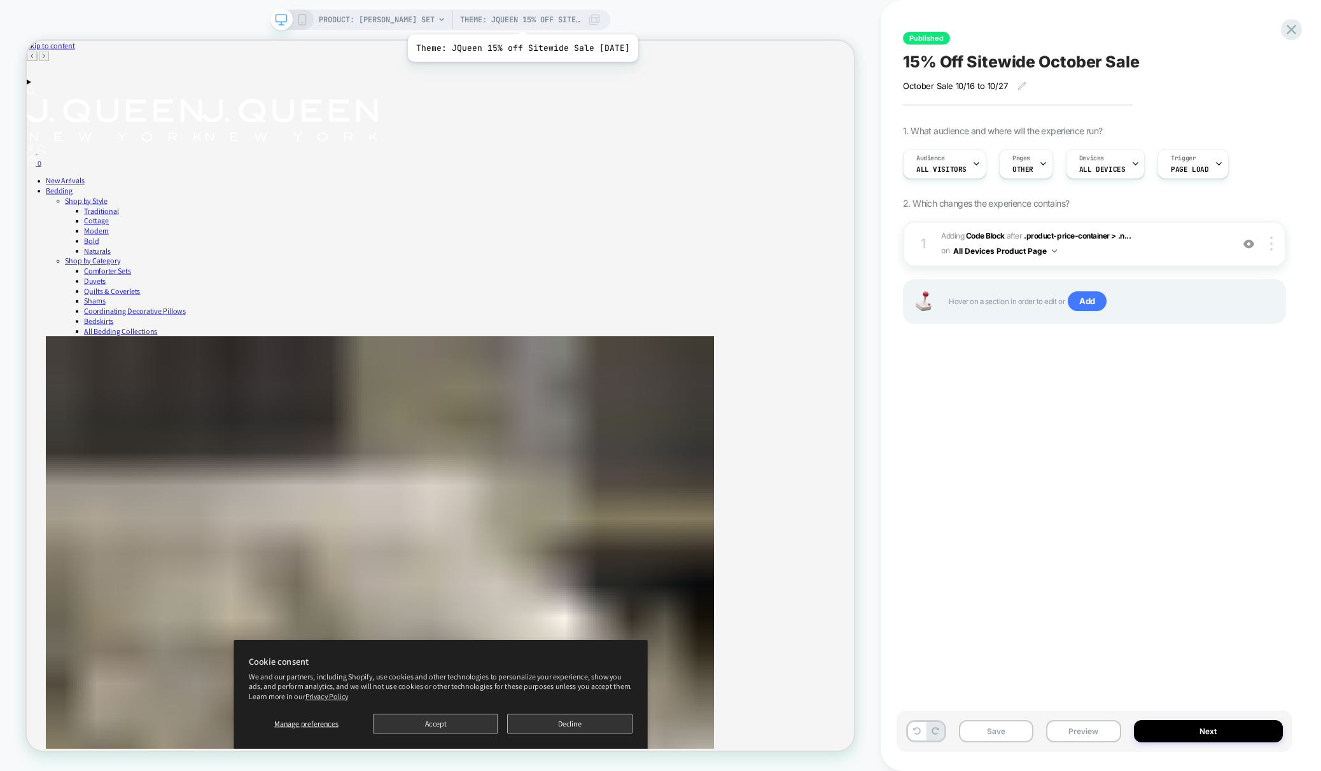
click at [532, 18] on span "Theme: JQueen 15% off Sitewide Sale [DATE]" at bounding box center [520, 20] width 121 height 20
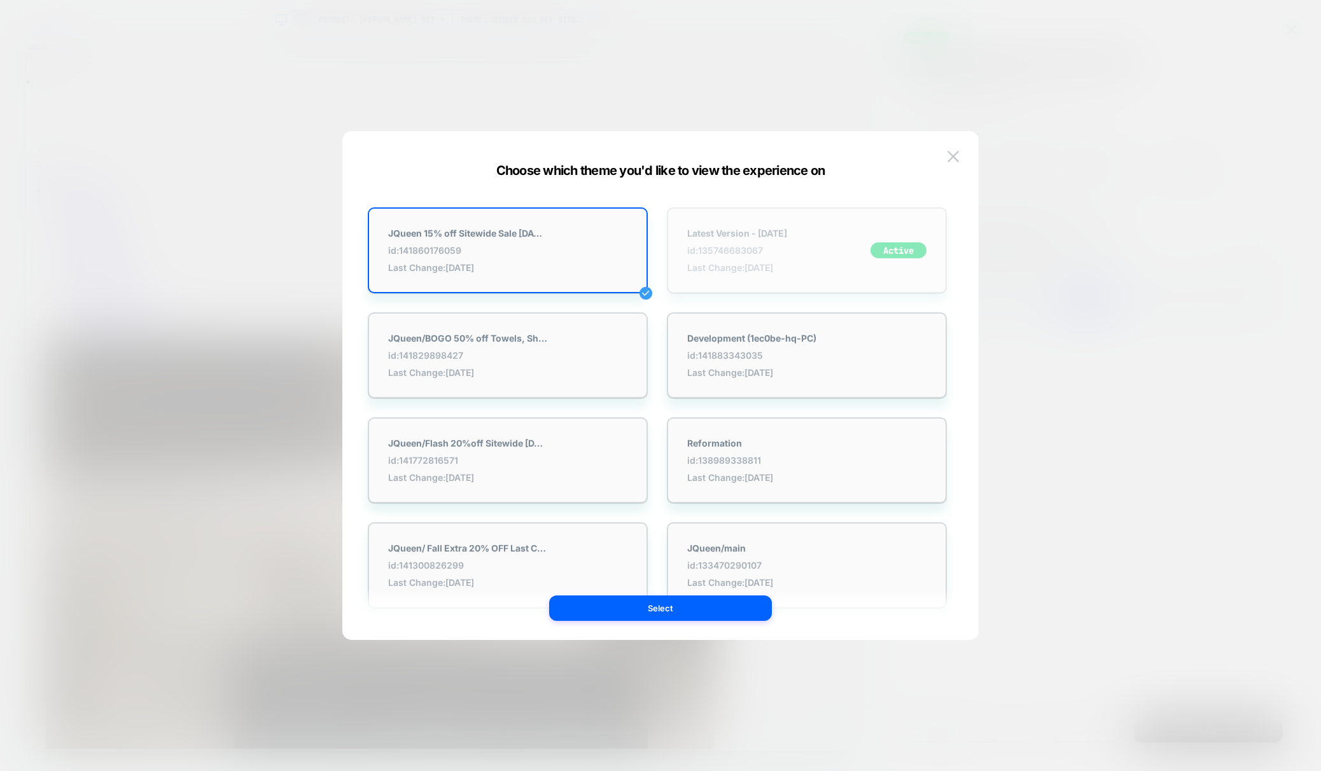
click at [747, 232] on strong "Latest Version - [DATE]" at bounding box center [737, 233] width 100 height 11
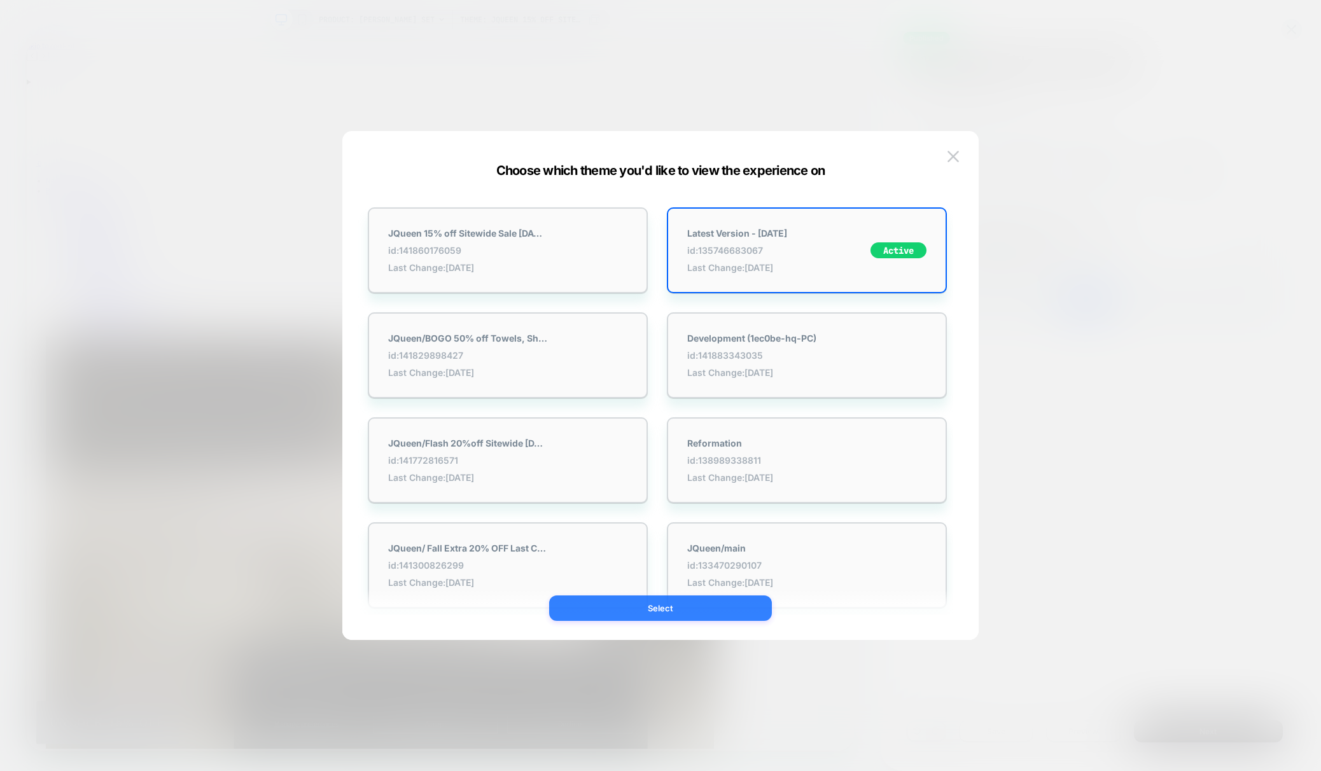
click at [683, 609] on button "Select" at bounding box center [660, 607] width 223 height 25
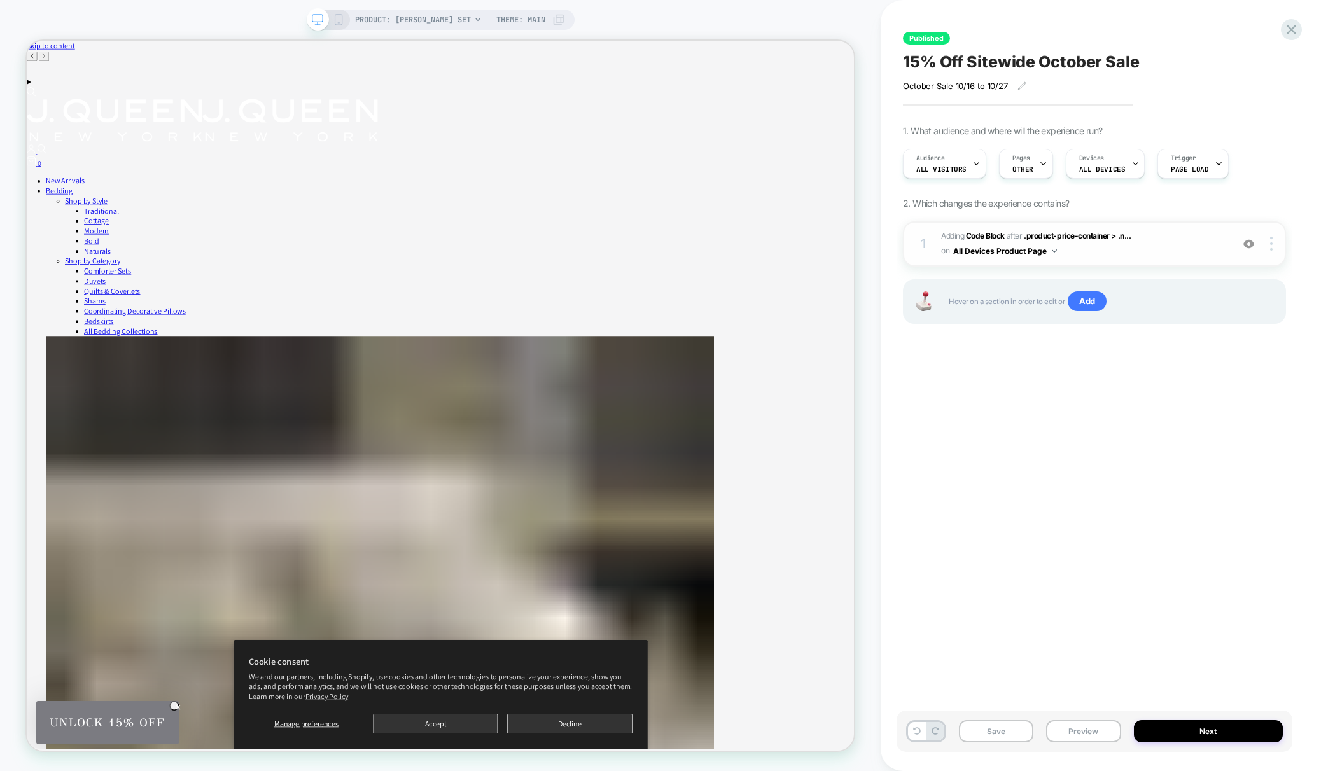
click at [1160, 242] on span "Adding Code Block AFTER .product-price-container > .n... .product-price-contain…" at bounding box center [1083, 244] width 284 height 30
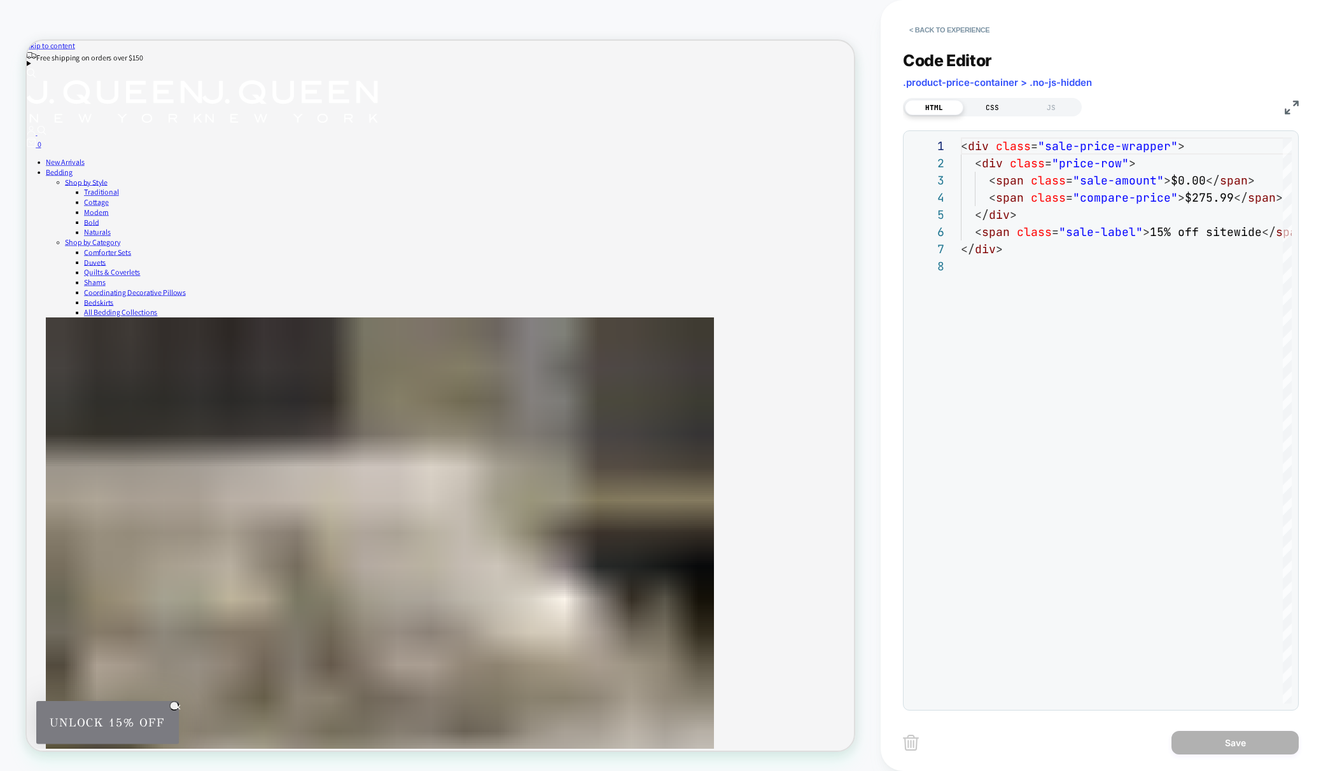
click at [988, 106] on div "CSS" at bounding box center [992, 107] width 59 height 15
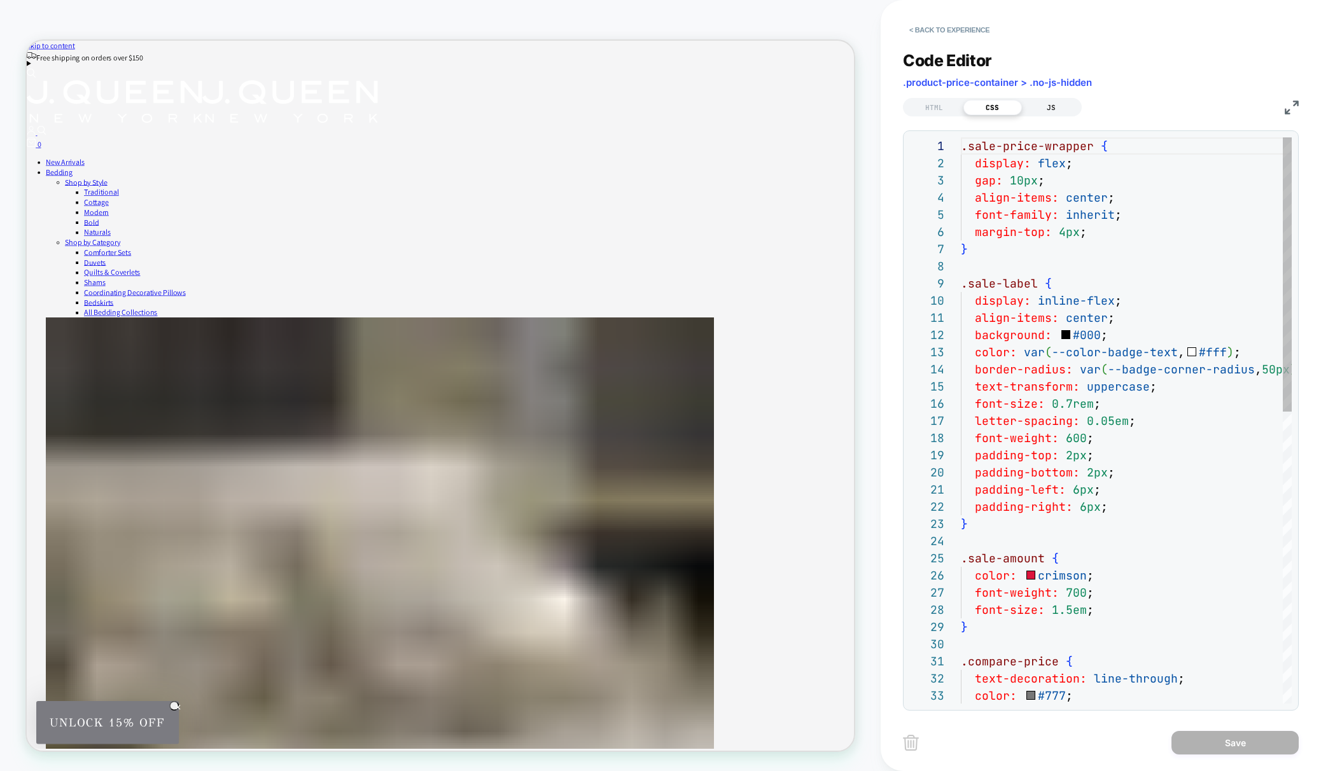
scroll to position [172, 0]
click at [1058, 106] on div "JS" at bounding box center [1051, 107] width 59 height 15
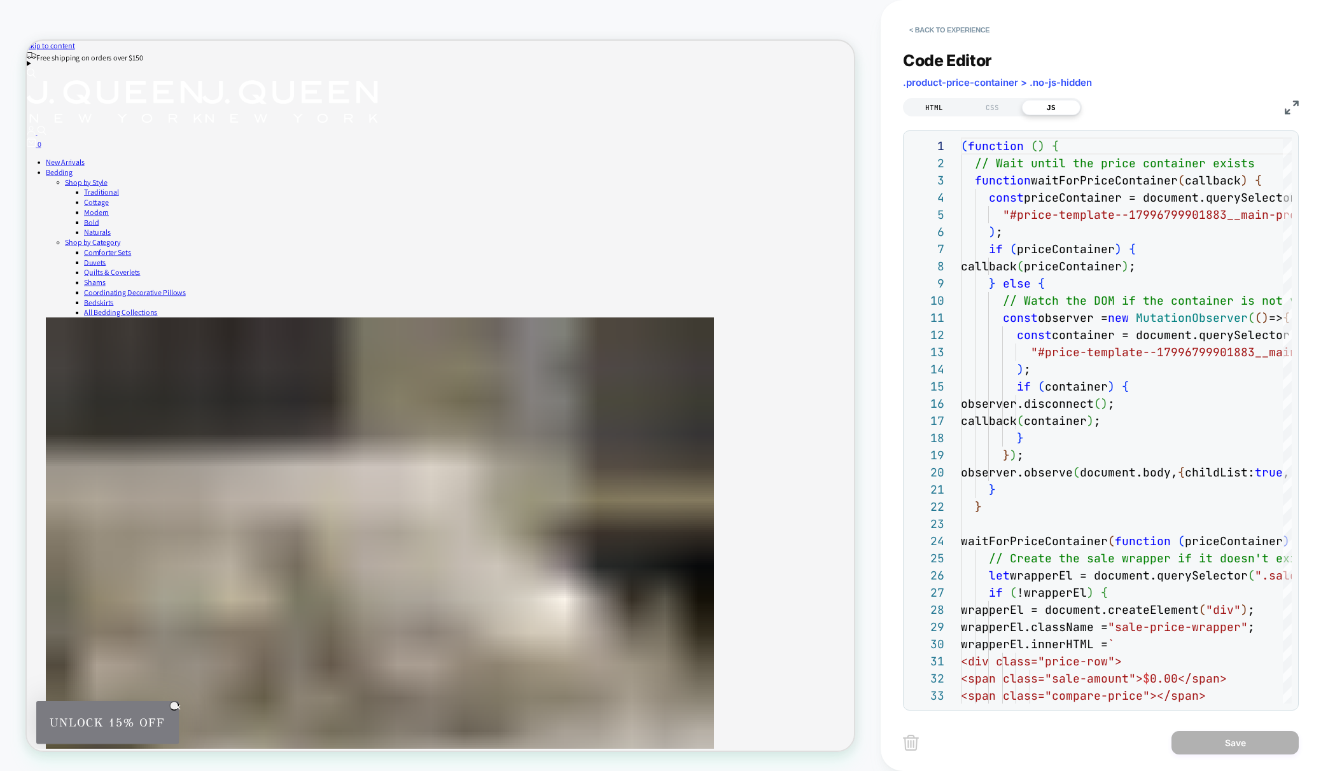
click at [924, 105] on div "HTML" at bounding box center [934, 107] width 59 height 15
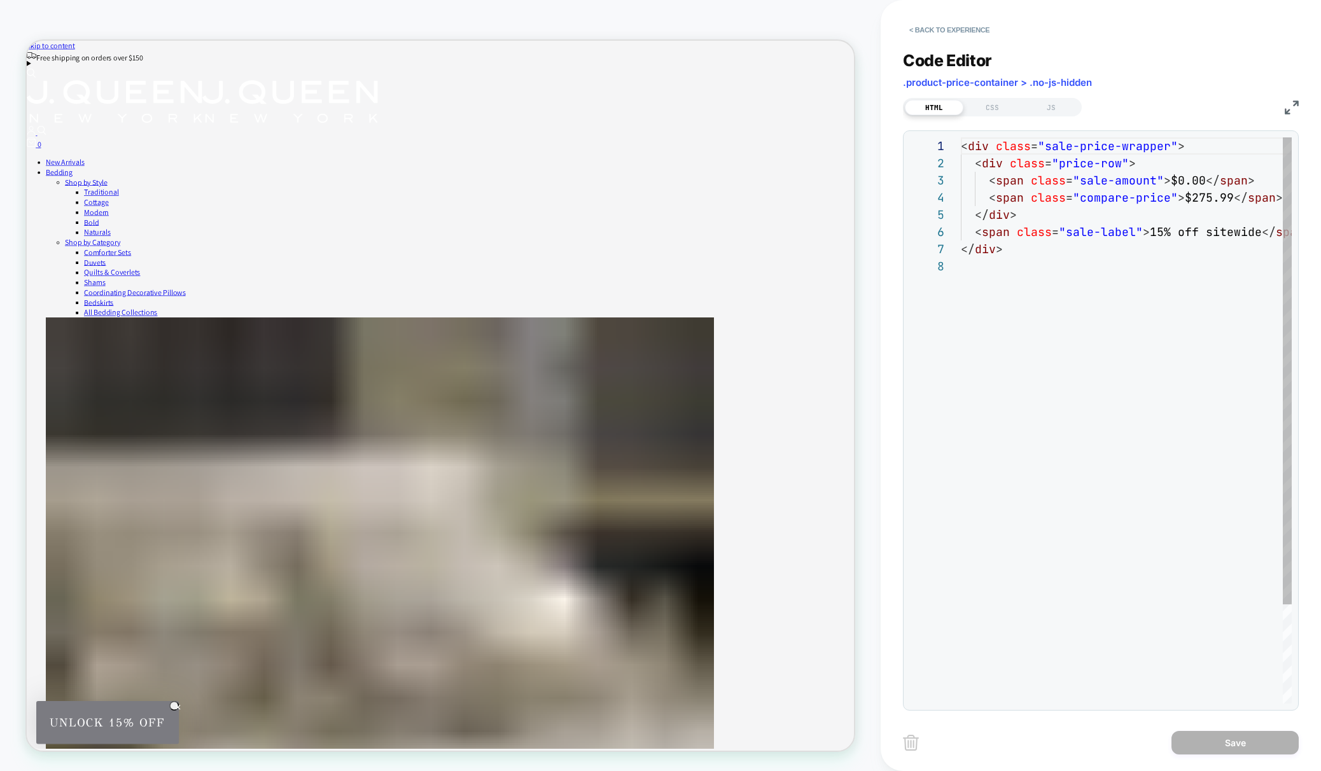
scroll to position [120, 0]
click at [1057, 112] on div "JS" at bounding box center [1051, 107] width 59 height 15
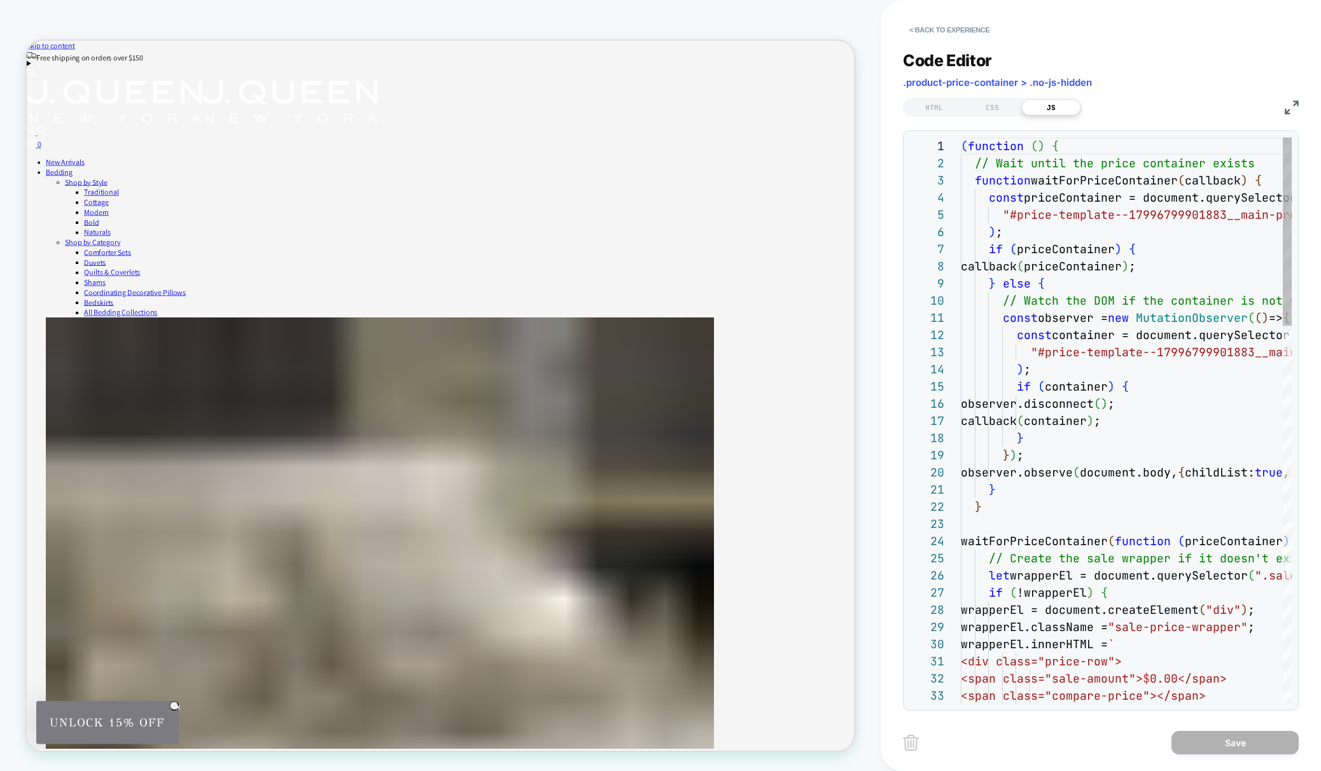
scroll to position [172, 0]
click at [916, 25] on button "< Back to experience" at bounding box center [949, 30] width 93 height 20
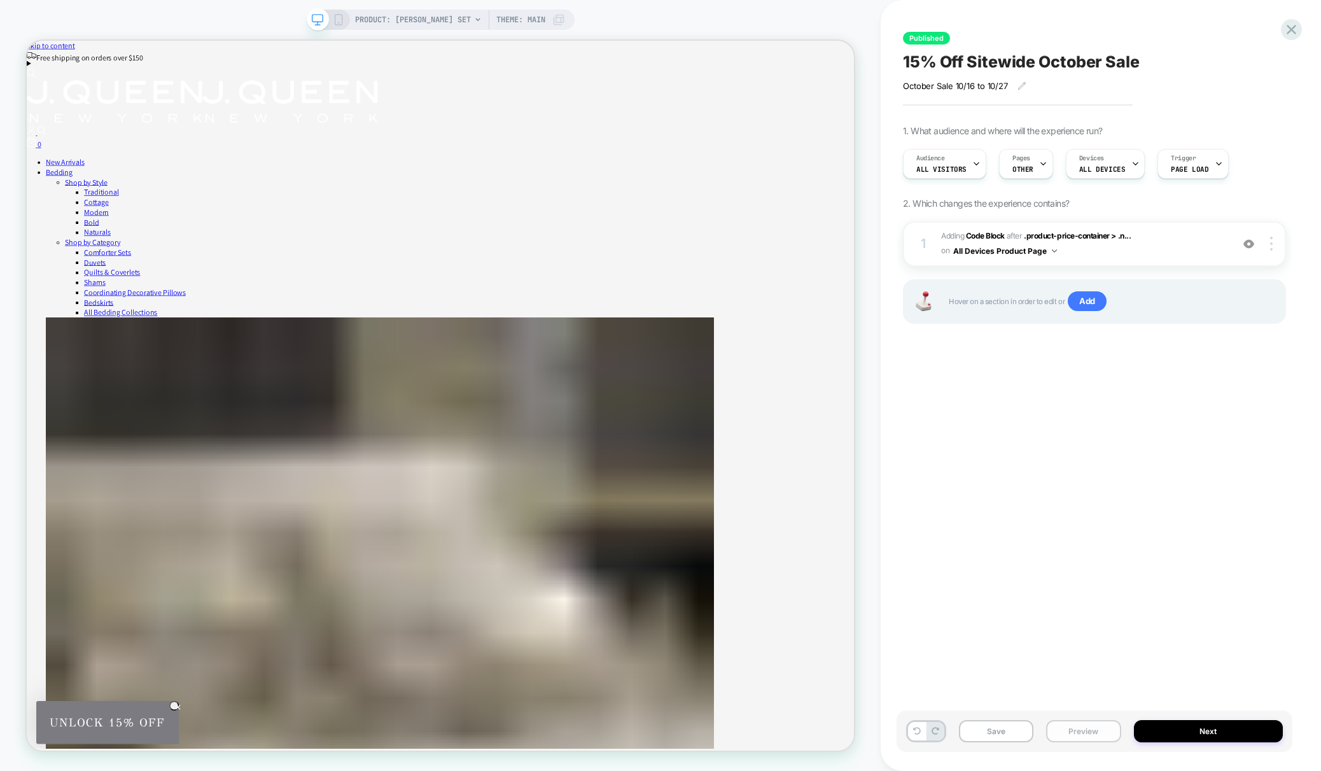
click at [1104, 733] on button "Preview" at bounding box center [1083, 731] width 74 height 22
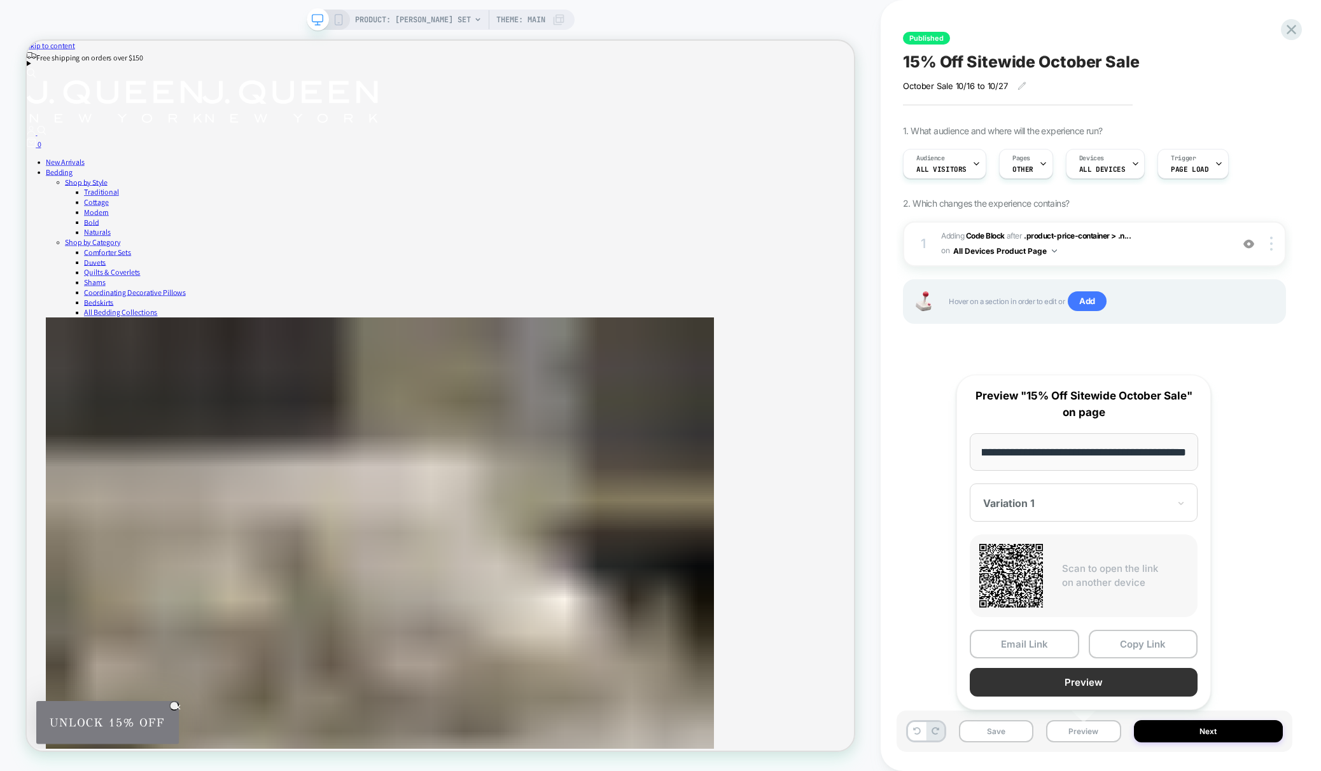
scroll to position [0, 0]
click at [1097, 682] on button "Preview" at bounding box center [1083, 682] width 228 height 29
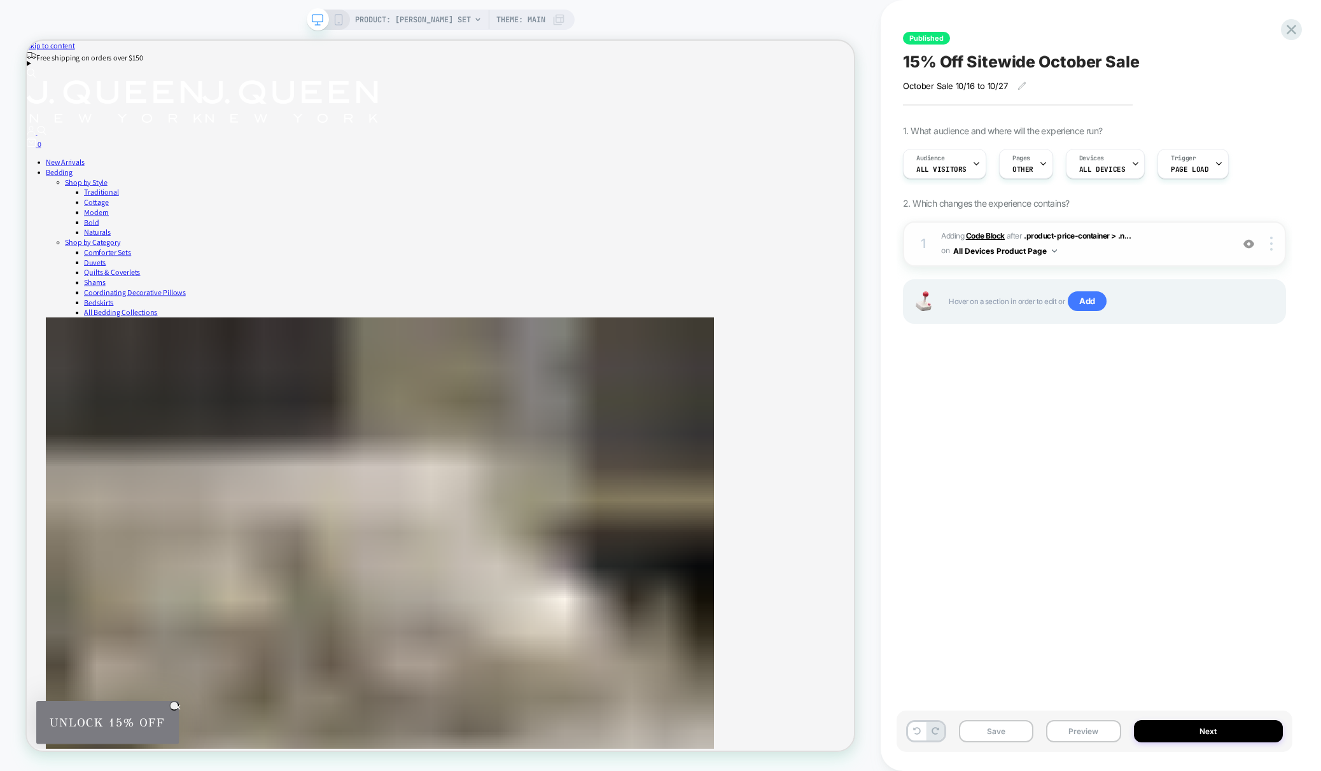
click at [992, 239] on b "Code Block" at bounding box center [985, 236] width 39 height 10
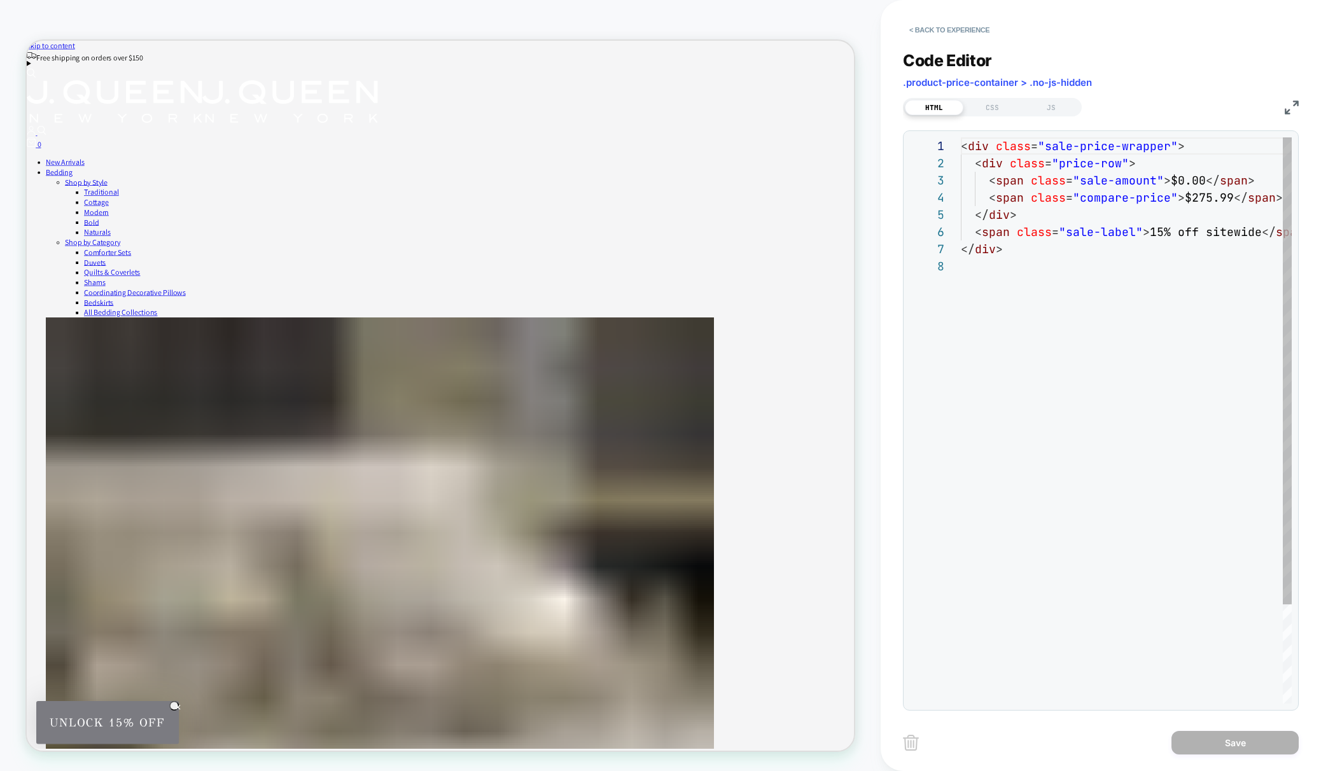
scroll to position [120, 0]
click at [913, 29] on button "< Back to experience" at bounding box center [949, 30] width 93 height 20
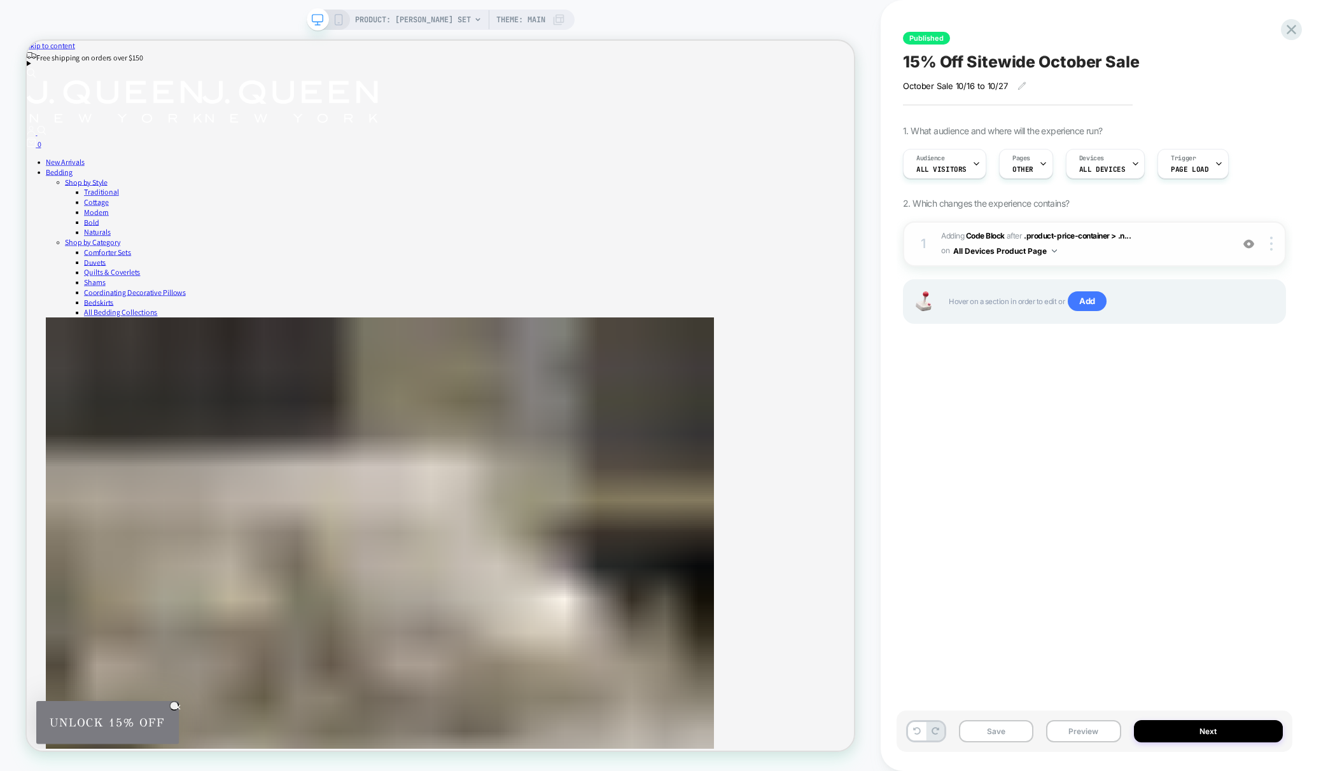
click at [1176, 239] on span "Adding Code Block AFTER .product-price-container > .n... .product-price-contain…" at bounding box center [1083, 244] width 284 height 30
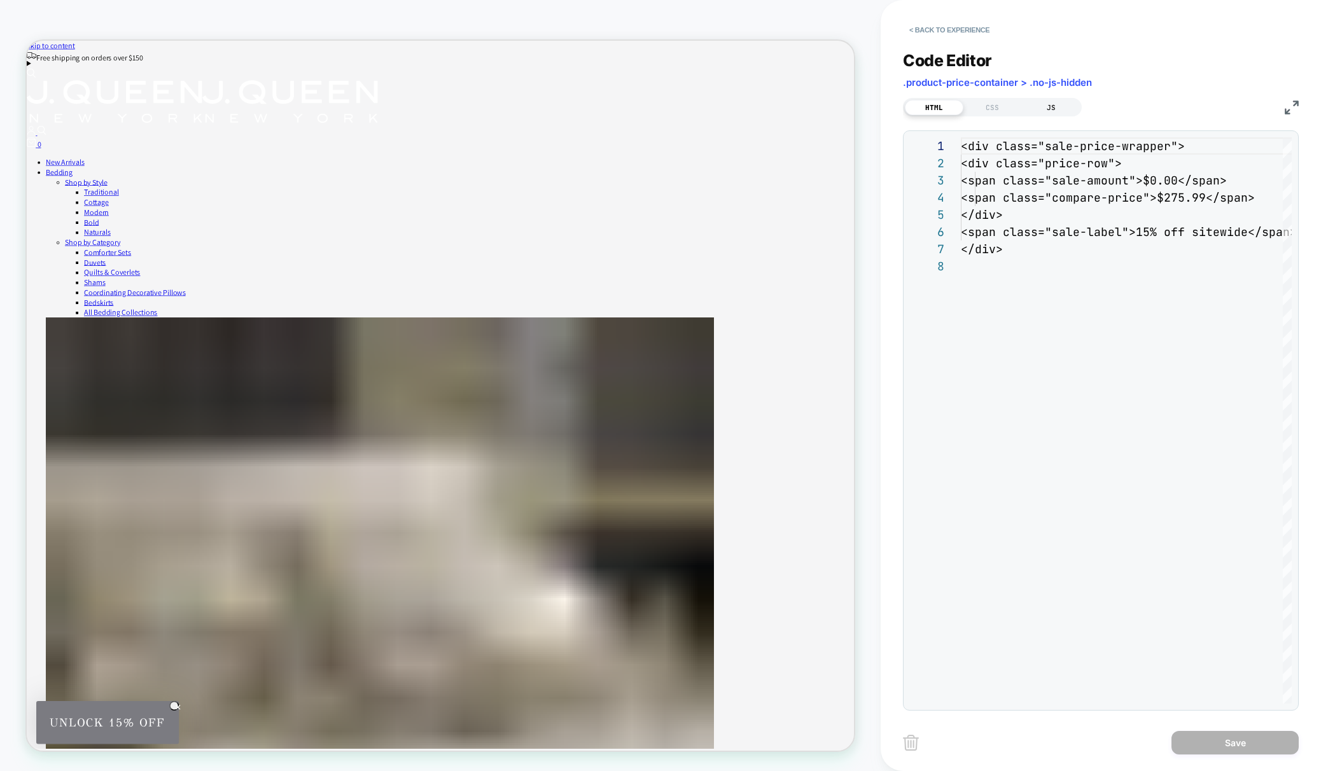
click at [1055, 111] on div "JS" at bounding box center [1051, 107] width 59 height 15
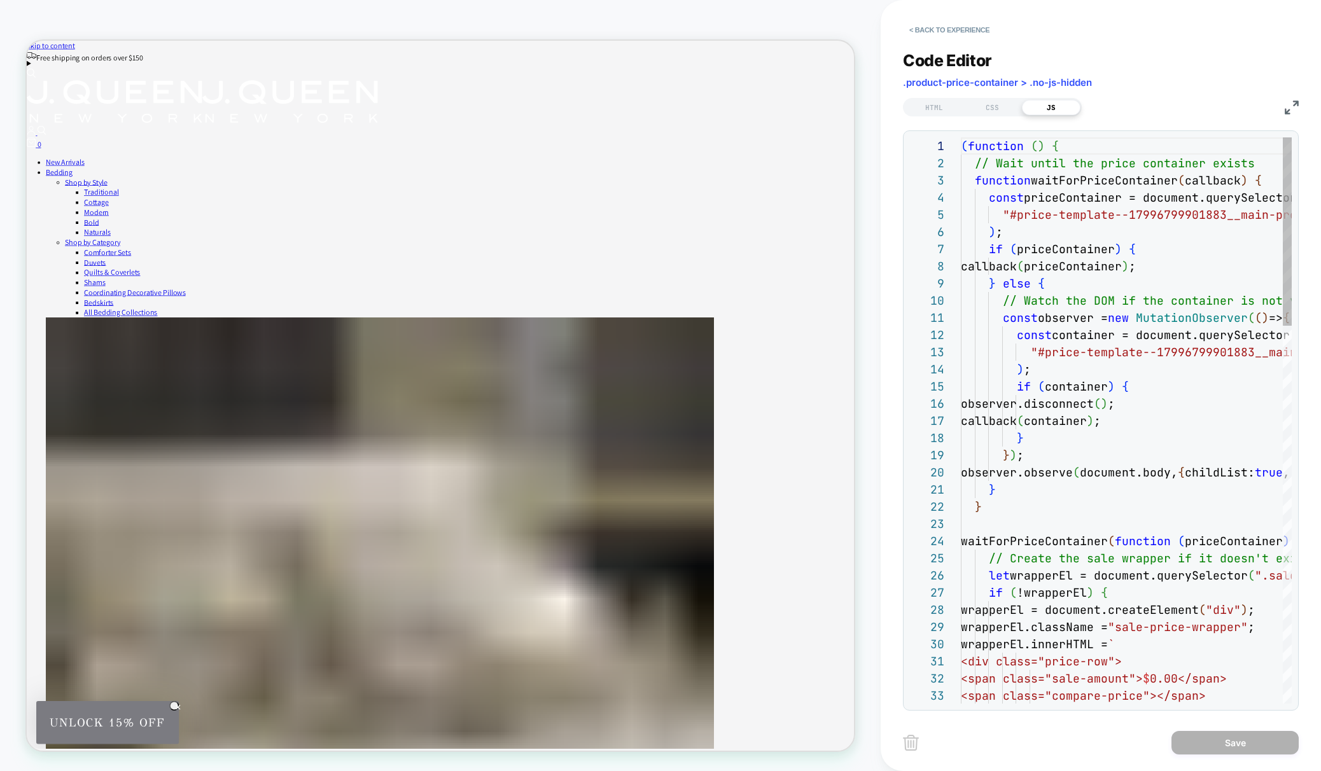
scroll to position [172, 0]
type textarea "**********"
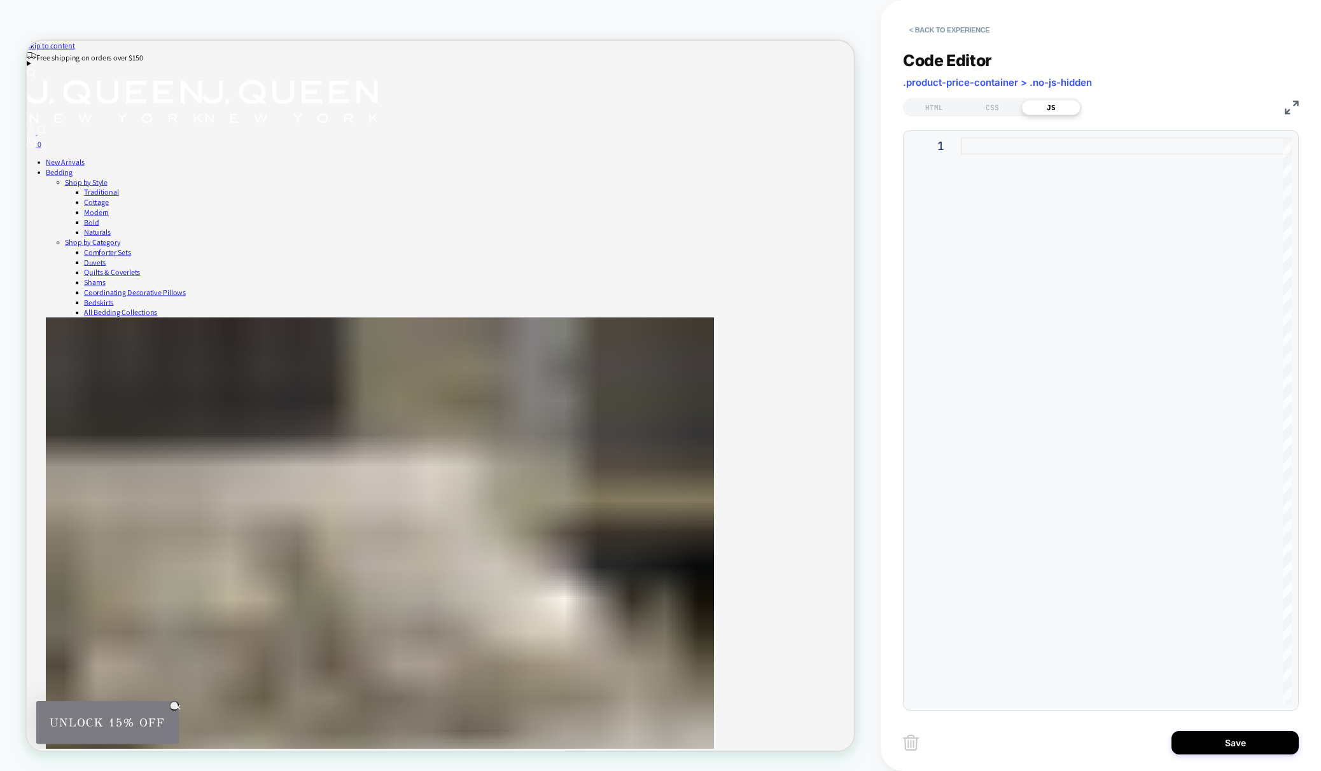
type textarea "**********"
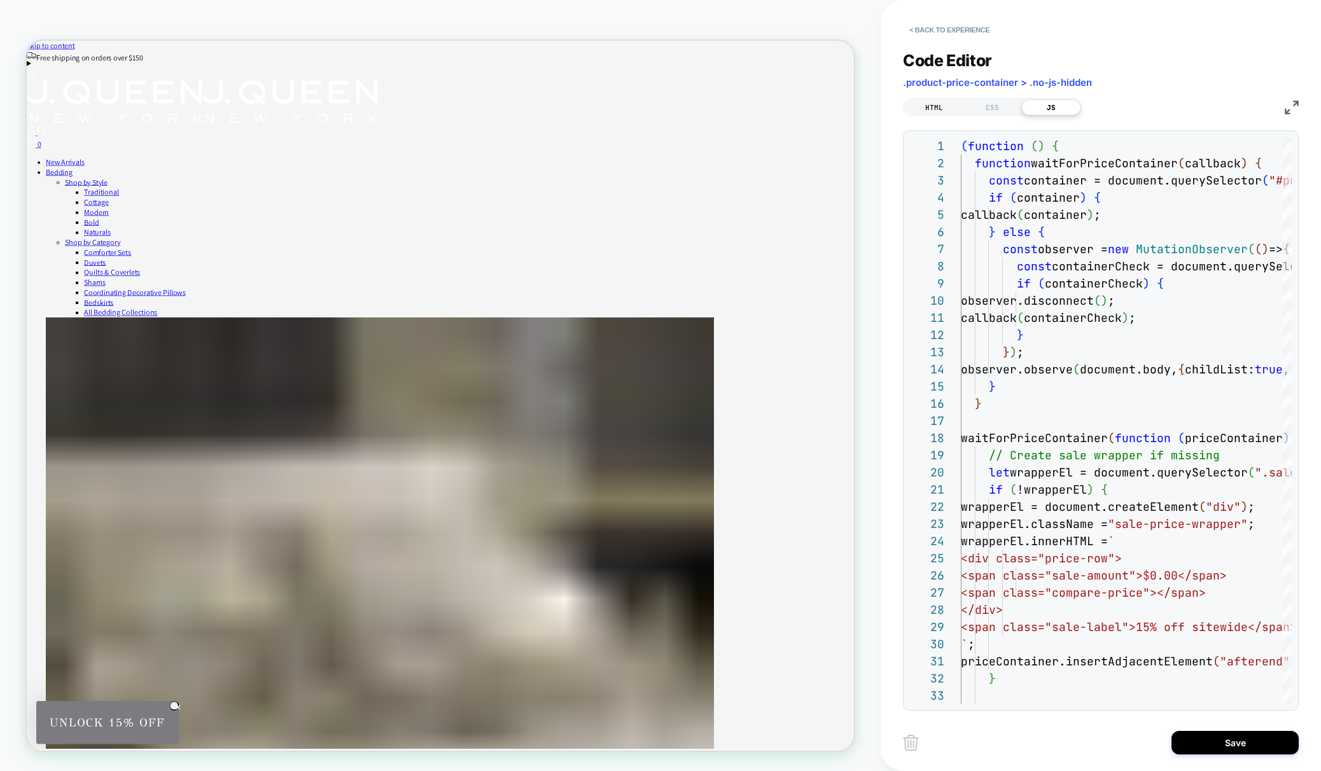
click at [934, 113] on div "HTML" at bounding box center [934, 107] width 59 height 15
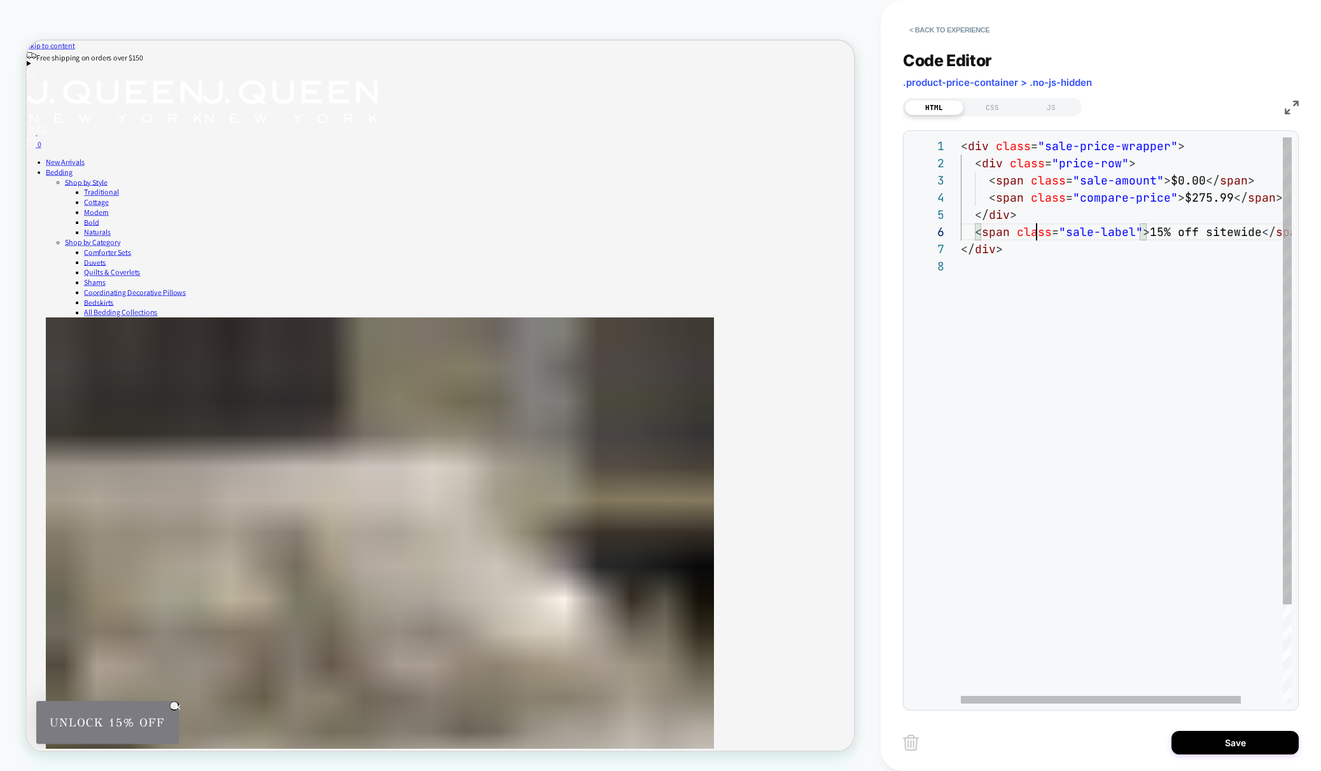
scroll to position [86, 76]
click at [1039, 232] on div "< div class = "sale-price-wrapper" > < div class = "price-row" > < span class =…" at bounding box center [1151, 480] width 380 height 686
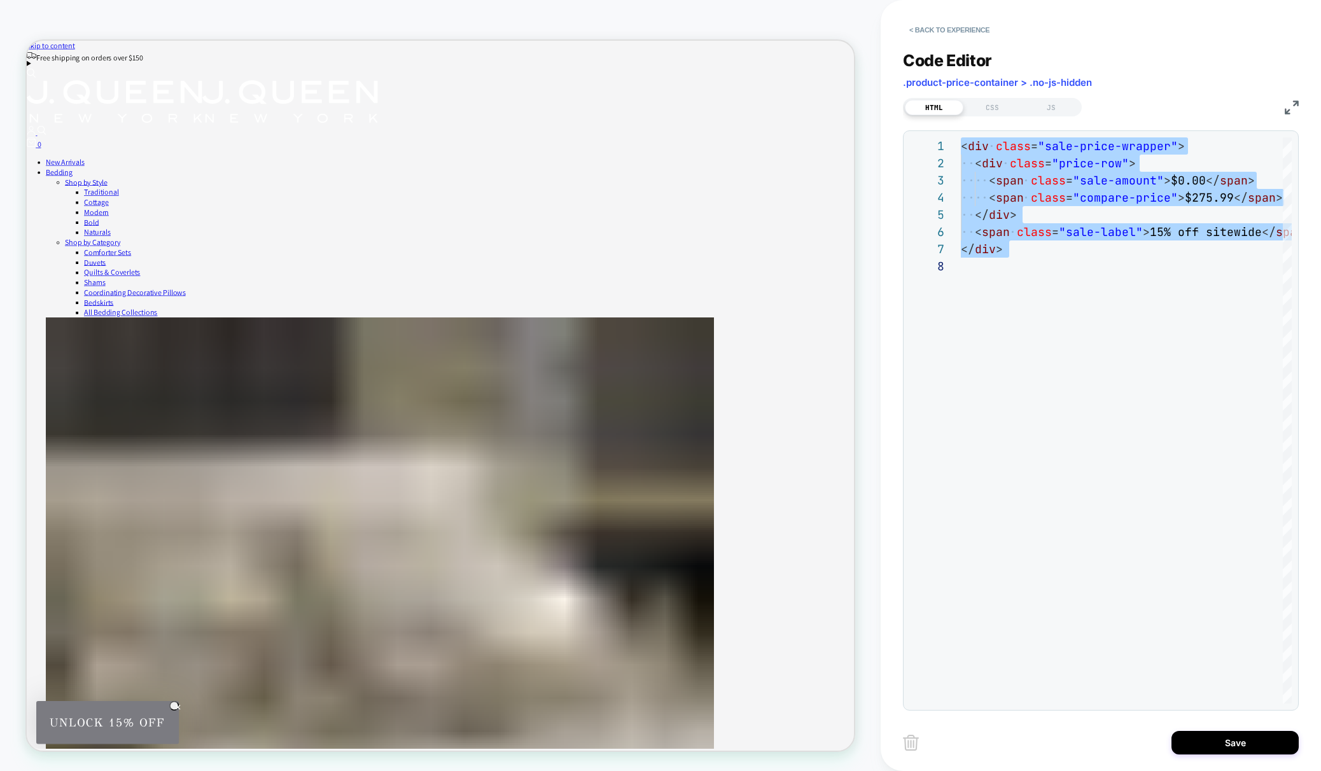
click at [1058, 96] on div "HTML CSS JS" at bounding box center [1101, 106] width 396 height 22
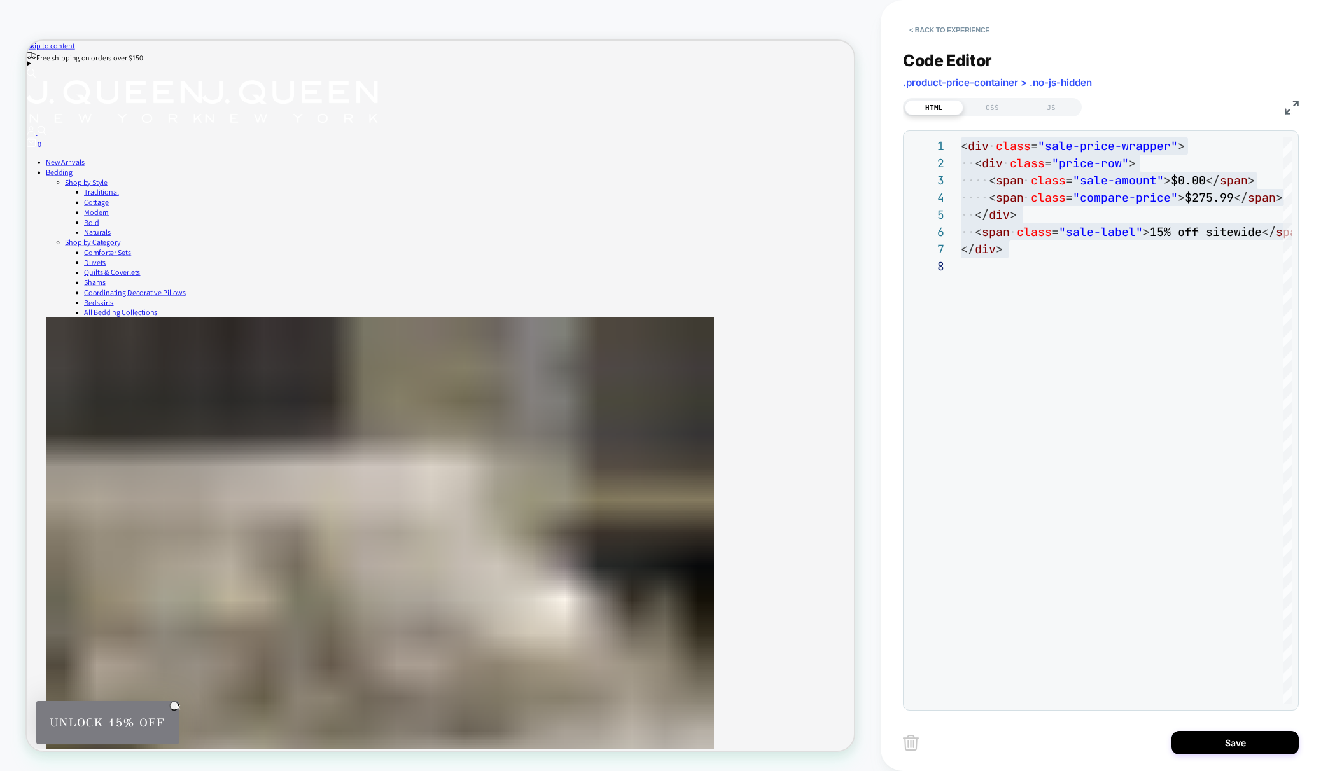
drag, startPoint x: 1058, startPoint y: 109, endPoint x: 1055, endPoint y: 116, distance: 8.3
click at [1058, 109] on div "JS" at bounding box center [1051, 107] width 59 height 15
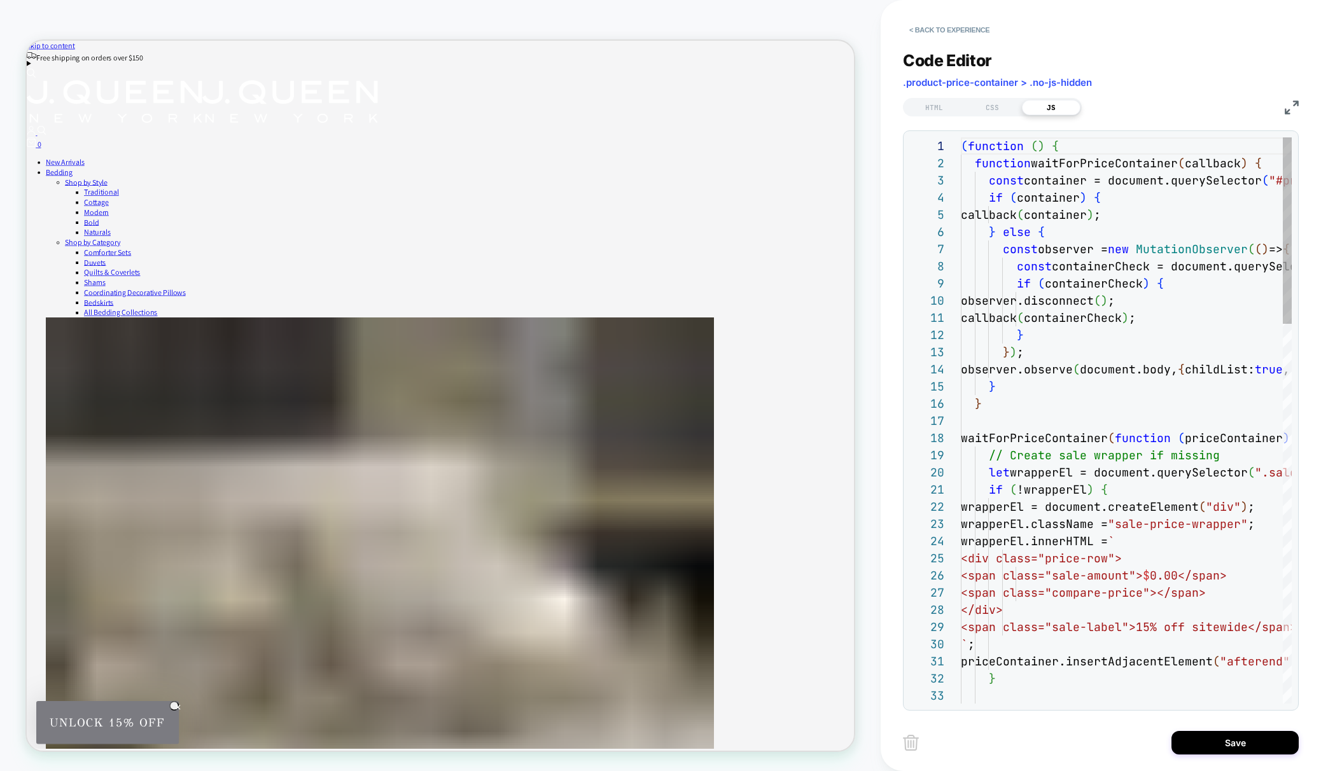
scroll to position [172, 0]
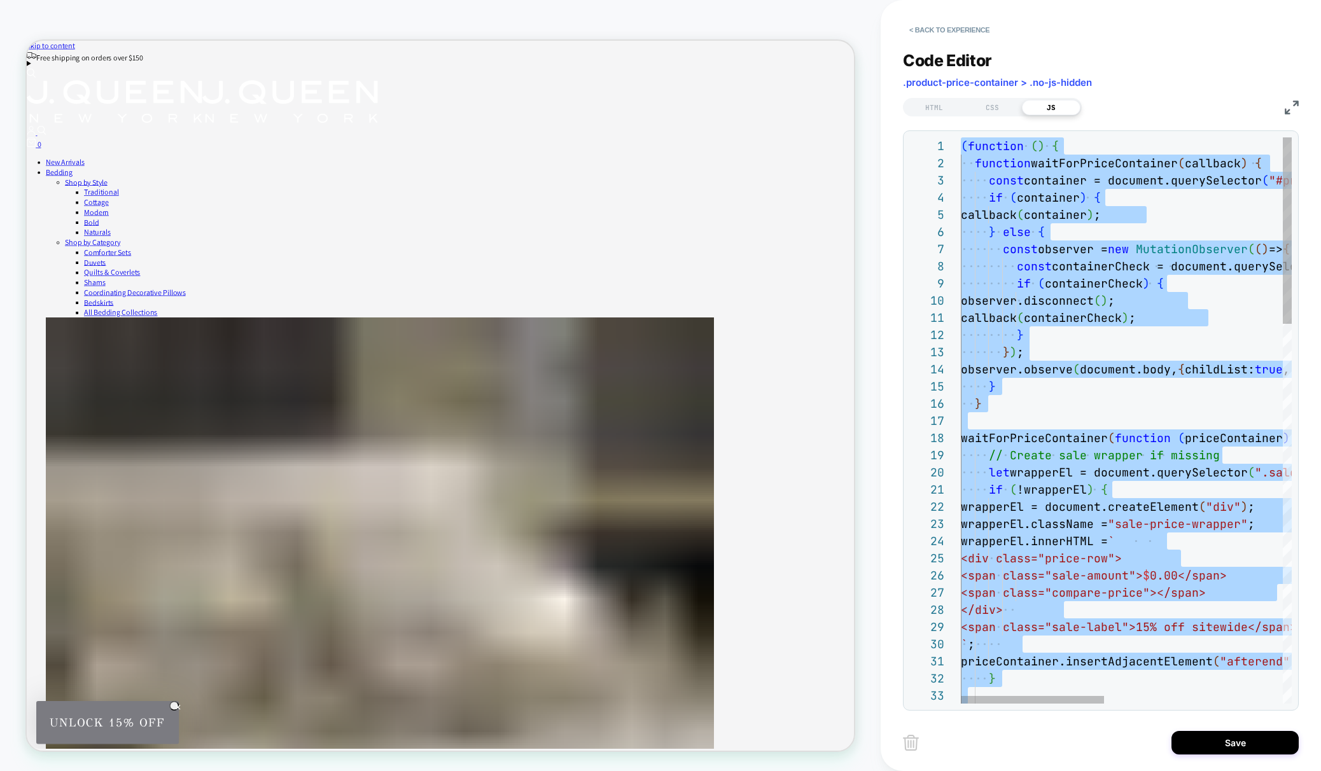
type textarea "**********"
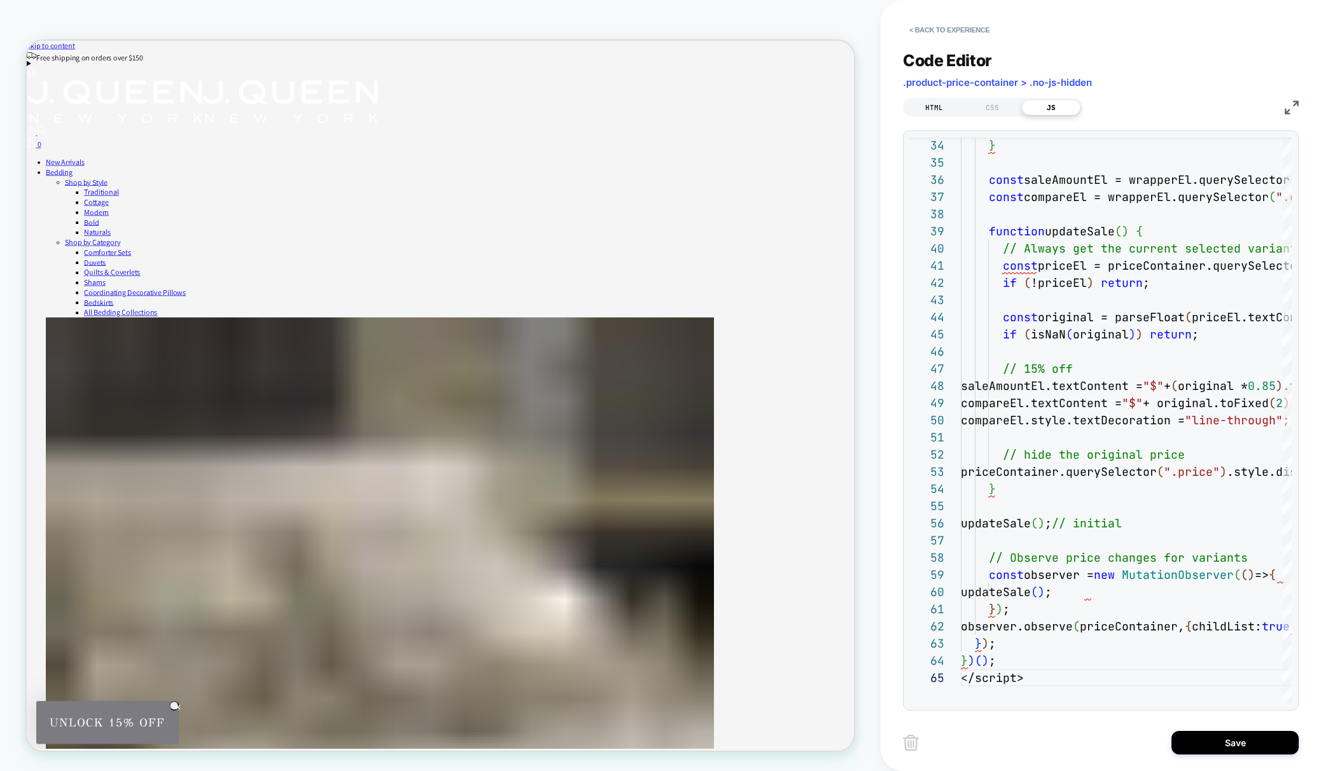
click at [930, 102] on div "HTML" at bounding box center [934, 107] width 59 height 15
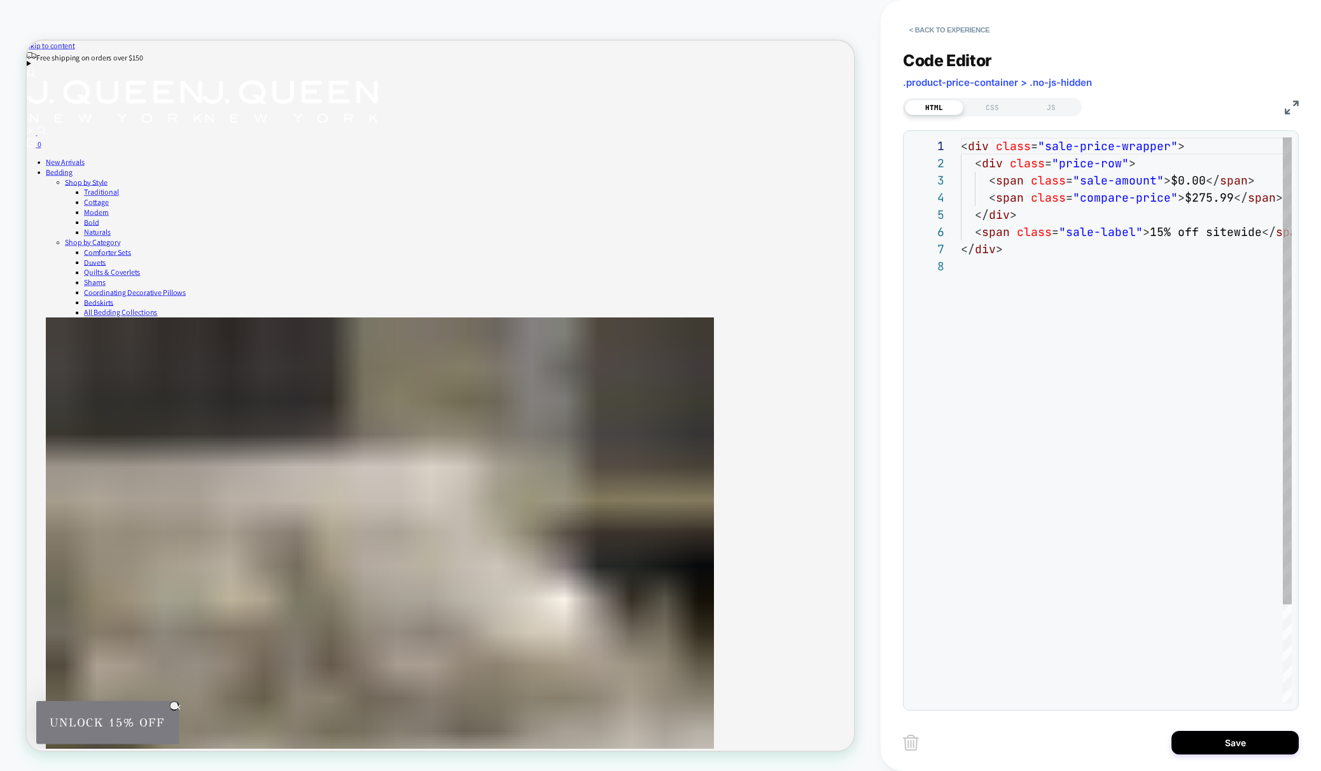
scroll to position [120, 0]
click at [999, 266] on div at bounding box center [1151, 266] width 380 height 17
type textarea "***** *********"
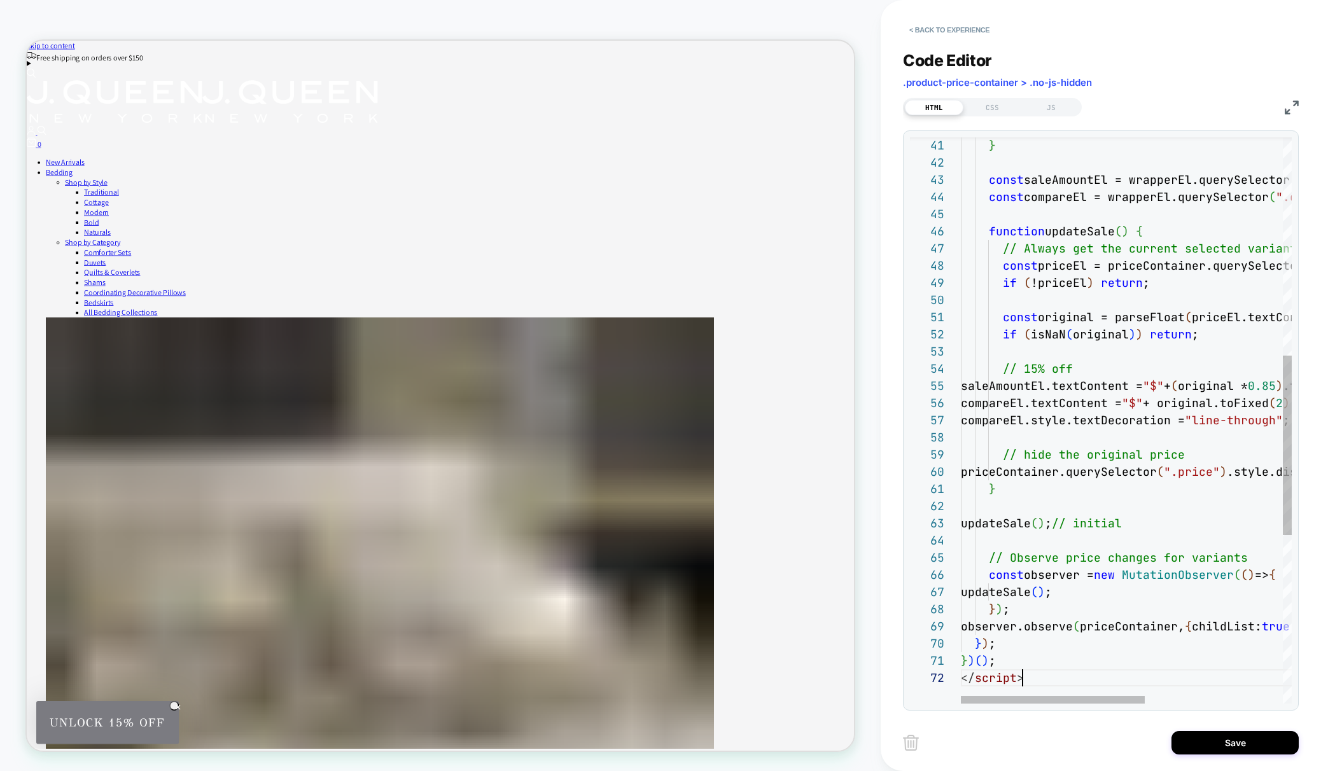
scroll to position [17, 61]
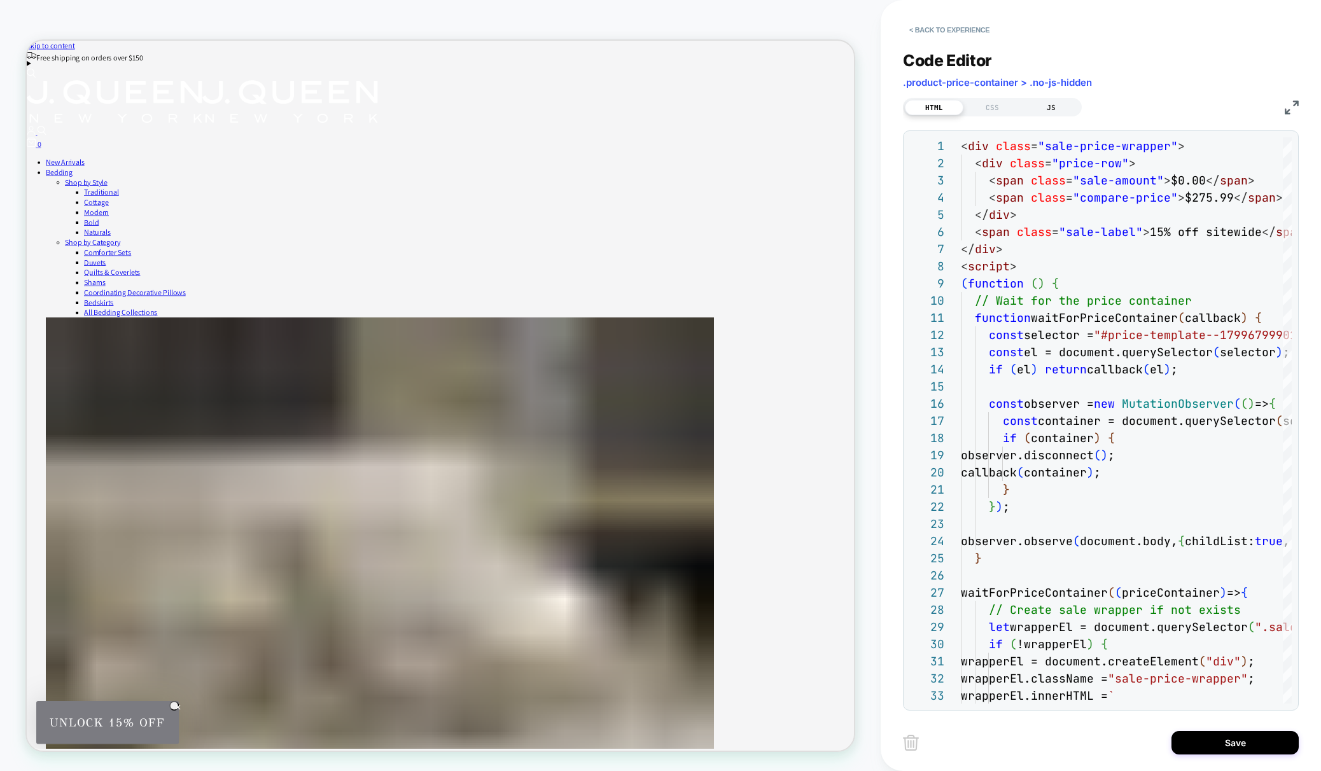
drag, startPoint x: 1060, startPoint y: 100, endPoint x: 1055, endPoint y: 106, distance: 7.3
click at [1060, 100] on div "JS" at bounding box center [1051, 107] width 59 height 15
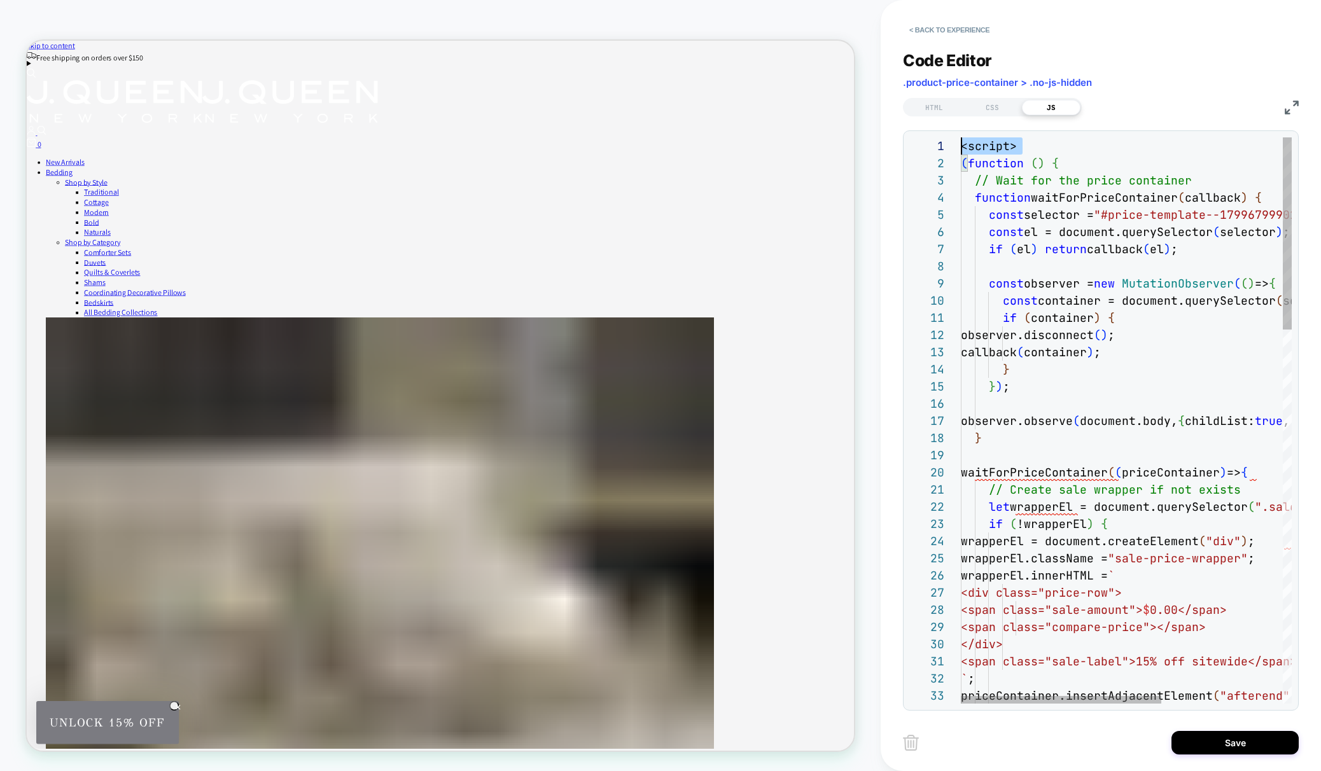
scroll to position [0, 0]
drag, startPoint x: 961, startPoint y: 159, endPoint x: 959, endPoint y: 130, distance: 28.7
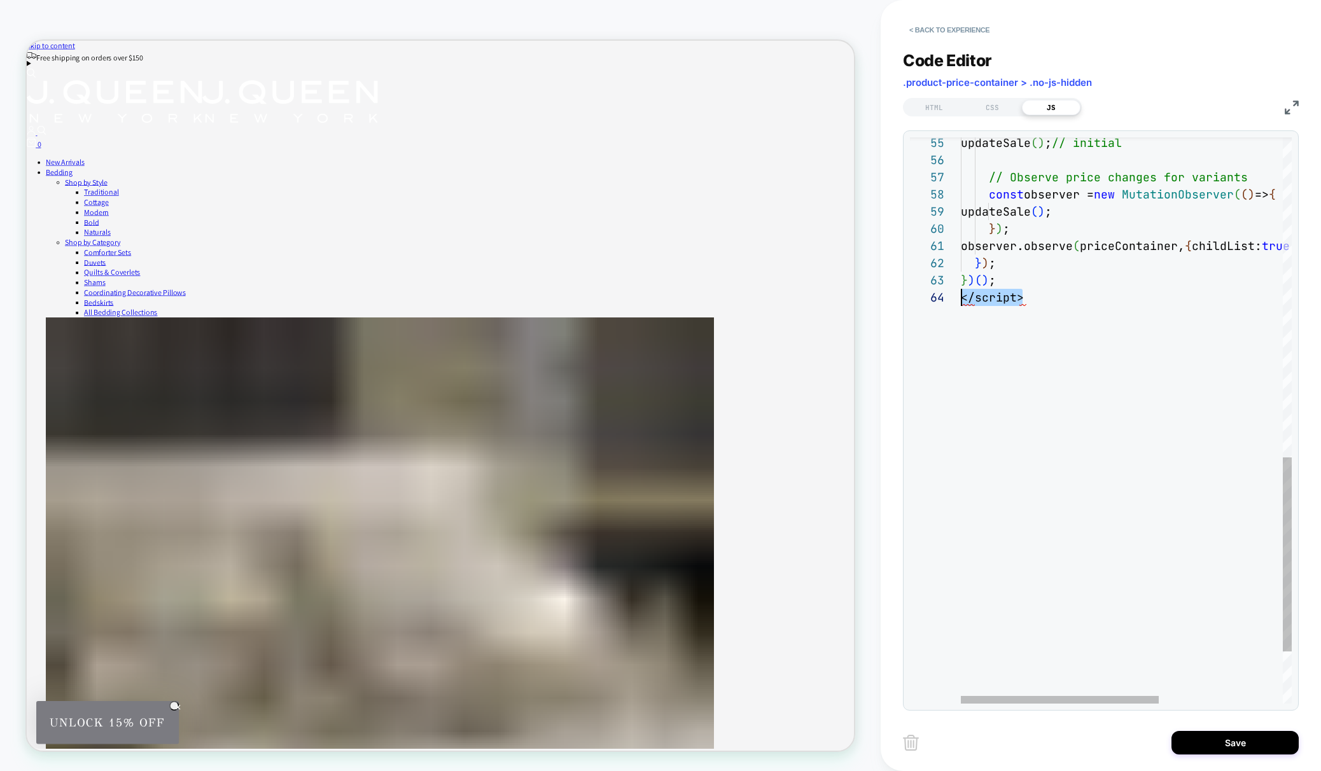
scroll to position [52, 0]
drag, startPoint x: 1037, startPoint y: 300, endPoint x: 944, endPoint y: 302, distance: 92.9
click at [961, 302] on div "updateSale ( ) ; // initial // Observe price changes for variants const observe…" at bounding box center [1230, 31] width 538 height 1648
type textarea "**********"
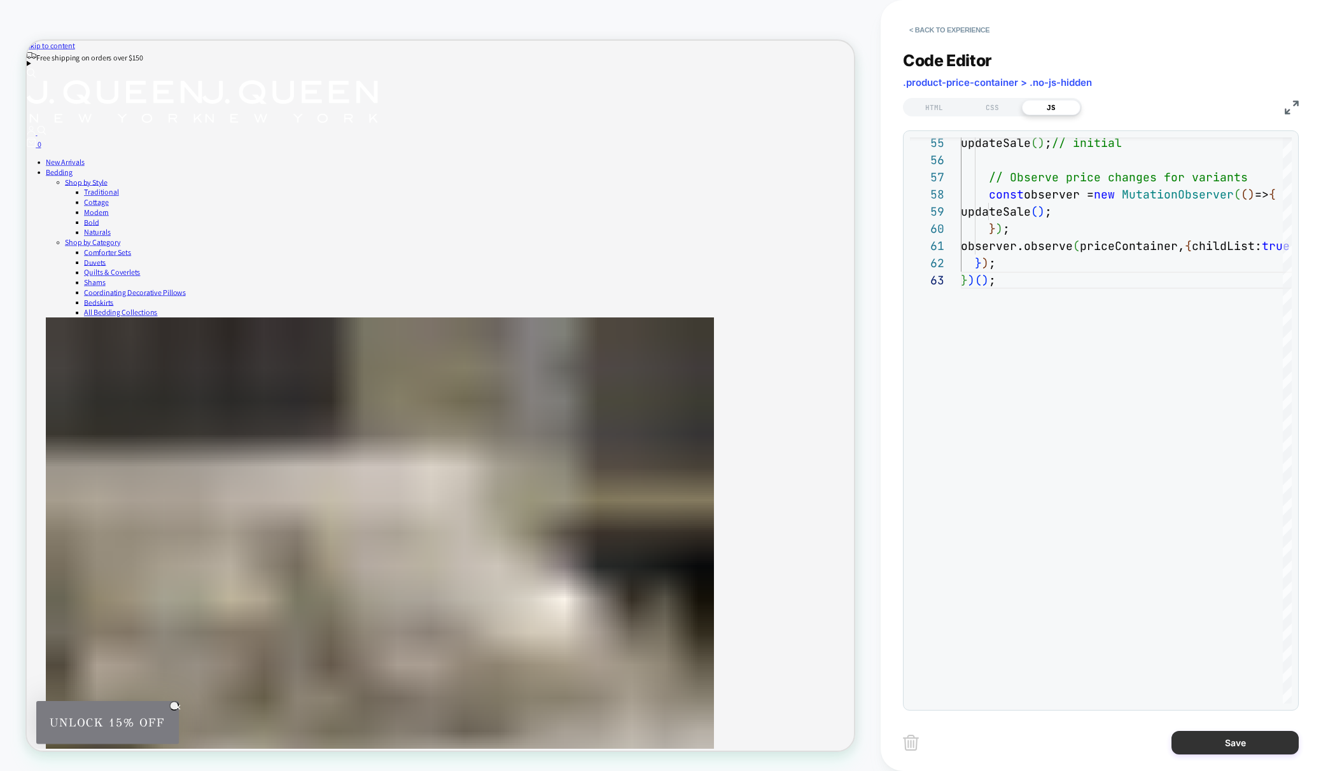
click at [1209, 744] on button "Save" at bounding box center [1234, 743] width 127 height 24
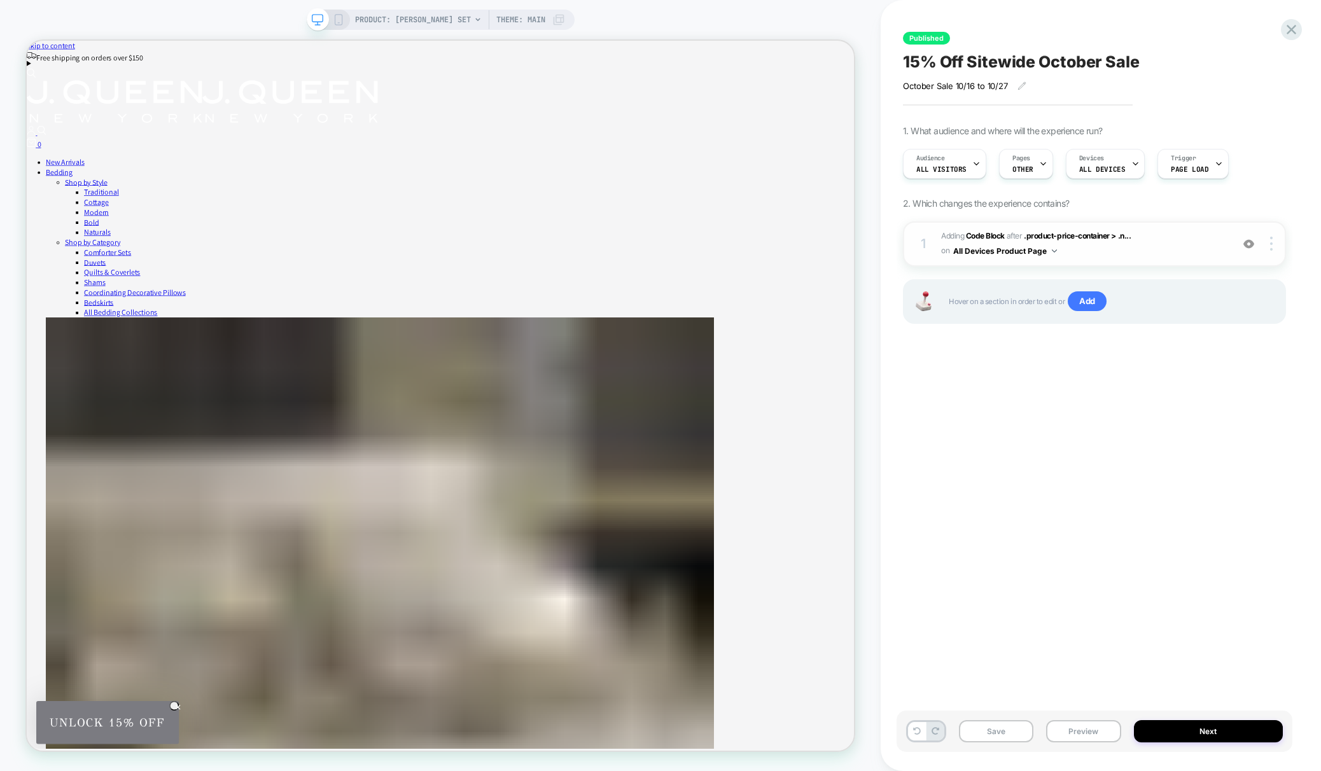
click at [1116, 248] on span "Adding Code Block AFTER .product-price-container > .n... .product-price-contain…" at bounding box center [1083, 244] width 284 height 30
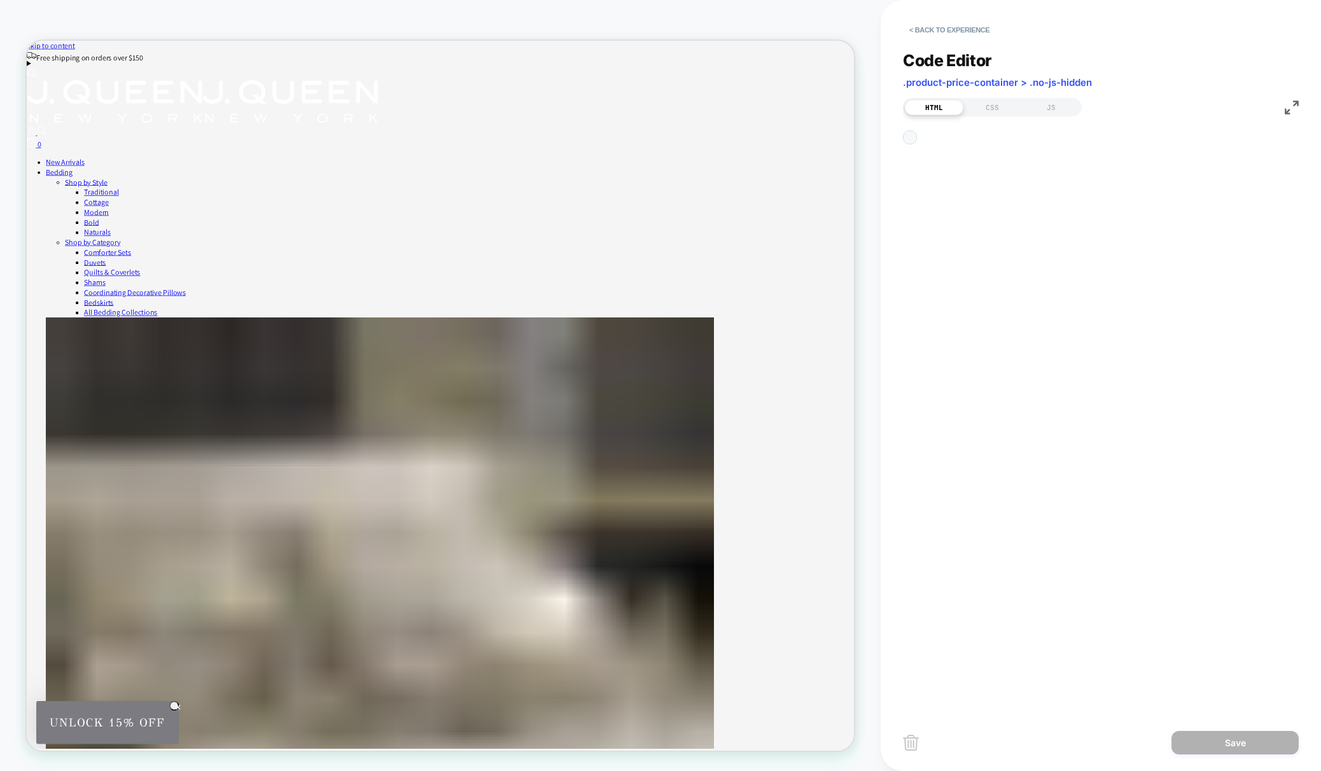
scroll to position [172, 0]
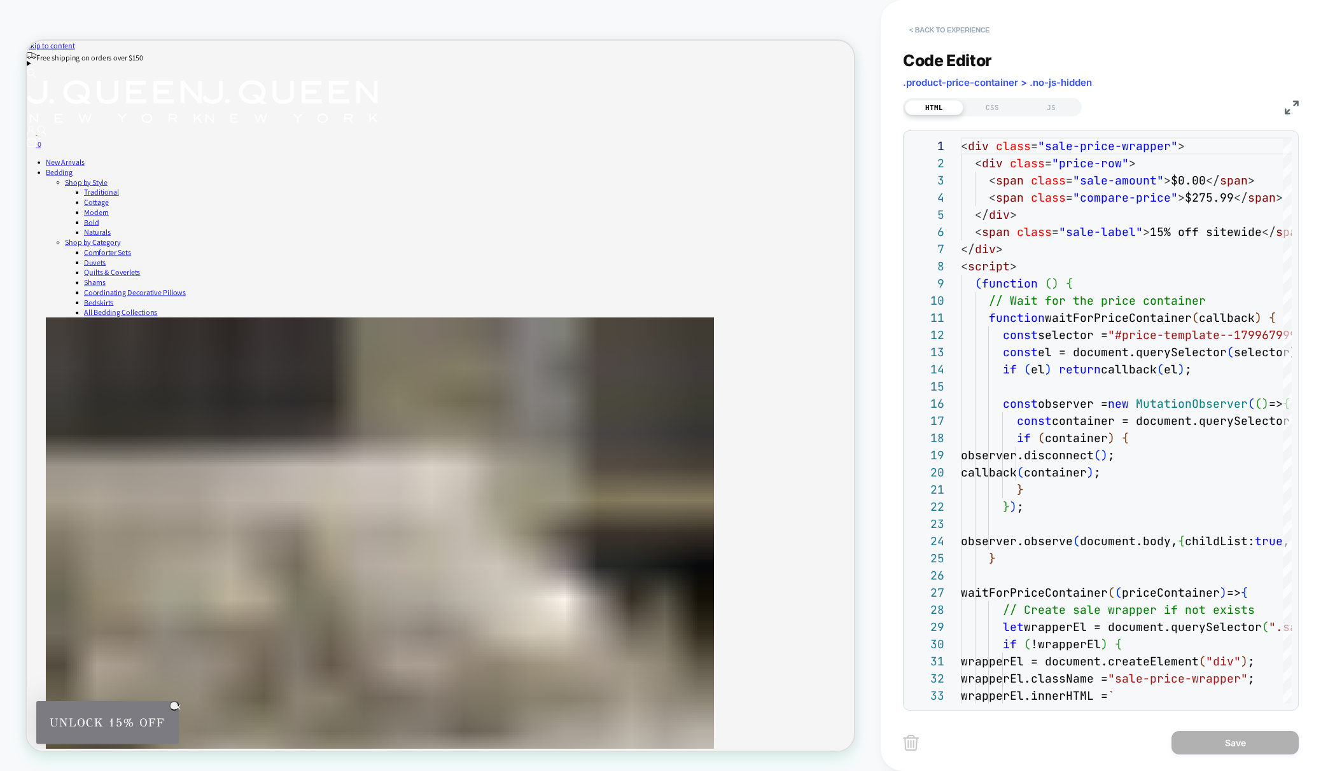
click at [914, 26] on button "< Back to experience" at bounding box center [949, 30] width 93 height 20
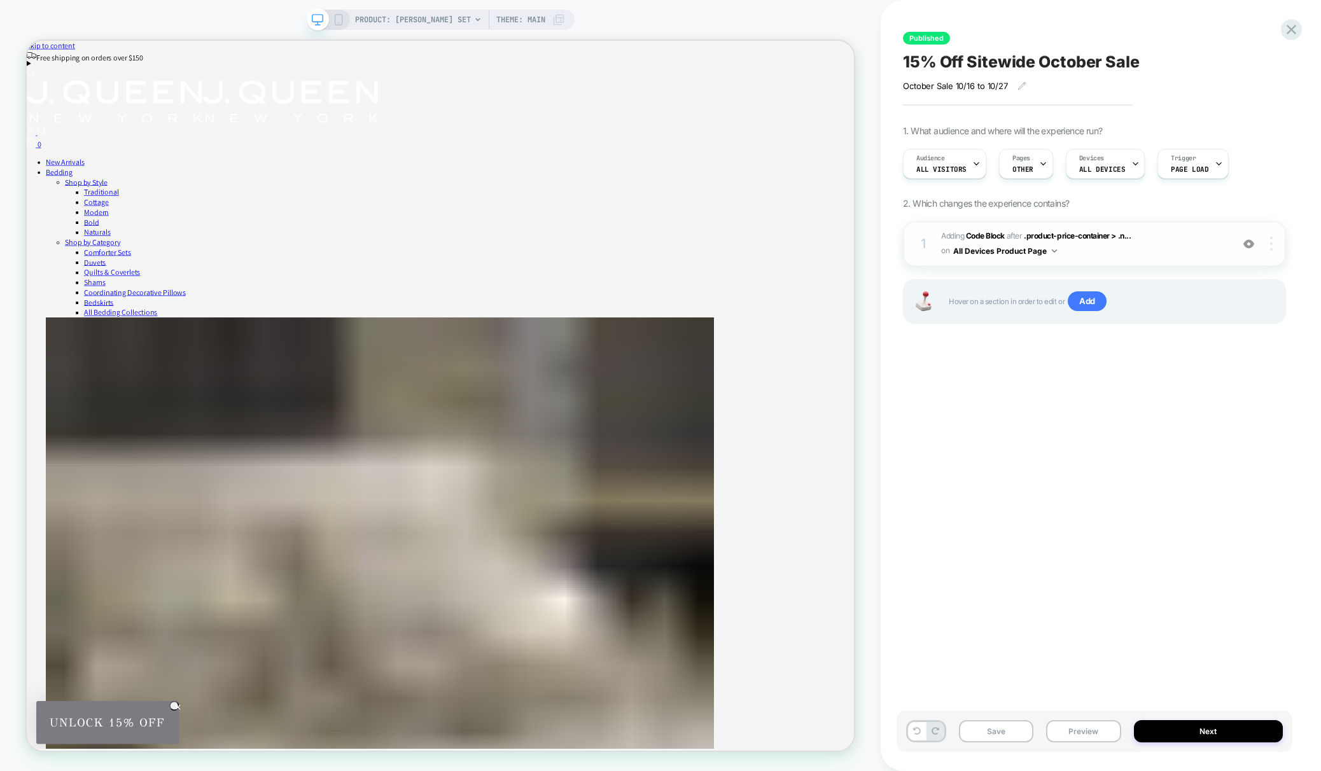
click at [1269, 239] on div at bounding box center [1273, 244] width 24 height 14
click at [1276, 251] on div "1 Adding Code Block AFTER .product-price-container > .n... .product-price-conta…" at bounding box center [1094, 243] width 383 height 45
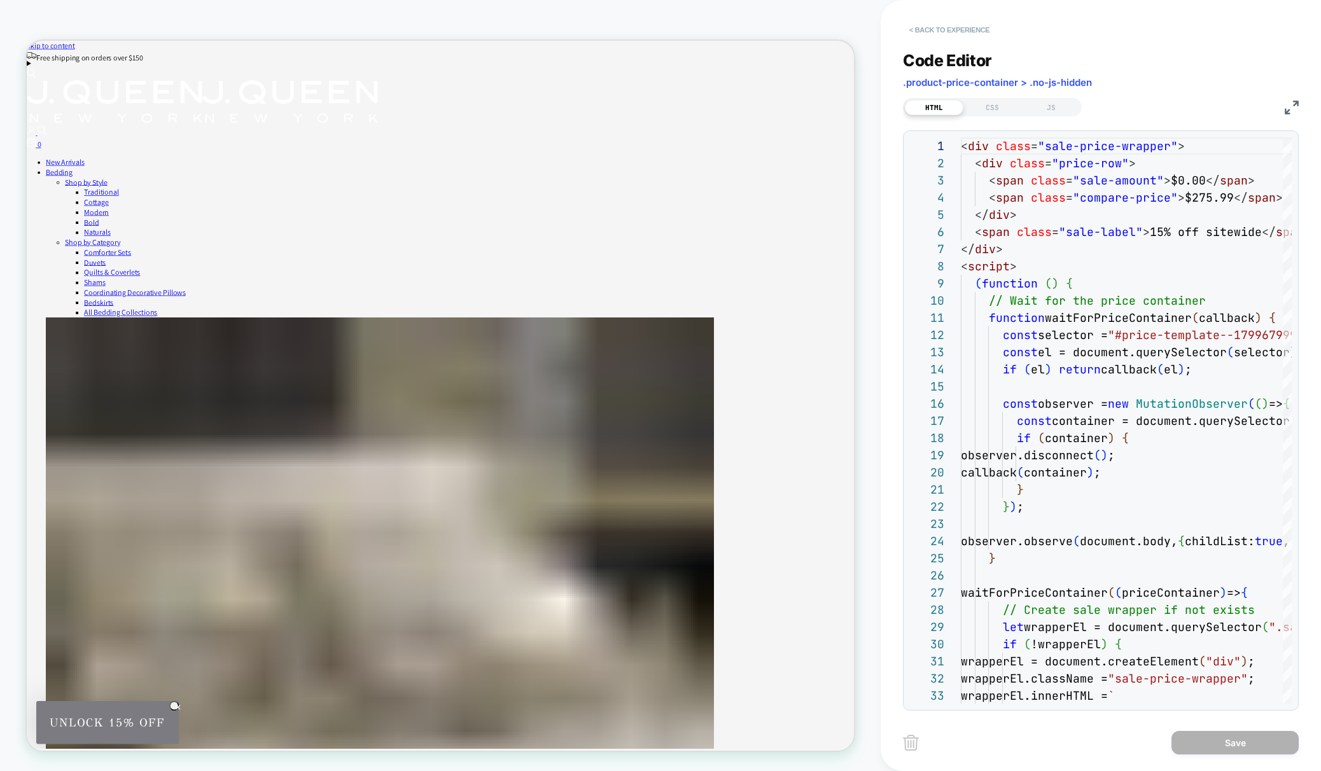
click at [914, 30] on button "< Back to experience" at bounding box center [949, 30] width 93 height 20
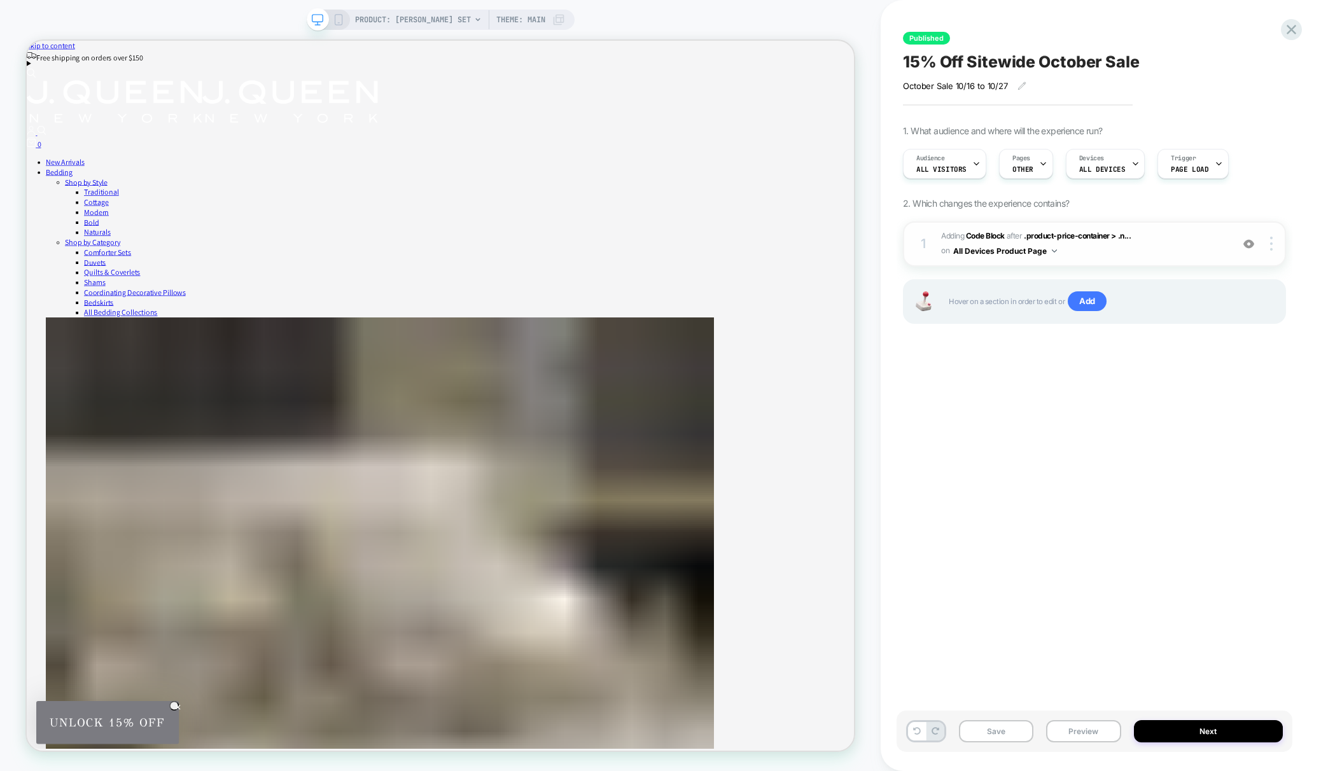
click at [1202, 246] on span "Adding Code Block AFTER .product-price-container > .n... .product-price-contain…" at bounding box center [1083, 244] width 284 height 30
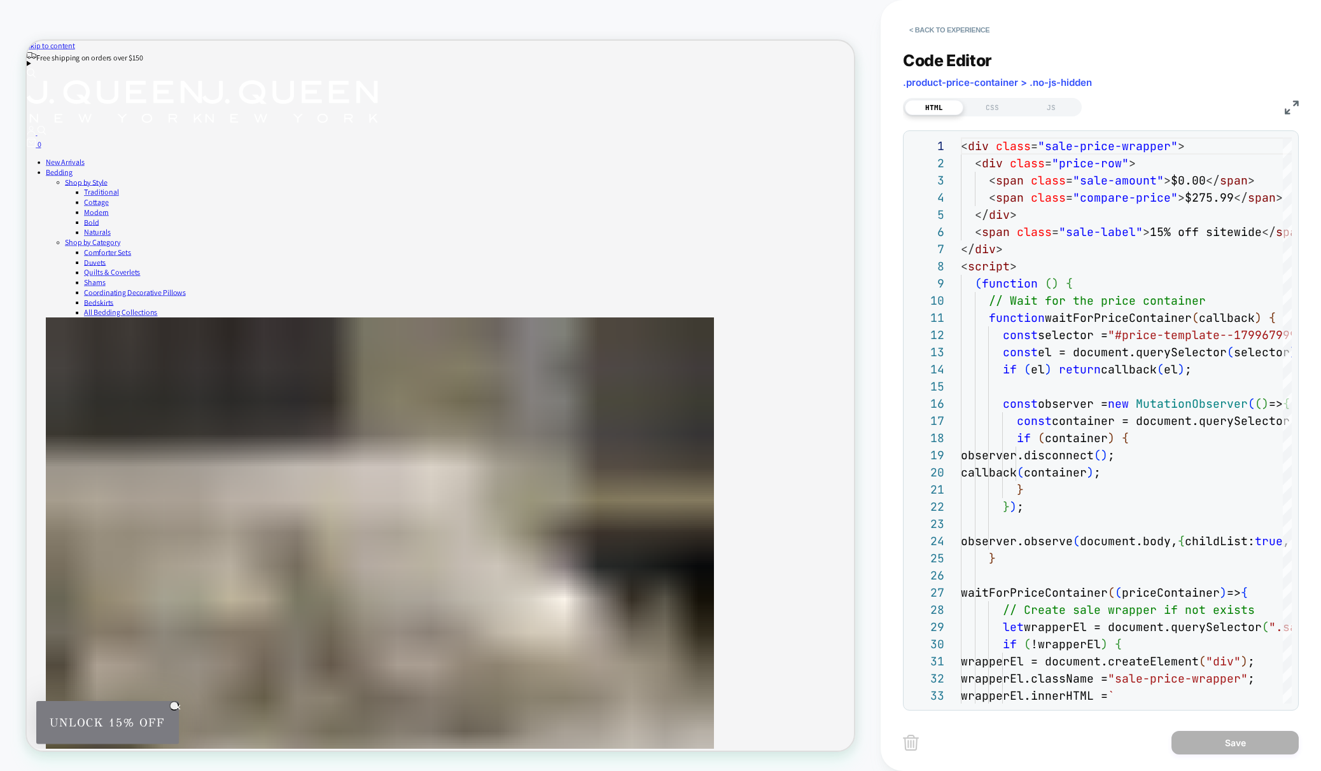
click at [999, 81] on span ".product-price-container > .no-js-hidden" at bounding box center [997, 82] width 189 height 12
click at [1032, 81] on span ".product-price-container > .no-js-hidden" at bounding box center [997, 82] width 189 height 12
click at [906, 24] on button "< Back to experience" at bounding box center [949, 30] width 93 height 20
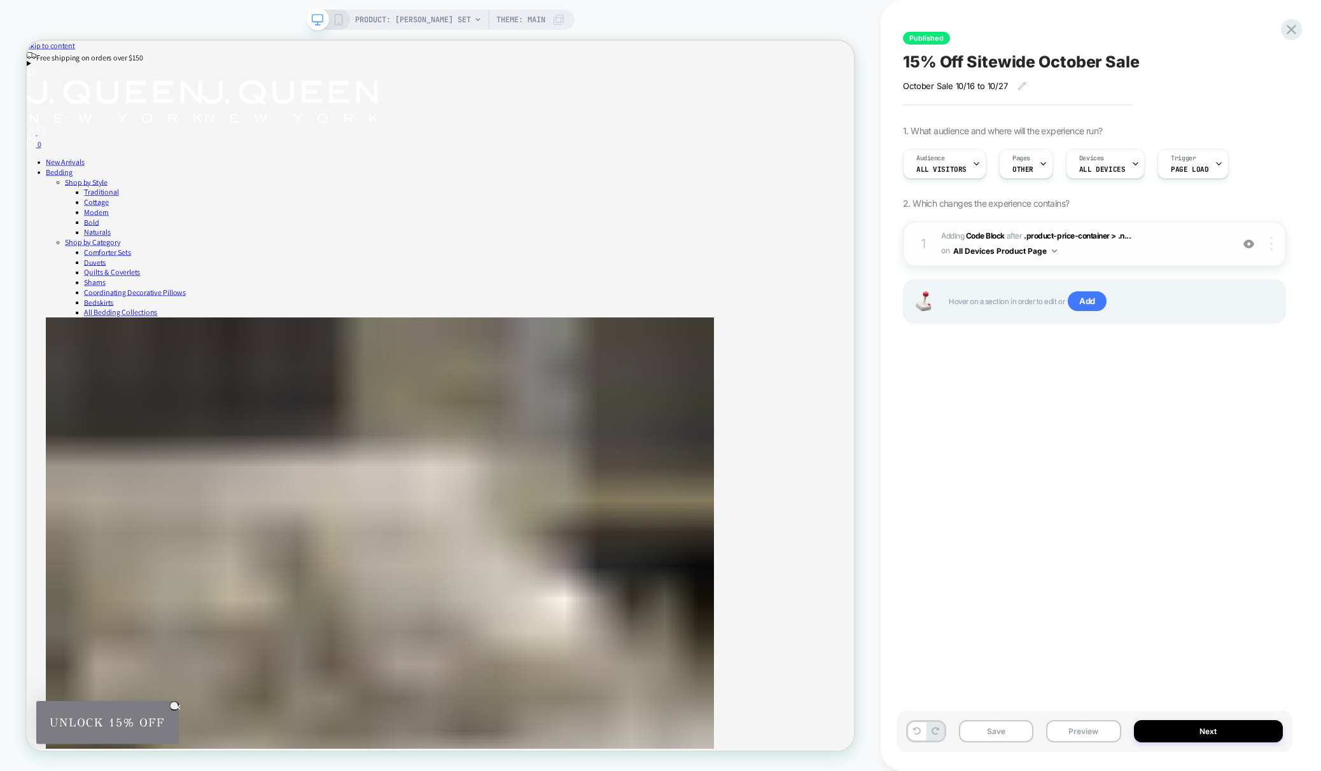
click at [1272, 240] on img at bounding box center [1271, 244] width 3 height 14
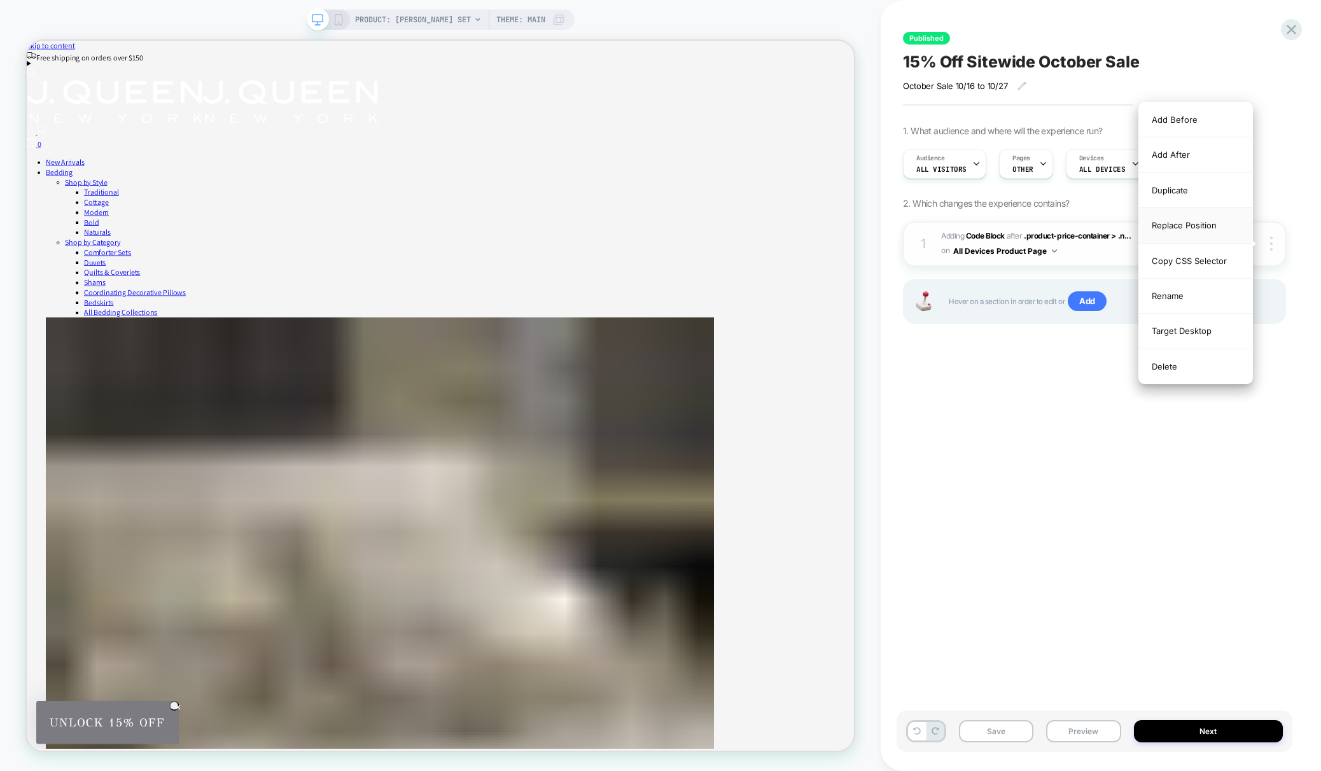
click at [1196, 226] on div "Replace Position" at bounding box center [1195, 225] width 113 height 35
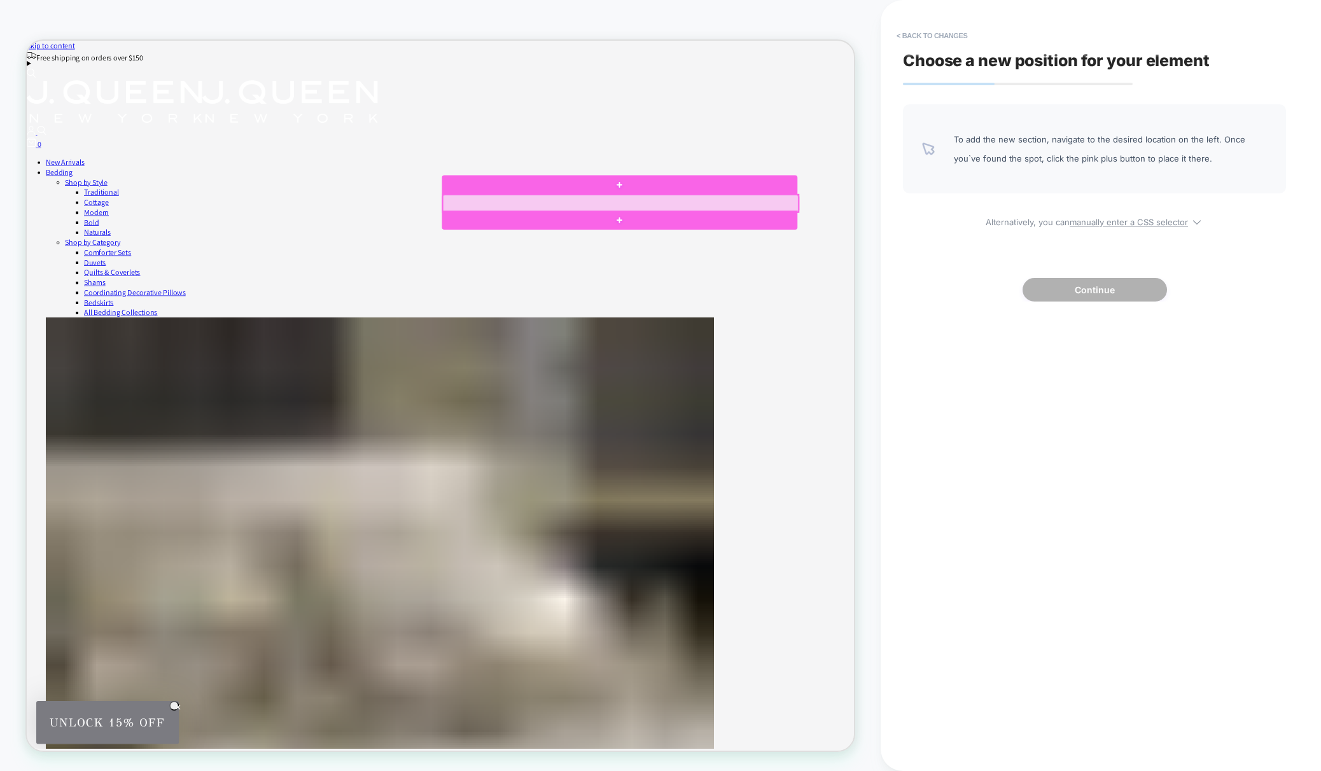
click at [664, 260] on div at bounding box center [818, 257] width 474 height 23
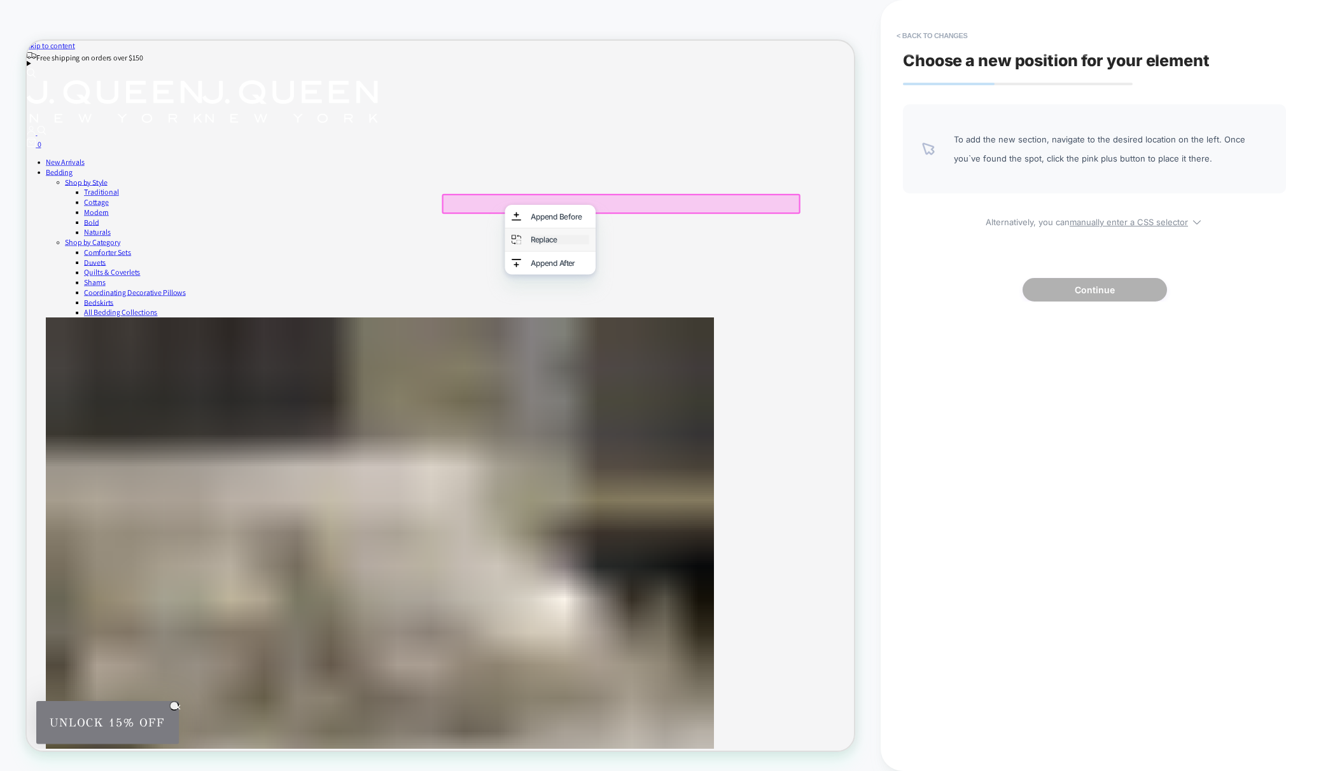
click at [722, 312] on div "Replace" at bounding box center [737, 306] width 78 height 13
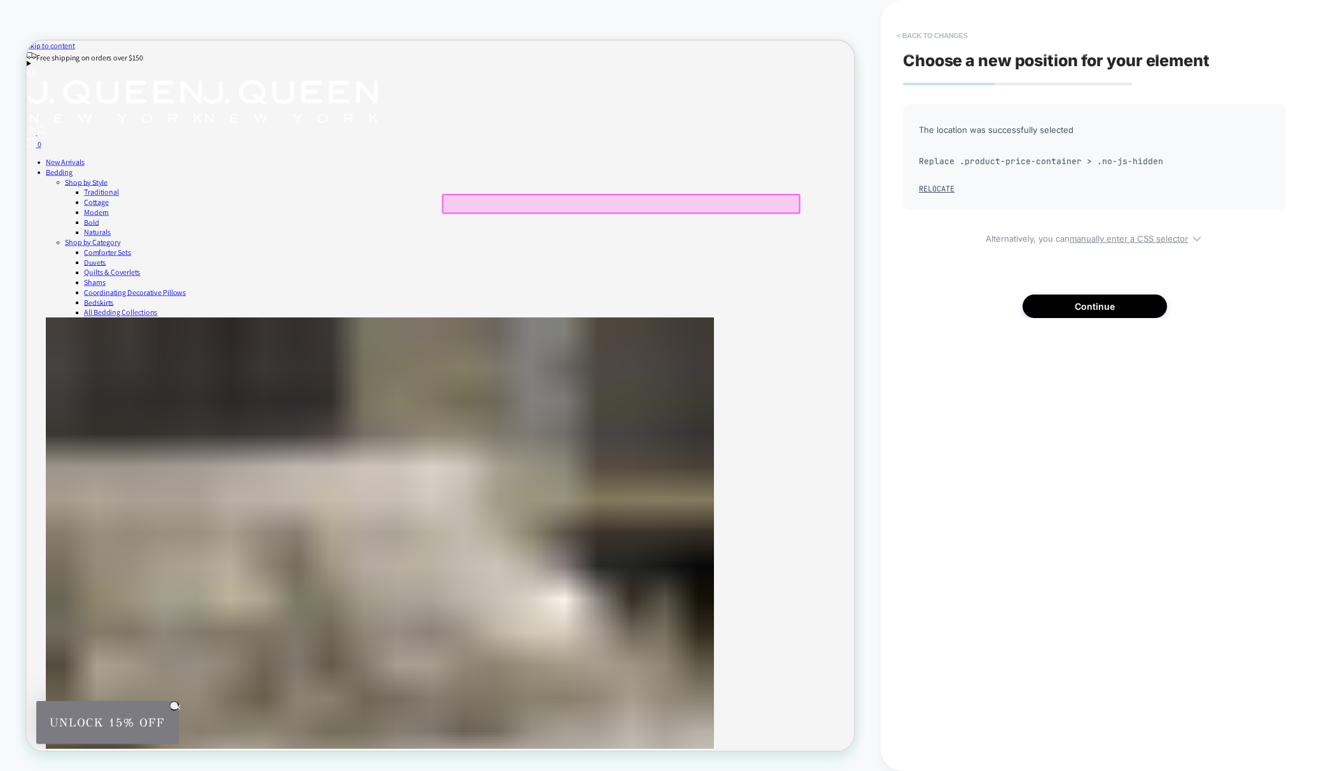
click at [909, 41] on button "< Back to changes" at bounding box center [932, 35] width 84 height 20
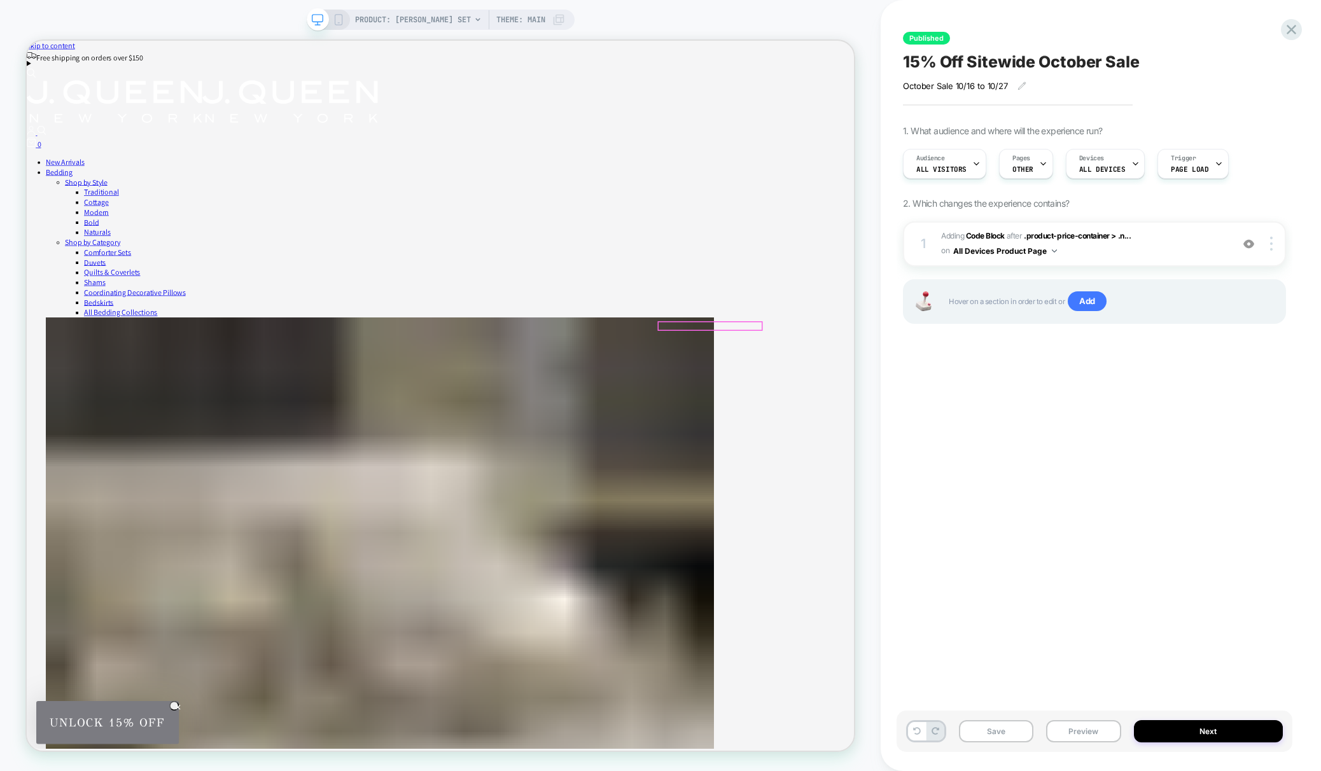
click at [1286, 32] on icon at bounding box center [1290, 29] width 17 height 17
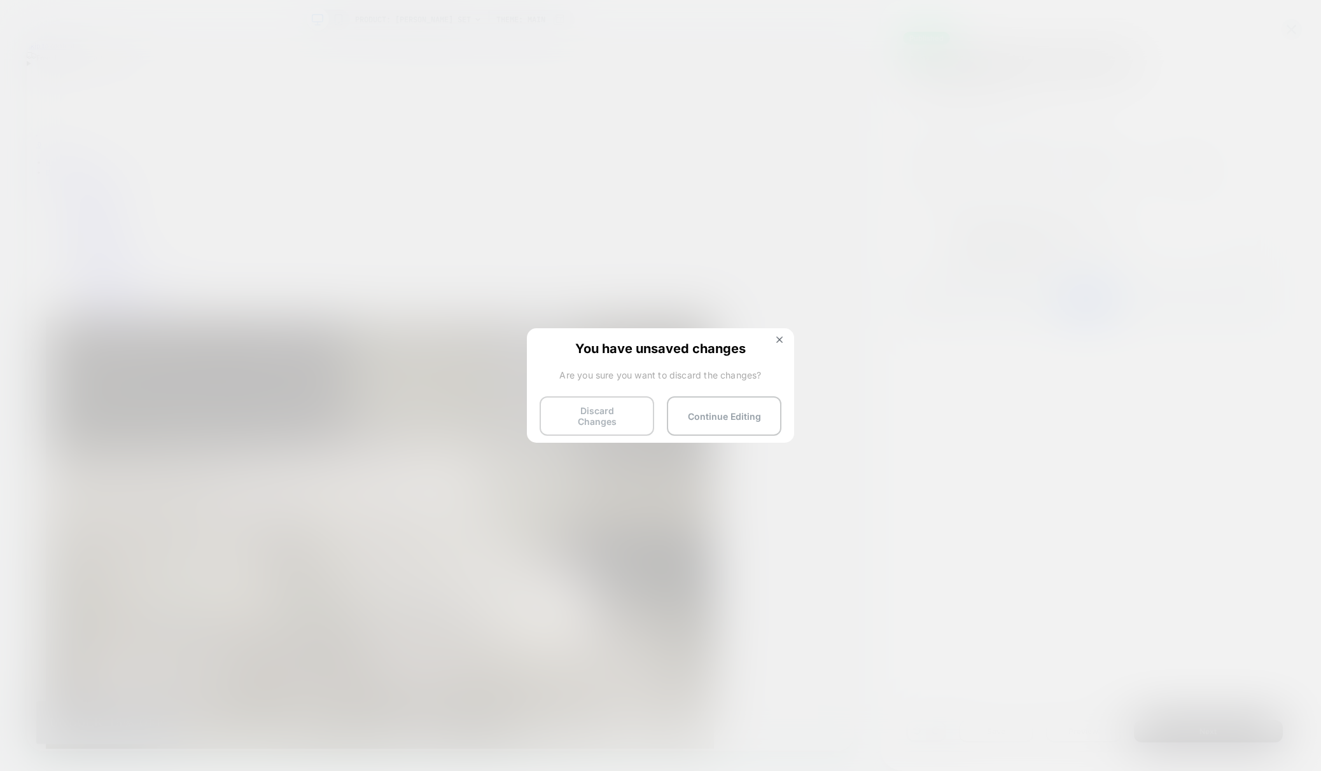
click at [596, 417] on button "Discard Changes" at bounding box center [596, 415] width 114 height 39
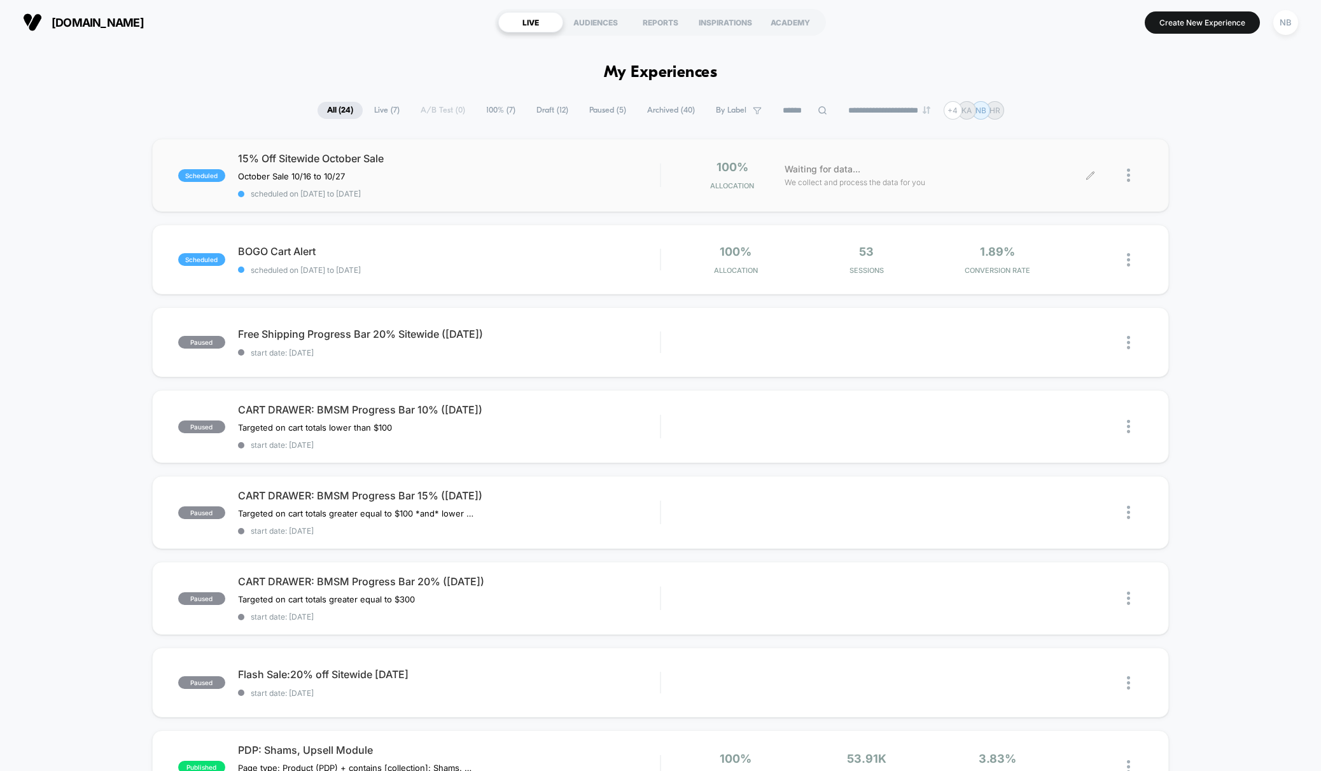
click at [1094, 170] on icon at bounding box center [1090, 175] width 10 height 10
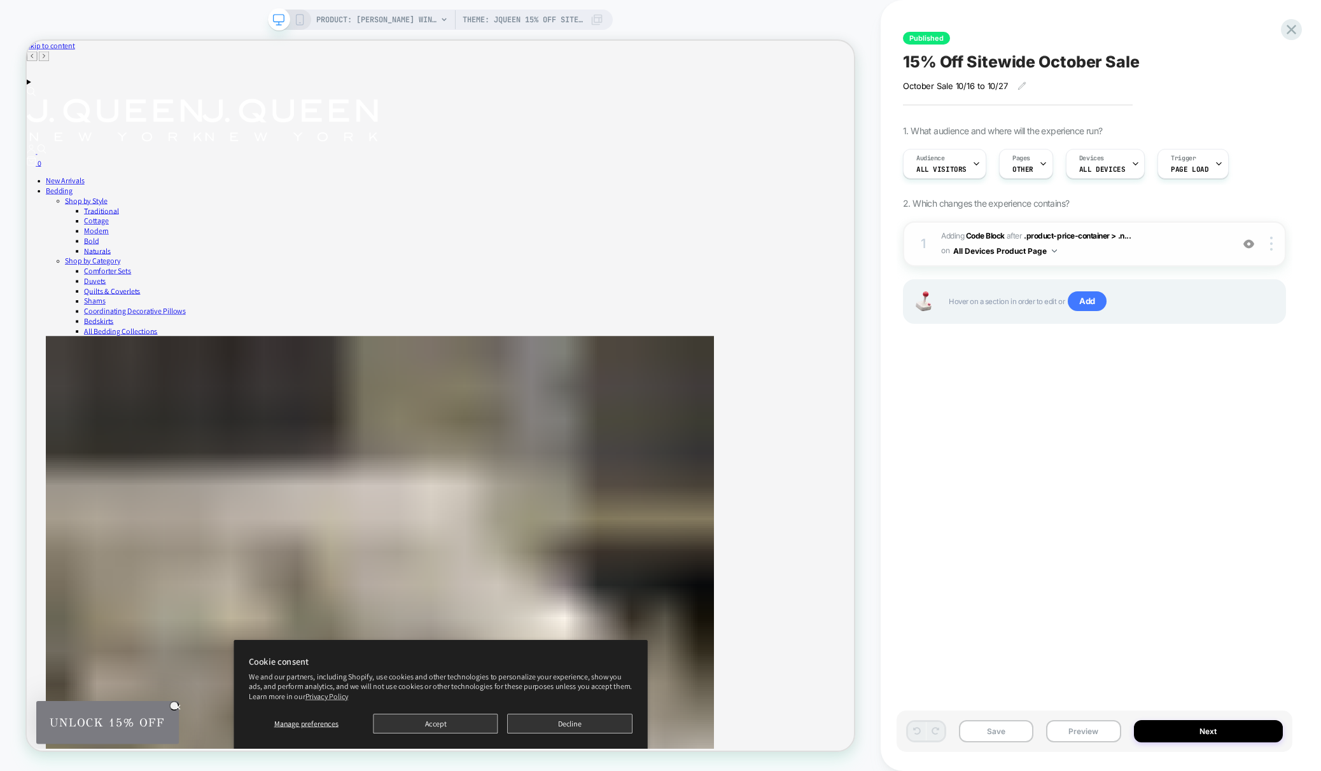
click at [1114, 242] on span "Adding Code Block AFTER .product-price-container > .n... .product-price-contain…" at bounding box center [1083, 244] width 284 height 30
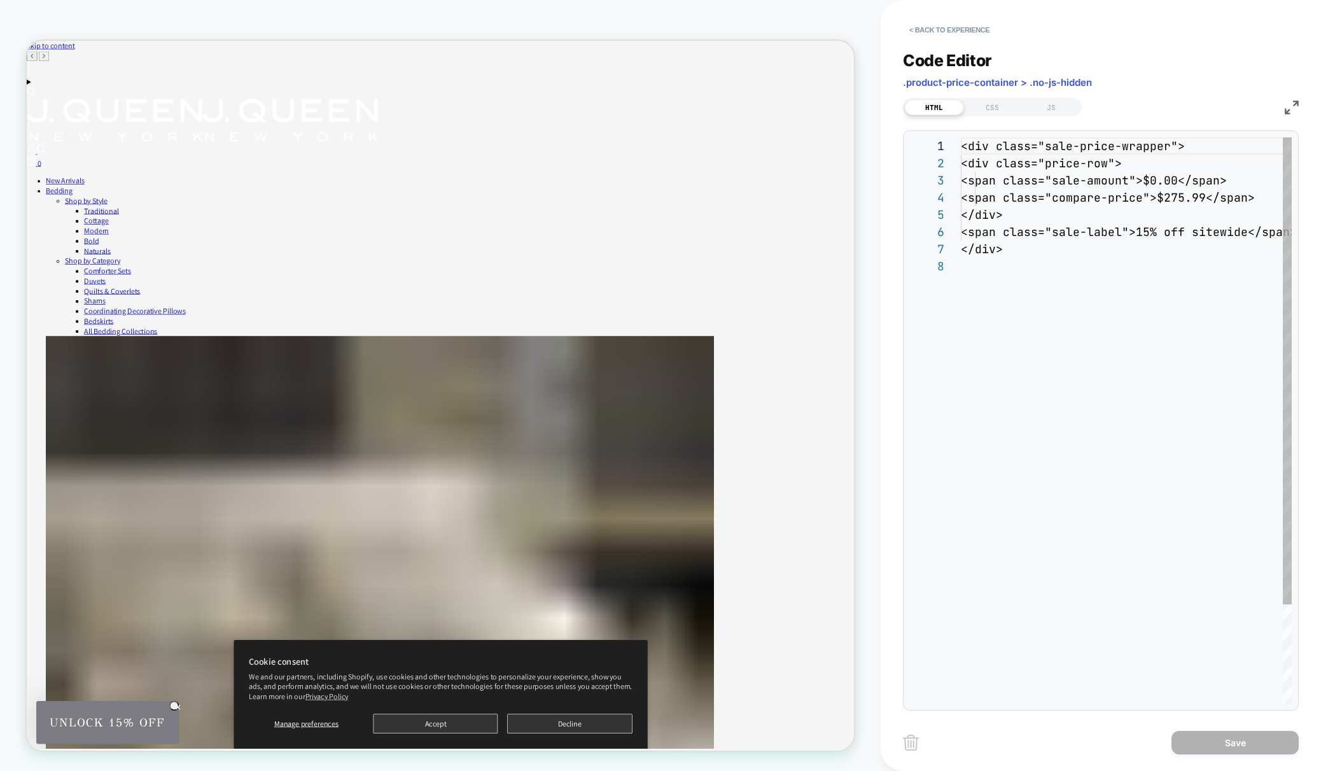
scroll to position [120, 0]
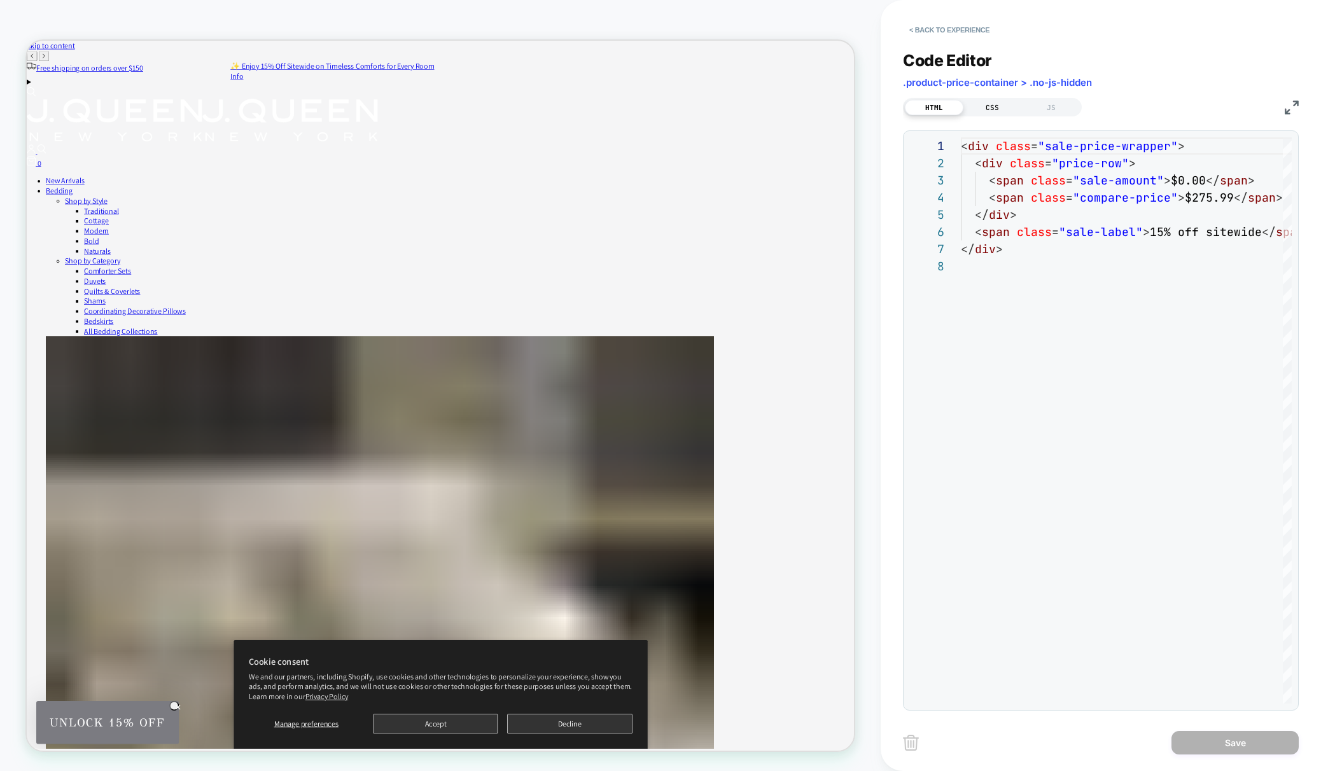
click at [993, 109] on div "CSS" at bounding box center [992, 107] width 59 height 15
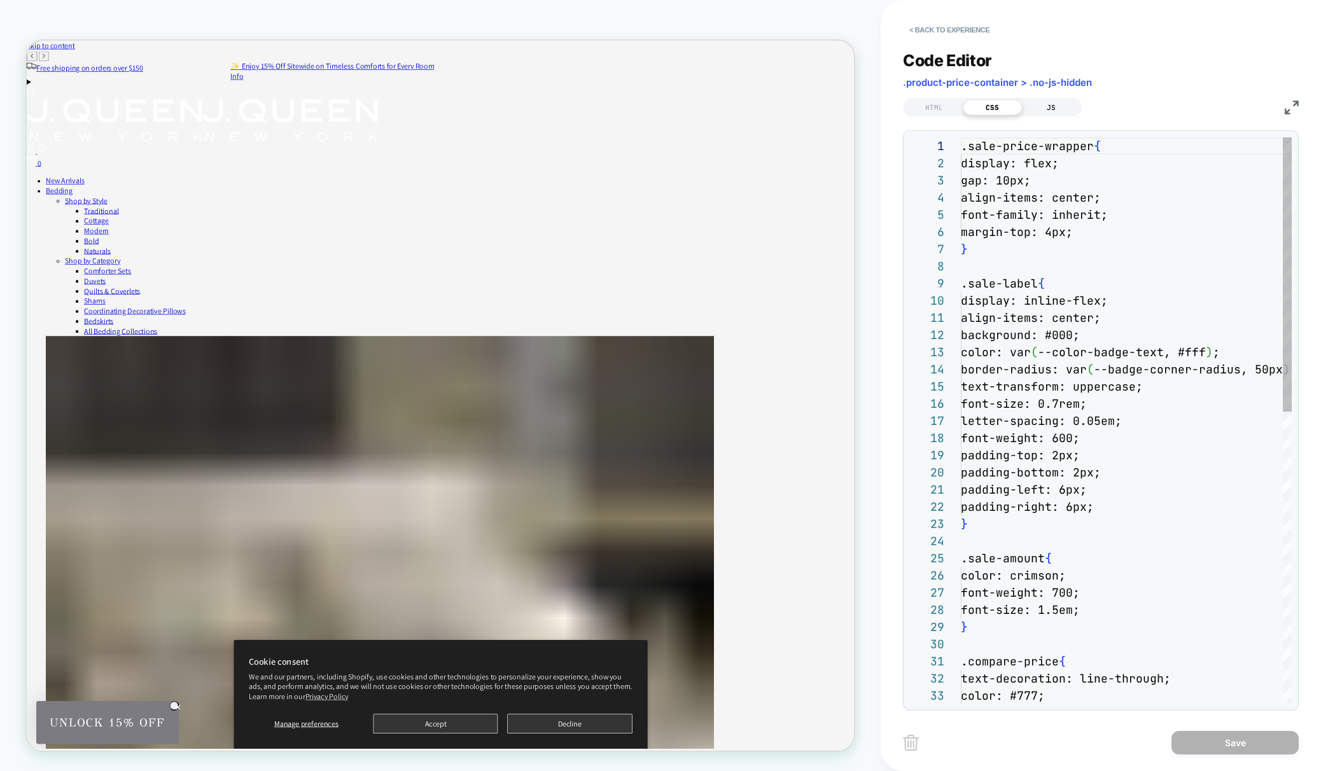
scroll to position [172, 0]
click at [1048, 110] on div "JS" at bounding box center [1051, 107] width 59 height 15
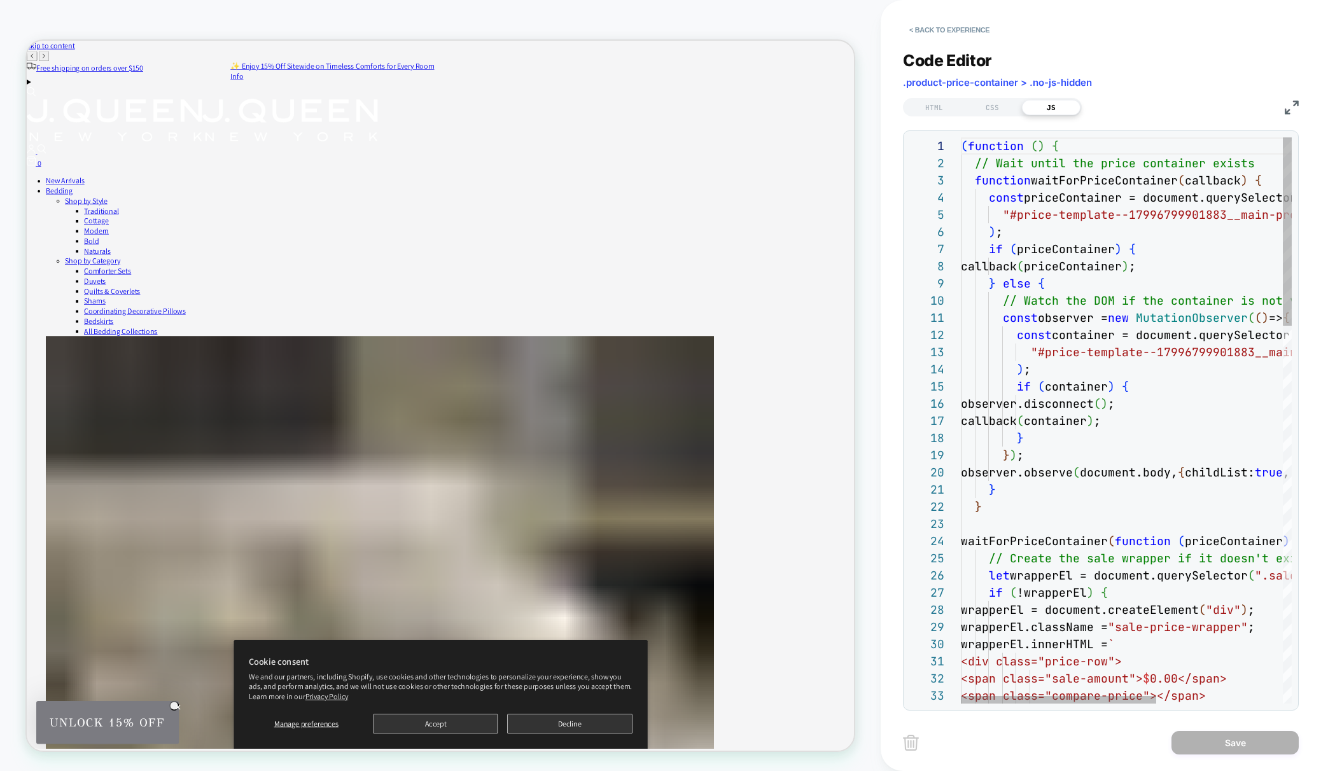
scroll to position [137, 83]
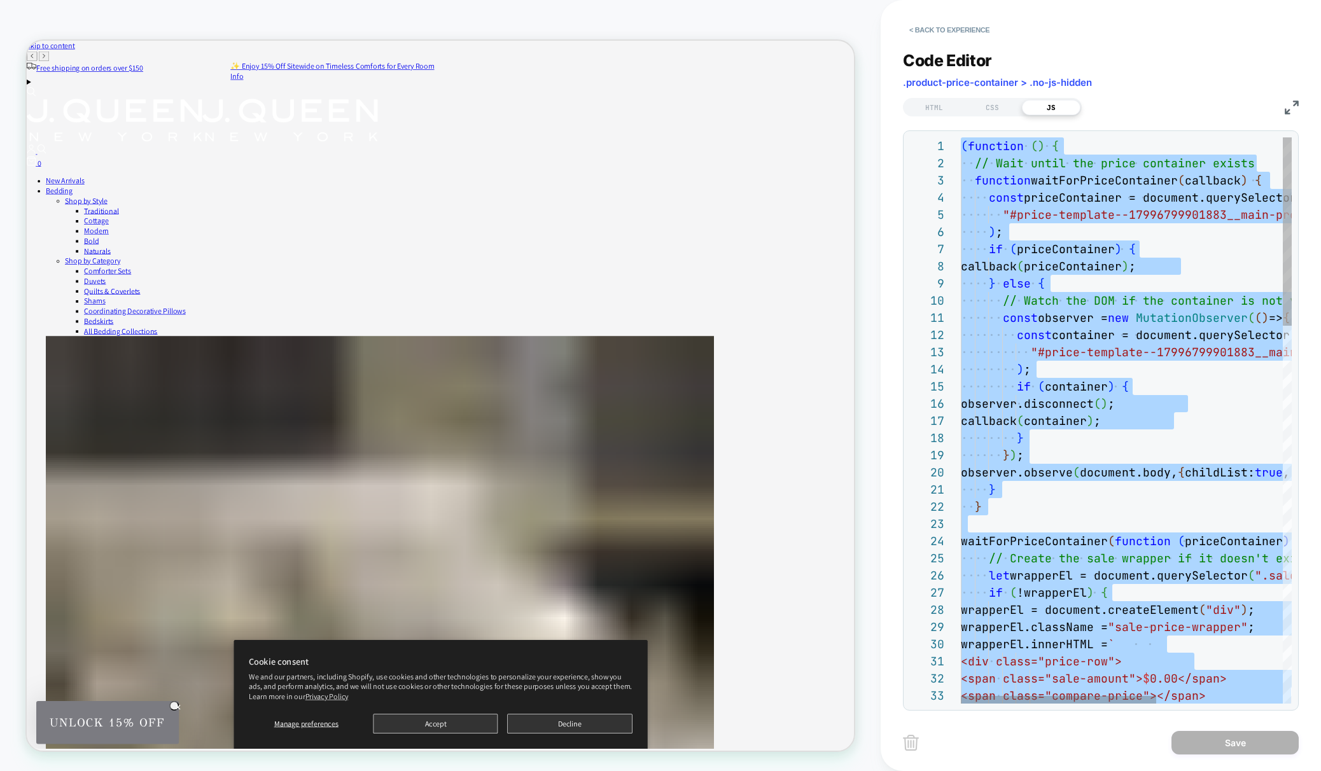
type textarea "**********"
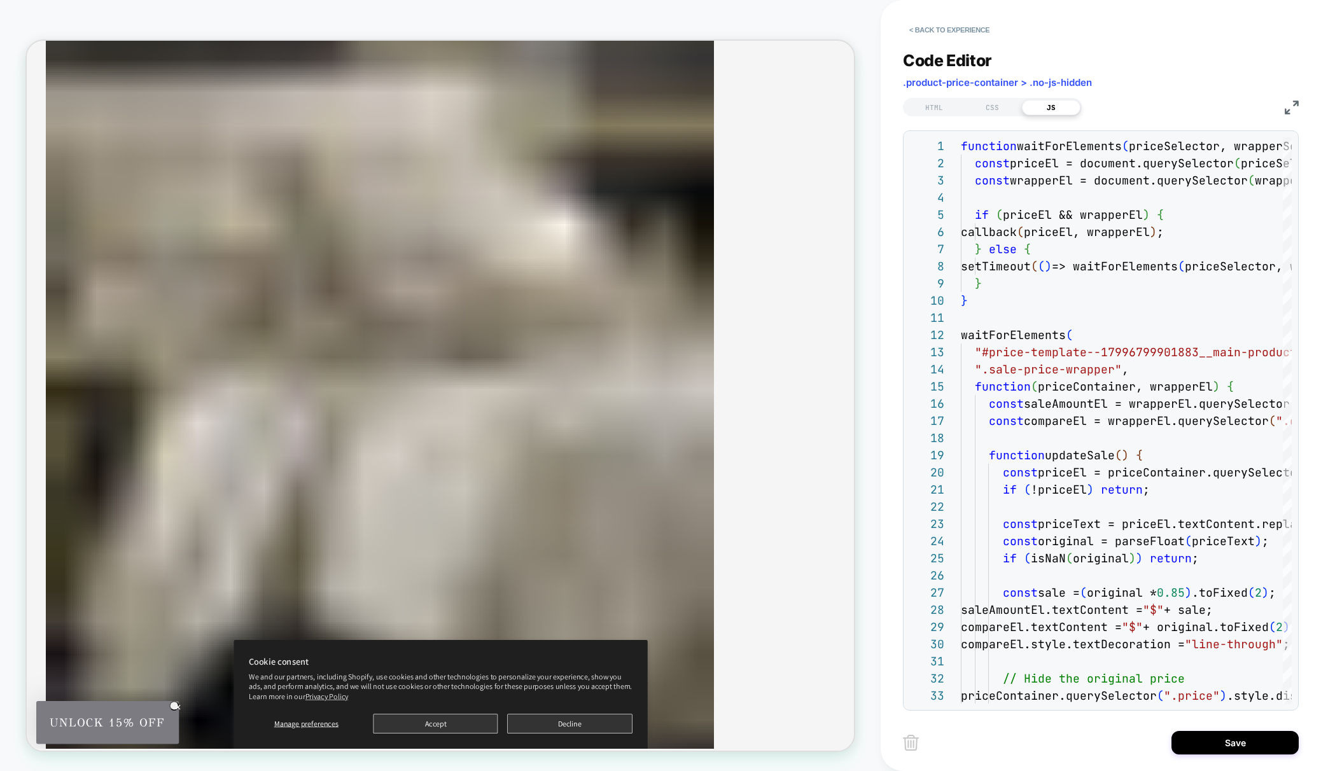
scroll to position [730, 0]
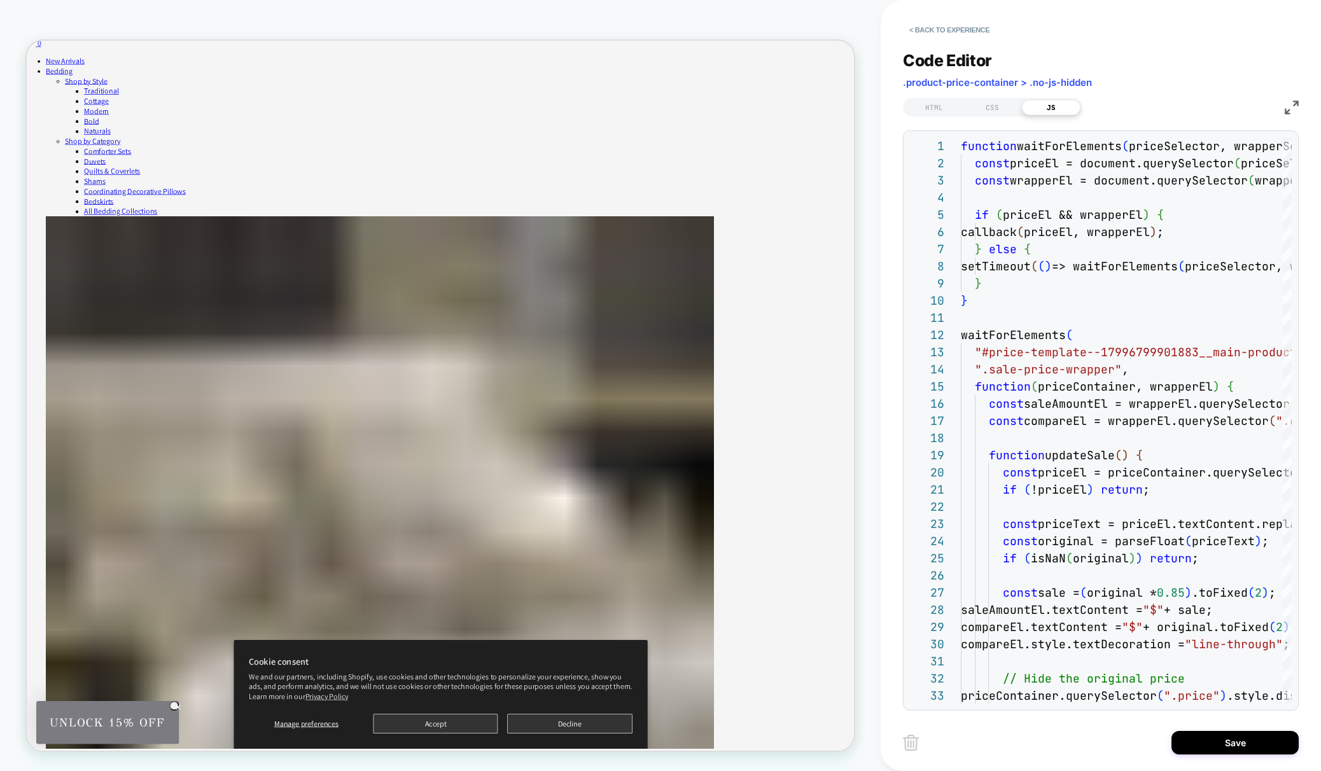
scroll to position [0, 0]
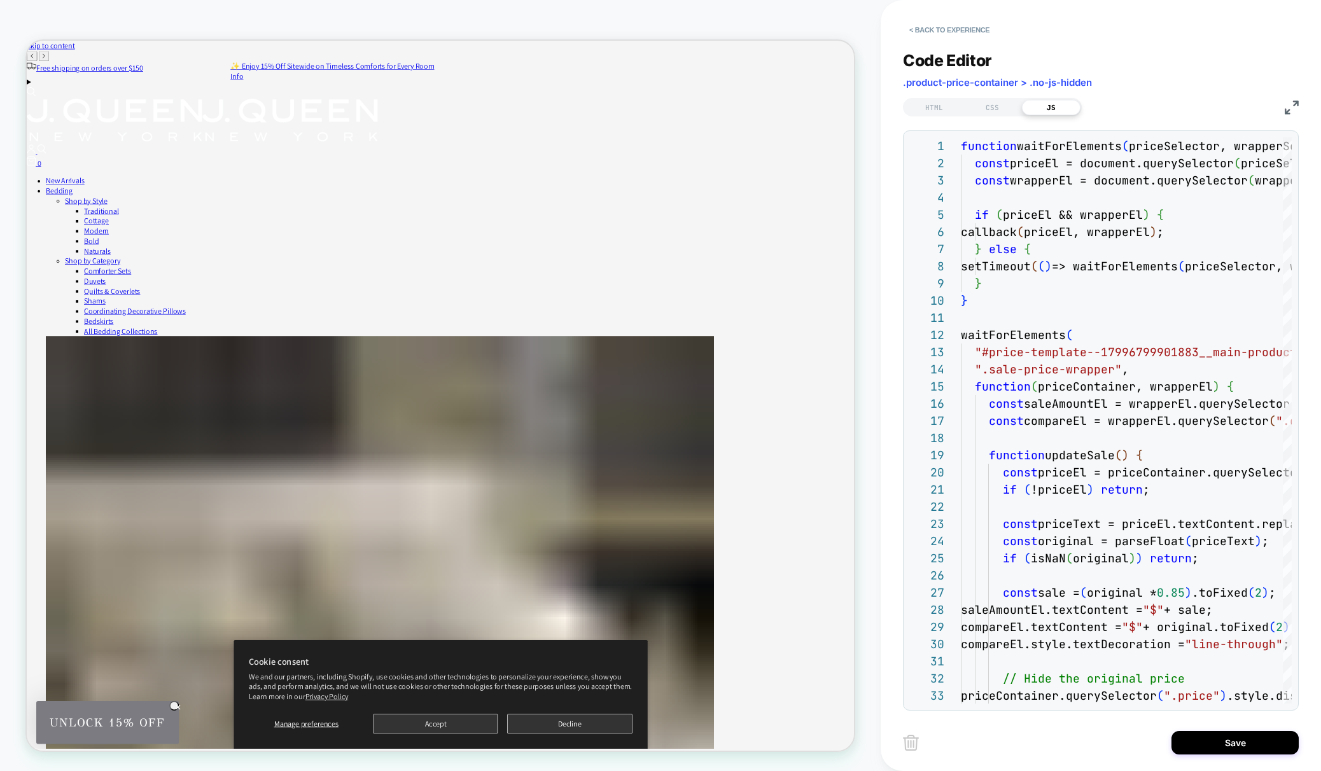
click at [1220, 761] on div "< Back to experience Code Editor .product-price-container > .no-js-hidden HTML …" at bounding box center [1101, 385] width 396 height 771
click at [1224, 744] on button "Save" at bounding box center [1234, 743] width 127 height 24
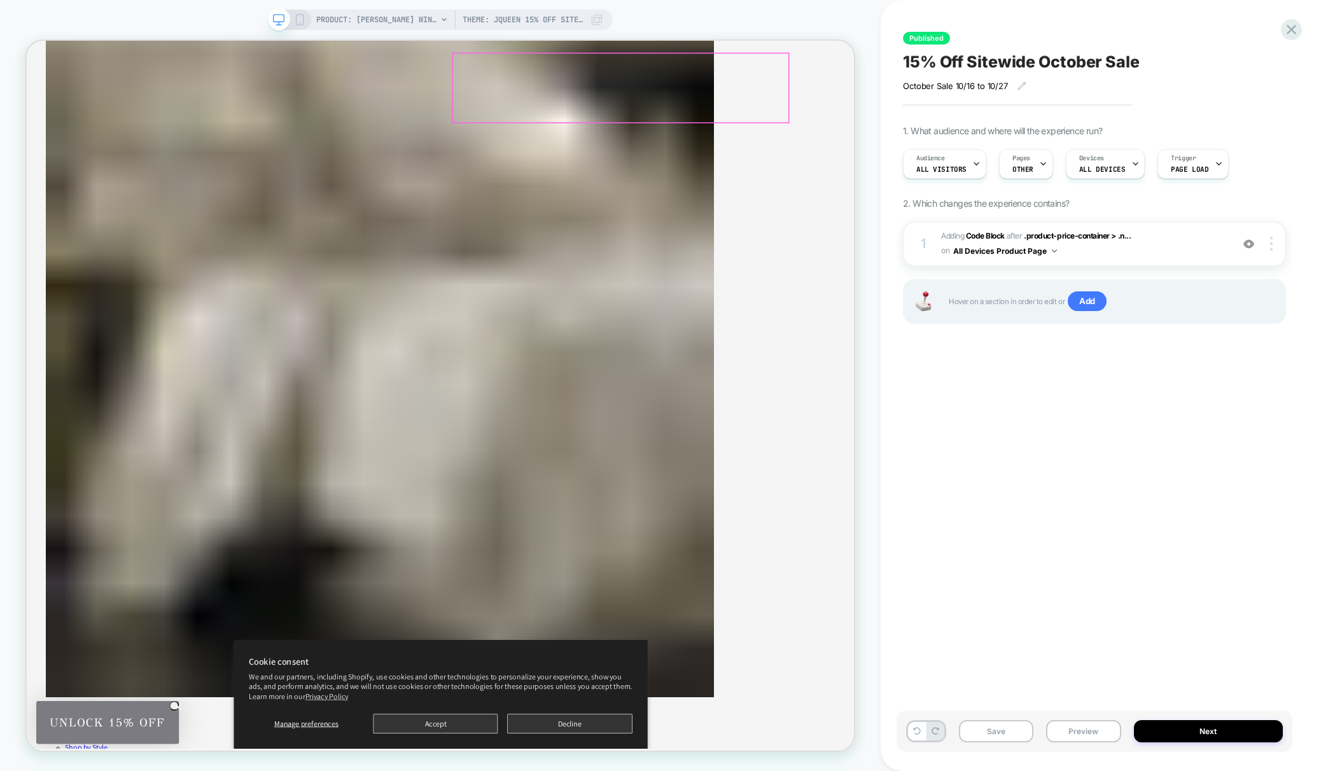
scroll to position [730, 0]
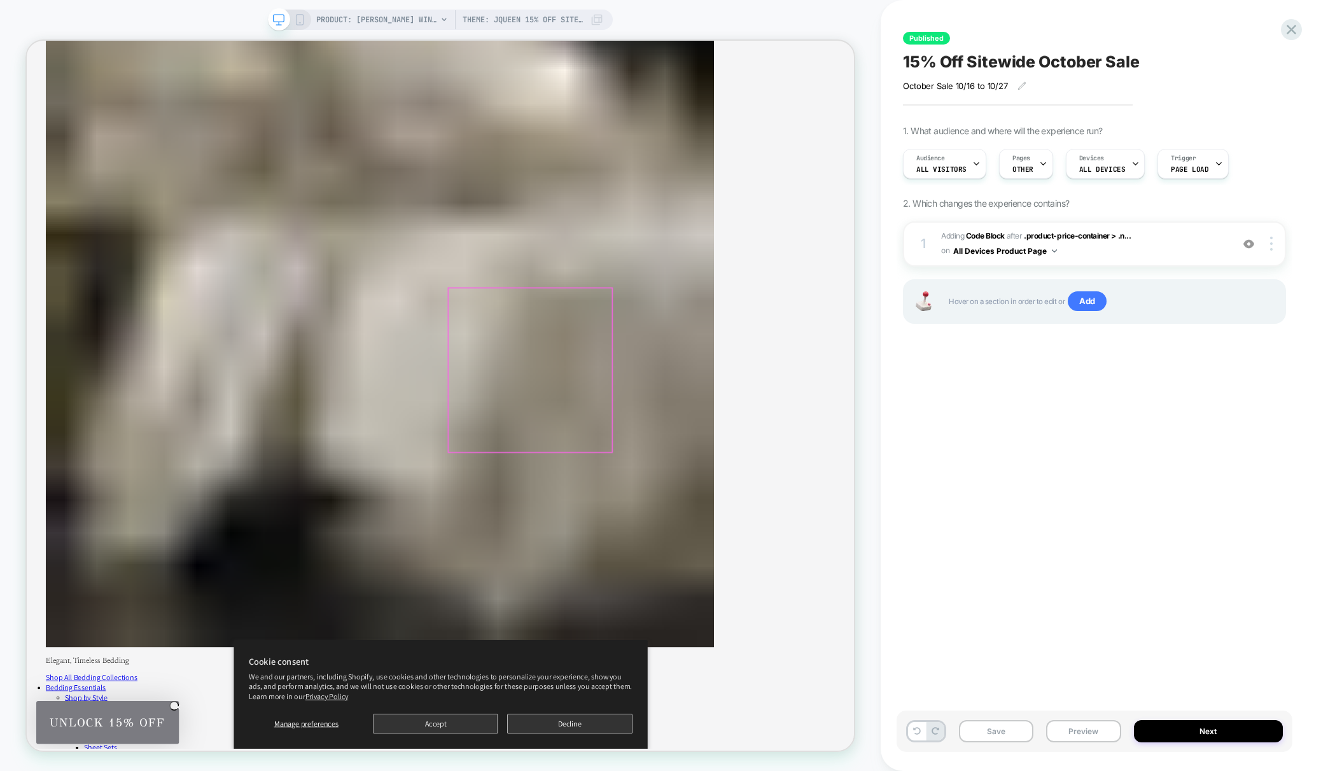
click at [568, 480] on div at bounding box center [470, 480] width 218 height 218
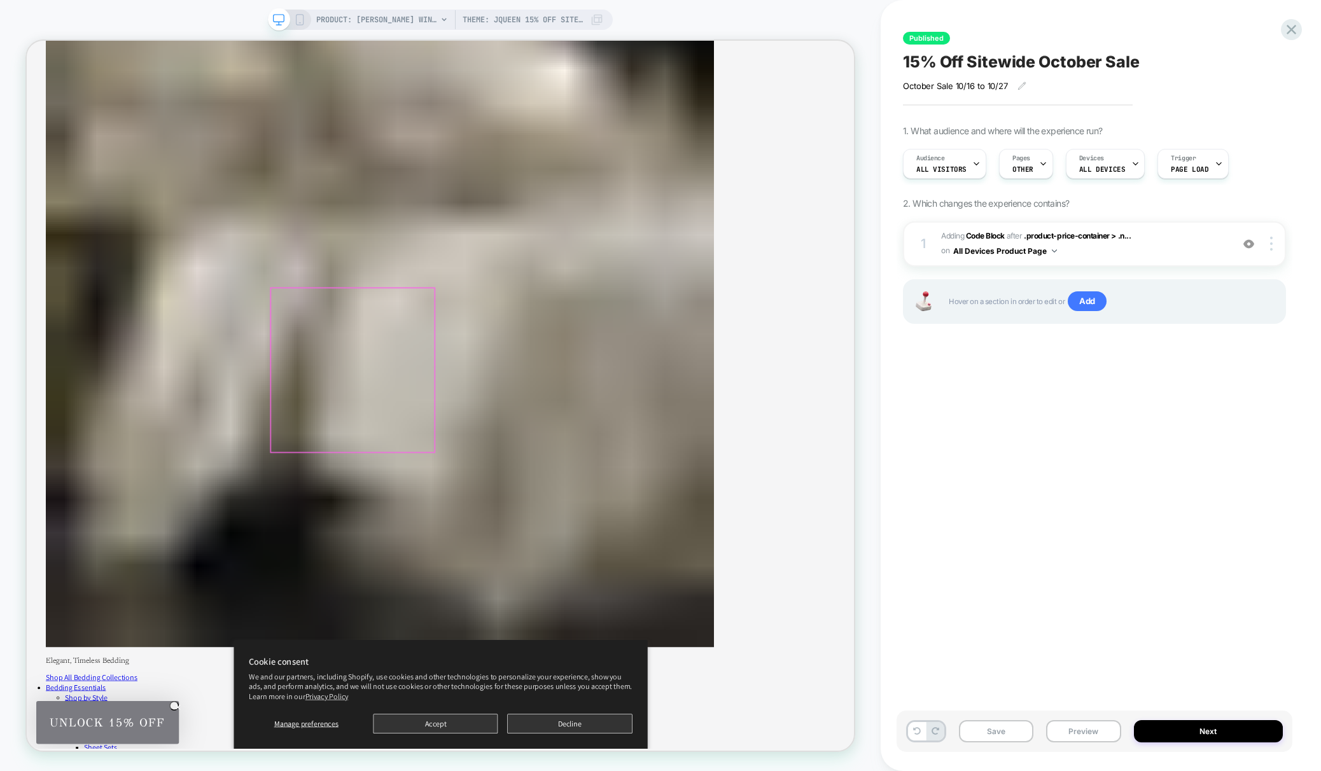
click at [482, 458] on div at bounding box center [461, 480] width 218 height 218
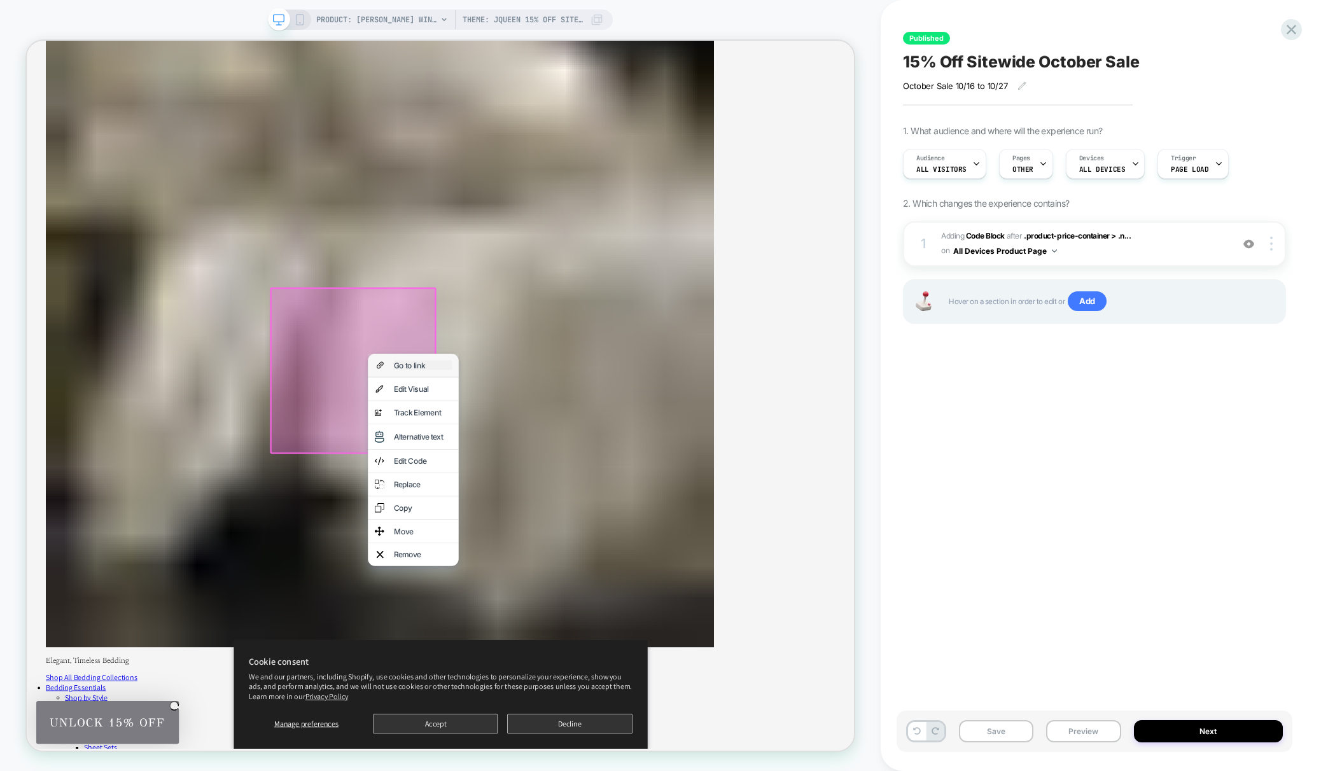
drag, startPoint x: 523, startPoint y: 476, endPoint x: 426, endPoint y: 408, distance: 118.8
click at [523, 476] on div "Go to link" at bounding box center [555, 473] width 78 height 13
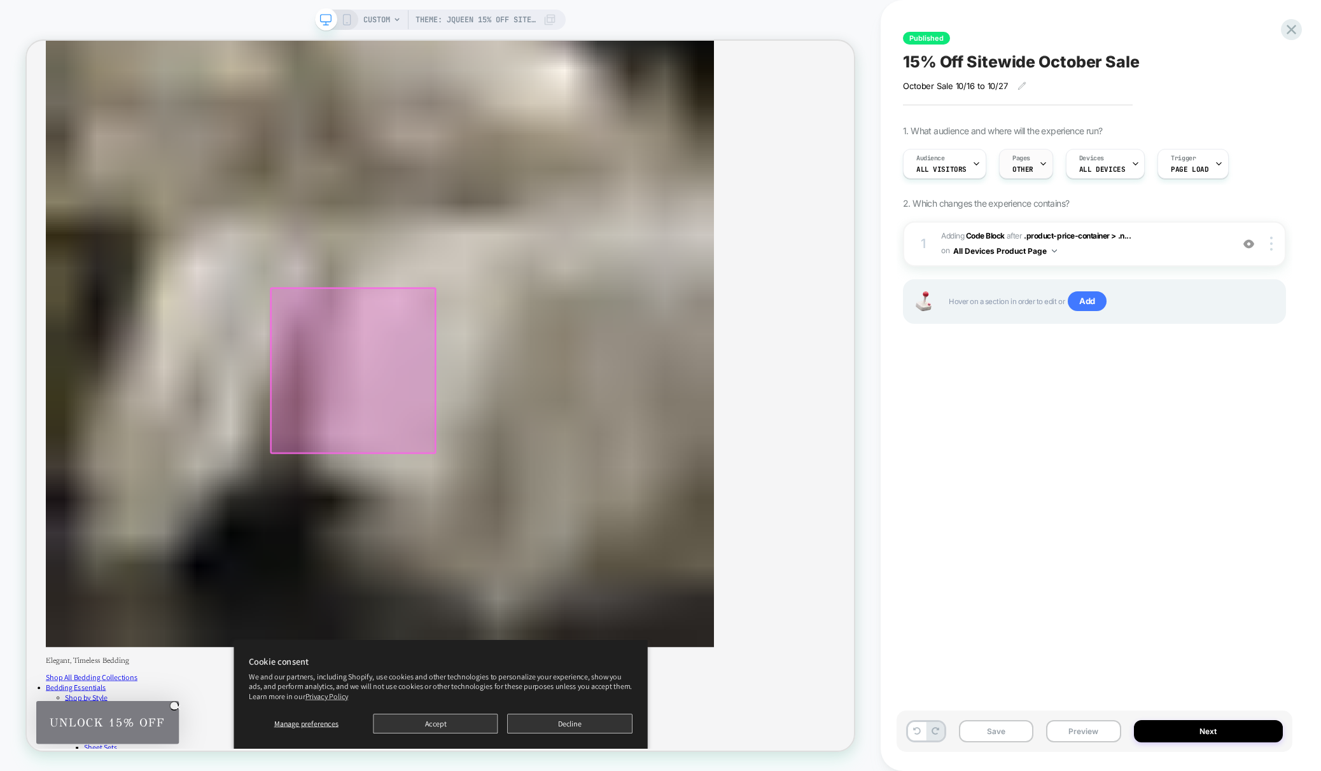
click at [1012, 154] on span "Pages" at bounding box center [1021, 158] width 18 height 9
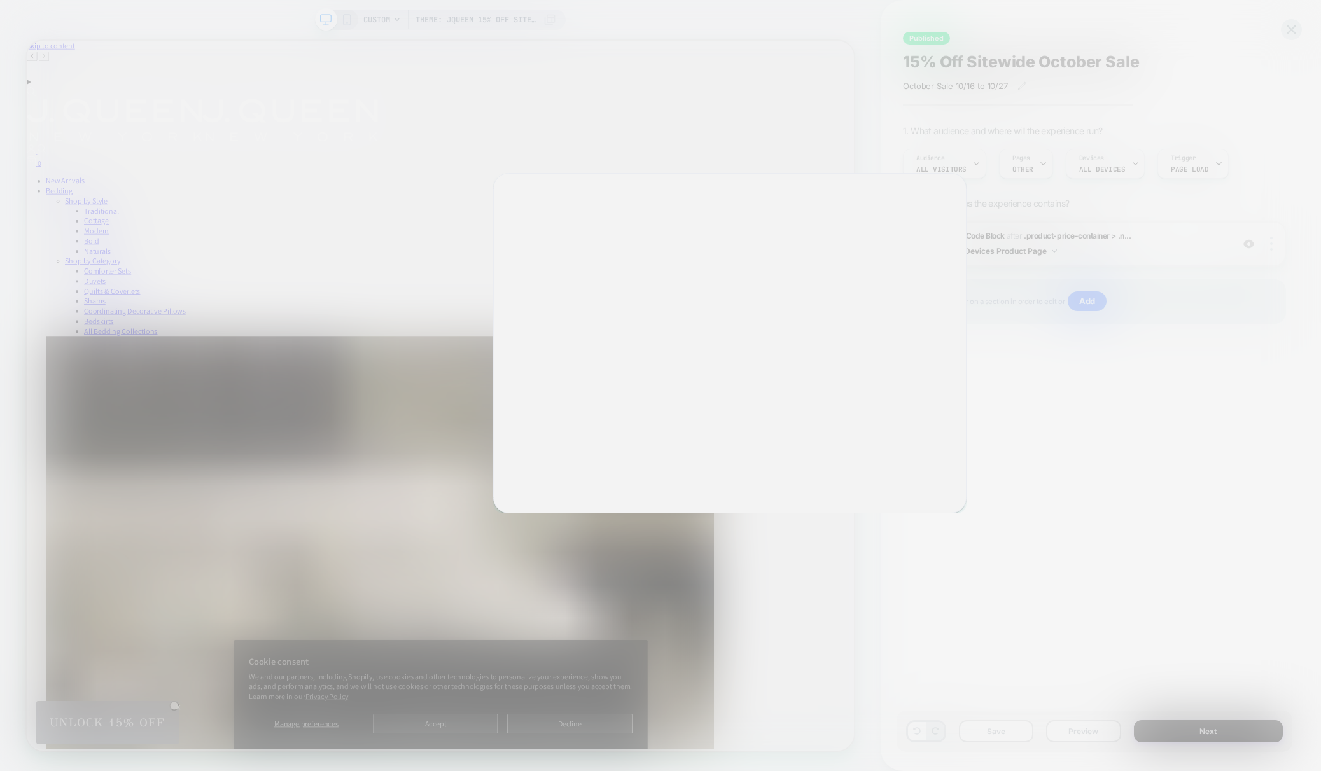
scroll to position [0, 0]
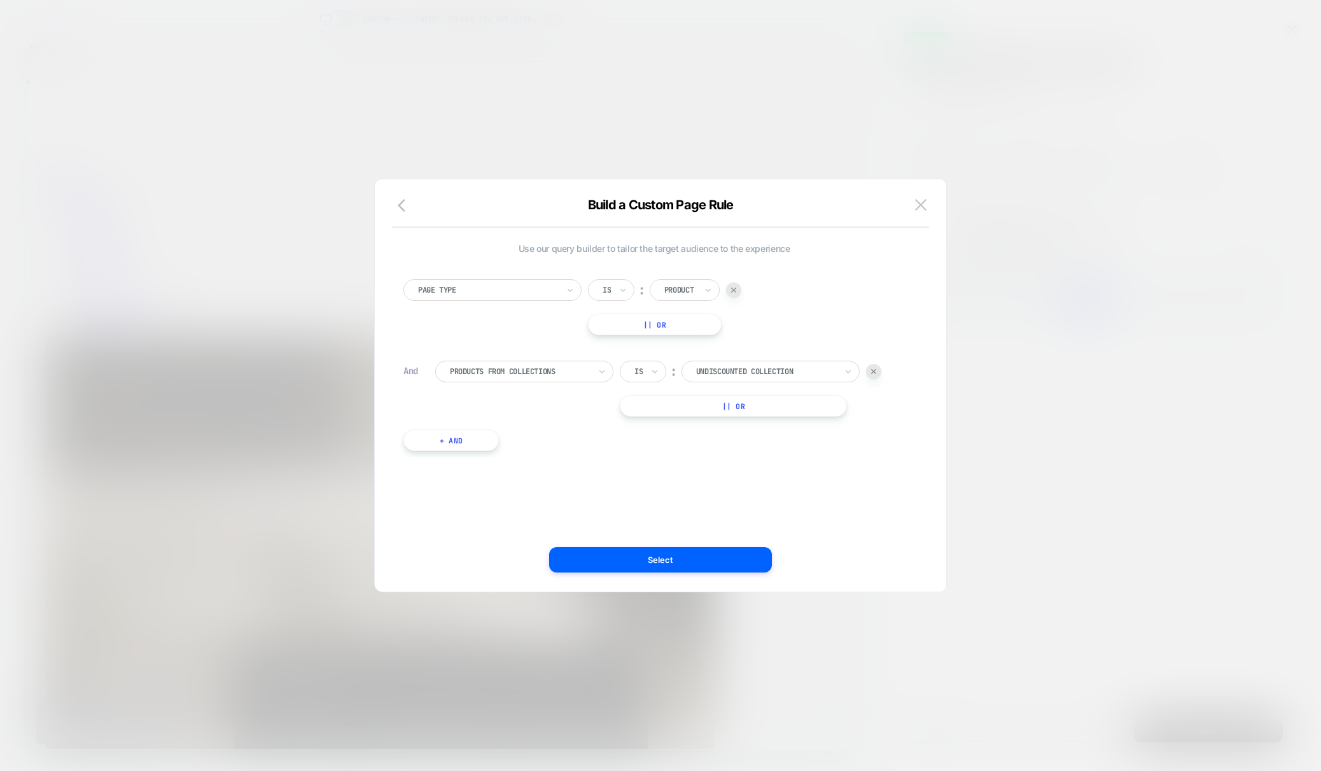
click at [571, 371] on div at bounding box center [520, 371] width 140 height 11
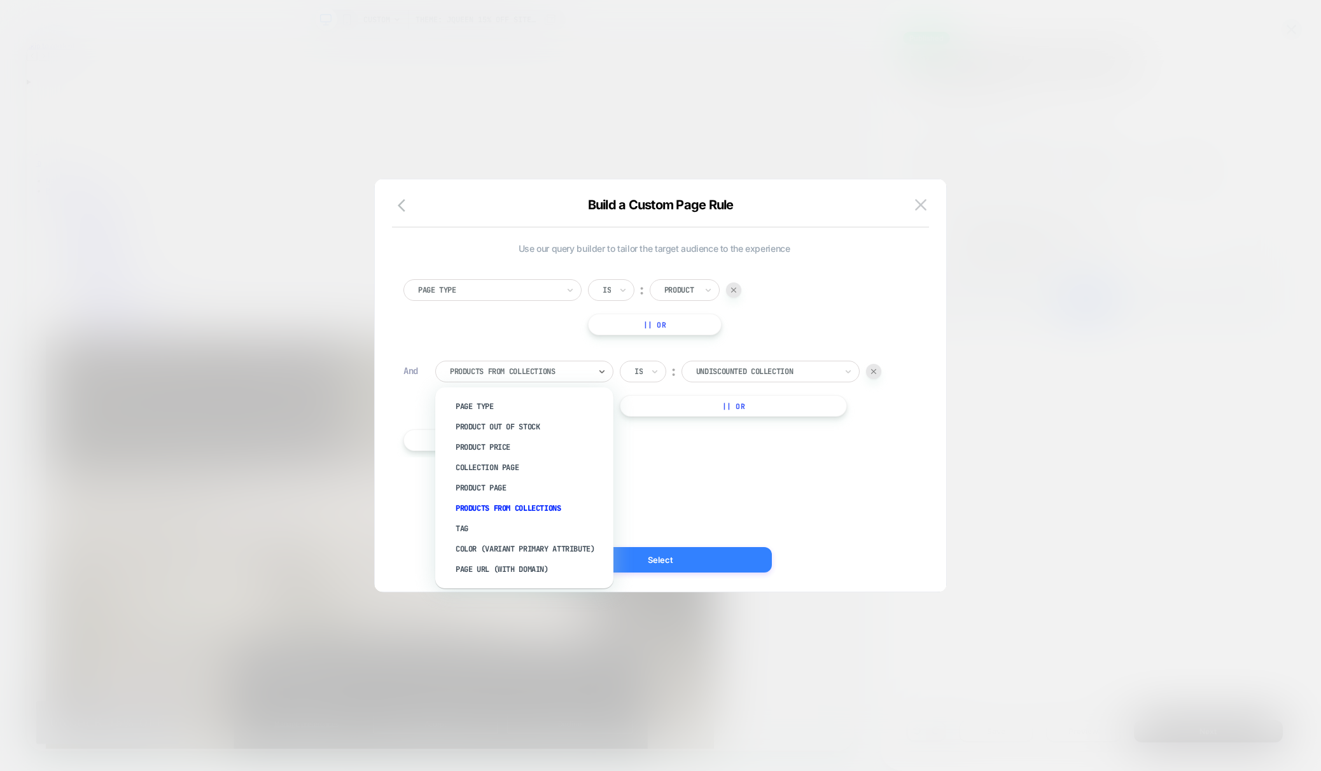
click at [737, 560] on button "Select" at bounding box center [660, 559] width 223 height 25
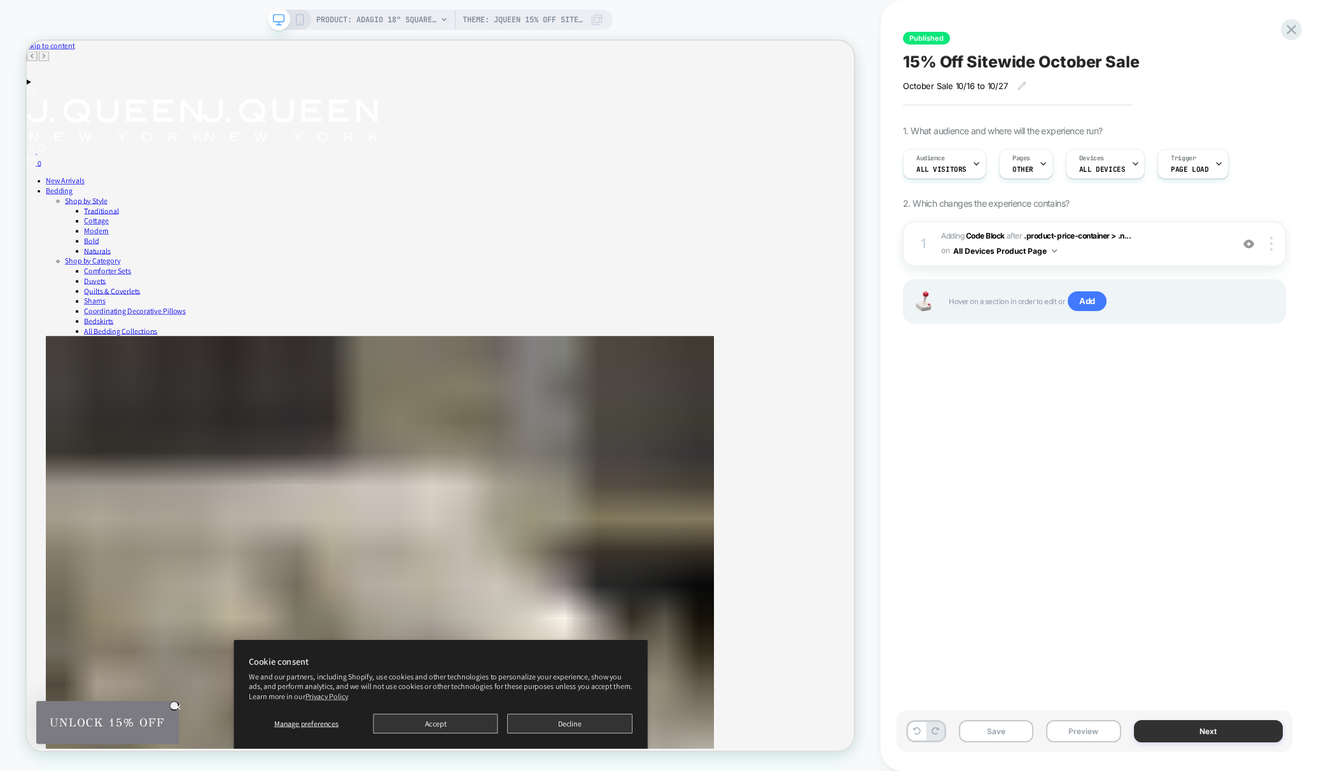
click at [1224, 728] on button "Next" at bounding box center [1208, 731] width 149 height 22
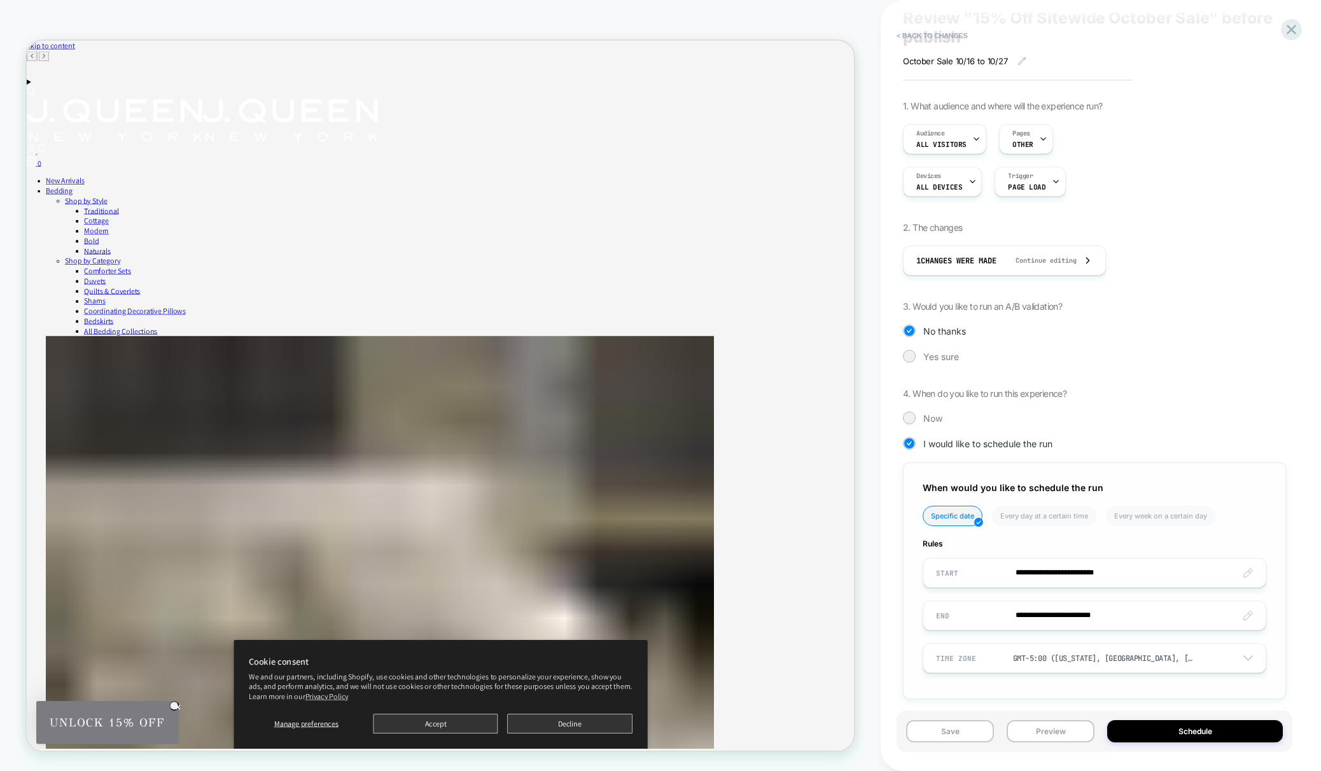
scroll to position [54, 0]
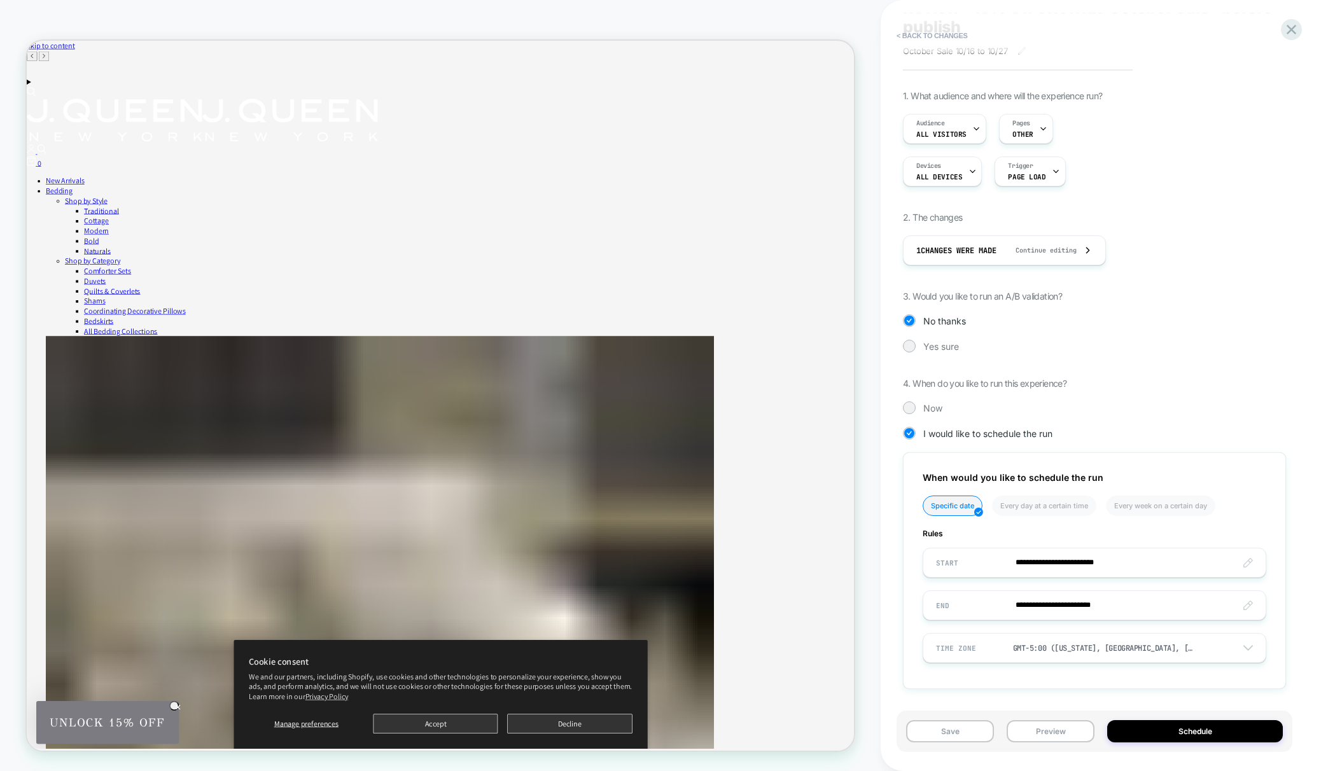
click at [969, 743] on div "Save Preview Schedule" at bounding box center [1094, 731] width 396 height 41
click at [967, 735] on button "Save" at bounding box center [950, 731] width 88 height 22
click at [1170, 10] on button "Publish" at bounding box center [1172, 12] width 43 height 13
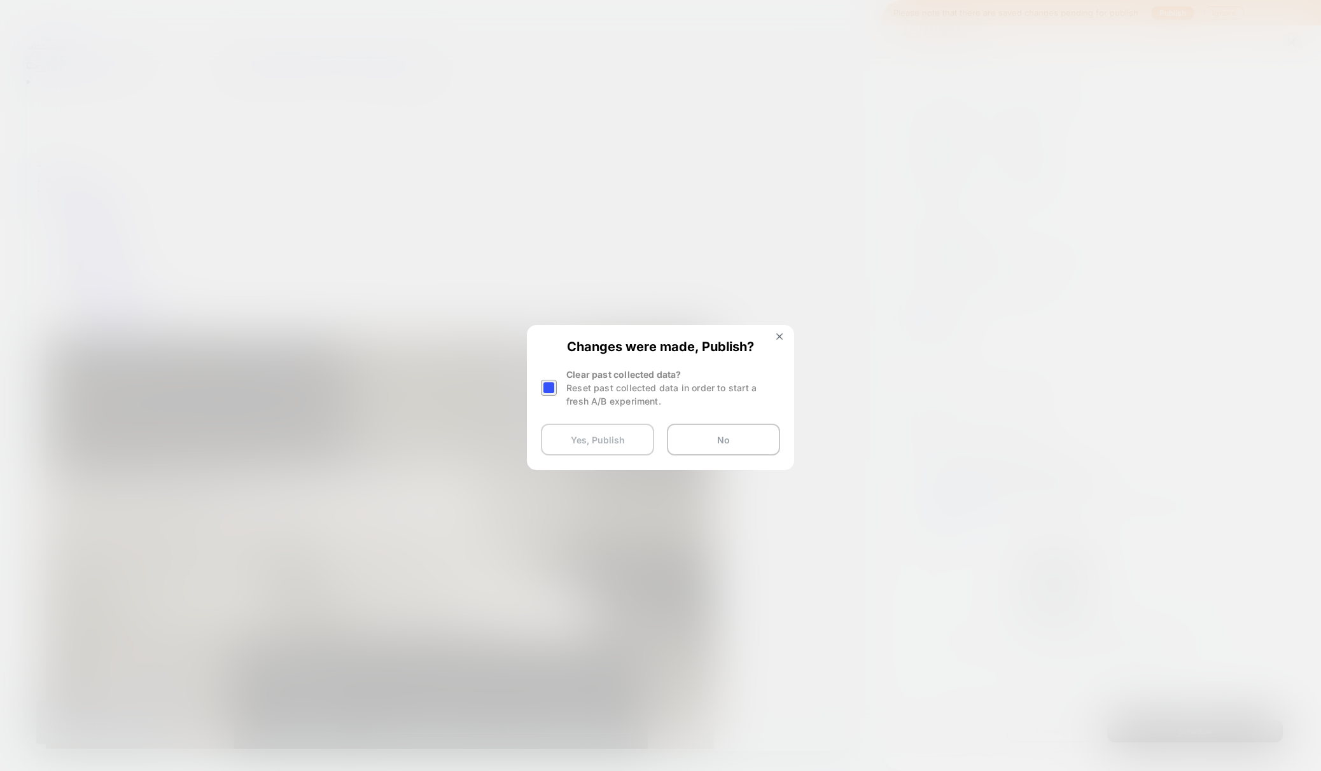
click at [580, 431] on button "Yes, Publish" at bounding box center [597, 440] width 113 height 32
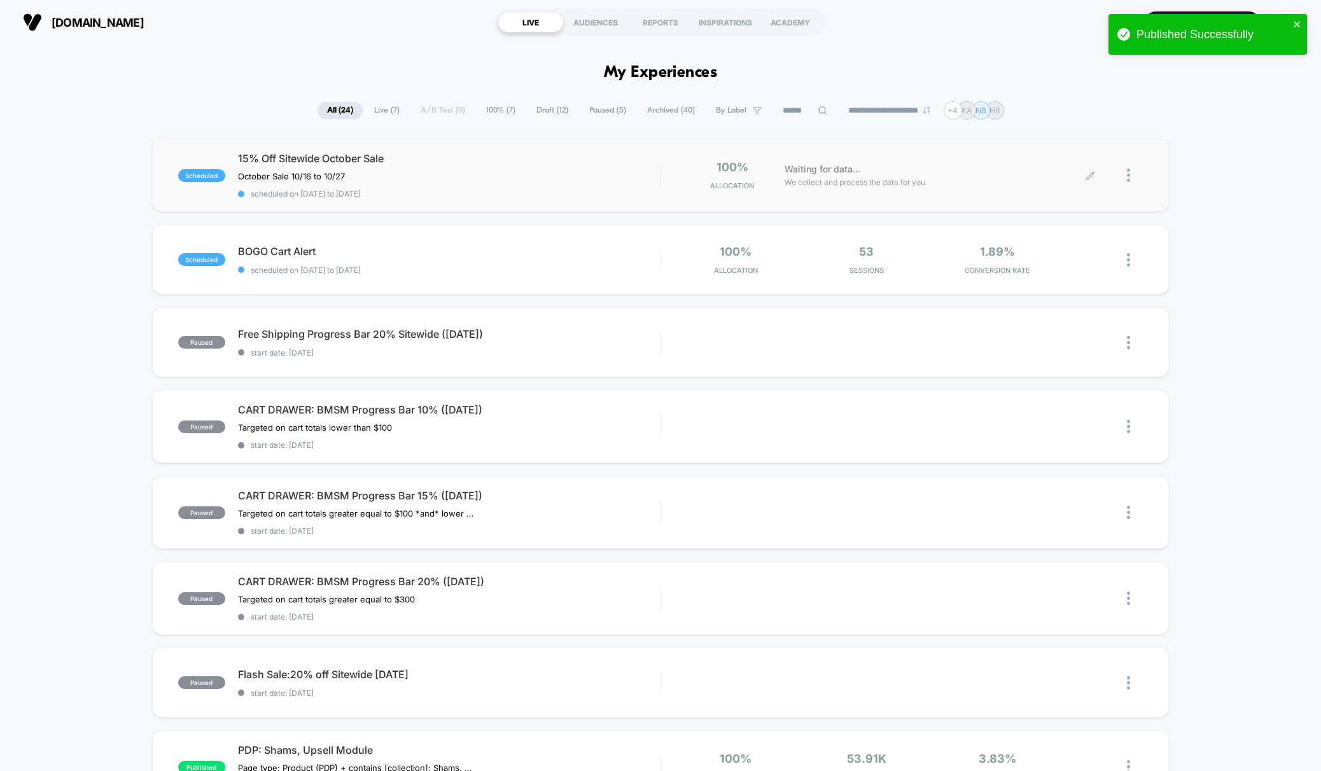
click at [1132, 174] on div at bounding box center [1135, 175] width 16 height 30
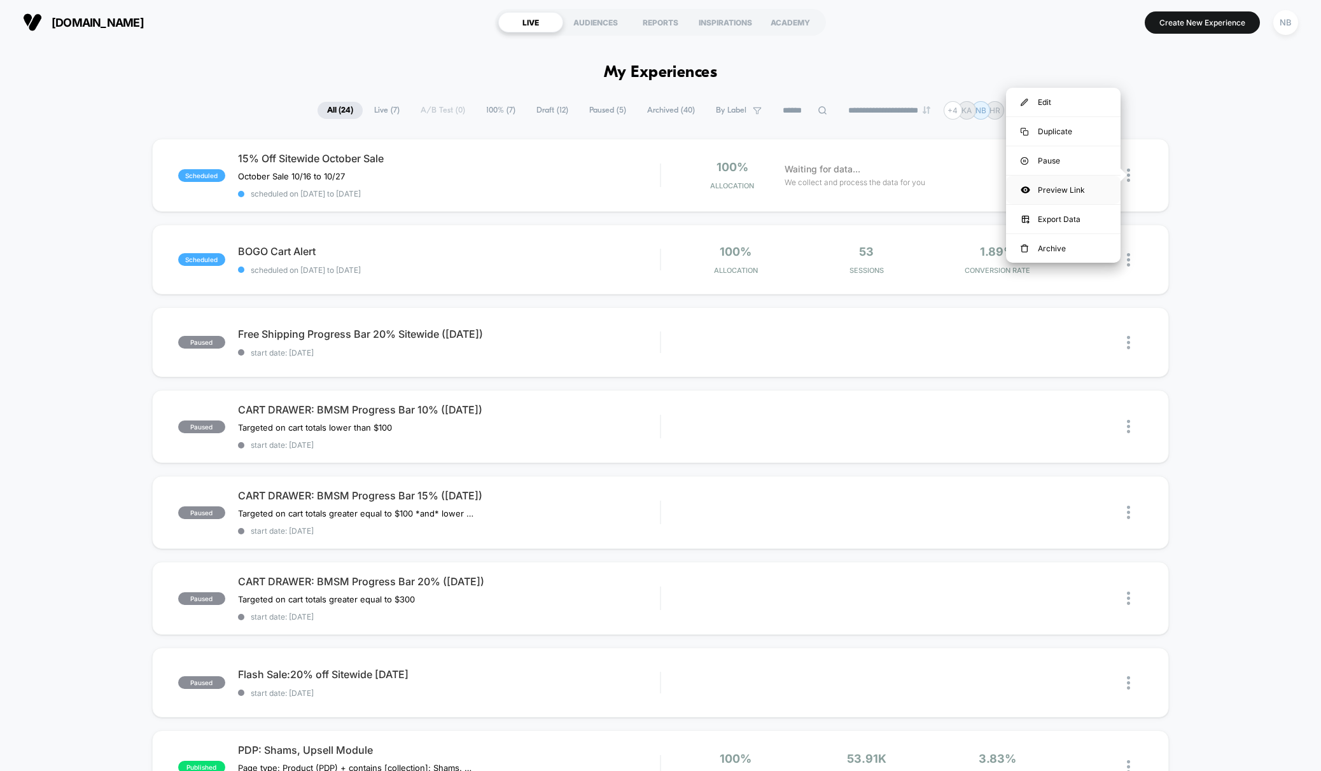
click at [1079, 192] on div "Preview Link" at bounding box center [1063, 190] width 114 height 29
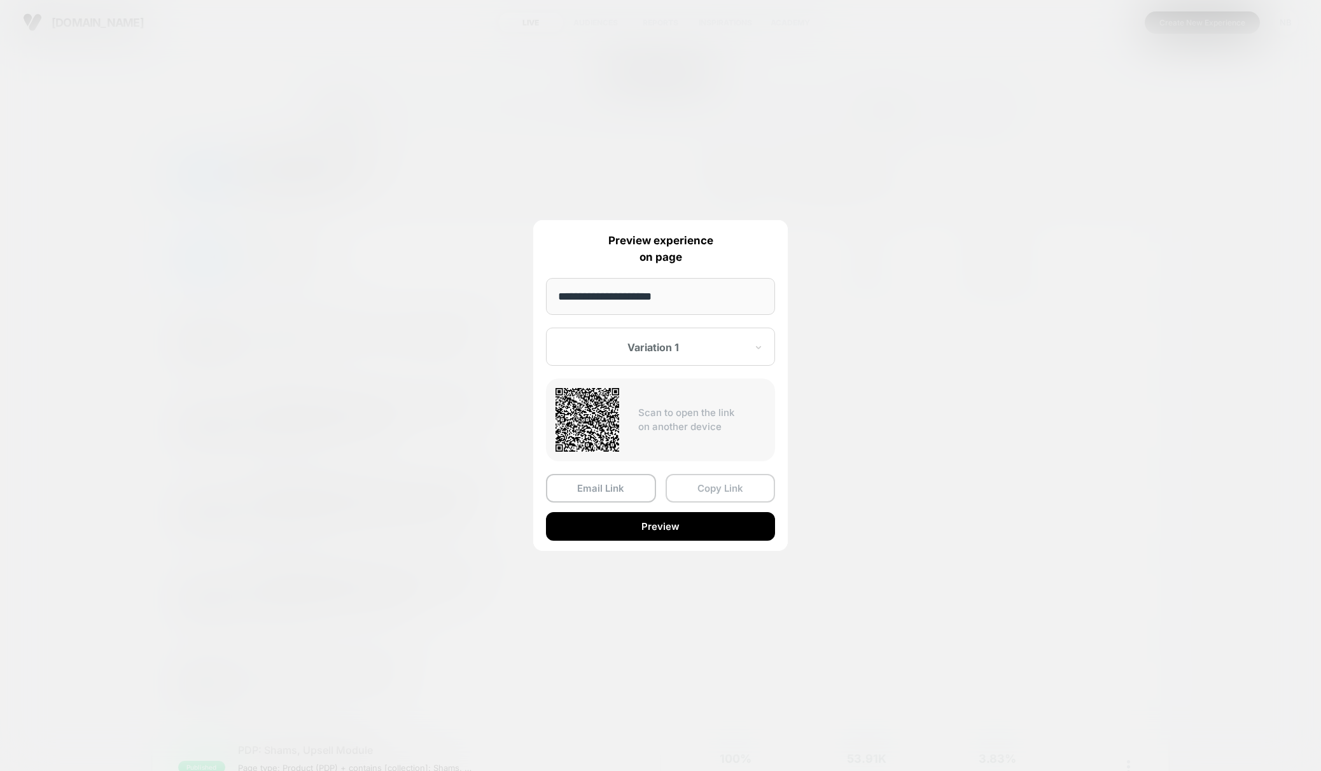
click at [684, 492] on button "Copy Link" at bounding box center [720, 488] width 110 height 29
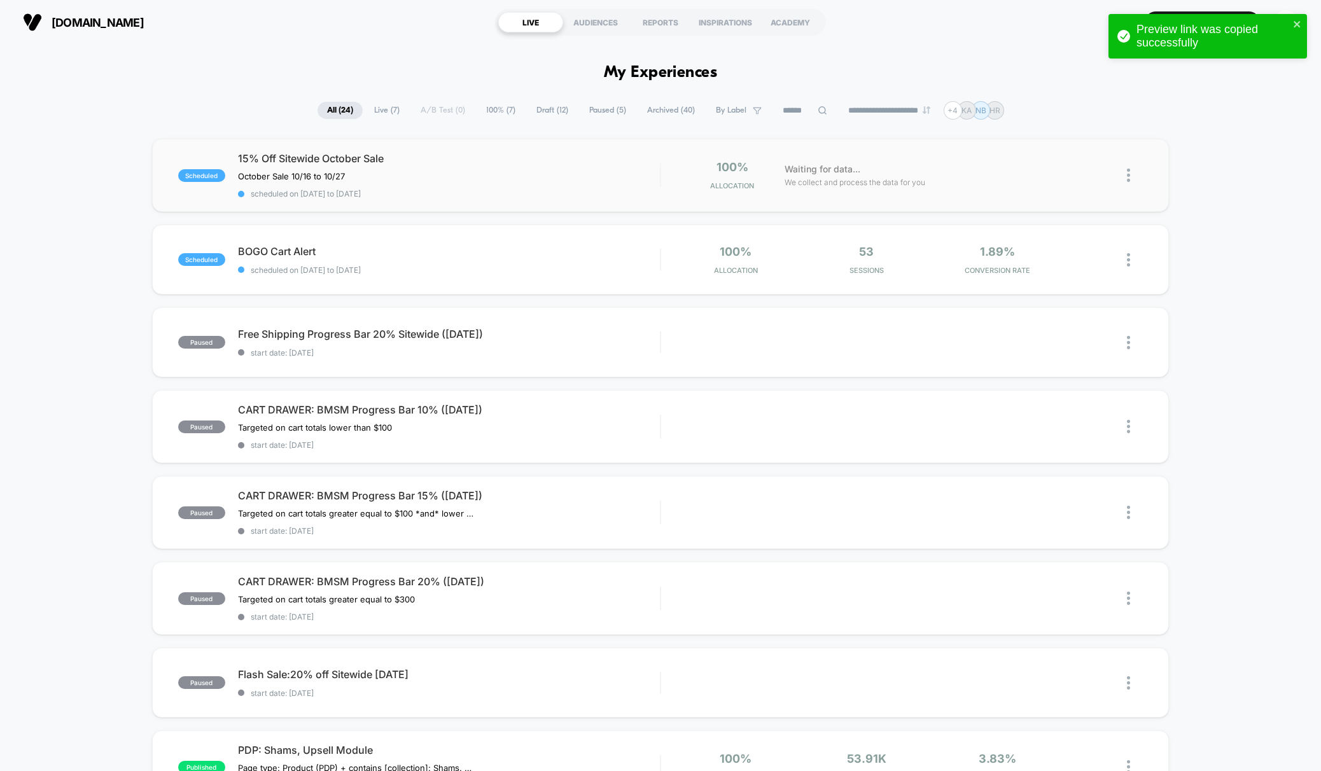
click at [1129, 176] on img at bounding box center [1128, 175] width 3 height 13
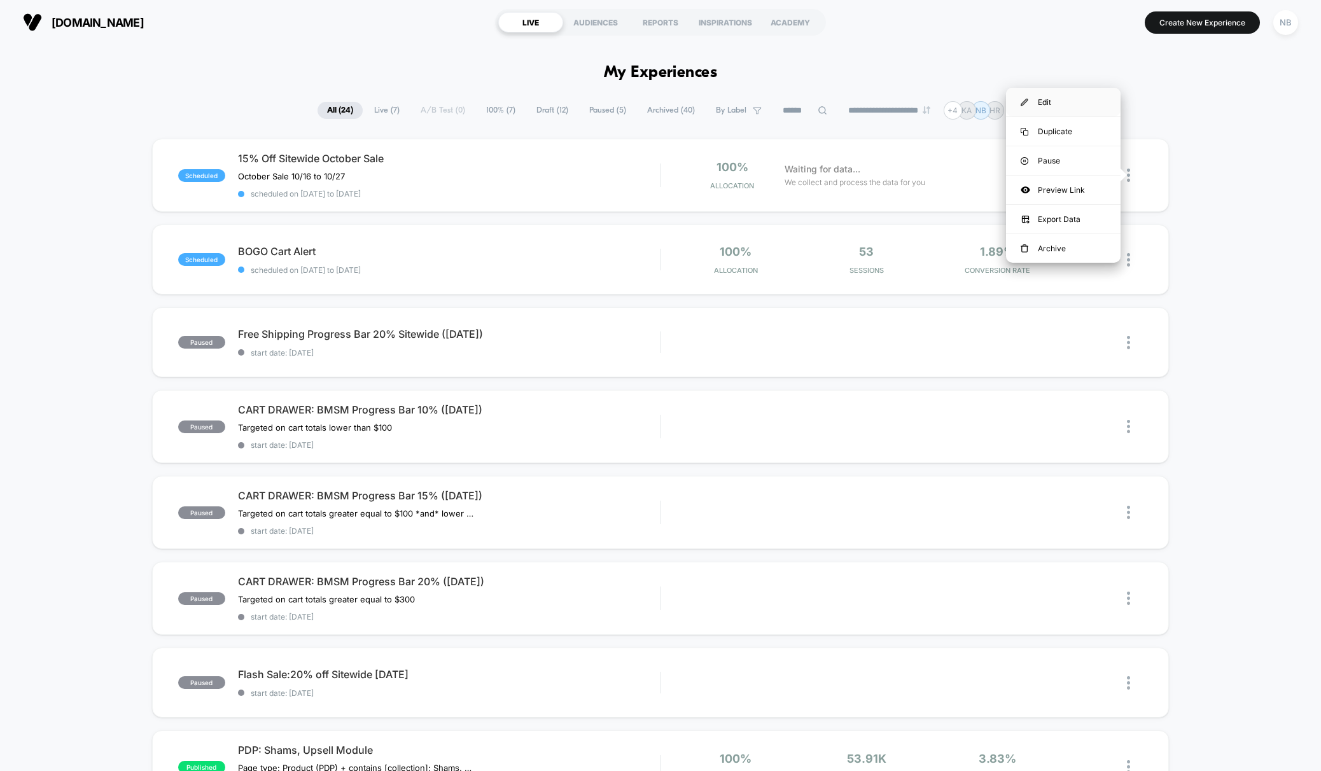
click at [1069, 108] on div "Edit" at bounding box center [1063, 102] width 114 height 29
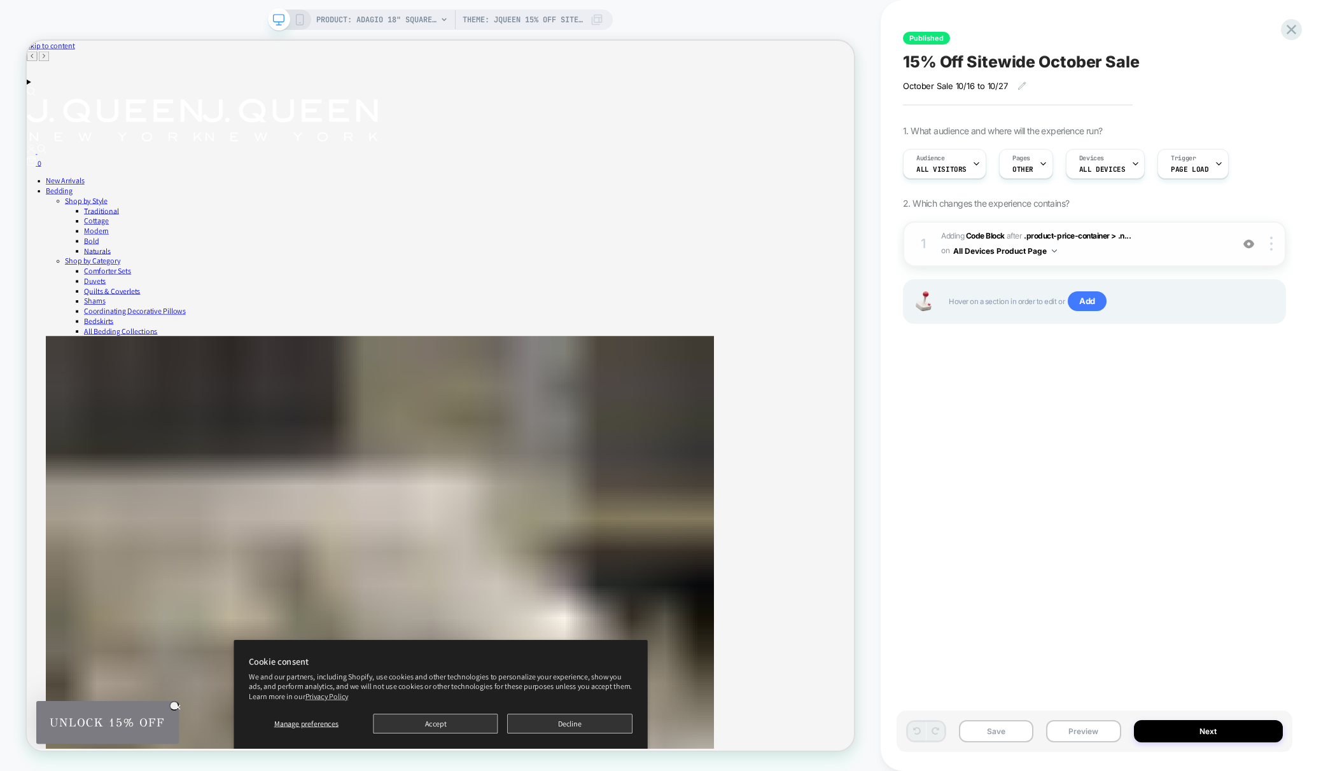
click at [1117, 257] on span "Adding Code Block AFTER .product-price-container > .n... .product-price-contain…" at bounding box center [1083, 244] width 284 height 30
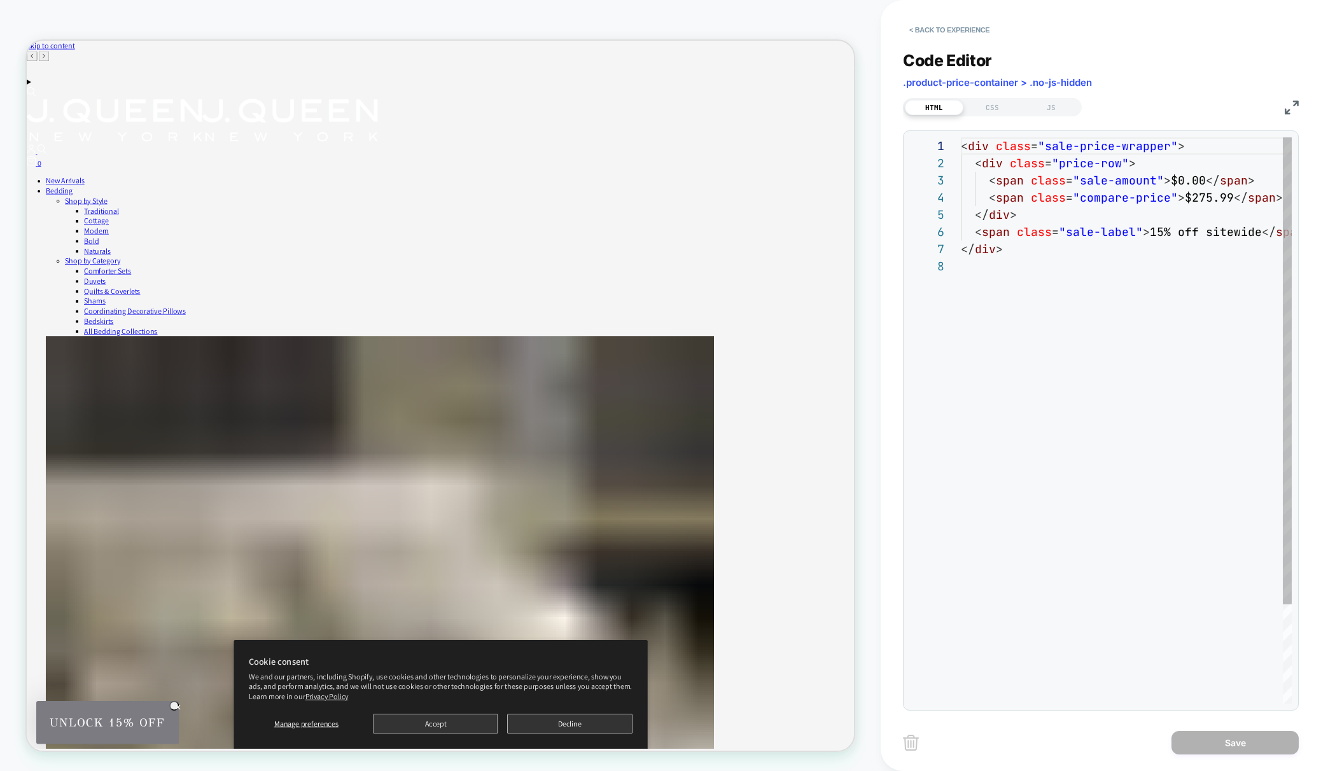
scroll to position [120, 0]
click at [990, 265] on div at bounding box center [1151, 266] width 380 height 17
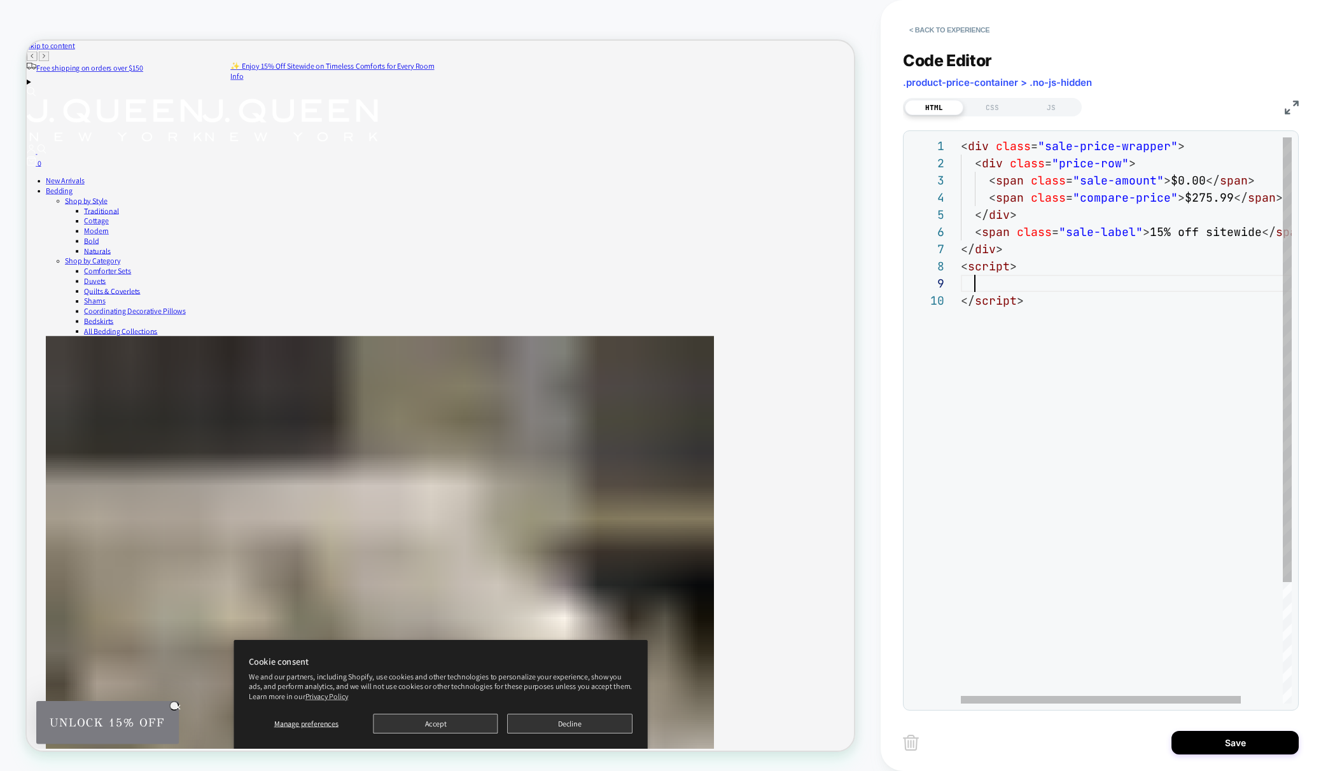
scroll to position [155, 20]
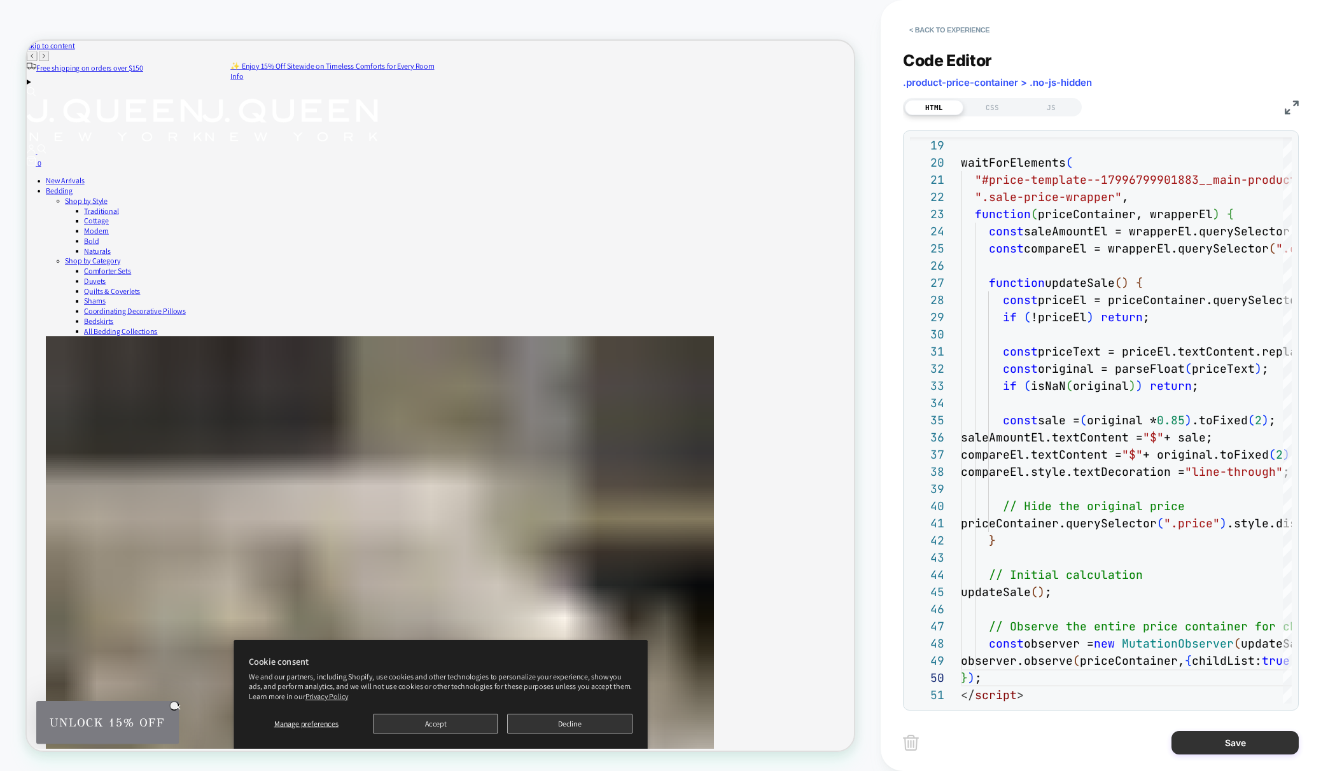
type textarea "**********"
click at [1255, 750] on button "Save" at bounding box center [1234, 743] width 127 height 24
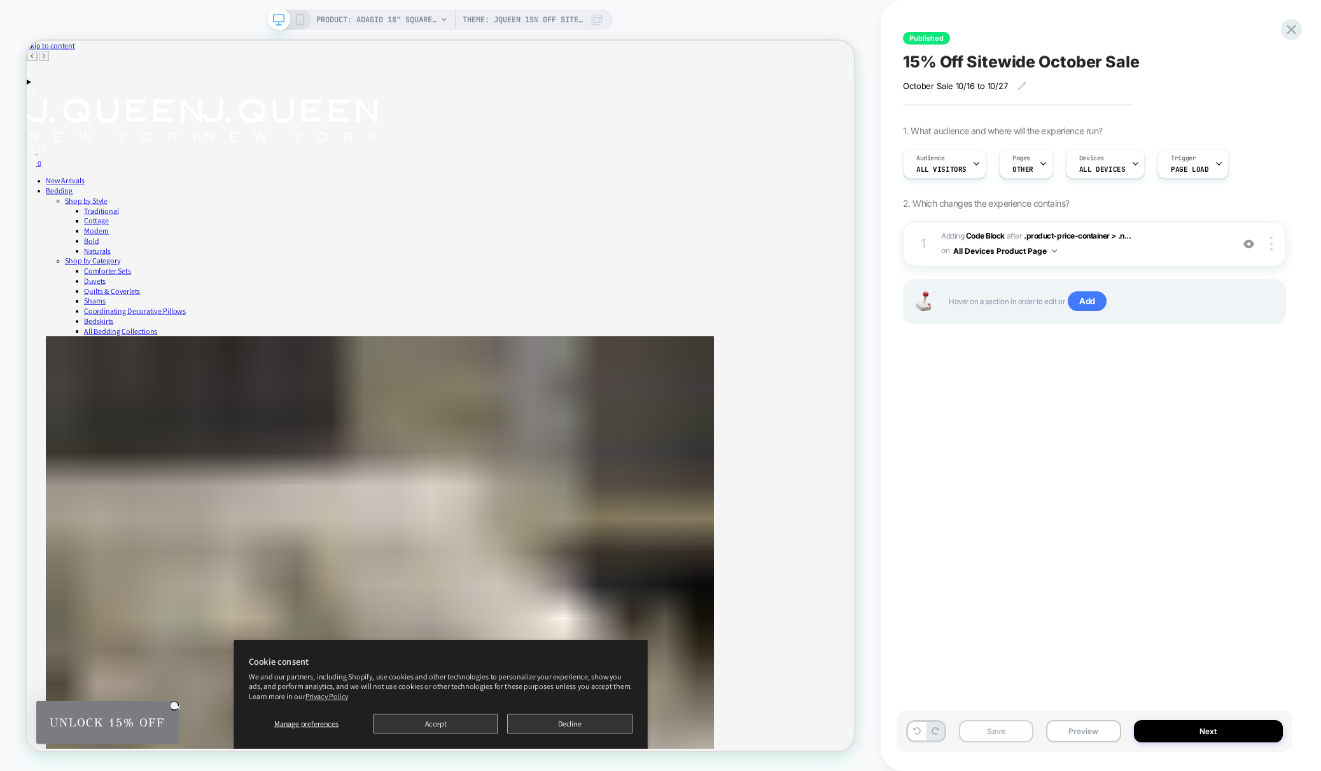
click at [978, 738] on button "Save" at bounding box center [996, 731] width 74 height 22
click at [1170, 16] on button "Publish" at bounding box center [1172, 12] width 43 height 13
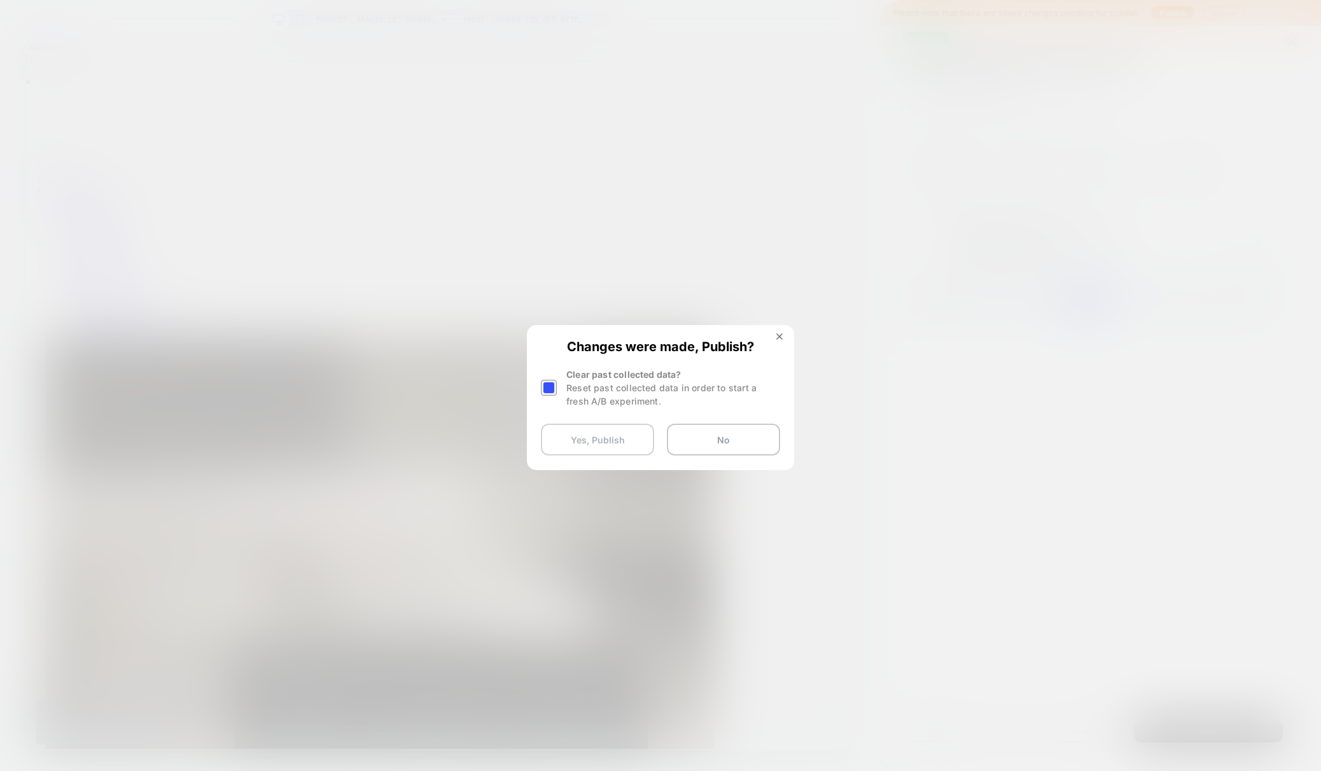
click at [597, 434] on button "Yes, Publish" at bounding box center [597, 440] width 113 height 32
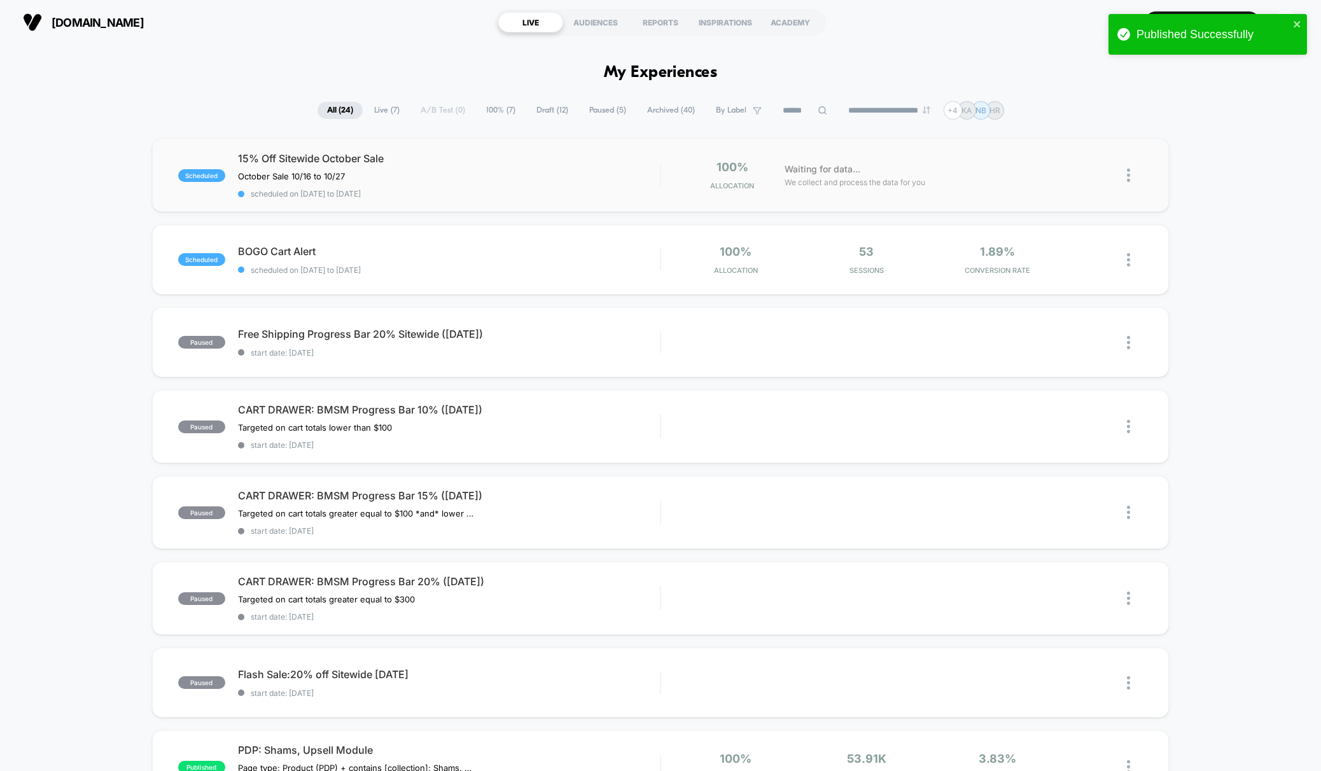
click at [1127, 169] on img at bounding box center [1128, 175] width 3 height 13
click at [1058, 194] on div "Preview Link" at bounding box center [1063, 190] width 114 height 29
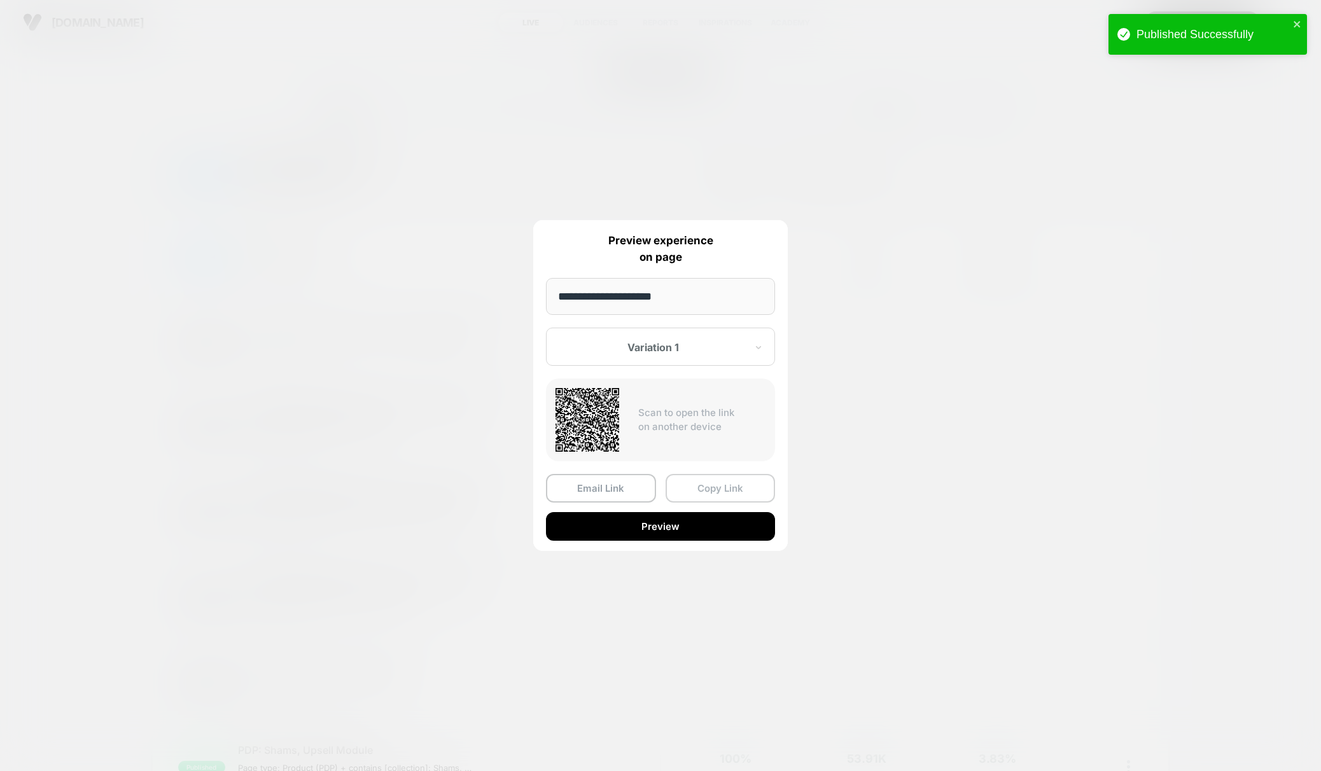
click at [734, 495] on button "Copy Link" at bounding box center [720, 488] width 110 height 29
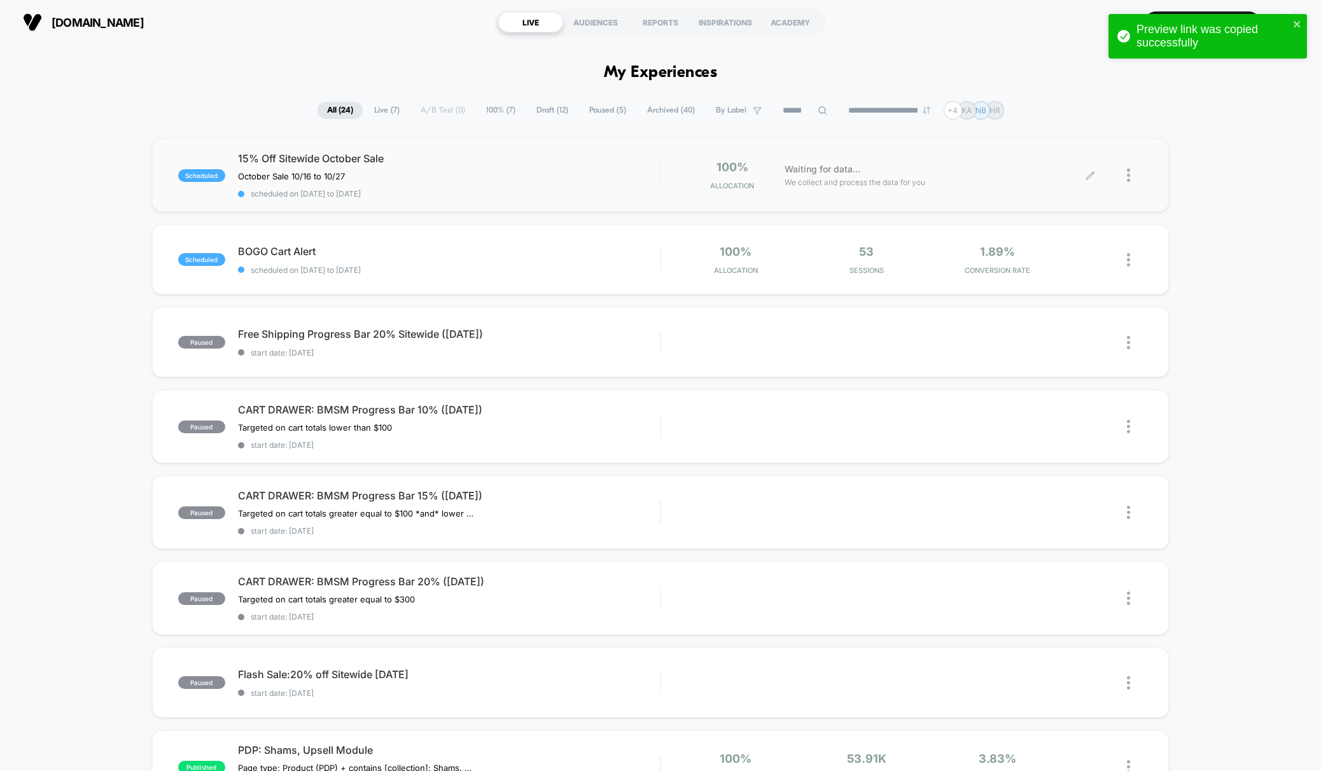
click at [1130, 165] on div at bounding box center [1135, 175] width 16 height 30
click at [1064, 155] on div "Pause" at bounding box center [1063, 160] width 114 height 29
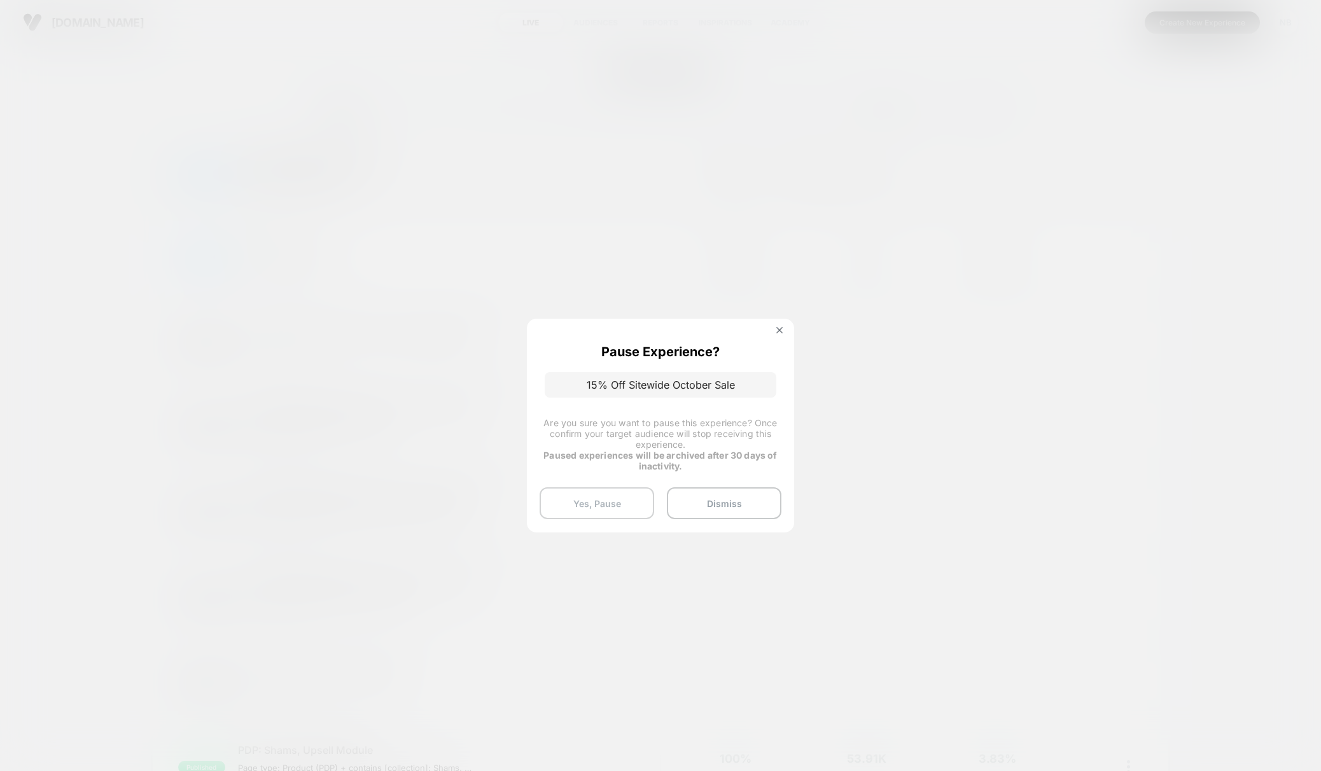
click at [607, 497] on button "Yes, Pause" at bounding box center [596, 503] width 114 height 32
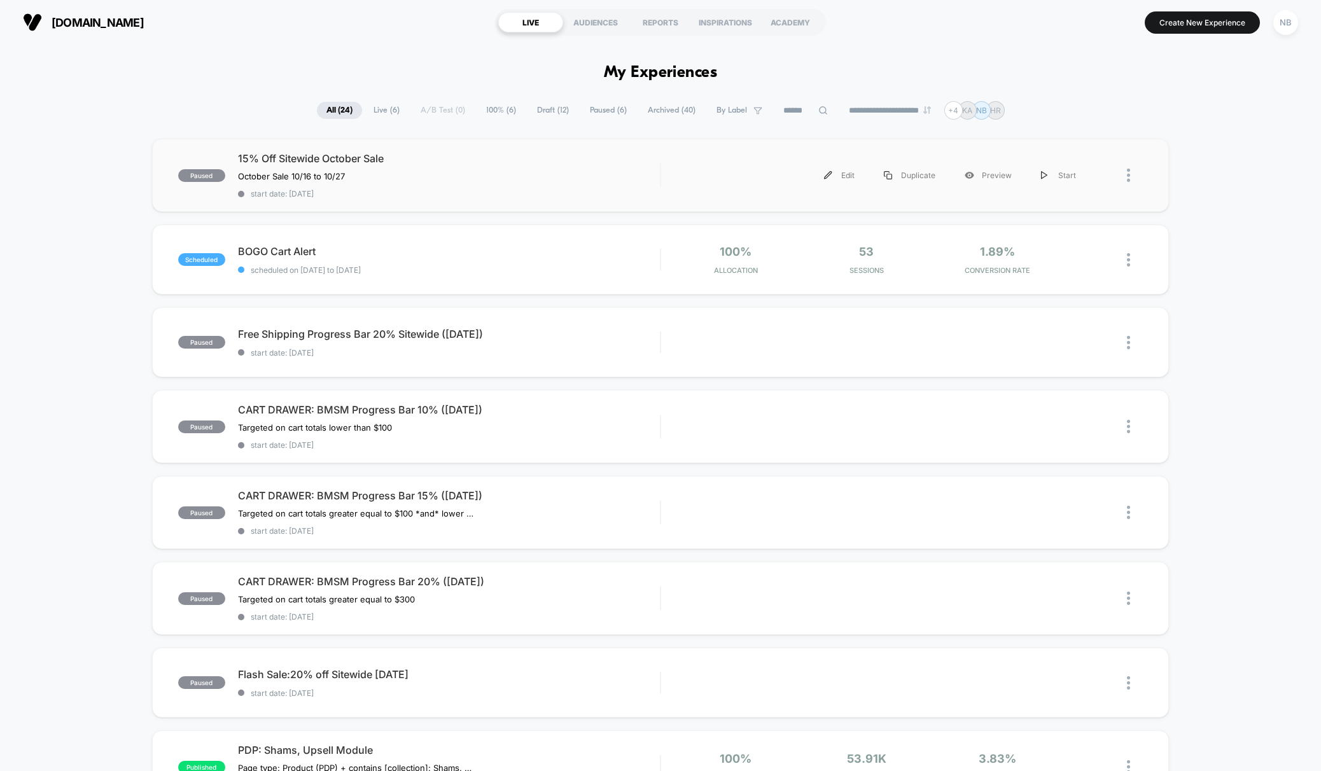
click at [1132, 179] on div at bounding box center [1135, 175] width 16 height 29
click at [1045, 246] on div "Archive" at bounding box center [1063, 248] width 114 height 29
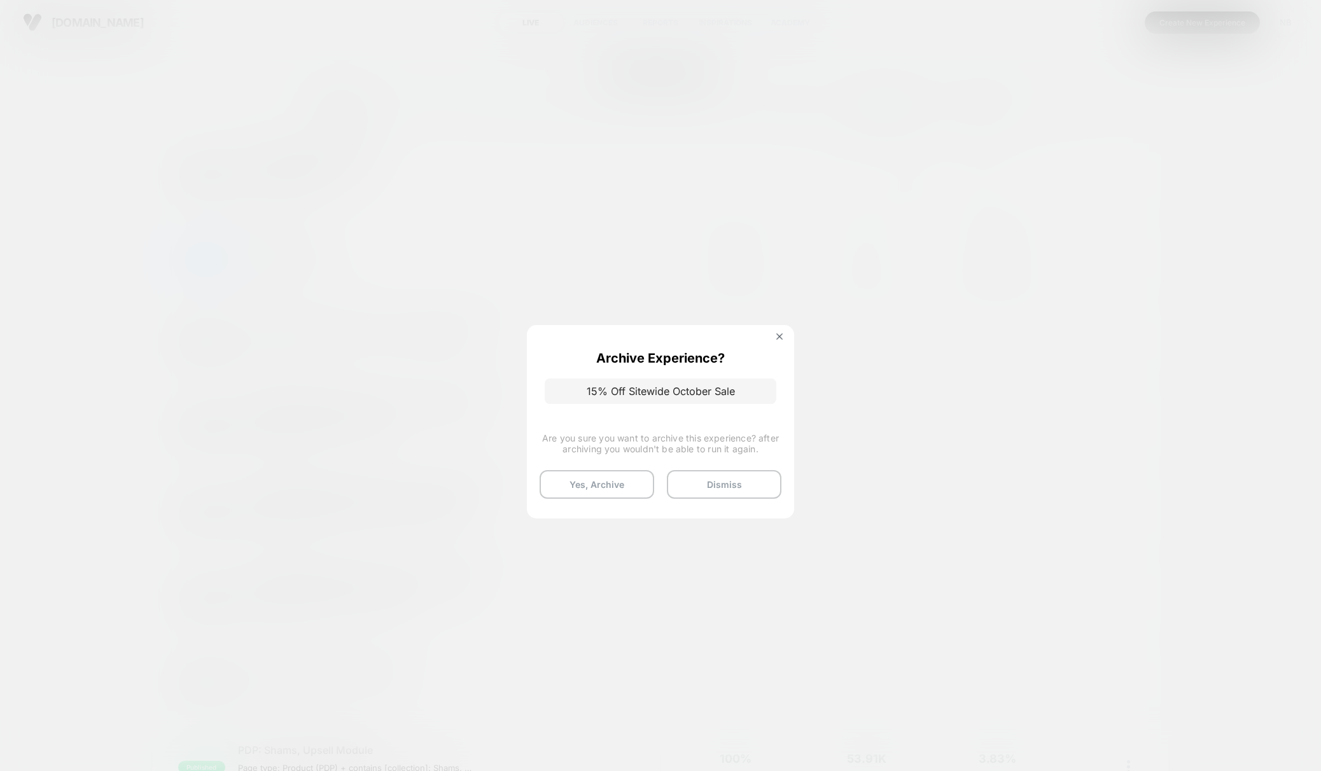
click at [599, 486] on button "Yes, Archive" at bounding box center [596, 484] width 114 height 29
